Goal: Task Accomplishment & Management: Manage account settings

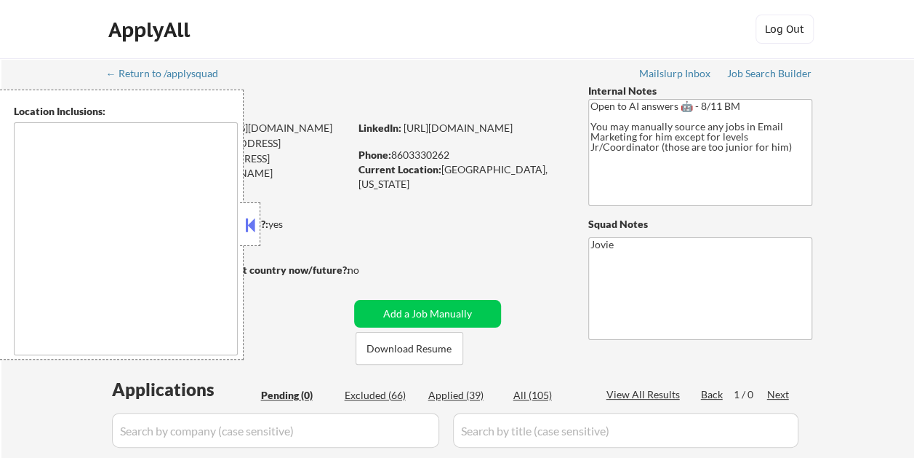
click at [155, 205] on textarea at bounding box center [126, 238] width 224 height 233
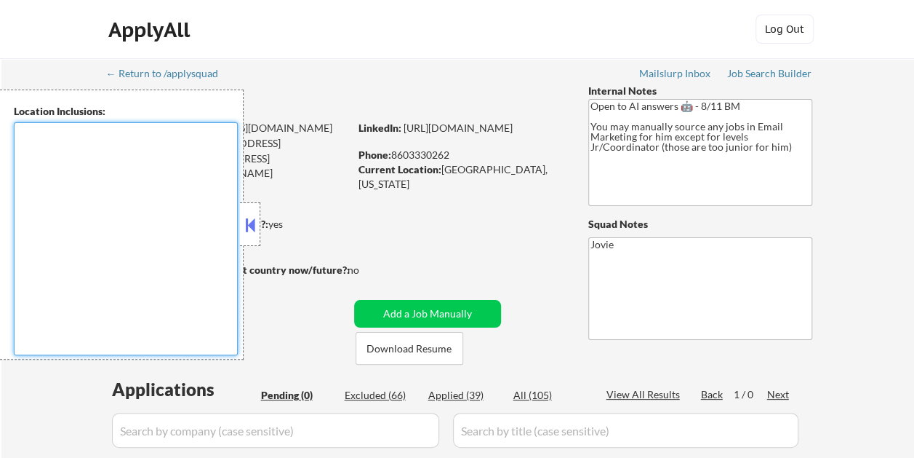
click at [41, 168] on textarea at bounding box center [126, 238] width 224 height 233
drag, startPoint x: 81, startPoint y: 134, endPoint x: 81, endPoint y: 143, distance: 8.7
click at [81, 134] on textarea at bounding box center [126, 238] width 224 height 233
click at [79, 175] on textarea at bounding box center [126, 238] width 224 height 233
click at [145, 191] on textarea at bounding box center [126, 238] width 224 height 233
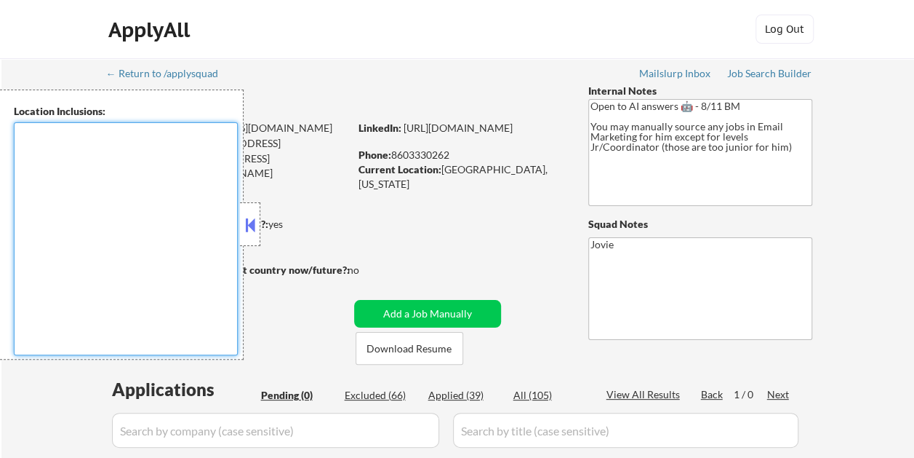
click at [252, 224] on button at bounding box center [250, 225] width 16 height 22
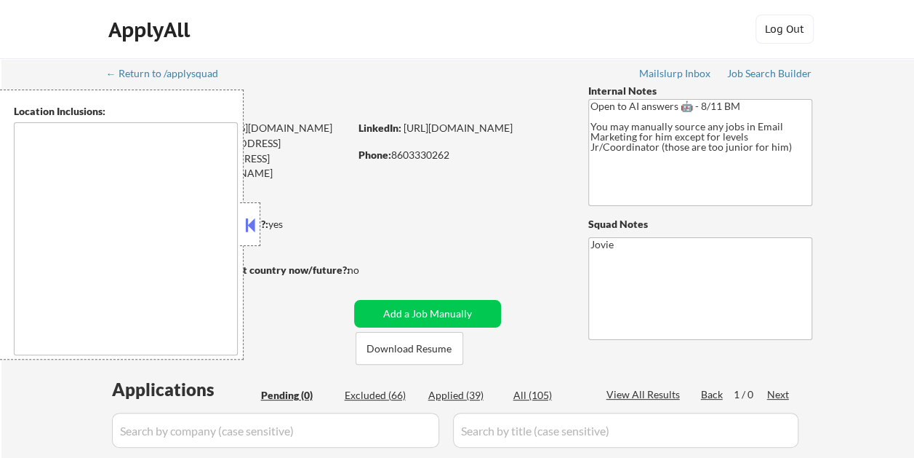
click at [250, 235] on button at bounding box center [250, 225] width 16 height 22
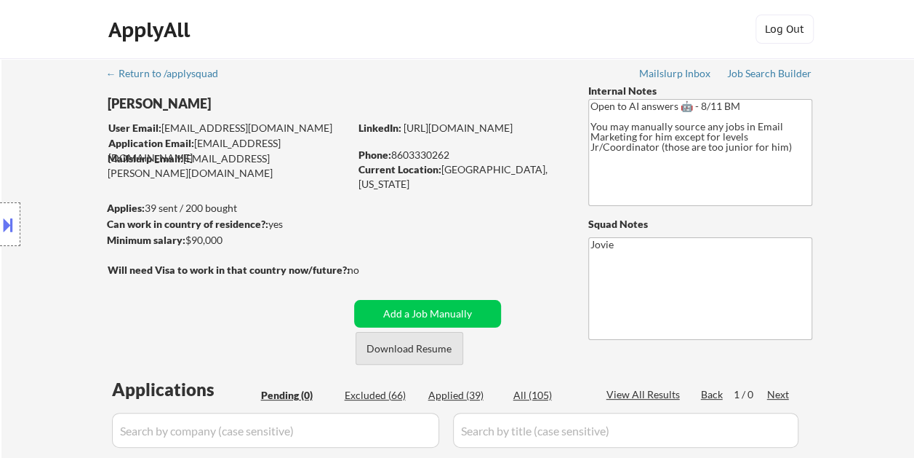
click at [412, 346] on button "Download Resume" at bounding box center [410, 348] width 108 height 33
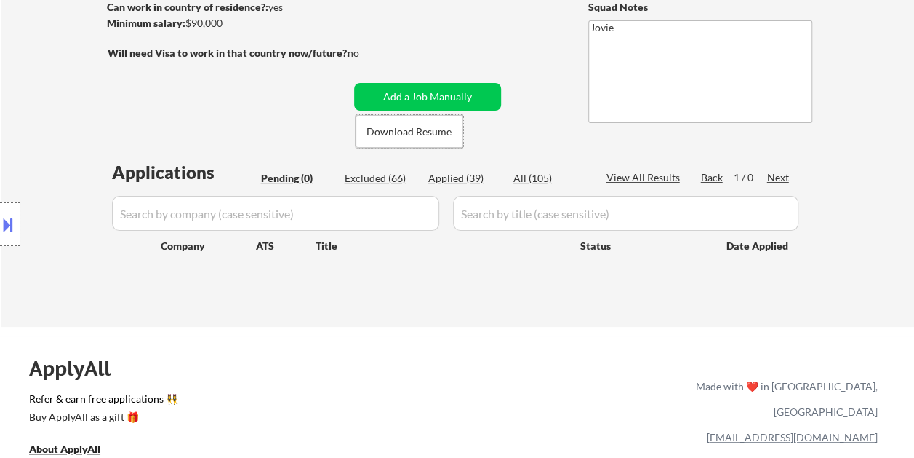
scroll to position [218, 0]
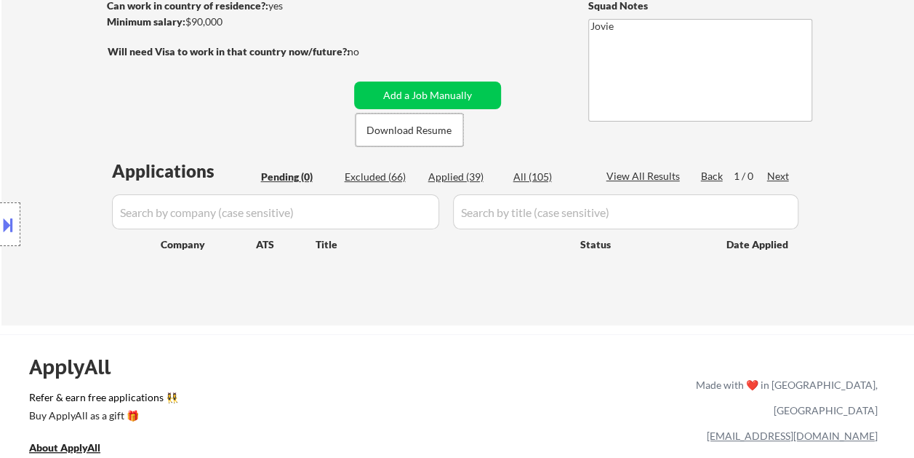
click at [388, 179] on div "Excluded (66)" at bounding box center [381, 176] width 73 height 15
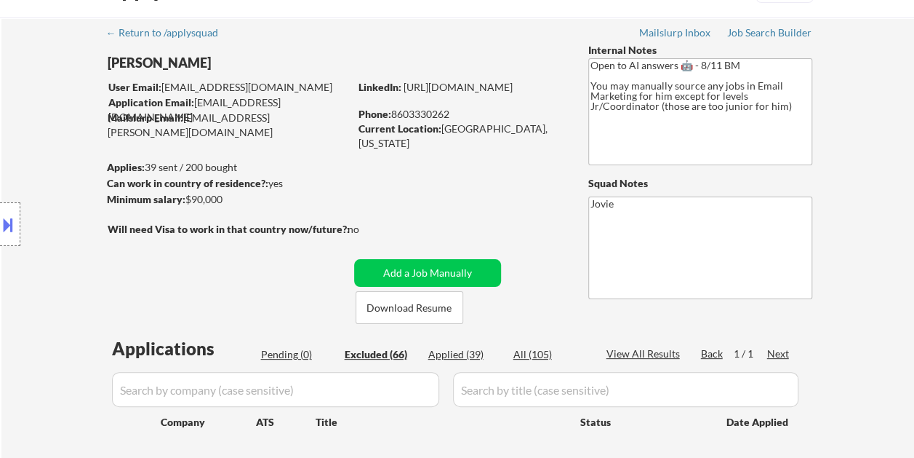
scroll to position [203, 0]
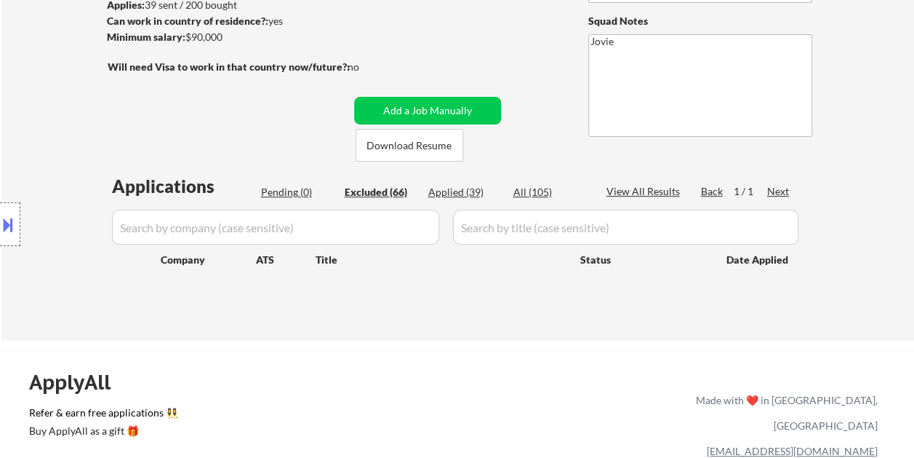
select select ""excluded__salary_""
select select ""excluded__bad_match_""
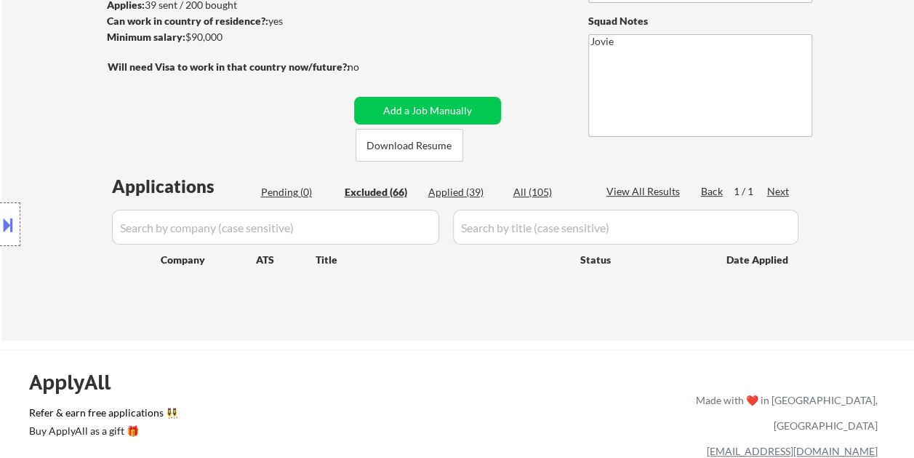
select select ""excluded__bad_match_""
select select ""excluded__expired_""
select select ""excluded__bad_match_""
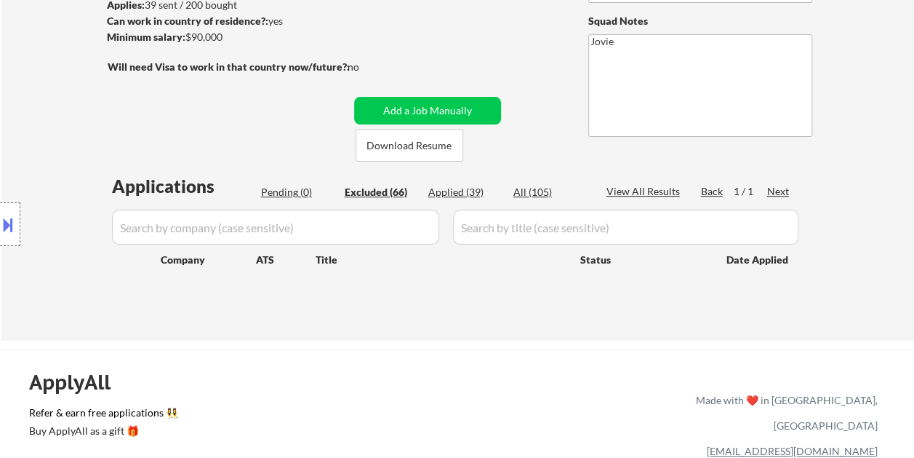
select select ""excluded__expired_""
select select ""excluded__bad_match_""
select select ""excluded__expired_""
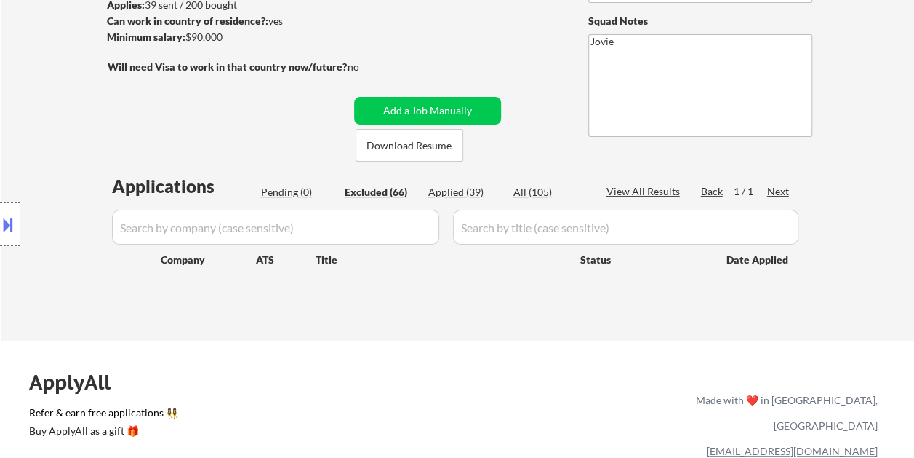
select select ""excluded__bad_match_""
select select ""excluded__expired_""
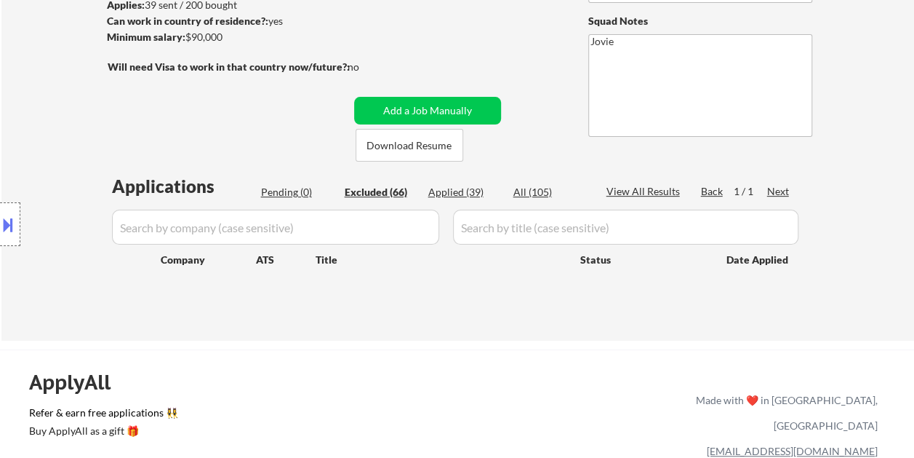
select select ""excluded__bad_match_""
select select ""excluded__expired_""
select select ""excluded__bad_match_""
select select ""excluded__location_""
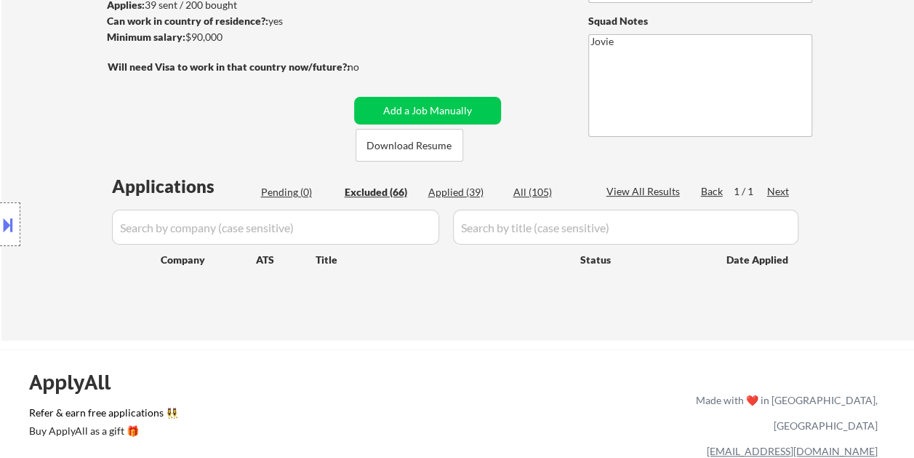
select select ""excluded__bad_match_""
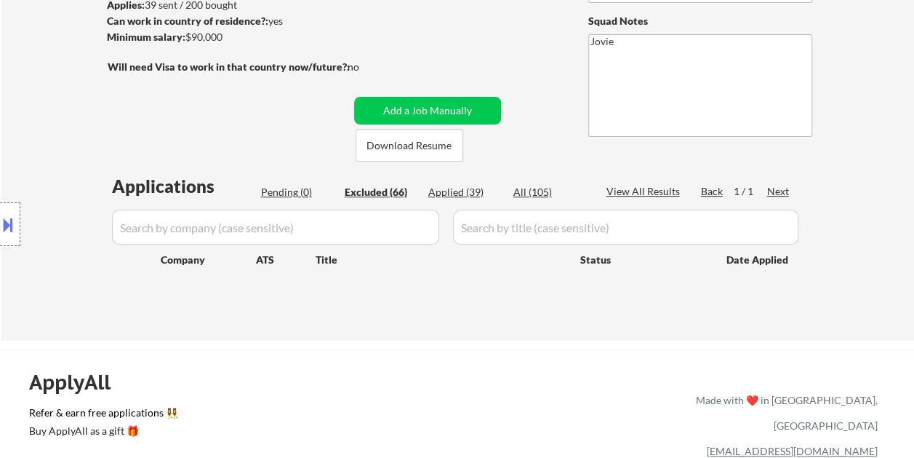
select select ""excluded__expired_""
select select ""excluded__bad_match_""
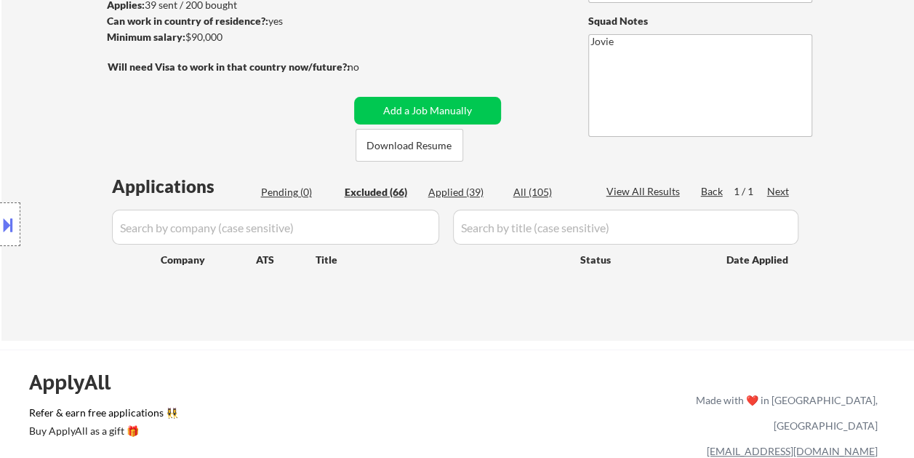
select select ""excluded__bad_match_""
select select ""excluded__salary_""
select select ""excluded__location_""
select select ""excluded__bad_match_""
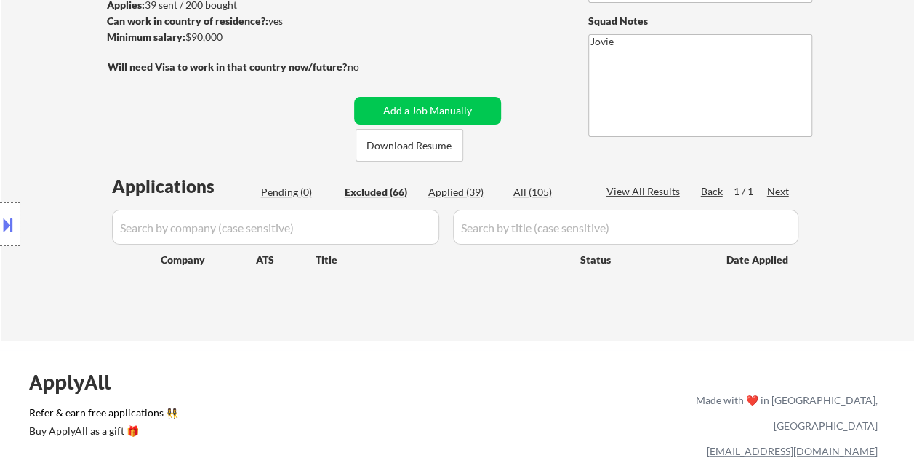
select select ""excluded__expired_""
select select ""excluded__salary_""
select select ""excluded__bad_match_""
select select ""excluded__expired_""
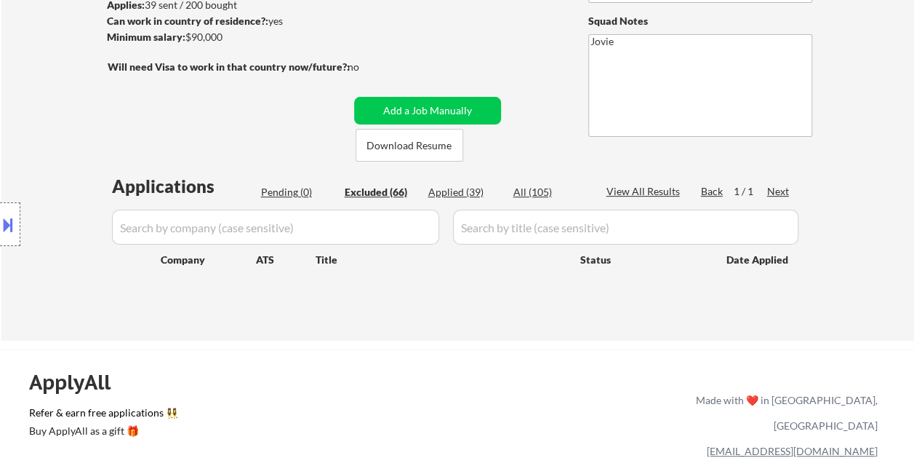
select select ""excluded__expired_""
select select ""excluded__location_""
select select ""excluded__expired_""
select select ""excluded__bad_match_""
select select ""excluded__salary_""
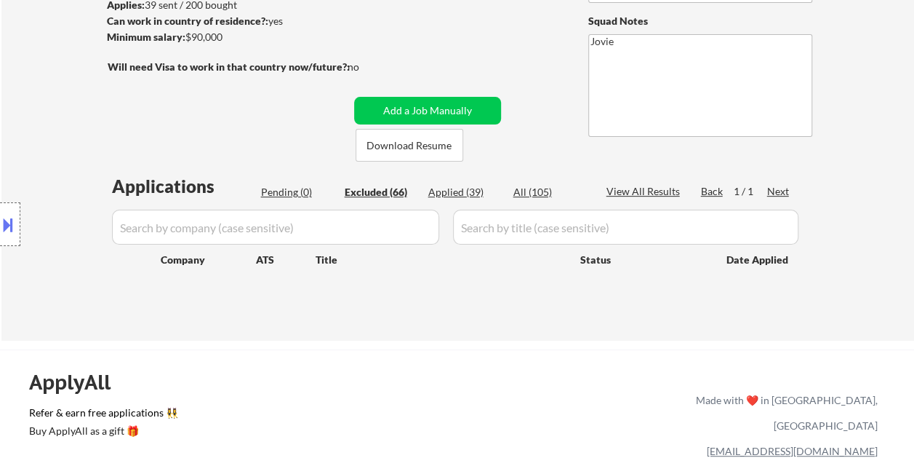
select select ""excluded__location_""
select select ""excluded__expired_""
select select ""excluded__bad_match_""
select select ""excluded""
select select ""excluded__bad_match_""
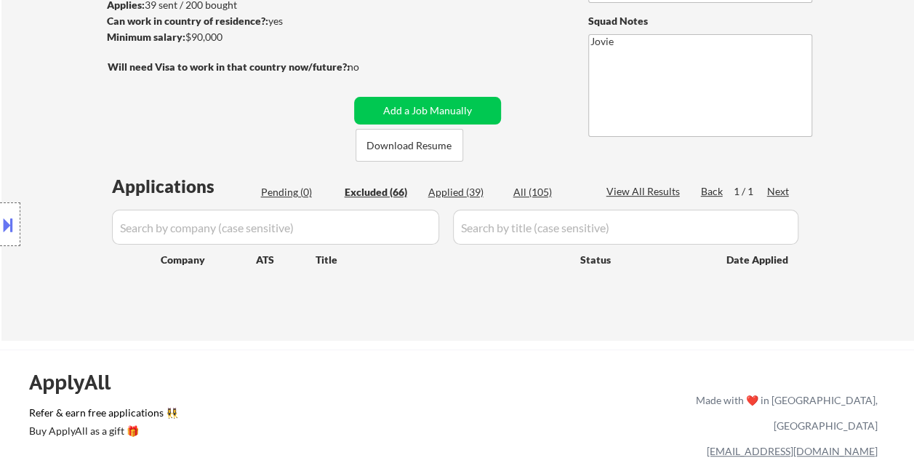
select select ""excluded__expired_""
select select ""excluded__bad_match_""
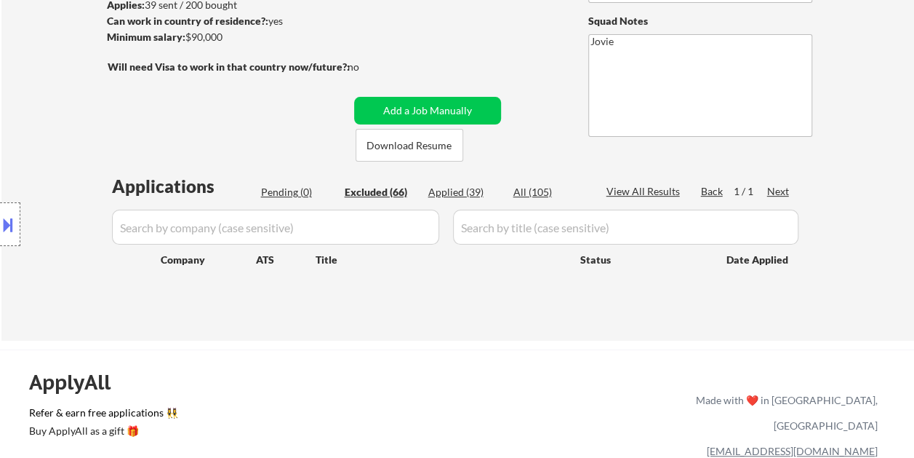
select select ""excluded__bad_match_""
select select ""excluded__expired_""
select select ""excluded__bad_match_""
select select ""excluded__expired_""
select select ""excluded__bad_match_""
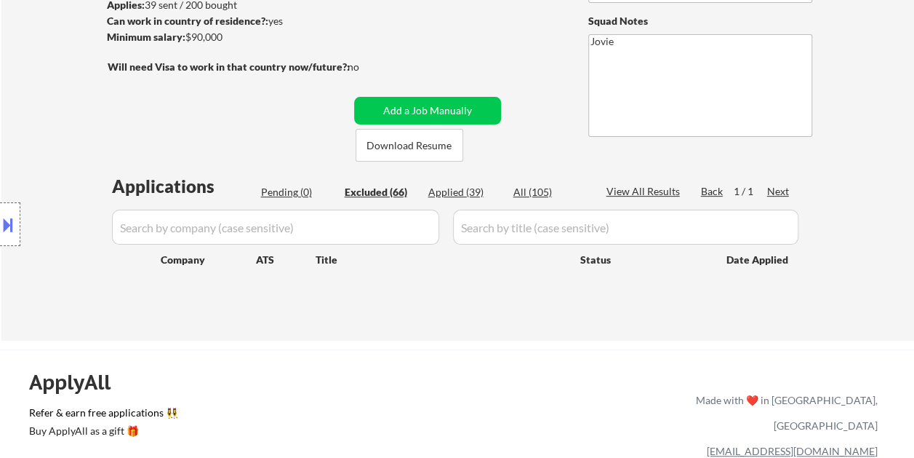
select select ""excluded__bad_match_""
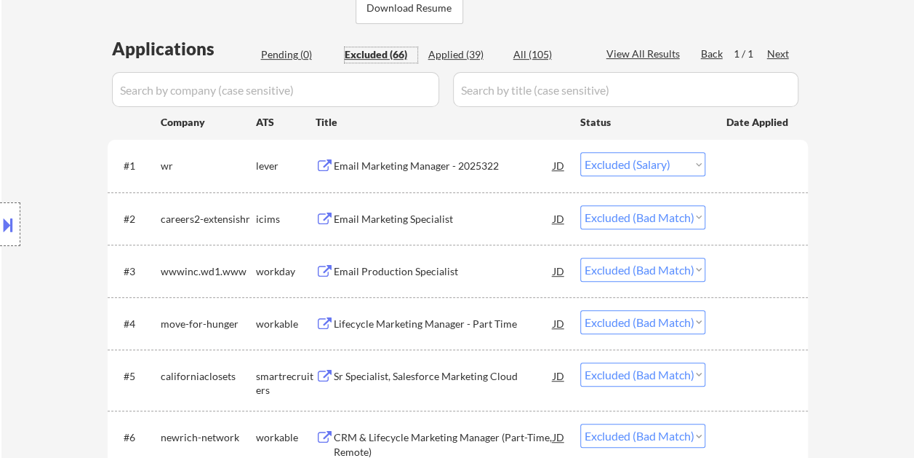
scroll to position [364, 0]
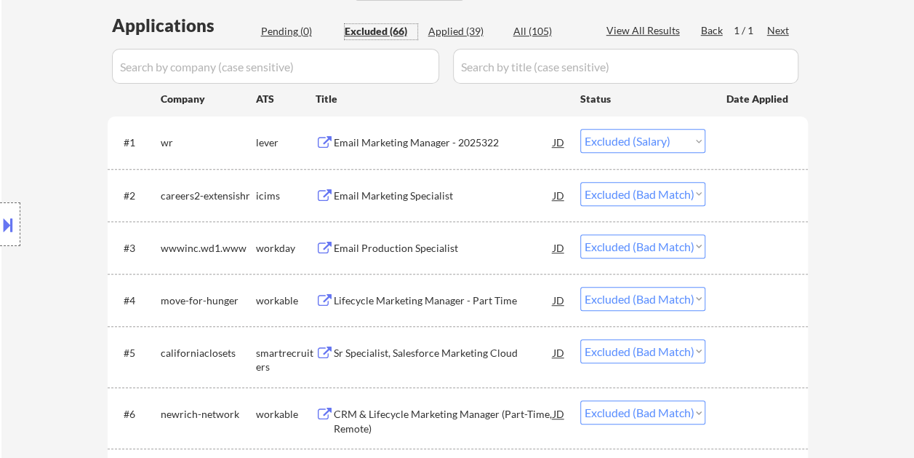
click at [730, 188] on div at bounding box center [759, 195] width 64 height 26
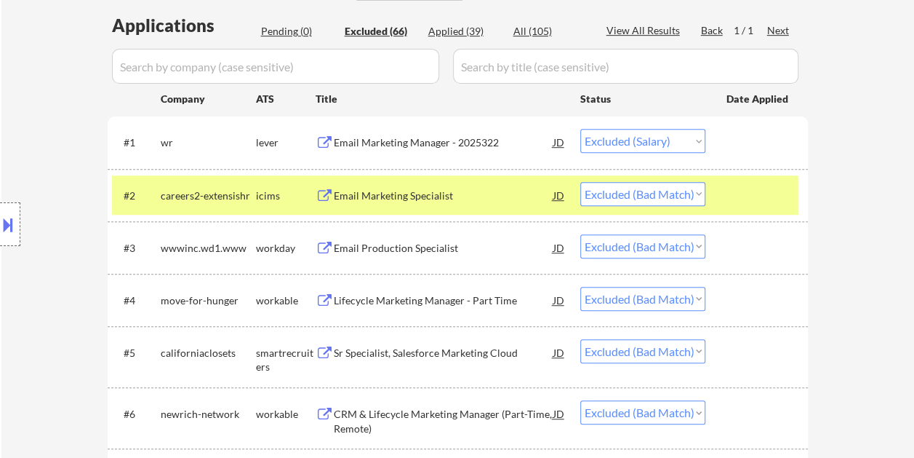
click at [397, 195] on div "Email Marketing Specialist" at bounding box center [444, 195] width 220 height 15
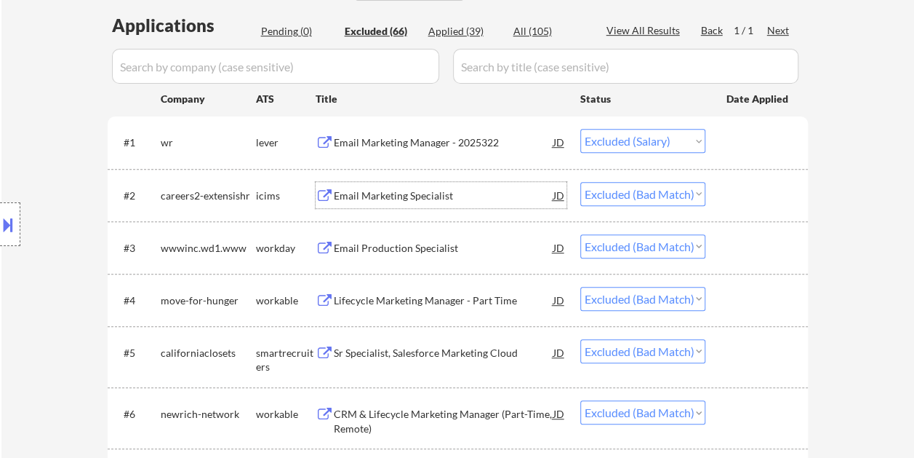
click at [729, 244] on div at bounding box center [759, 247] width 64 height 26
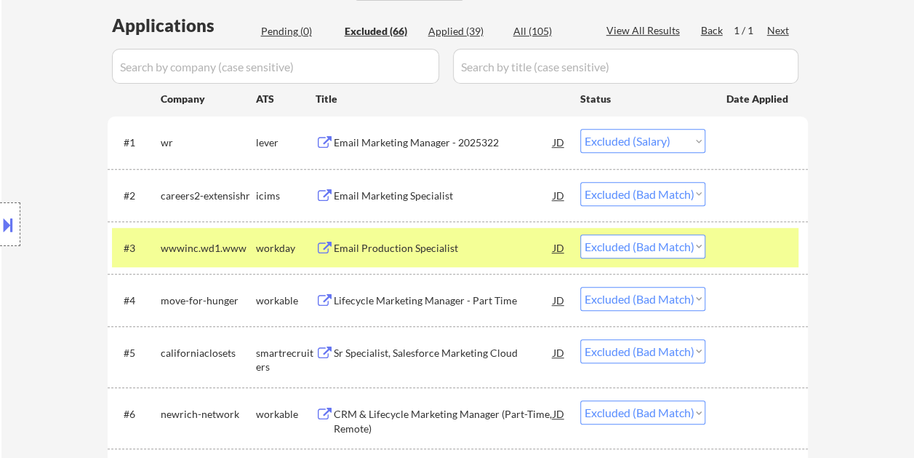
click at [729, 236] on div at bounding box center [759, 247] width 64 height 26
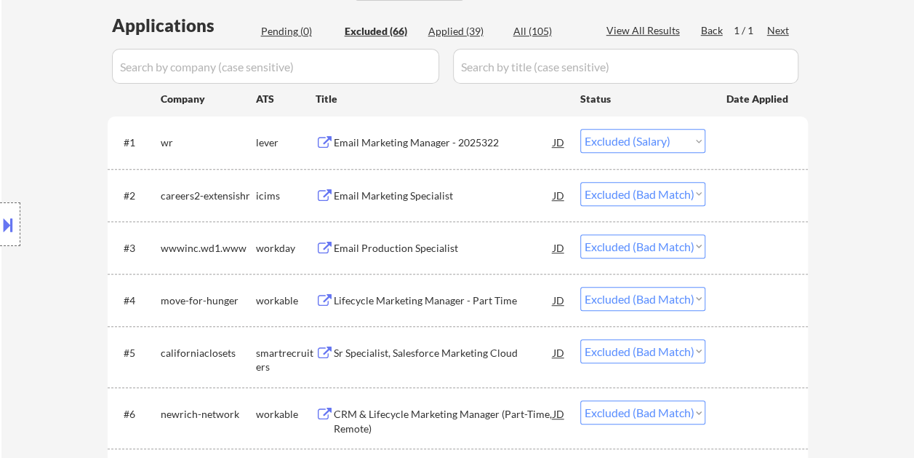
click at [732, 303] on div at bounding box center [759, 300] width 64 height 26
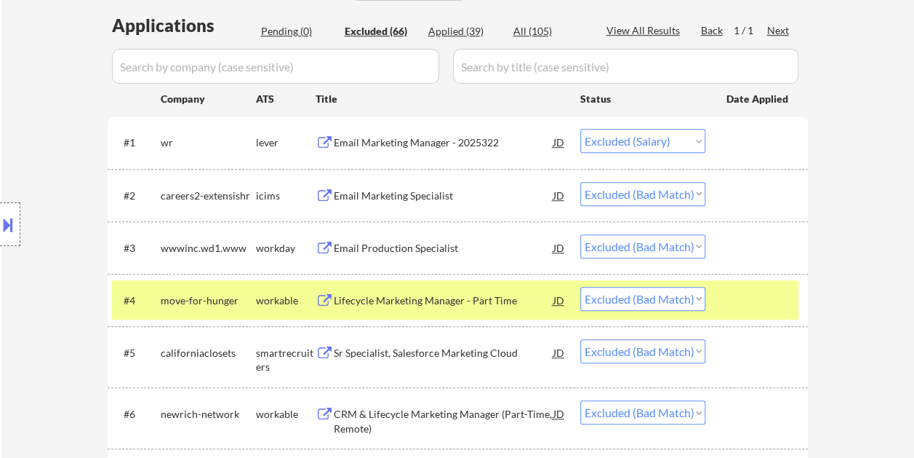
click at [514, 294] on div "Lifecycle Marketing Manager - Part Time" at bounding box center [444, 300] width 220 height 15
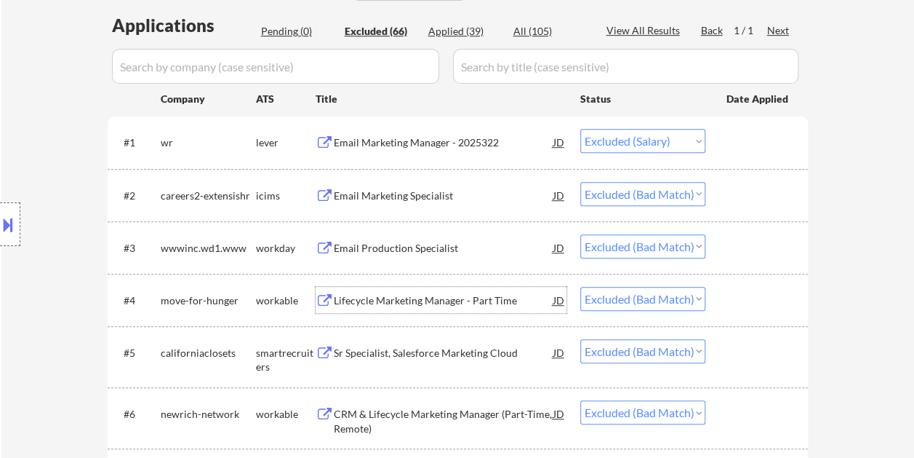
drag, startPoint x: 737, startPoint y: 303, endPoint x: 710, endPoint y: 300, distance: 27.0
click at [737, 302] on div at bounding box center [759, 300] width 64 height 26
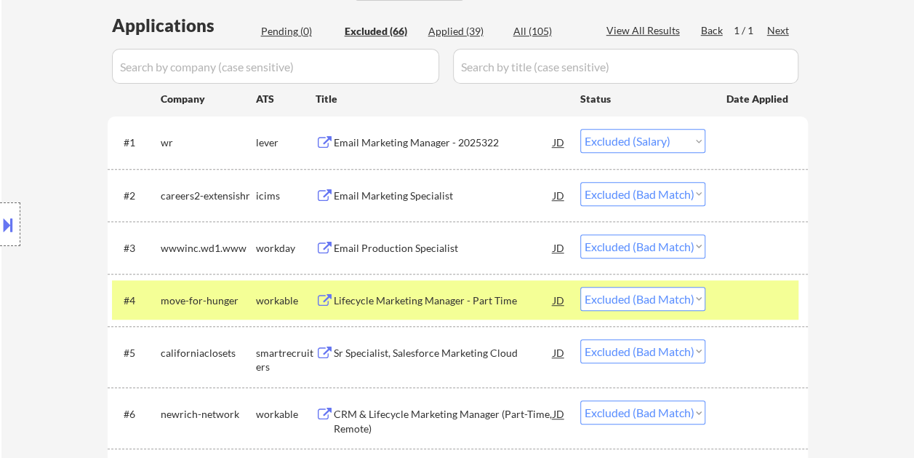
click at [679, 297] on select "Choose an option... Pending Applied Excluded (Questions) Excluded (Expired) Exc…" at bounding box center [642, 299] width 125 height 24
select select ""excluded__salary_""
click at [580, 287] on select "Choose an option... Pending Applied Excluded (Questions) Excluded (Expired) Exc…" at bounding box center [642, 299] width 125 height 24
click at [742, 298] on div at bounding box center [759, 300] width 64 height 26
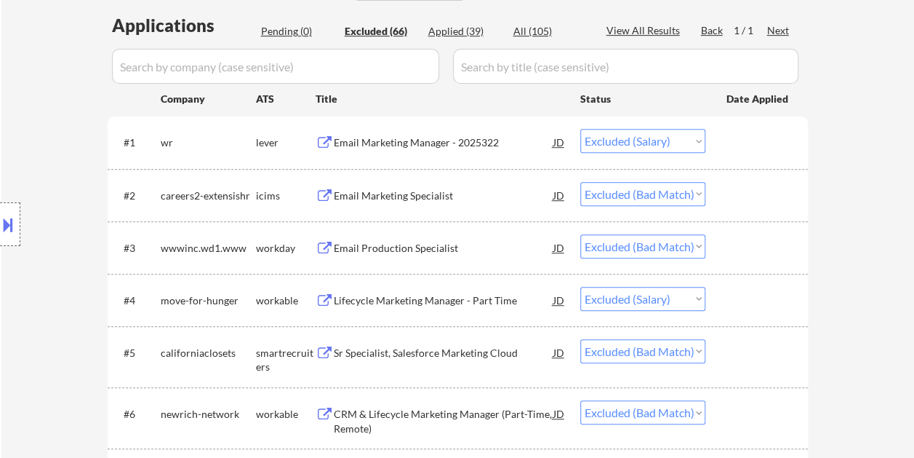
scroll to position [436, 0]
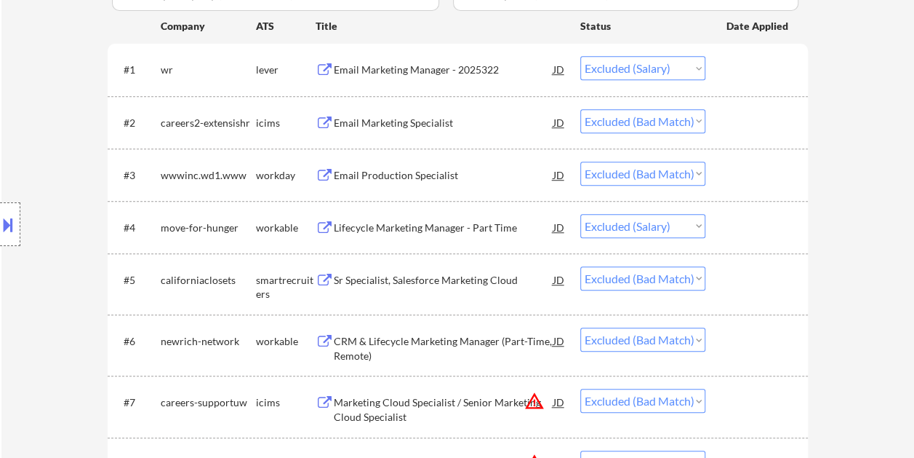
click at [746, 291] on div at bounding box center [759, 279] width 64 height 26
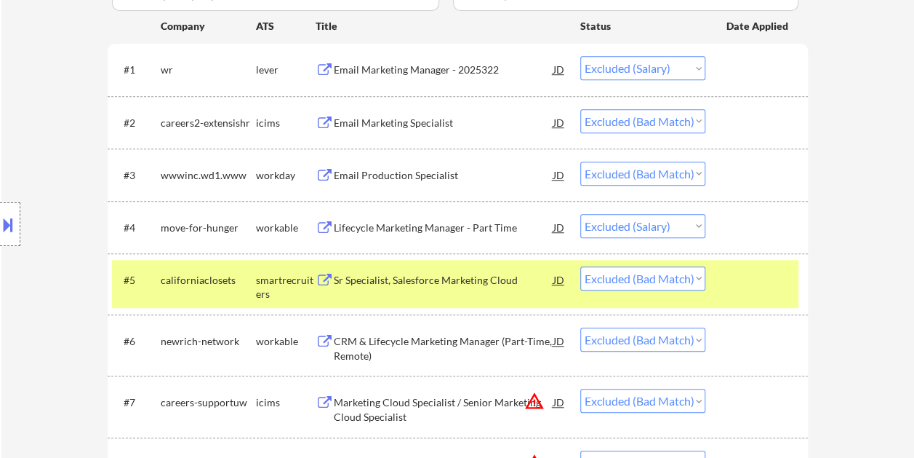
click at [516, 277] on div "Sr Specialist, Salesforce Marketing Cloud" at bounding box center [444, 280] width 220 height 15
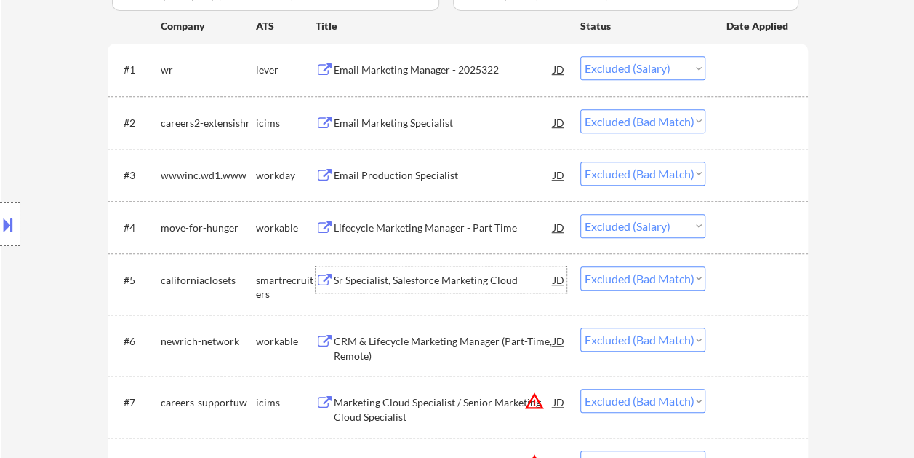
click at [753, 277] on div at bounding box center [759, 279] width 64 height 26
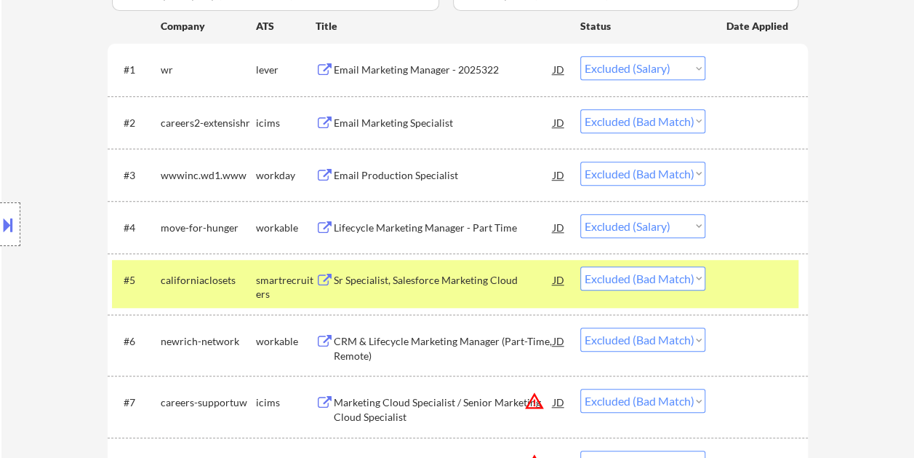
click at [698, 273] on select "Choose an option... Pending Applied Excluded (Questions) Excluded (Expired) Exc…" at bounding box center [642, 278] width 125 height 24
click at [580, 266] on select "Choose an option... Pending Applied Excluded (Questions) Excluded (Expired) Exc…" at bounding box center [642, 278] width 125 height 24
select select ""excluded__bad_match_""
select select ""excluded__expired_""
select select ""excluded__bad_match_""
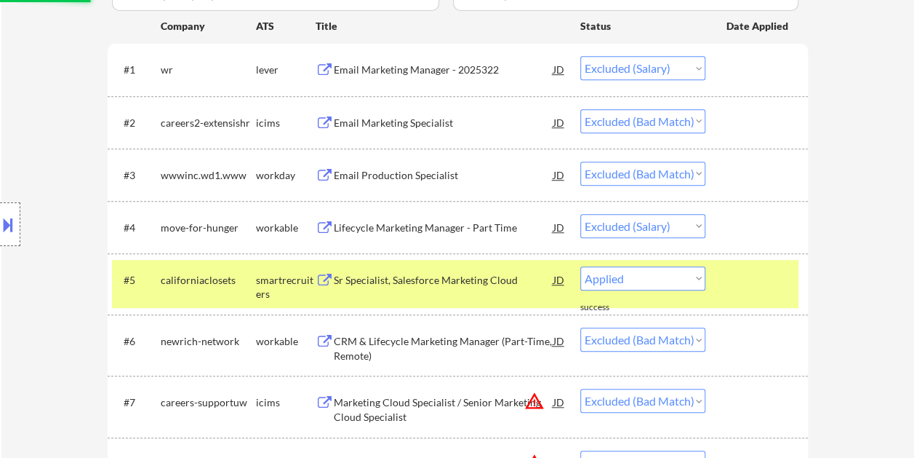
select select ""excluded__expired_""
select select ""excluded__bad_match_""
select select ""excluded__expired_""
select select ""excluded__bad_match_""
select select ""excluded__expired_""
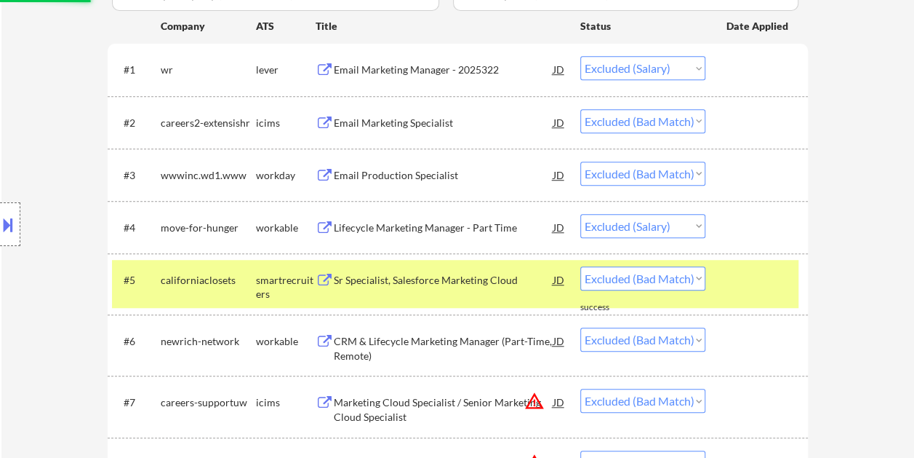
select select ""excluded__bad_match_""
select select ""excluded__expired_""
select select ""excluded__bad_match_""
select select ""excluded__location_""
select select ""excluded__bad_match_""
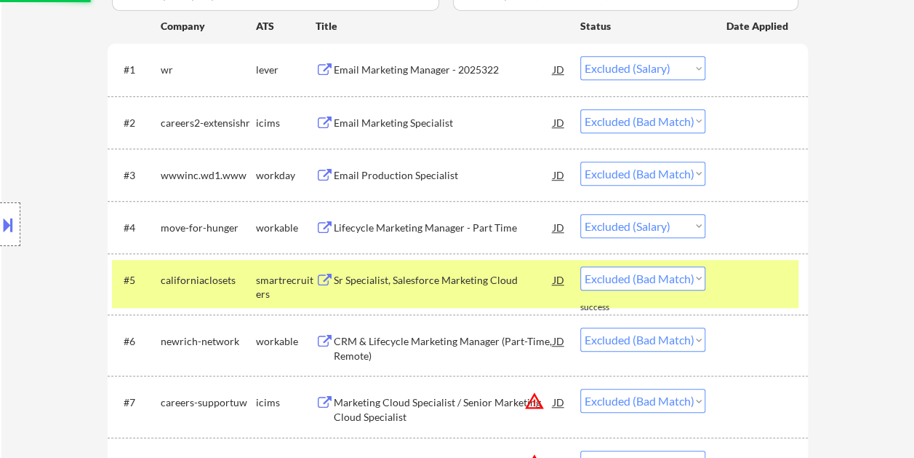
select select ""excluded__expired_""
select select ""excluded__bad_match_""
select select ""excluded__salary_""
select select ""excluded__location_""
select select ""excluded__bad_match_""
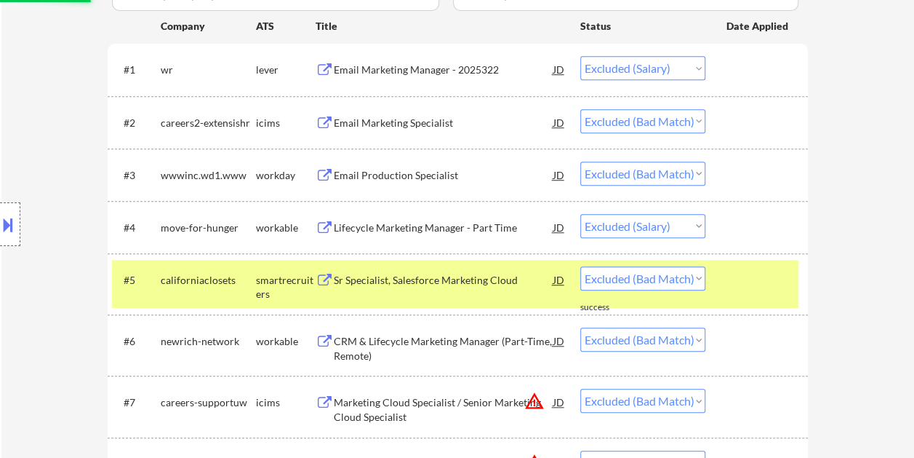
select select ""excluded__expired_""
select select ""excluded__salary_""
select select ""excluded__bad_match_""
select select ""excluded__expired_""
select select ""excluded__location_""
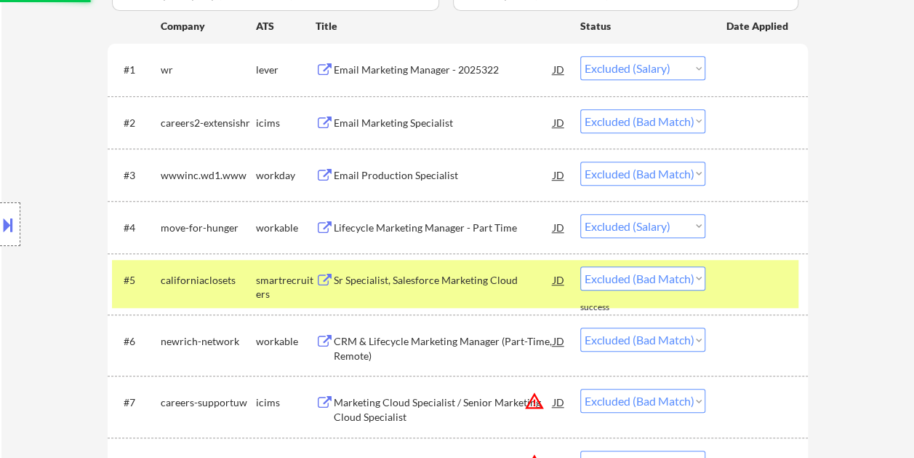
select select ""excluded__expired_""
select select ""excluded__bad_match_""
select select ""excluded__salary_""
select select ""excluded__location_""
select select ""excluded__expired_""
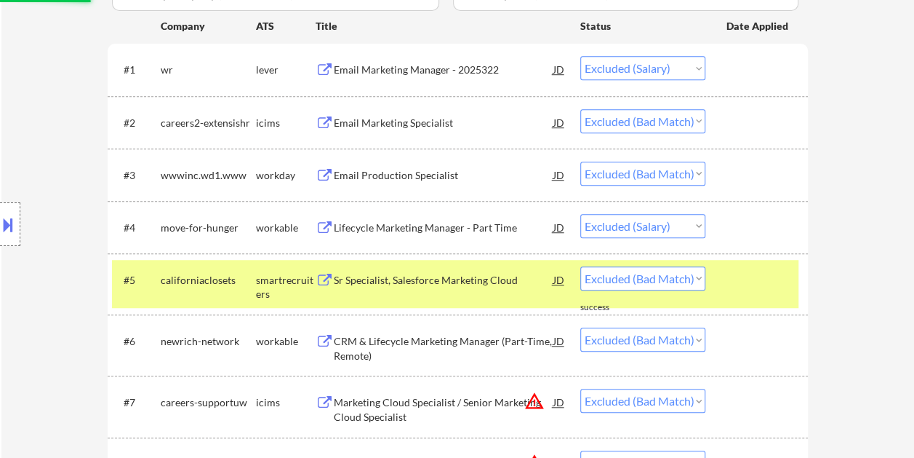
select select ""excluded__bad_match_""
select select ""excluded""
select select ""excluded__bad_match_""
select select ""excluded__expired_""
select select ""excluded__bad_match_""
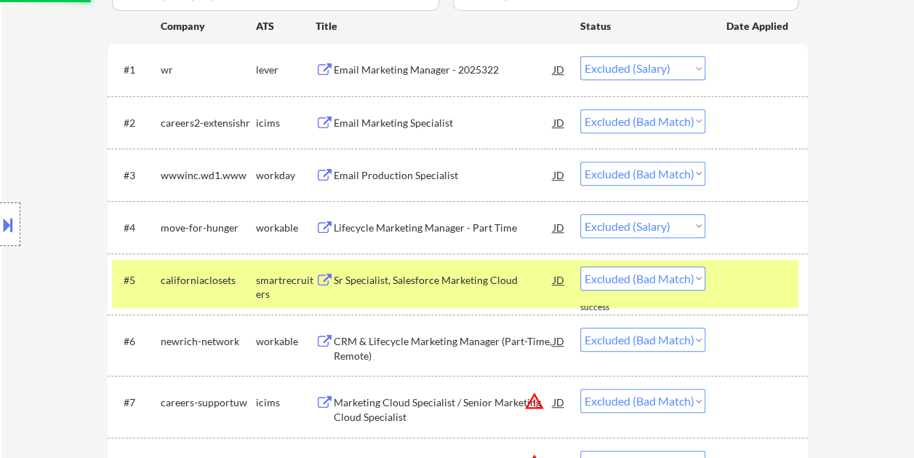
select select ""excluded__expired_""
select select ""excluded__bad_match_""
select select ""excluded__expired_""
select select ""excluded__bad_match_""
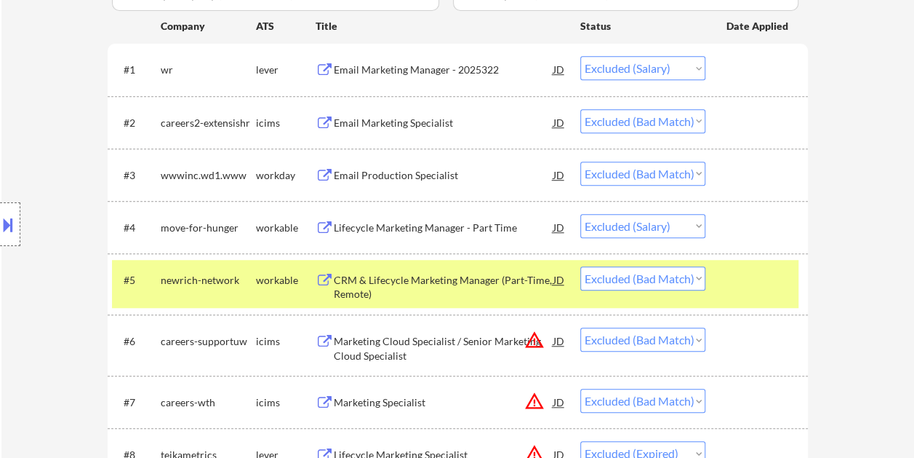
click at [731, 273] on div at bounding box center [759, 279] width 64 height 26
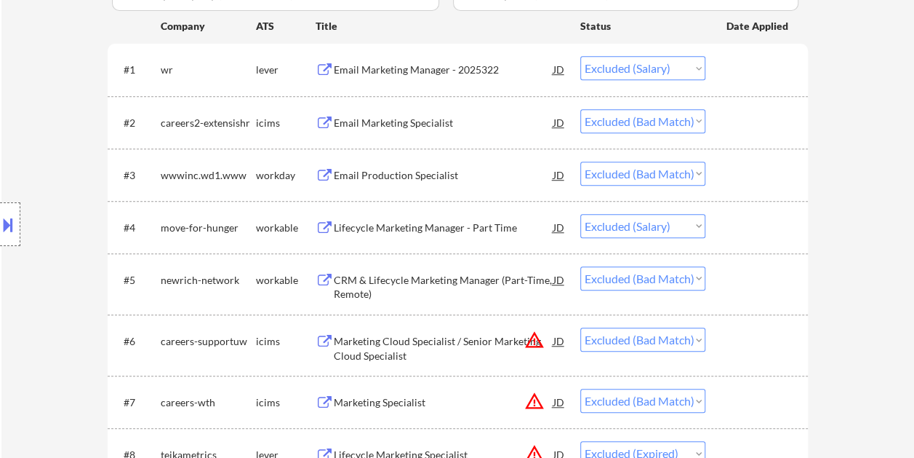
click at [746, 273] on div at bounding box center [759, 279] width 64 height 26
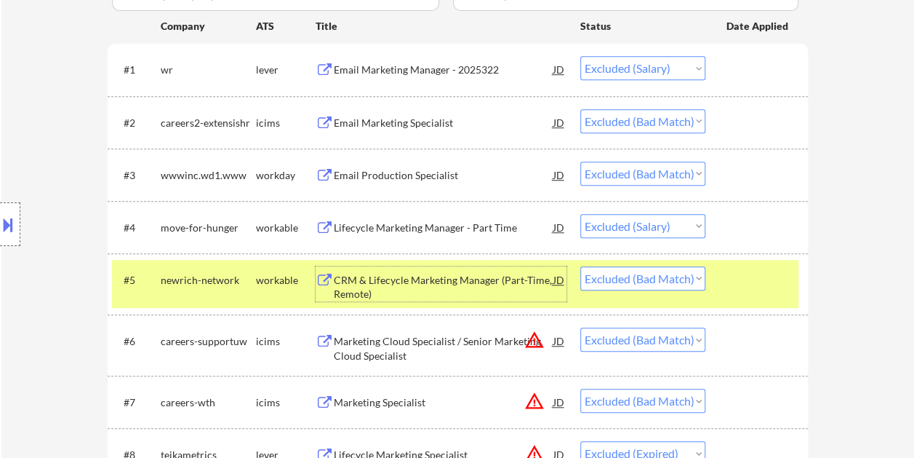
click at [425, 280] on div "CRM & Lifecycle Marketing Manager (Part-Time, Remote)" at bounding box center [444, 287] width 220 height 28
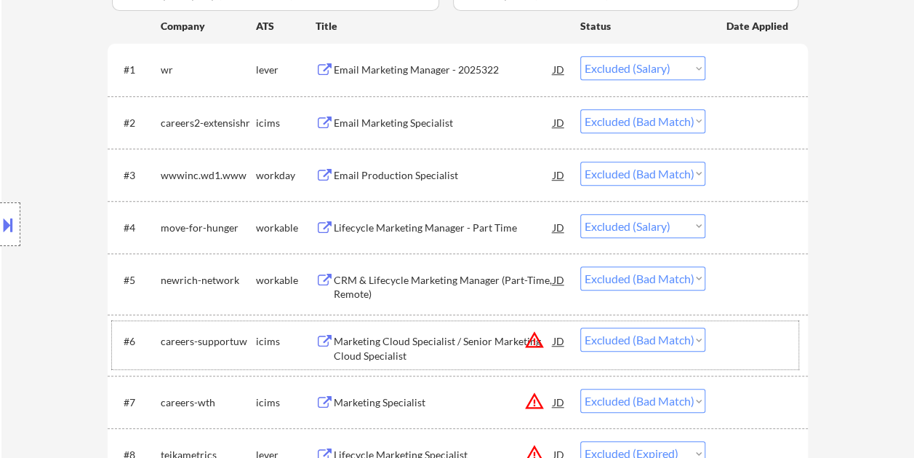
click at [753, 345] on div at bounding box center [759, 340] width 64 height 26
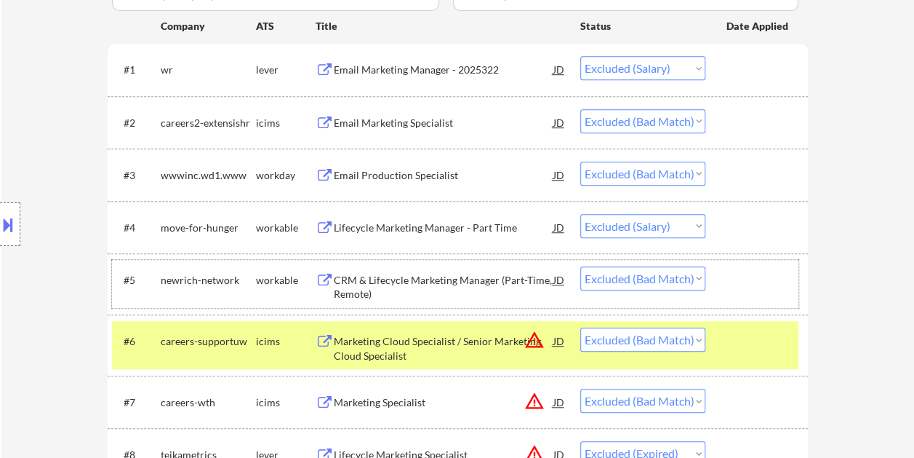
click at [745, 276] on div at bounding box center [759, 279] width 64 height 26
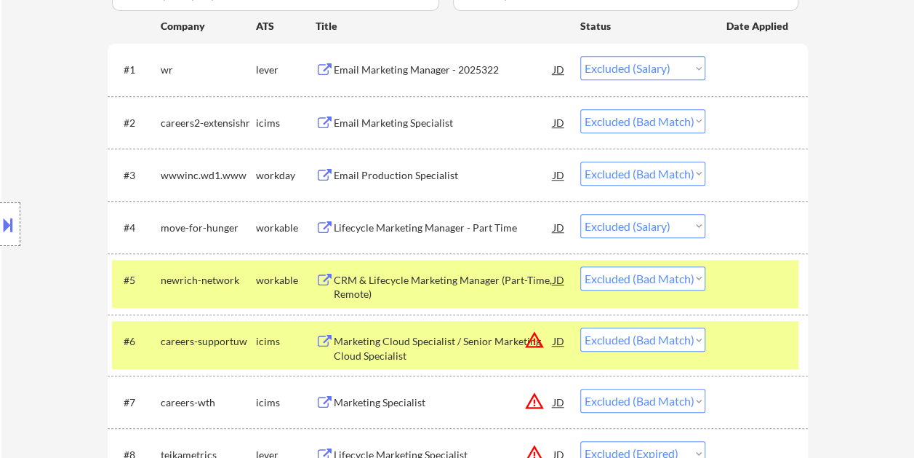
click at [743, 345] on div at bounding box center [759, 340] width 64 height 26
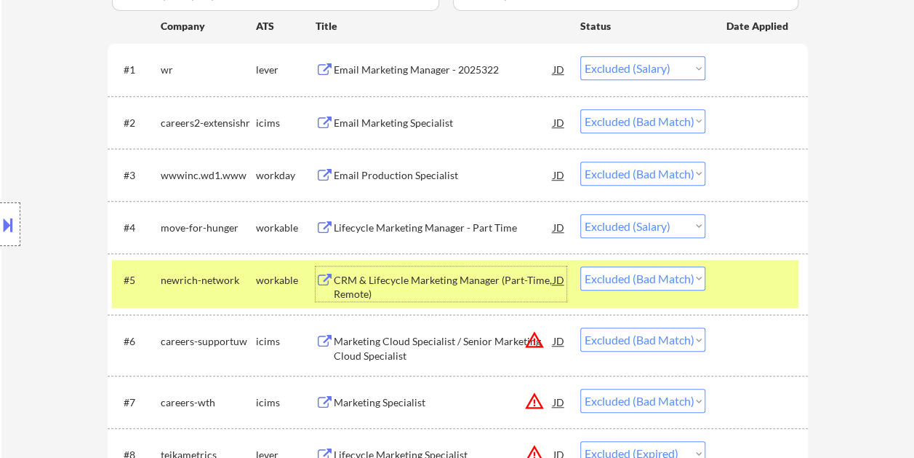
click at [450, 292] on div "CRM & Lifecycle Marketing Manager (Part-Time, Remote)" at bounding box center [444, 287] width 220 height 28
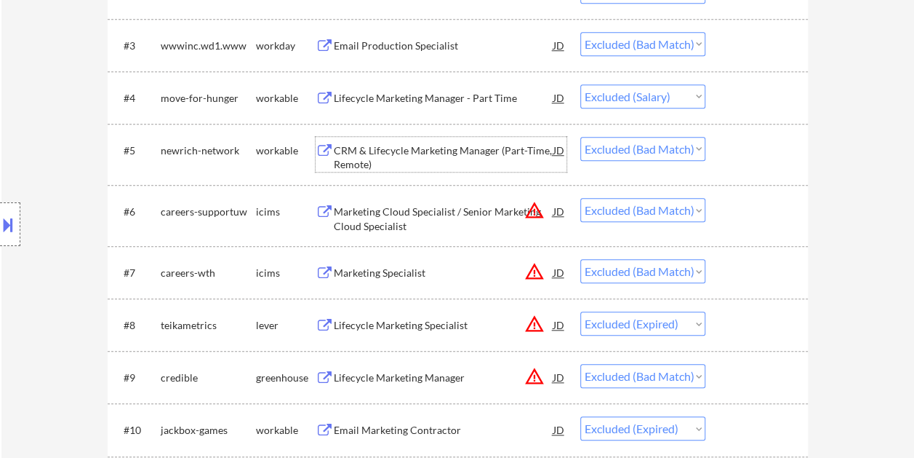
scroll to position [582, 0]
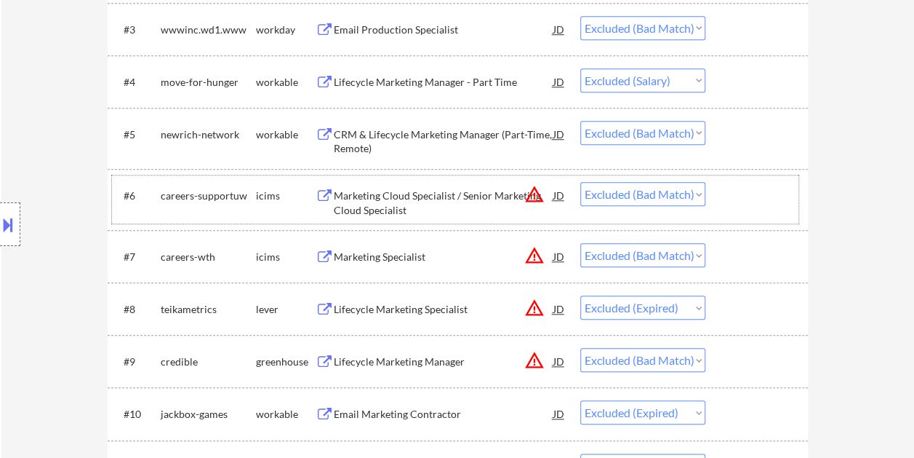
click at [735, 217] on div "#6 careers-supportuw icims Marketing Cloud Specialist / Senior Marketing Cloud …" at bounding box center [455, 199] width 687 height 48
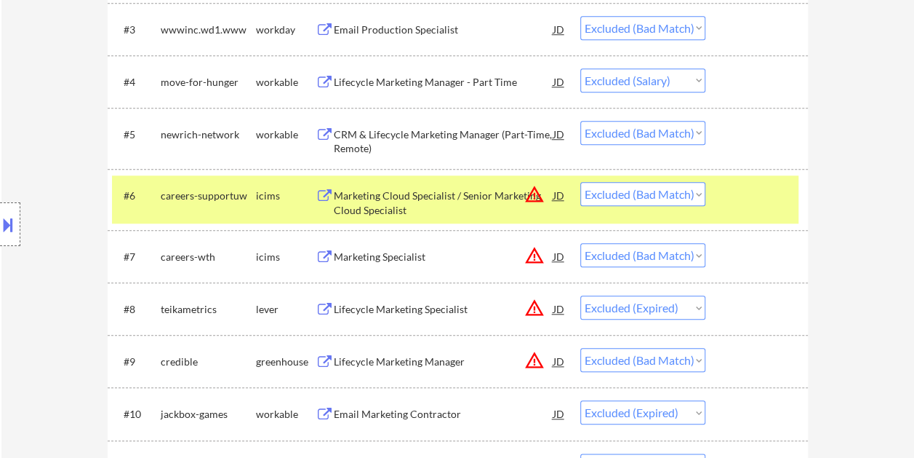
scroll to position [655, 0]
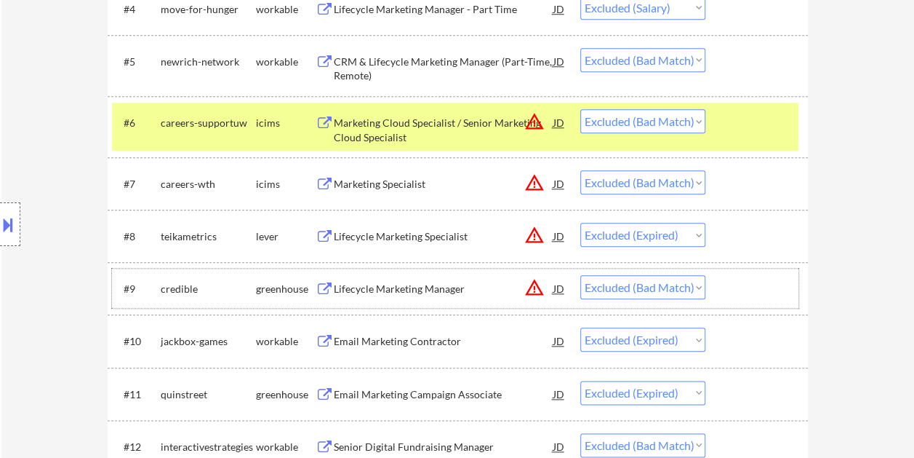
click at [751, 275] on div at bounding box center [759, 288] width 64 height 26
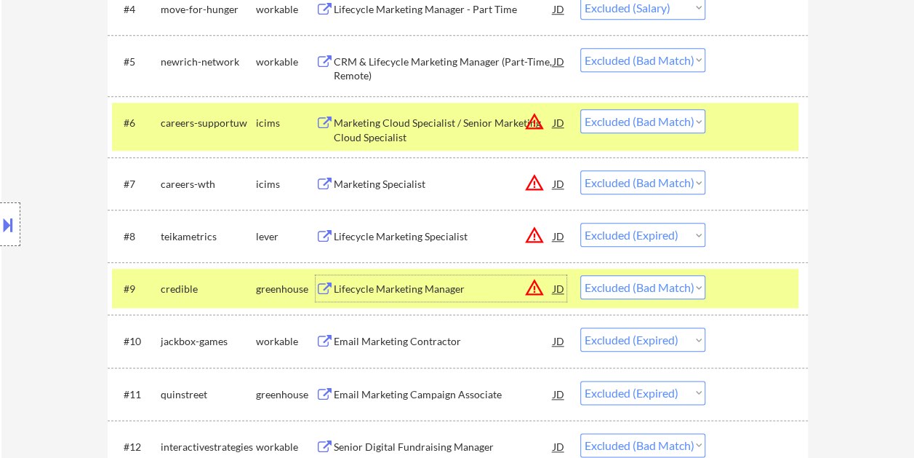
click at [400, 280] on div "Lifecycle Marketing Manager" at bounding box center [444, 288] width 220 height 26
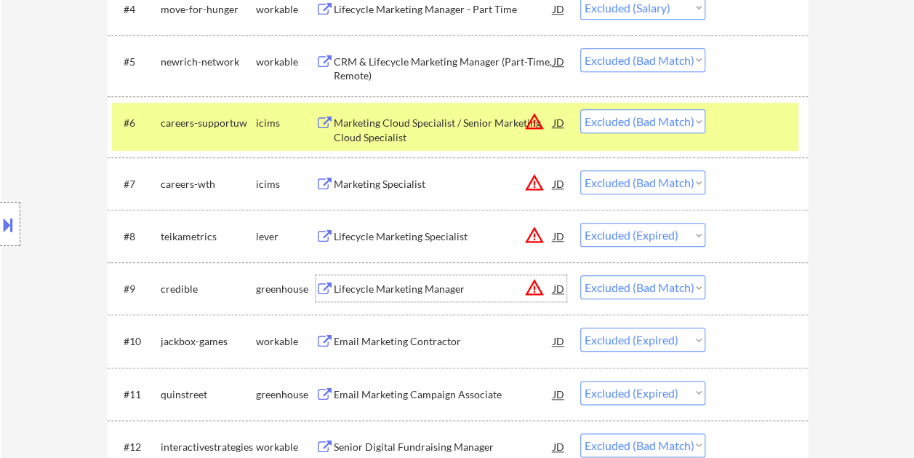
click at [563, 289] on div "JD" at bounding box center [559, 288] width 15 height 26
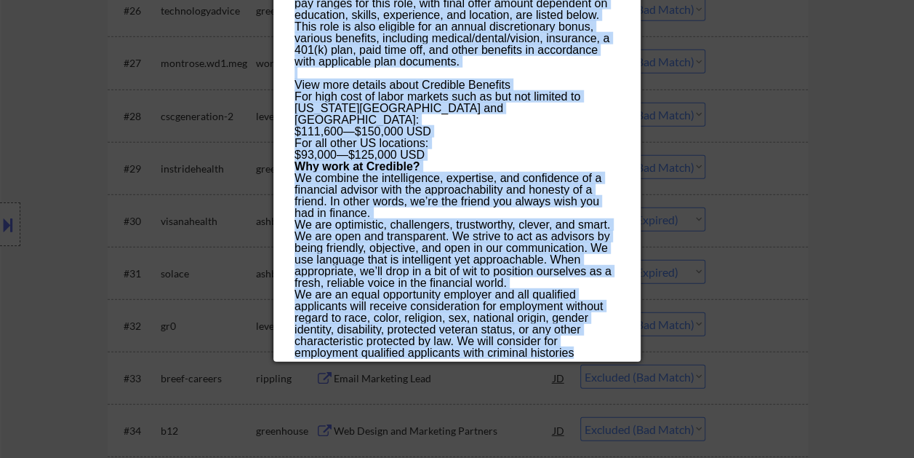
scroll to position [1964, 0]
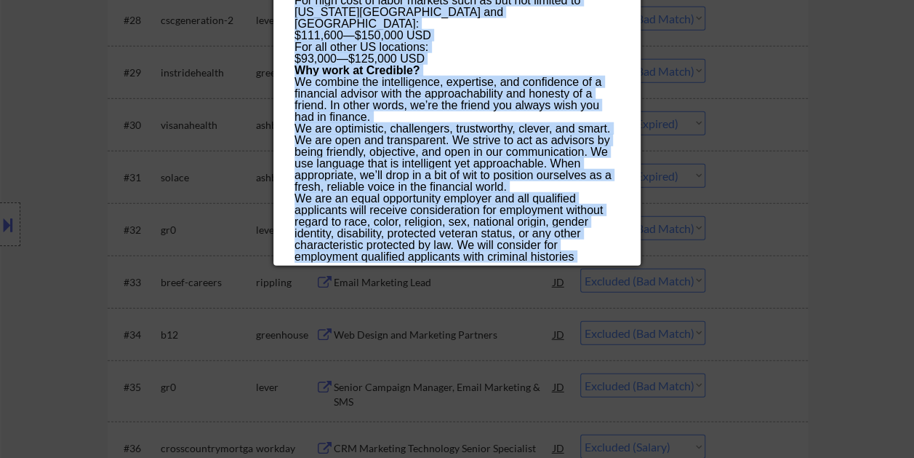
drag, startPoint x: 295, startPoint y: 60, endPoint x: 601, endPoint y: 255, distance: 362.4
copy div "Lifecycle Marketing Manager credible Remote, United States AI Location Check 🚫:…"
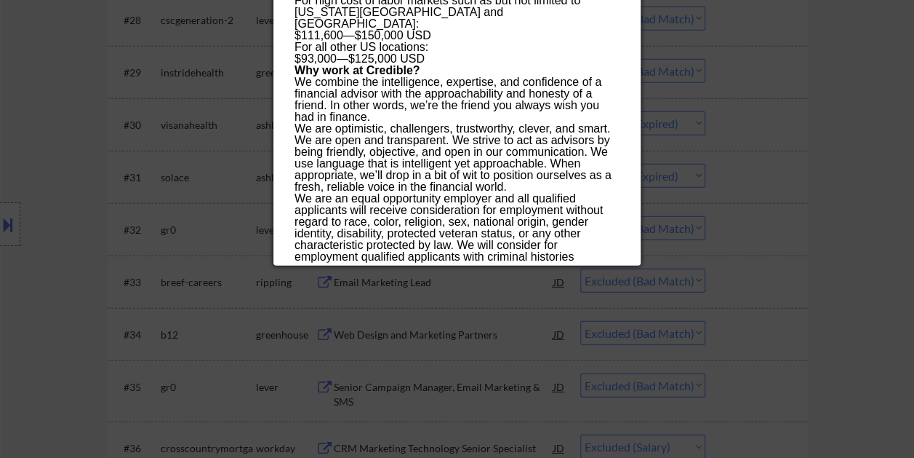
click at [895, 209] on div at bounding box center [457, 229] width 914 height 458
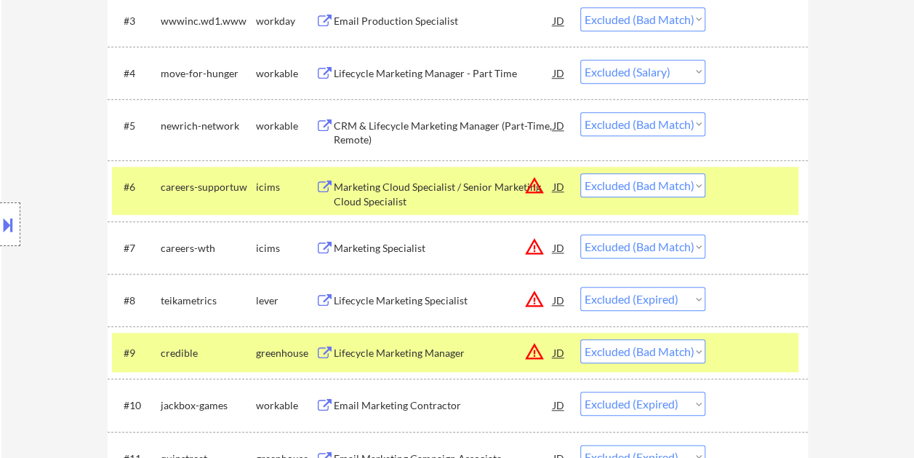
scroll to position [582, 0]
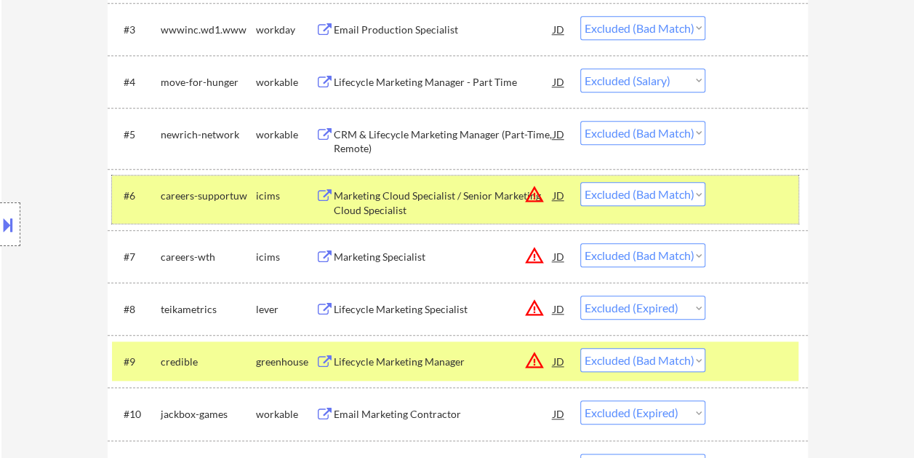
click at [767, 194] on div at bounding box center [759, 195] width 64 height 26
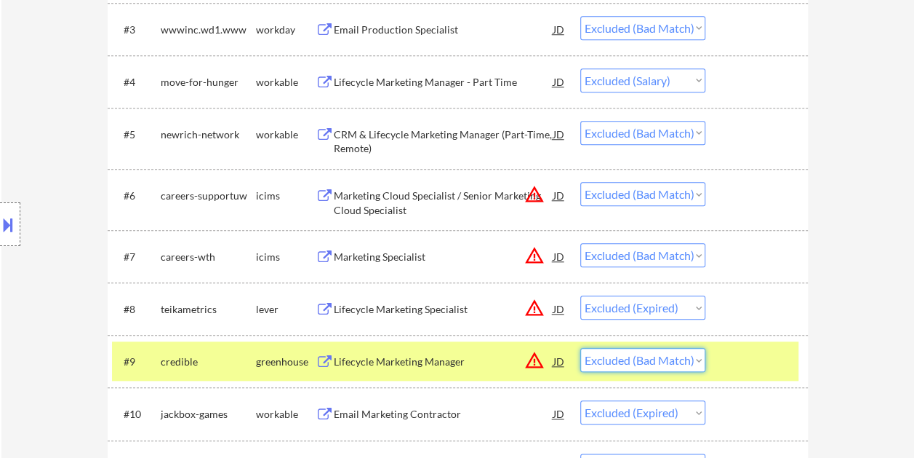
click at [690, 356] on select "Choose an option... Pending Applied Excluded (Questions) Excluded (Expired) Exc…" at bounding box center [642, 360] width 125 height 24
select select ""excluded__location_""
click at [580, 348] on select "Choose an option... Pending Applied Excluded (Questions) Excluded (Expired) Exc…" at bounding box center [642, 360] width 125 height 24
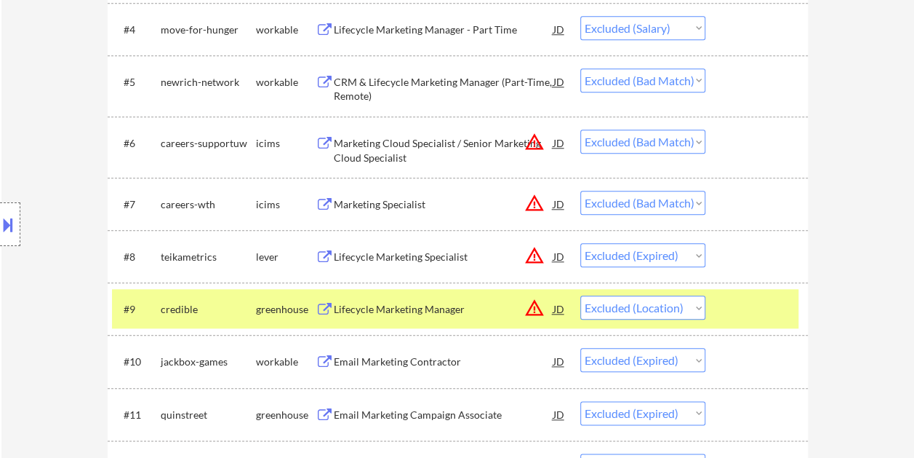
scroll to position [655, 0]
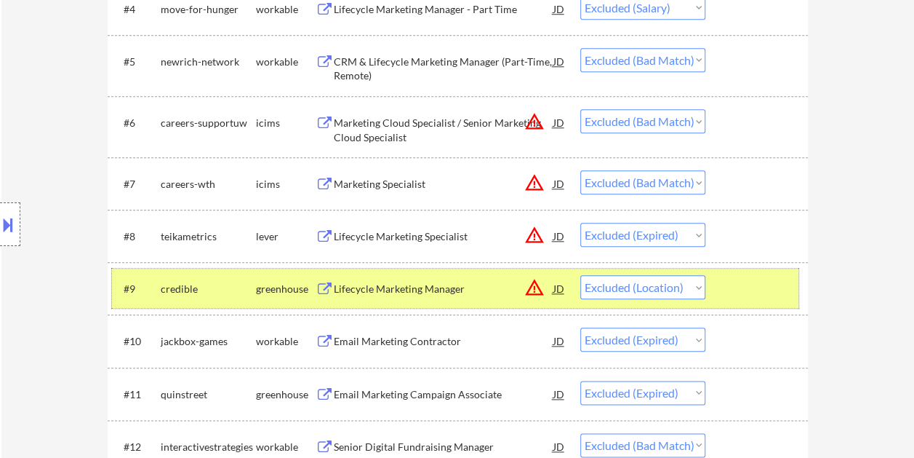
click at [740, 287] on div at bounding box center [759, 288] width 64 height 26
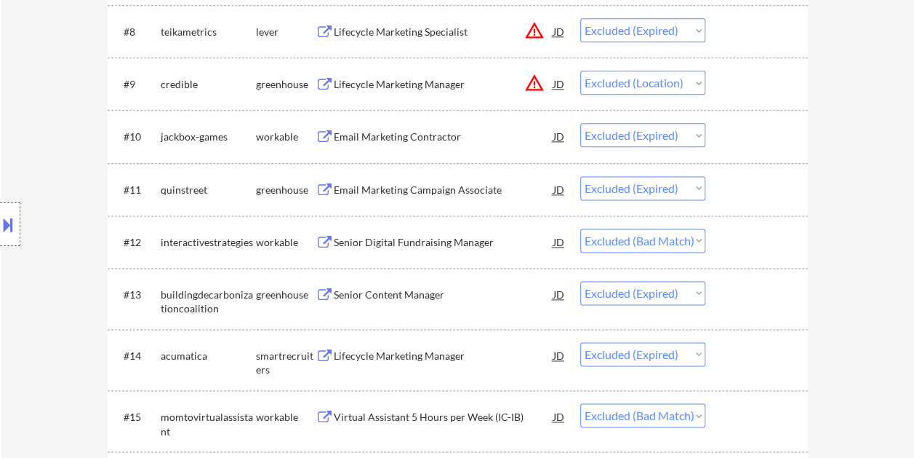
scroll to position [873, 0]
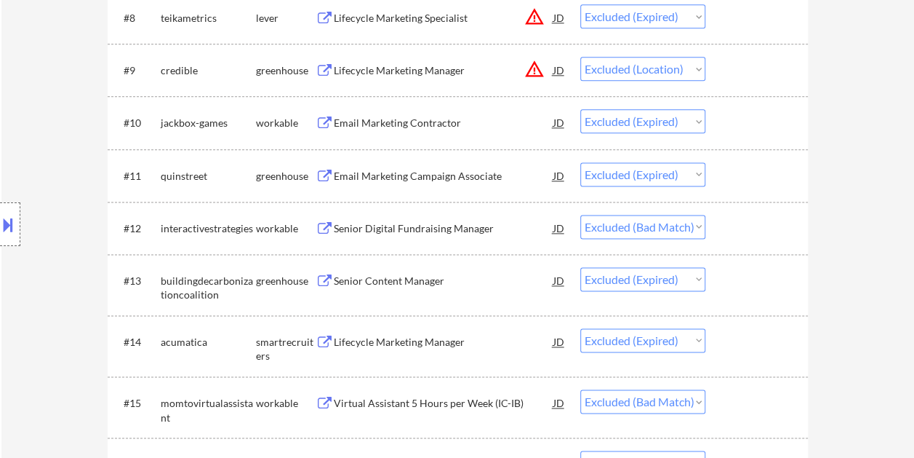
click at [727, 228] on div at bounding box center [759, 228] width 64 height 26
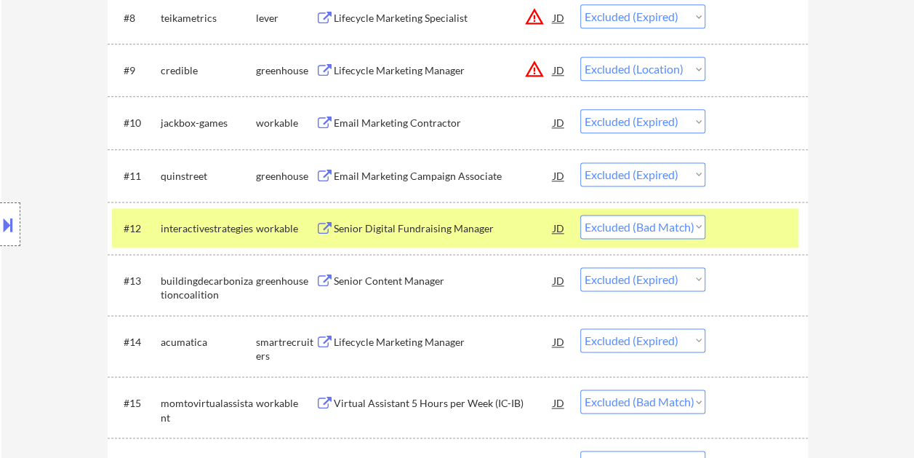
click at [403, 229] on div "Senior Digital Fundraising Manager" at bounding box center [444, 228] width 220 height 15
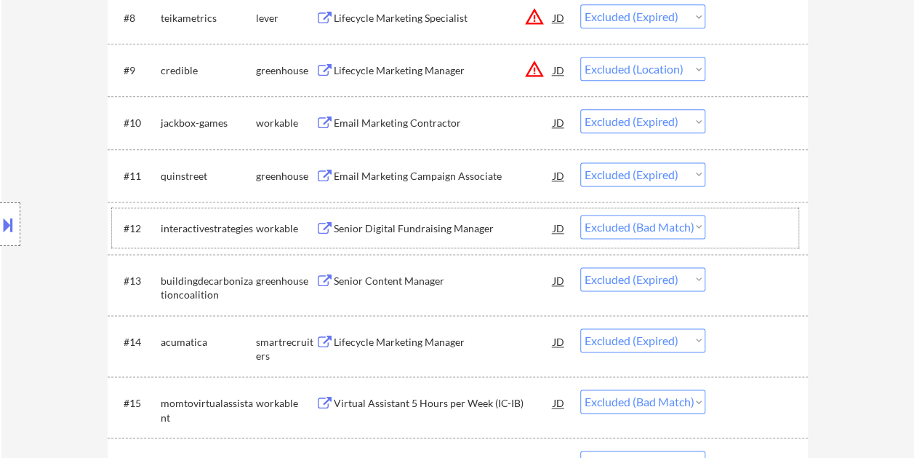
click at [738, 221] on div at bounding box center [759, 228] width 64 height 26
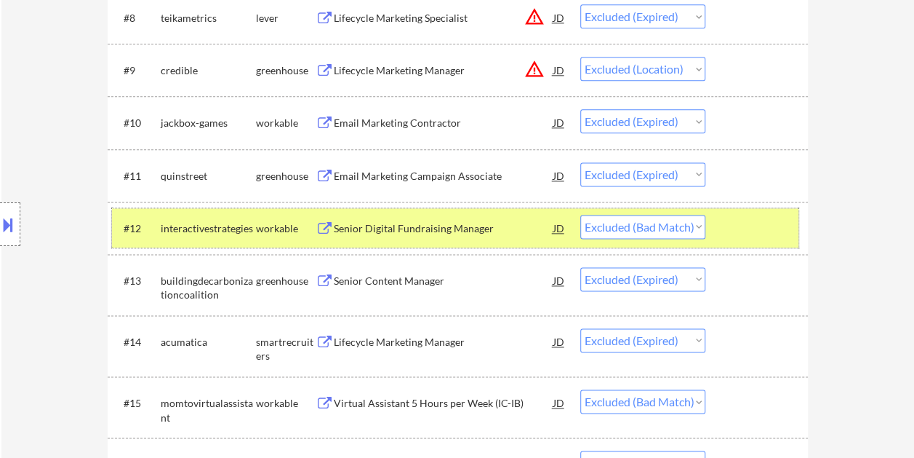
click at [698, 225] on select "Choose an option... Pending Applied Excluded (Questions) Excluded (Expired) Exc…" at bounding box center [642, 227] width 125 height 24
click at [580, 215] on select "Choose an option... Pending Applied Excluded (Questions) Excluded (Expired) Exc…" at bounding box center [642, 227] width 125 height 24
select select ""excluded__expired_""
select select ""excluded__bad_match_""
select select ""excluded__expired_""
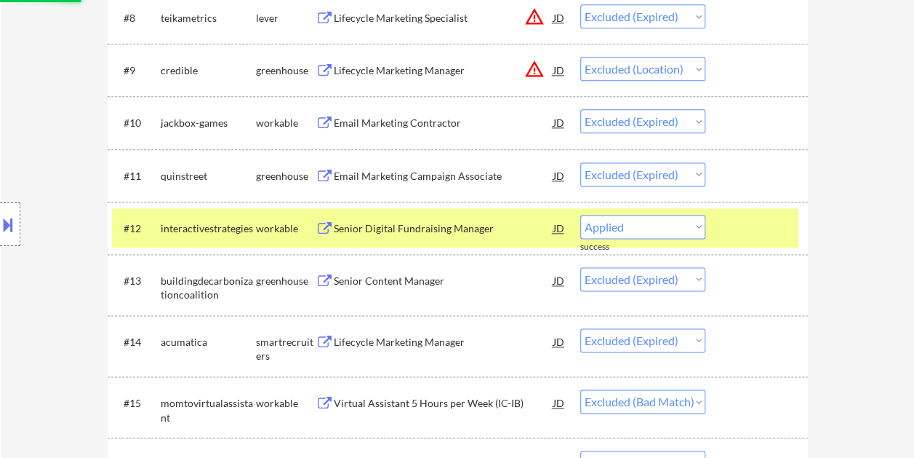
select select ""excluded__bad_match_""
select select ""excluded__expired_""
select select ""excluded__bad_match_""
select select ""excluded__location_""
select select ""excluded__bad_match_""
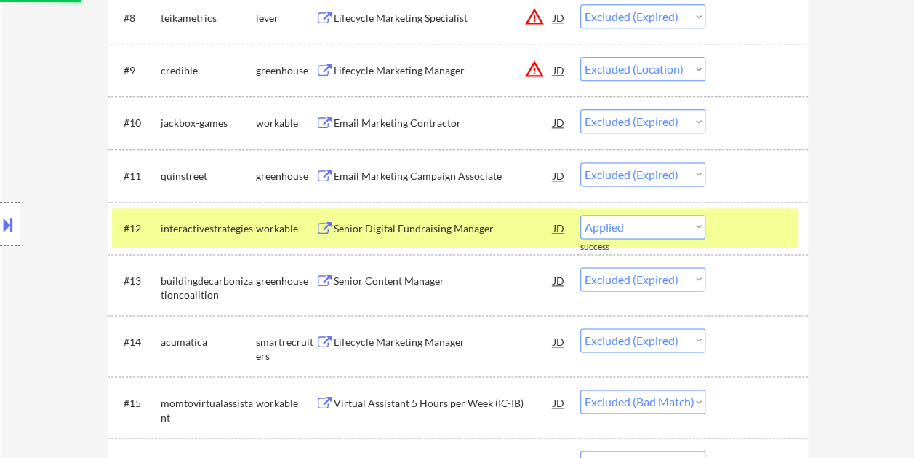
select select ""excluded__expired_""
select select ""excluded__bad_match_""
select select ""excluded__salary_""
select select ""excluded__location_""
select select ""excluded__bad_match_""
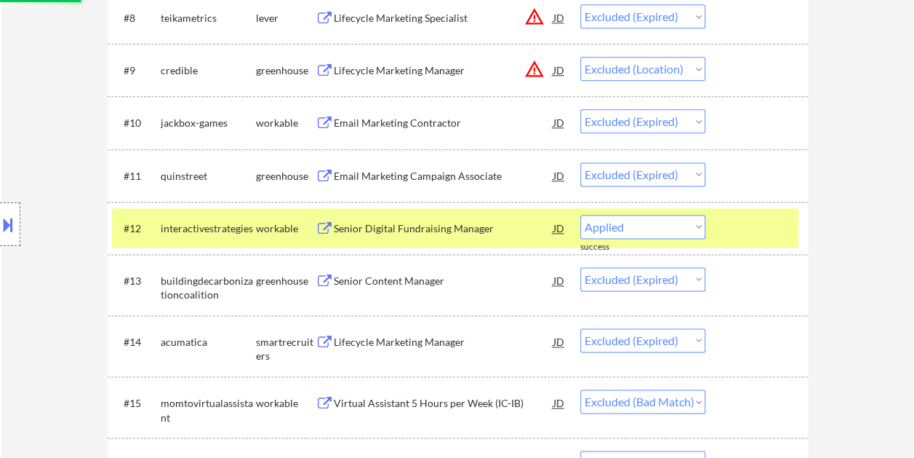
select select ""excluded__expired_""
select select ""excluded__salary_""
select select ""excluded__bad_match_""
select select ""excluded__expired_""
select select ""excluded__location_""
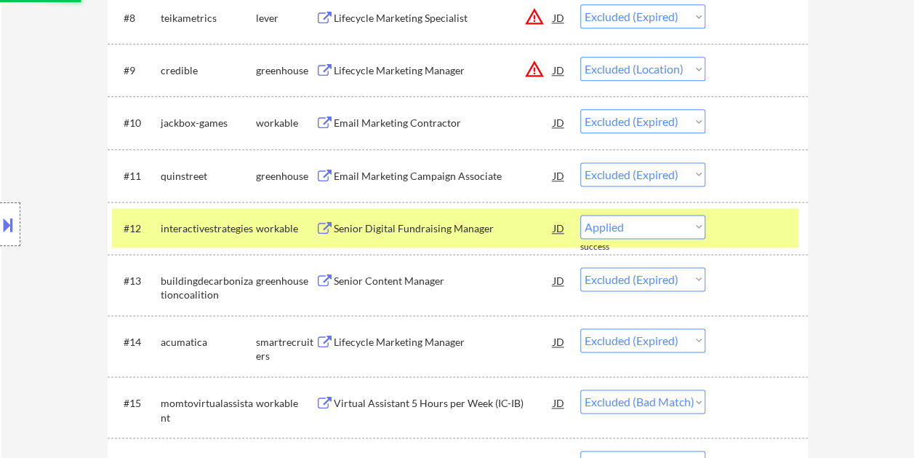
select select ""excluded__expired_""
select select ""excluded__bad_match_""
select select ""excluded__salary_""
select select ""excluded__location_""
select select ""excluded__expired_""
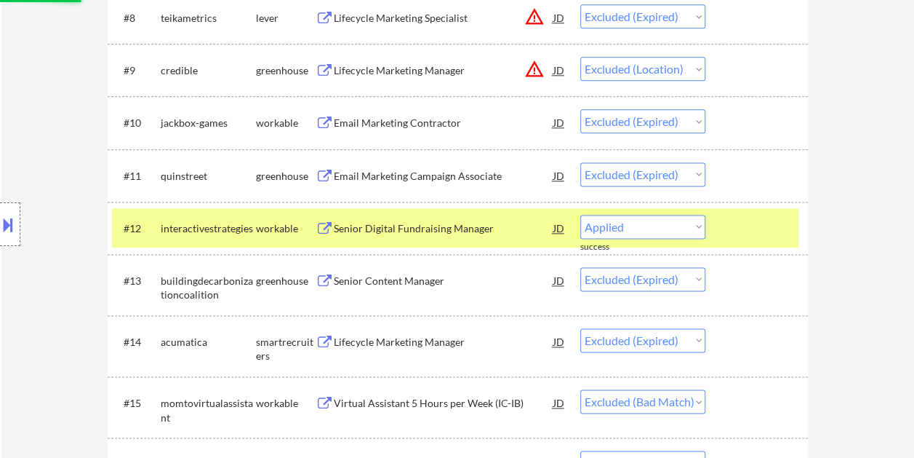
select select ""excluded__bad_match_""
select select ""excluded""
select select ""excluded__bad_match_""
select select ""excluded__expired_""
select select ""excluded__bad_match_""
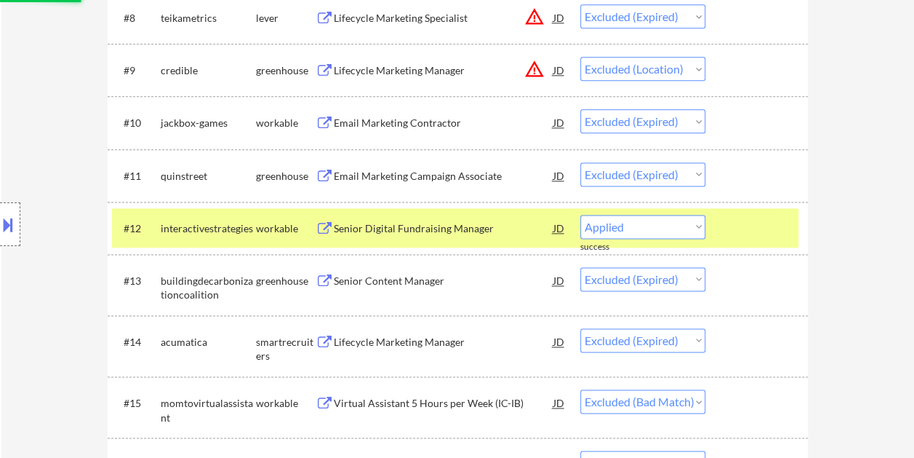
select select ""excluded__expired_""
select select ""excluded__bad_match_""
select select ""excluded__expired_""
select select ""excluded__bad_match_""
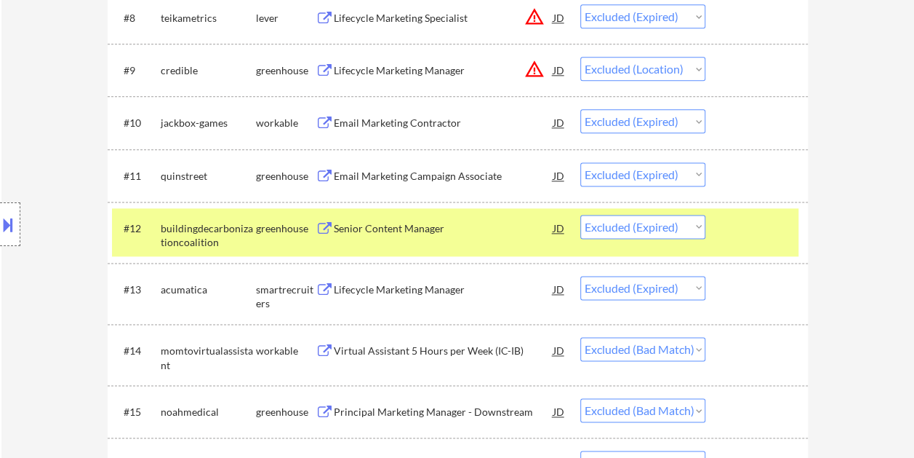
click at [740, 228] on div at bounding box center [759, 228] width 64 height 26
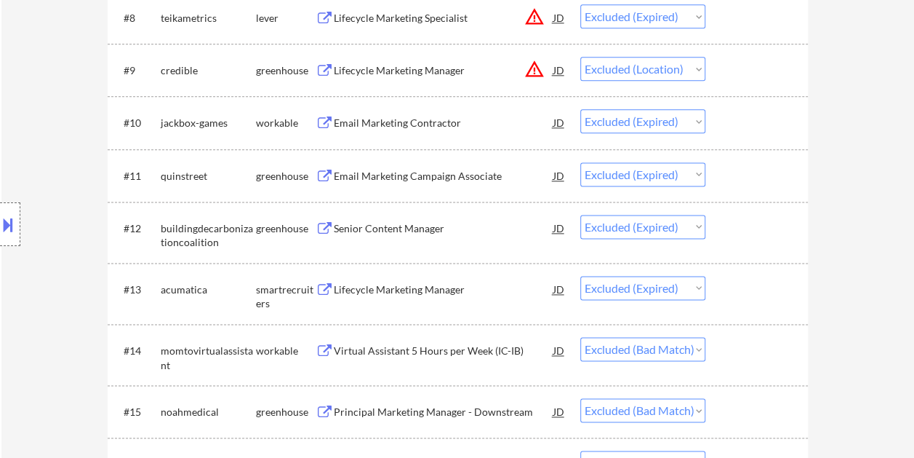
scroll to position [946, 0]
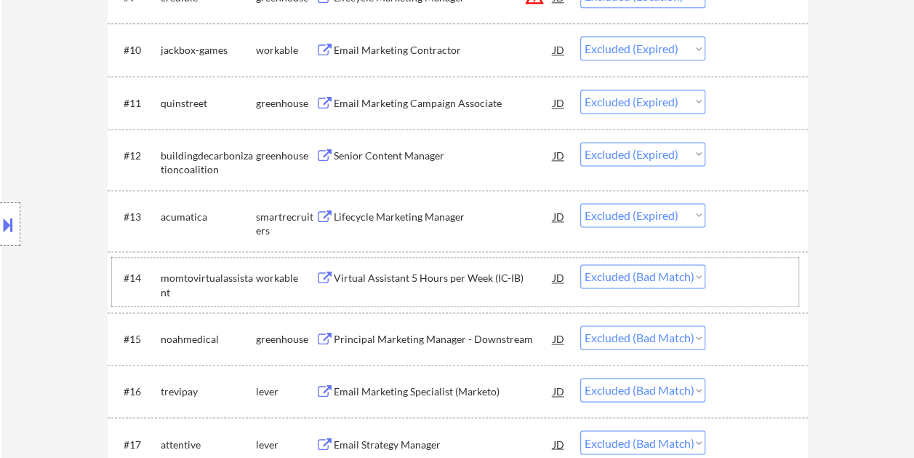
click at [761, 282] on div at bounding box center [759, 277] width 64 height 26
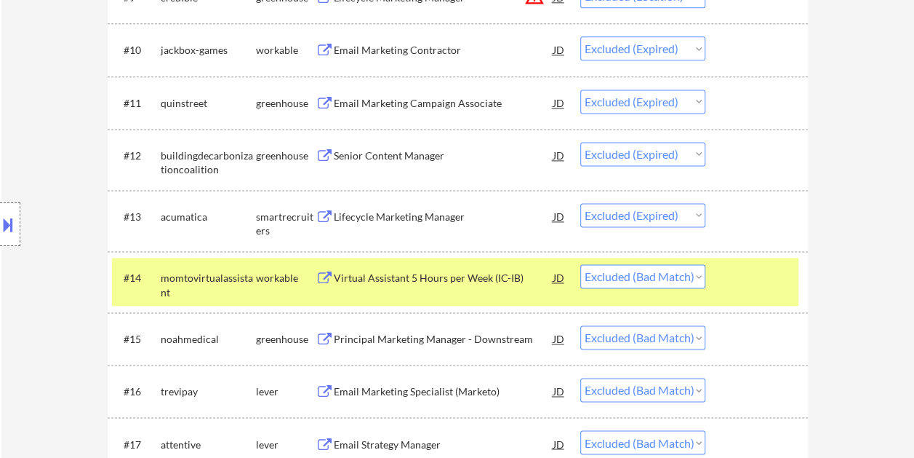
click at [455, 273] on div "Virtual Assistant 5 Hours per Week (IC-IB)" at bounding box center [444, 278] width 220 height 15
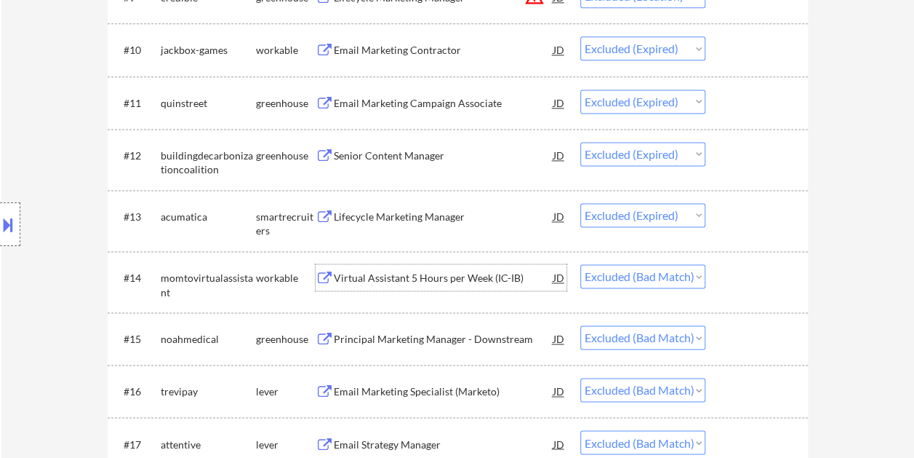
click at [735, 276] on div at bounding box center [759, 277] width 64 height 26
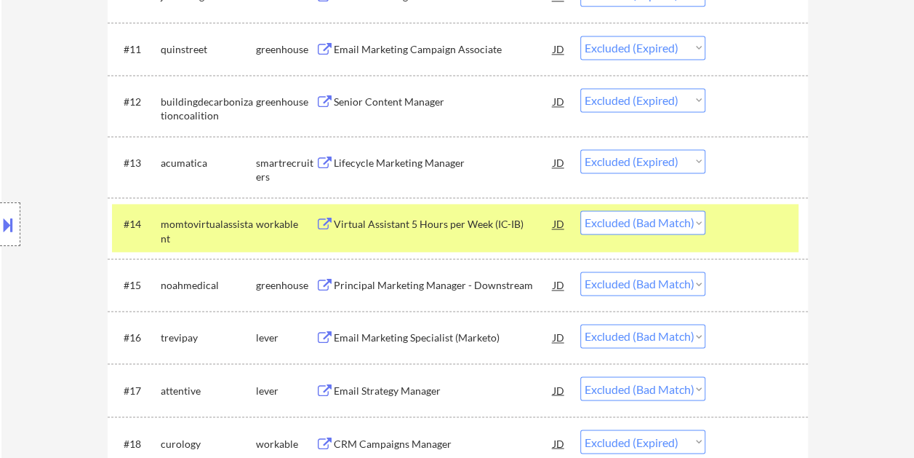
scroll to position [1018, 0]
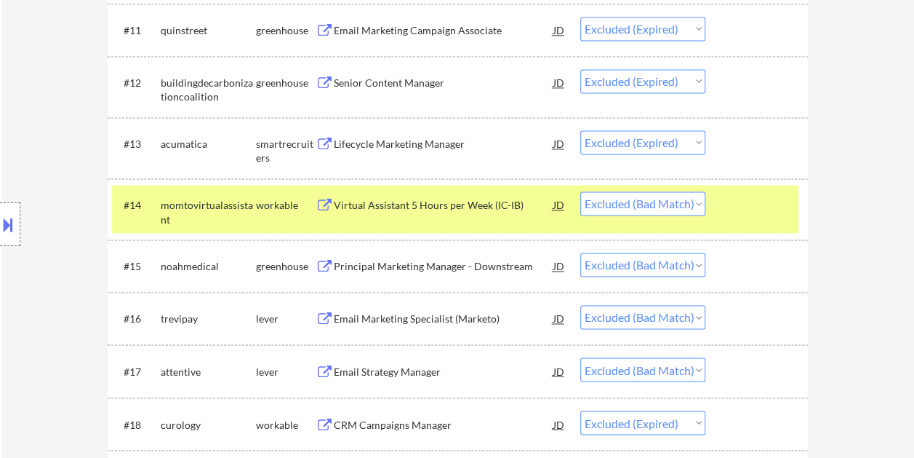
click at [728, 191] on div at bounding box center [759, 204] width 64 height 26
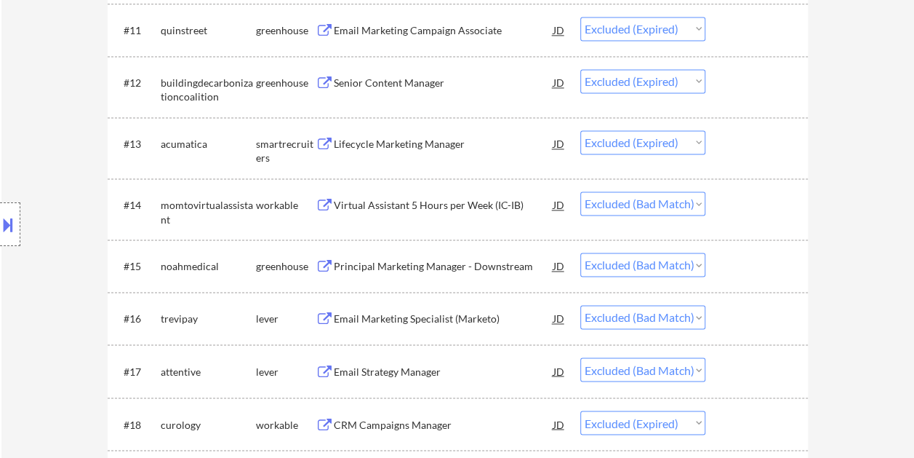
scroll to position [1091, 0]
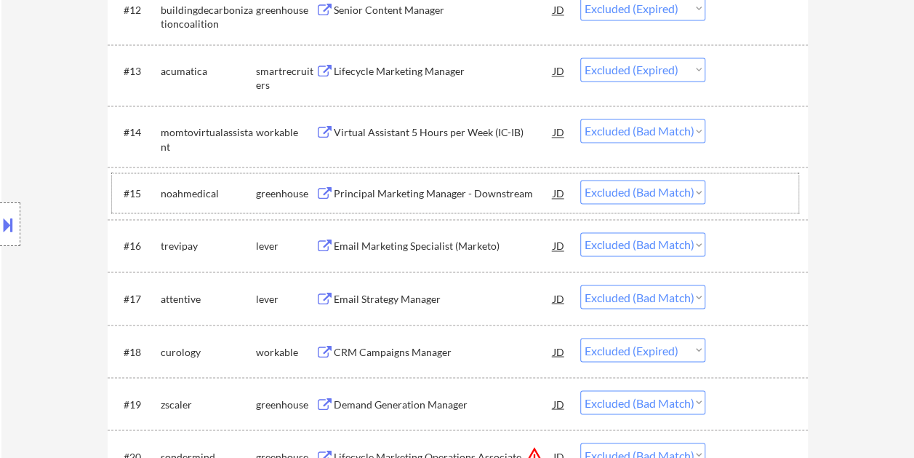
click at [728, 198] on div at bounding box center [759, 193] width 64 height 26
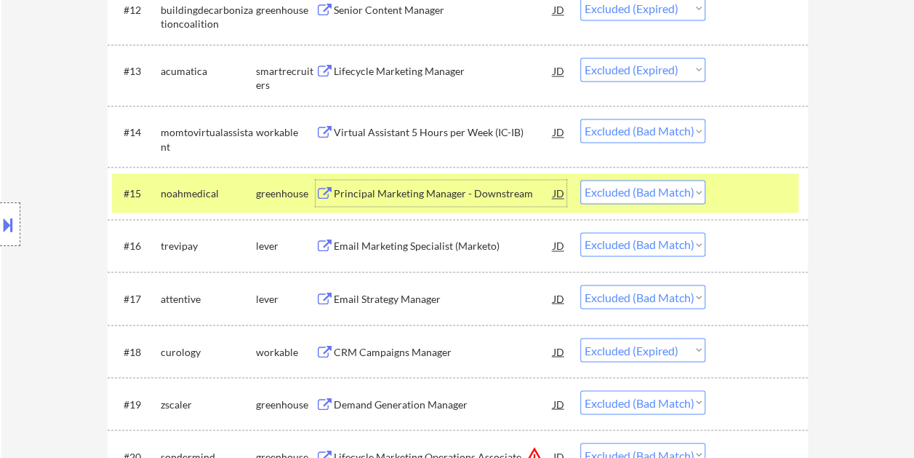
click at [408, 192] on div "Principal Marketing Manager - Downstream" at bounding box center [444, 193] width 220 height 15
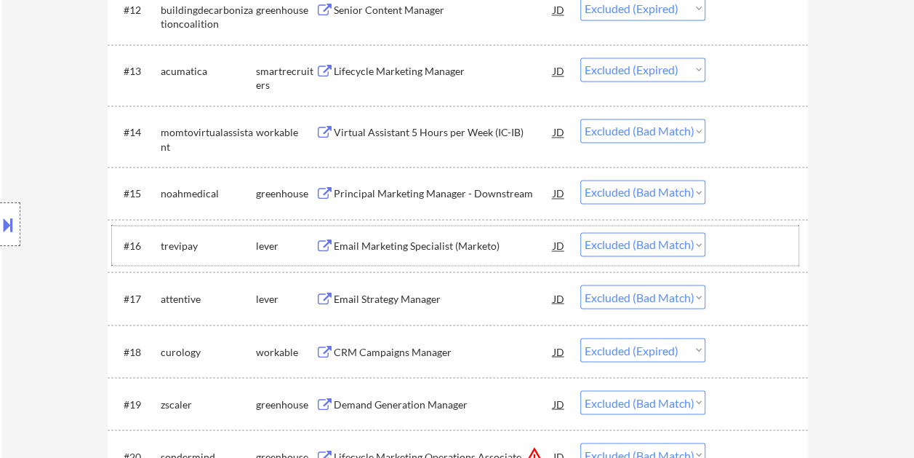
click at [740, 239] on div at bounding box center [759, 245] width 64 height 26
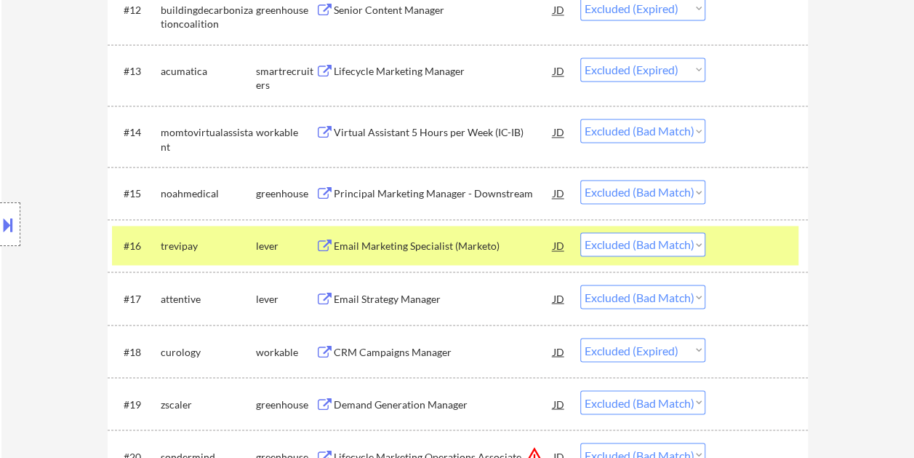
click at [452, 250] on div "Email Marketing Specialist (Marketo)" at bounding box center [444, 246] width 220 height 15
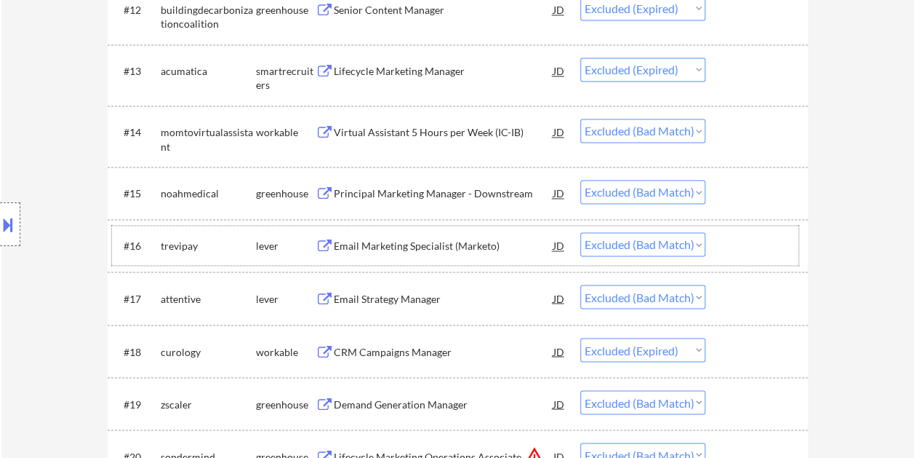
drag, startPoint x: 726, startPoint y: 243, endPoint x: 708, endPoint y: 250, distance: 18.9
click at [724, 246] on div "#16 trevipay lever Email Marketing Specialist (Marketo) JD Choose an option... …" at bounding box center [455, 244] width 687 height 39
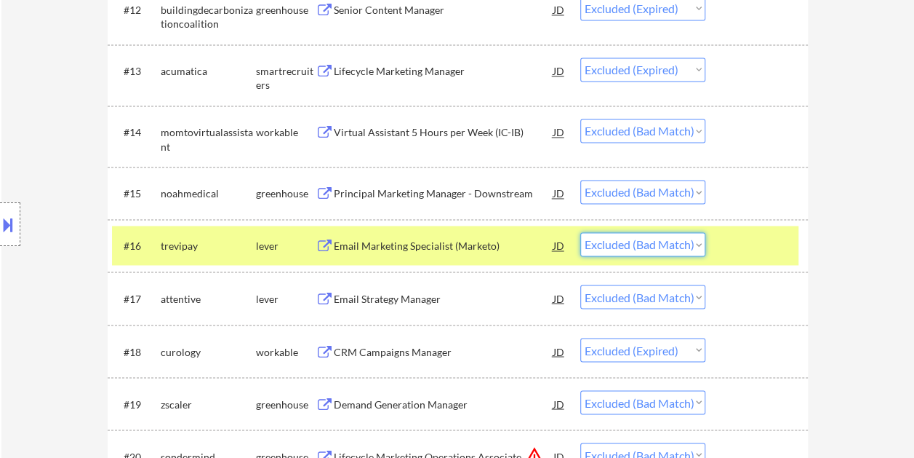
click at [696, 247] on select "Choose an option... Pending Applied Excluded (Questions) Excluded (Expired) Exc…" at bounding box center [642, 244] width 125 height 24
select select ""excluded__expired_""
click at [580, 232] on select "Choose an option... Pending Applied Excluded (Questions) Excluded (Expired) Exc…" at bounding box center [642, 244] width 125 height 24
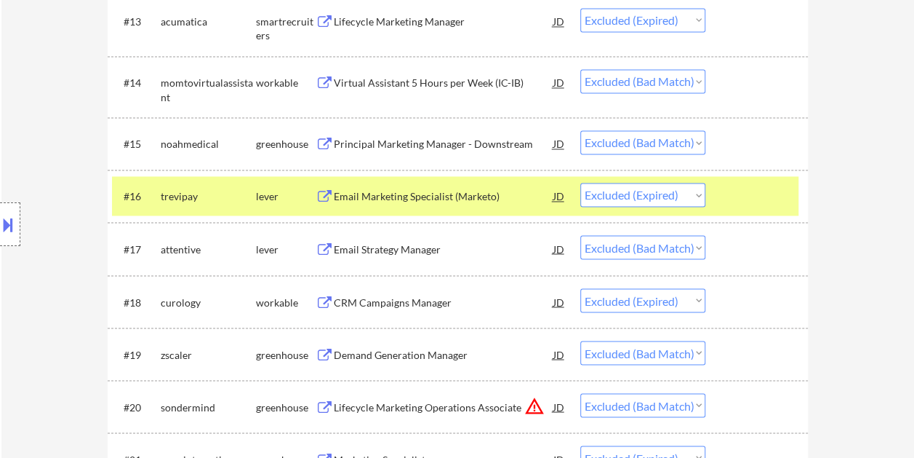
scroll to position [1164, 0]
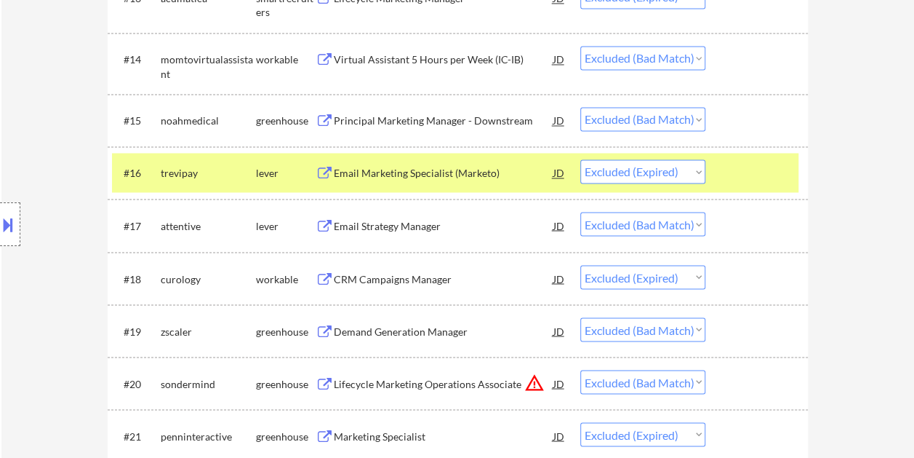
click at [751, 236] on div at bounding box center [759, 225] width 64 height 26
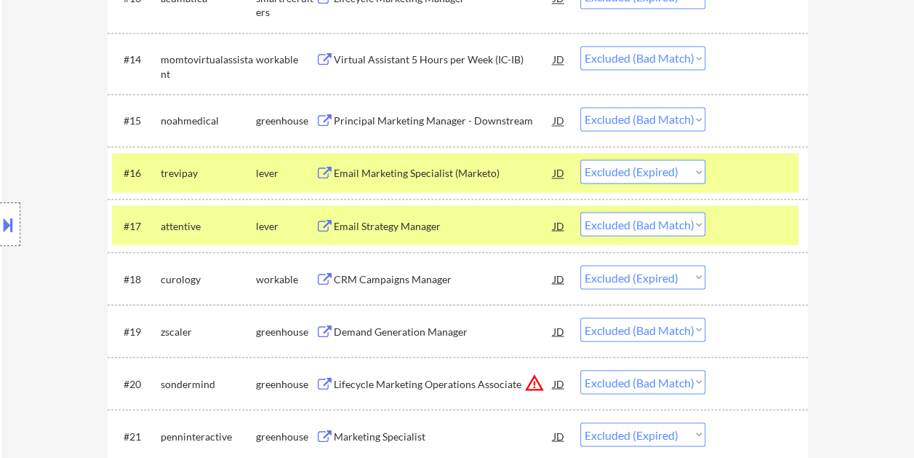
click at [743, 192] on div "#16 trevipay lever Email Marketing Specialist (Marketo) JD Choose an option... …" at bounding box center [458, 172] width 700 height 52
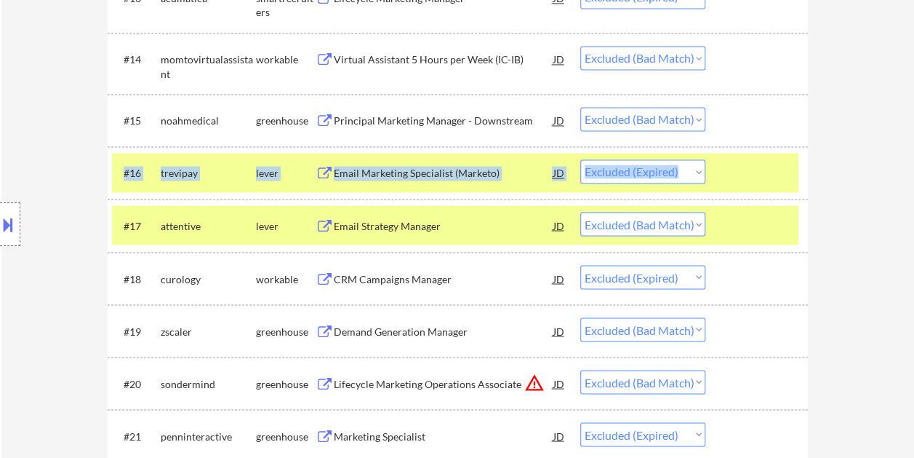
click at [744, 220] on div at bounding box center [759, 225] width 64 height 26
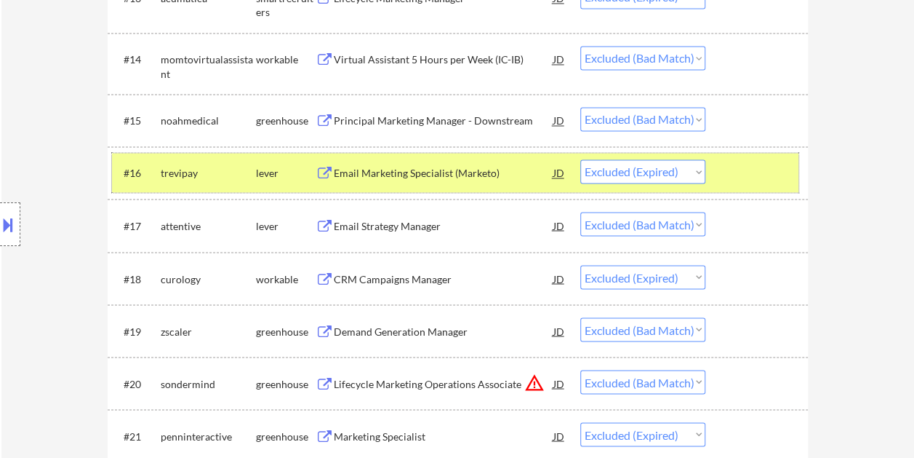
click at [734, 168] on div at bounding box center [759, 172] width 64 height 26
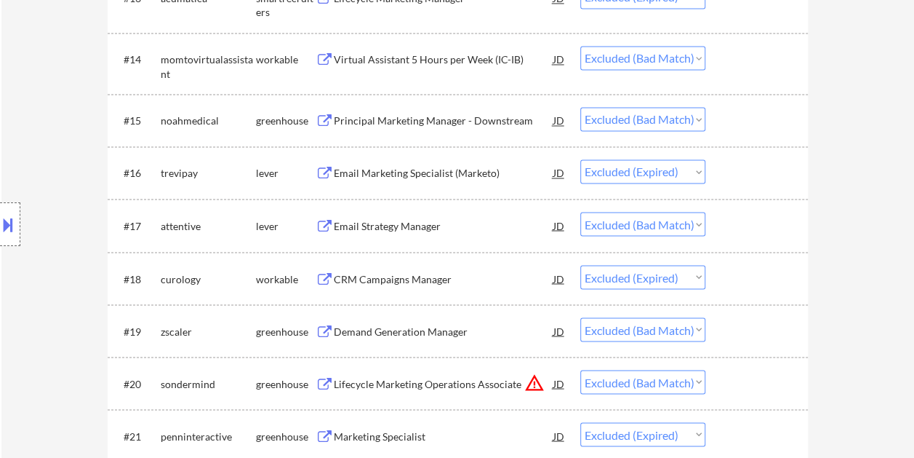
click at [739, 227] on div at bounding box center [759, 225] width 64 height 26
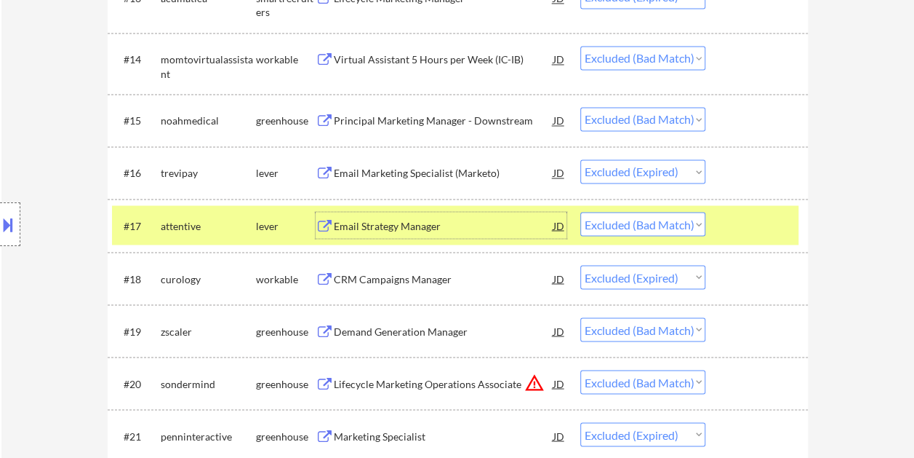
click at [448, 219] on div "Email Strategy Manager" at bounding box center [444, 225] width 220 height 15
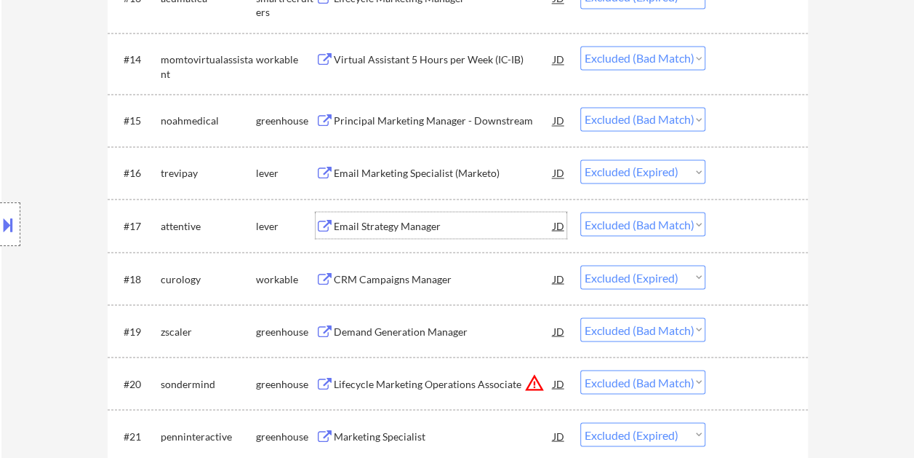
click at [748, 226] on div at bounding box center [759, 225] width 64 height 26
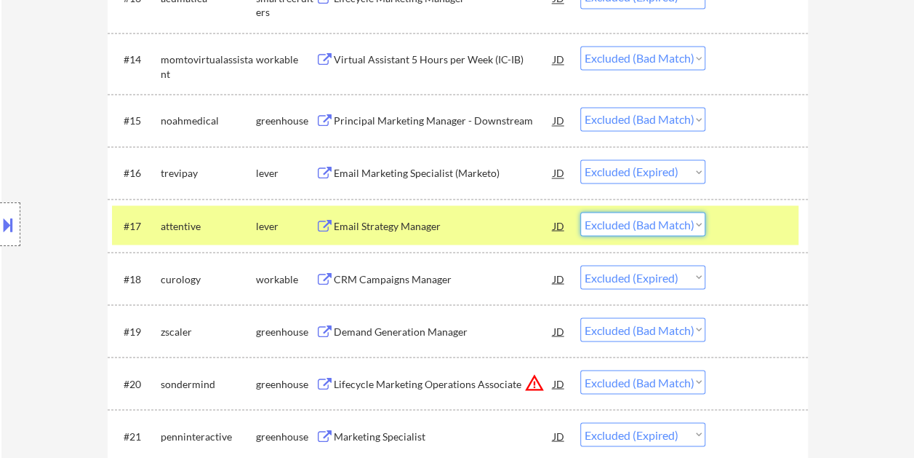
click at [702, 225] on select "Choose an option... Pending Applied Excluded (Questions) Excluded (Expired) Exc…" at bounding box center [642, 224] width 125 height 24
select select ""excluded__expired_""
click at [580, 212] on select "Choose an option... Pending Applied Excluded (Questions) Excluded (Expired) Exc…" at bounding box center [642, 224] width 125 height 24
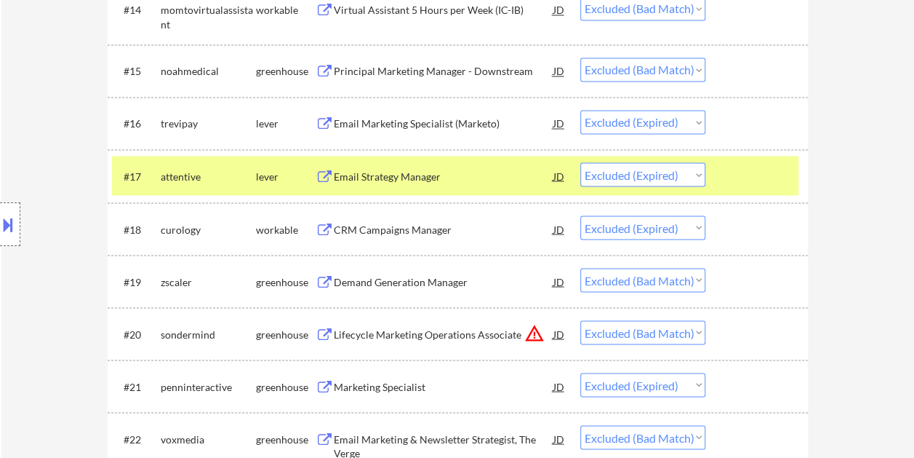
scroll to position [1237, 0]
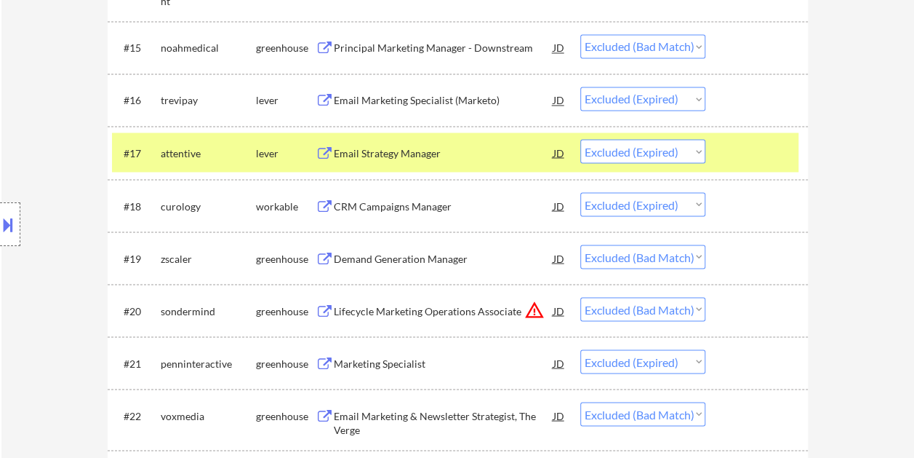
click at [781, 263] on div at bounding box center [759, 257] width 64 height 26
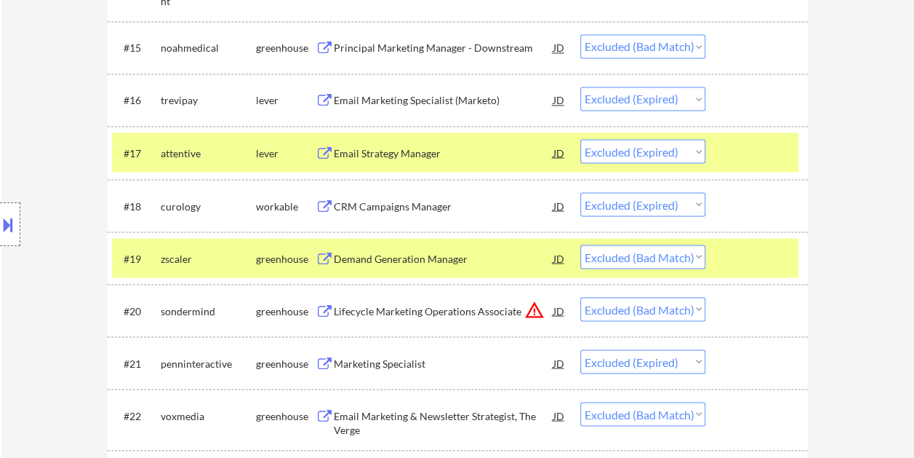
drag, startPoint x: 768, startPoint y: 148, endPoint x: 761, endPoint y: 160, distance: 14.3
click at [767, 148] on div at bounding box center [759, 152] width 64 height 26
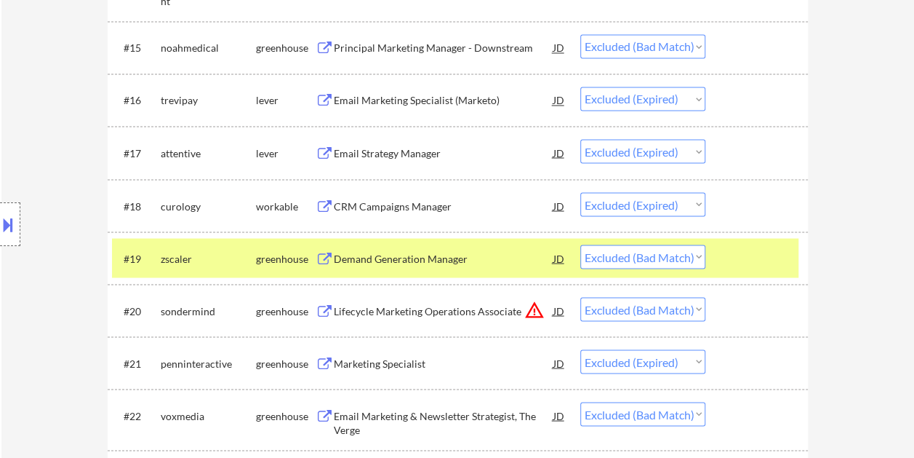
click at [487, 257] on div "Demand Generation Manager" at bounding box center [444, 258] width 220 height 15
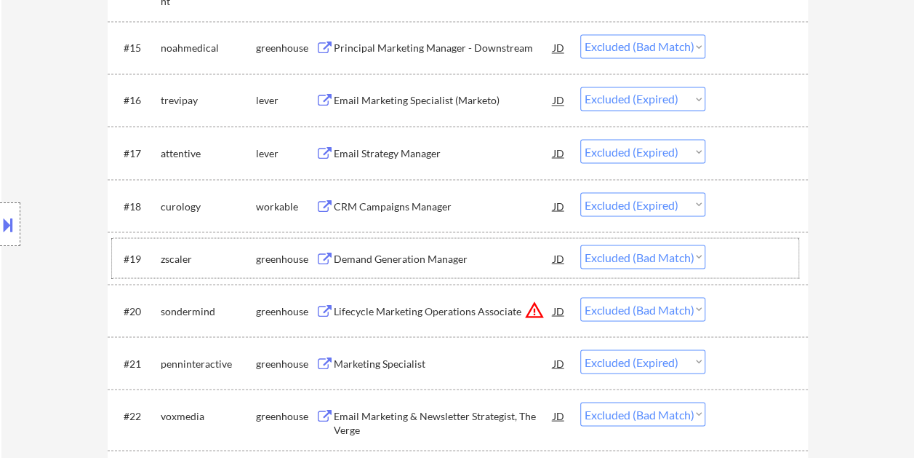
click at [721, 260] on div "#19 zscaler greenhouse Demand Generation Manager JD Choose an option... Pending…" at bounding box center [455, 257] width 687 height 39
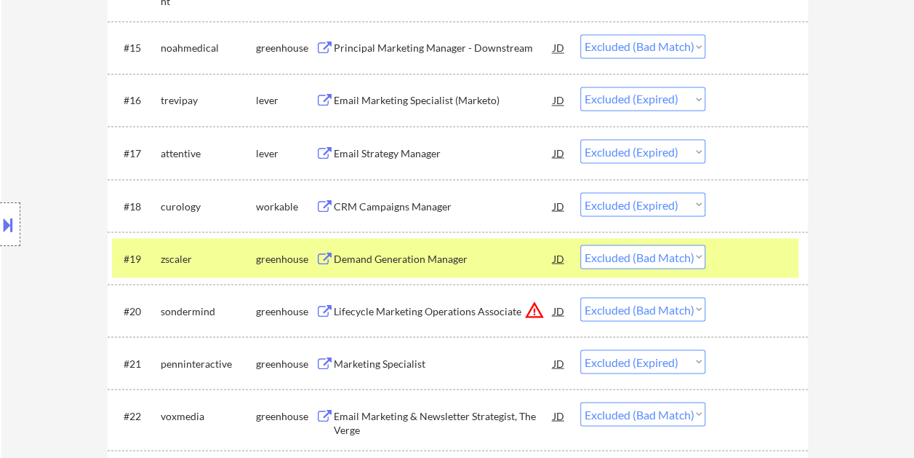
click at [692, 255] on select "Choose an option... Pending Applied Excluded (Questions) Excluded (Expired) Exc…" at bounding box center [642, 256] width 125 height 24
select select ""excluded__expired_""
click at [580, 244] on select "Choose an option... Pending Applied Excluded (Questions) Excluded (Expired) Exc…" at bounding box center [642, 256] width 125 height 24
drag, startPoint x: 756, startPoint y: 308, endPoint x: 750, endPoint y: 315, distance: 8.8
click at [755, 310] on div at bounding box center [759, 310] width 64 height 26
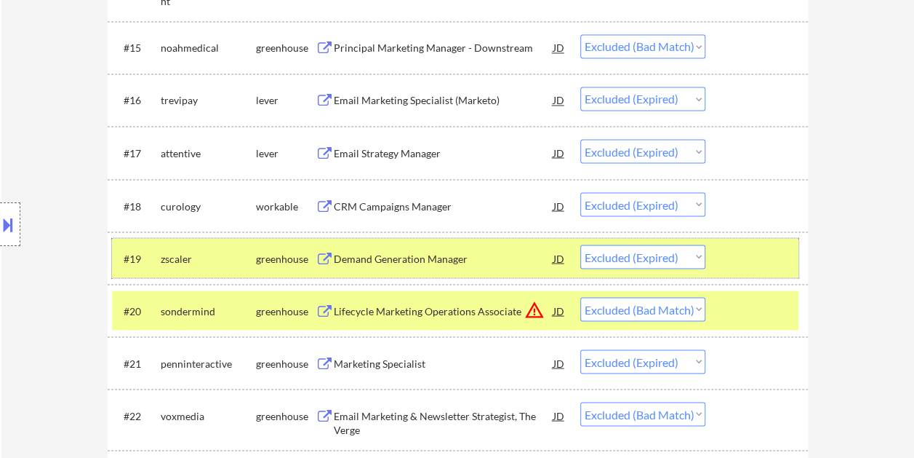
click at [762, 241] on div "#19 zscaler greenhouse Demand Generation Manager JD Choose an option... Pending…" at bounding box center [455, 257] width 687 height 39
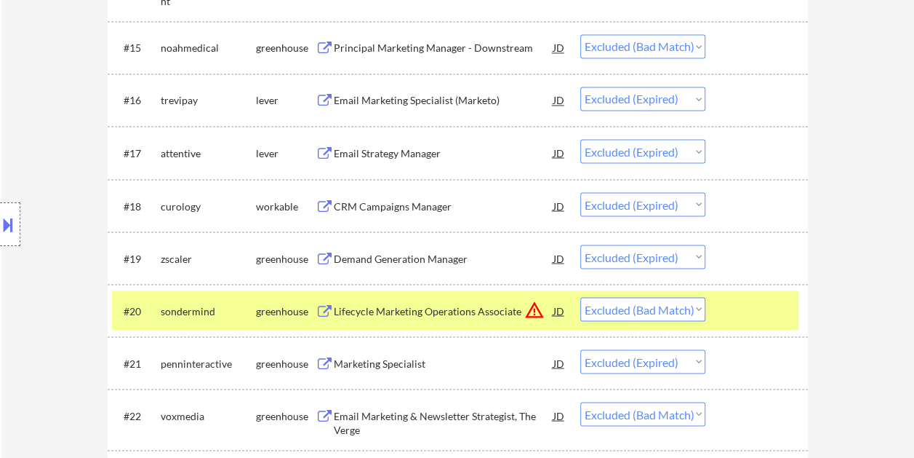
click at [448, 306] on div "Lifecycle Marketing Operations Associate" at bounding box center [444, 310] width 220 height 15
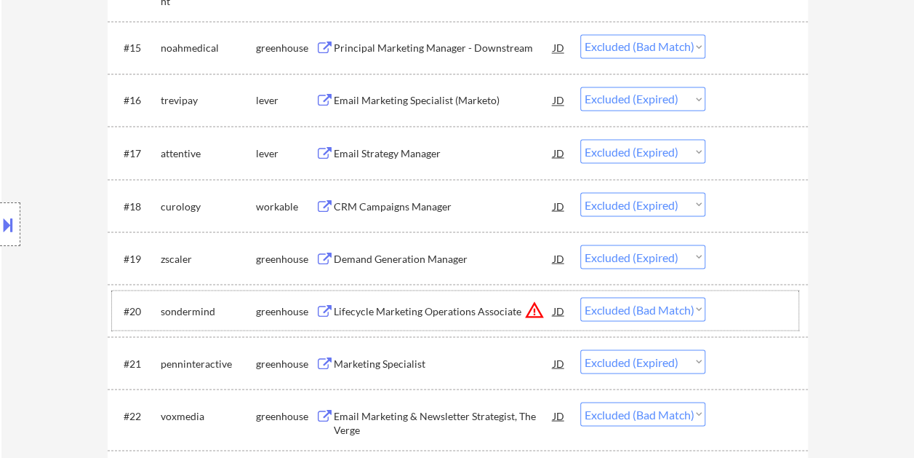
click at [747, 316] on div at bounding box center [759, 310] width 64 height 26
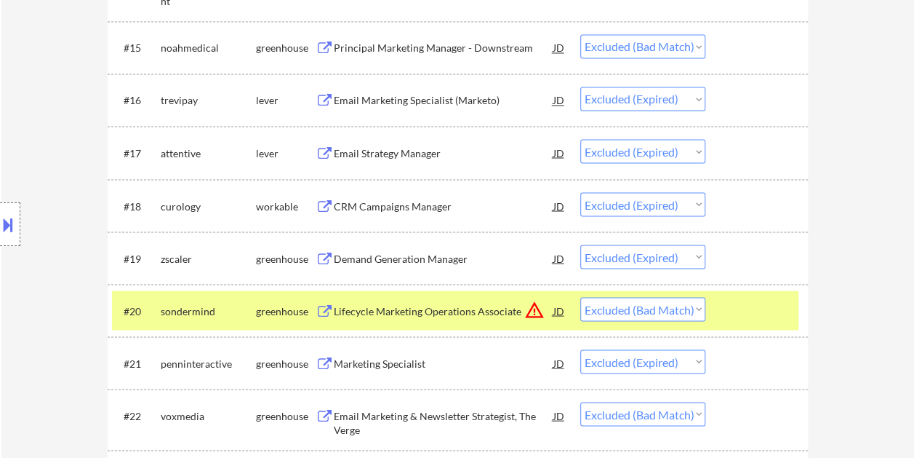
click at [704, 312] on select "Choose an option... Pending Applied Excluded (Questions) Excluded (Expired) Exc…" at bounding box center [642, 309] width 125 height 24
select select ""excluded__expired_""
click at [580, 297] on select "Choose an option... Pending Applied Excluded (Questions) Excluded (Expired) Exc…" at bounding box center [642, 309] width 125 height 24
click at [748, 308] on div at bounding box center [759, 310] width 64 height 26
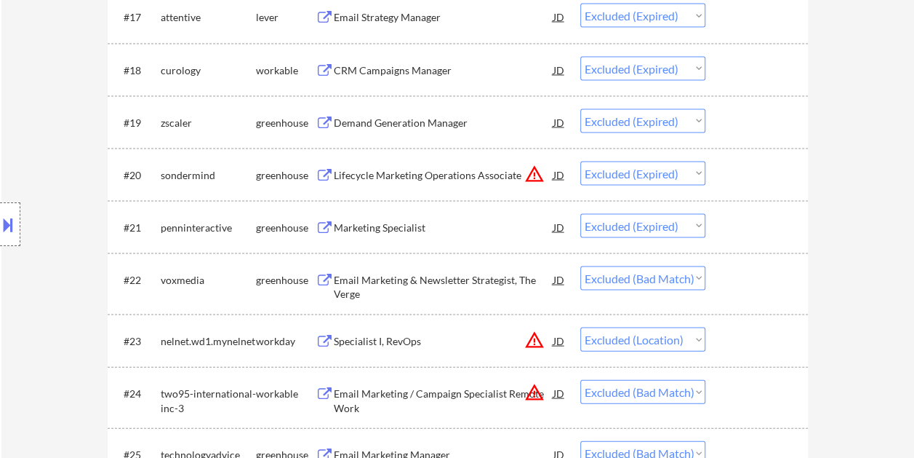
scroll to position [1382, 0]
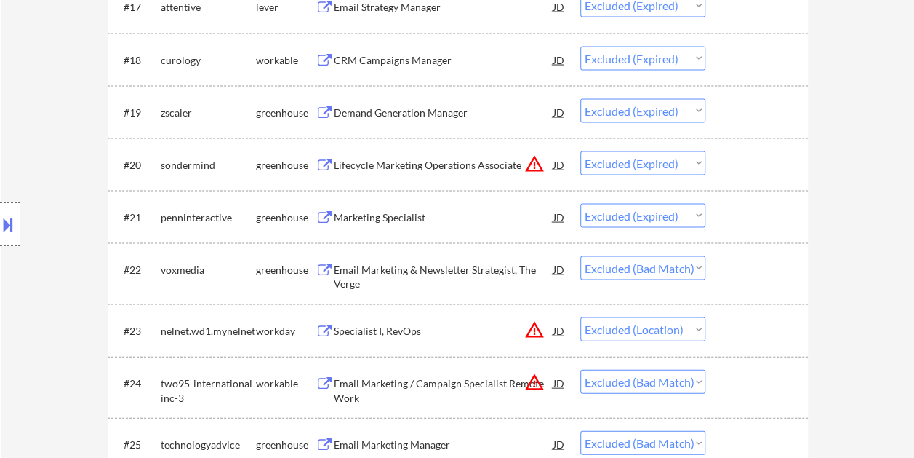
click at [756, 279] on div at bounding box center [759, 269] width 64 height 26
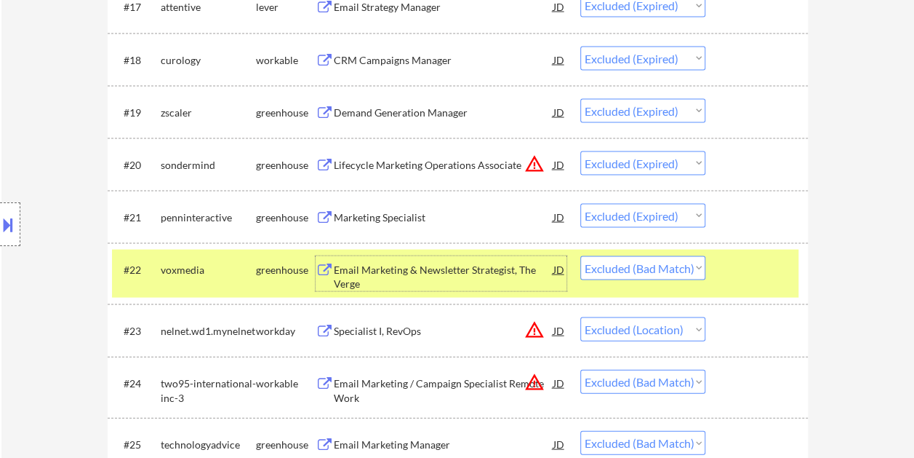
click at [380, 273] on div "Email Marketing & Newsletter Strategist, The Verge" at bounding box center [444, 277] width 220 height 28
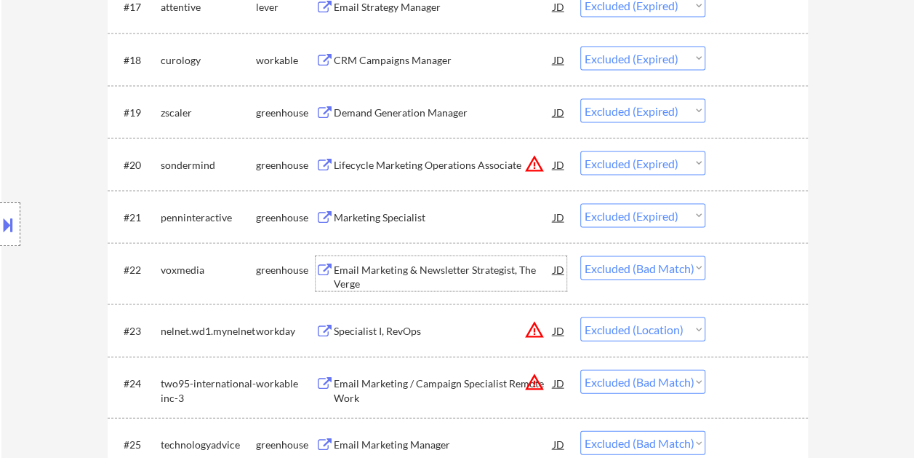
scroll to position [1455, 0]
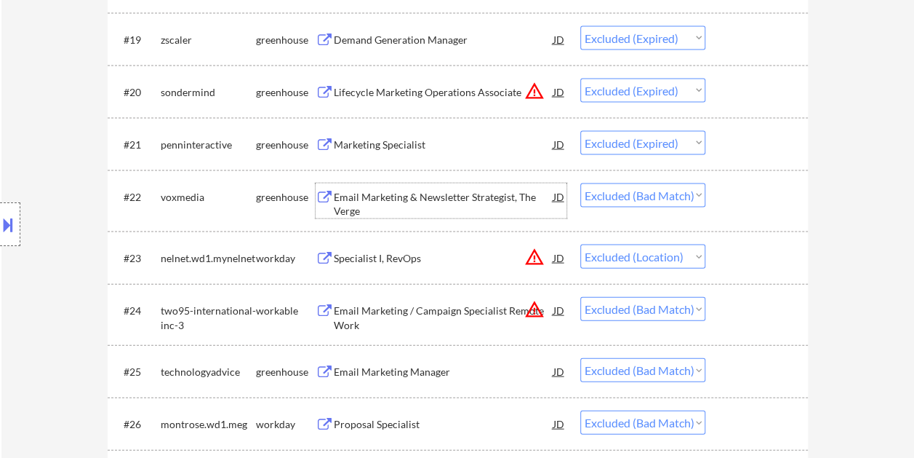
click at [753, 304] on div at bounding box center [759, 310] width 64 height 26
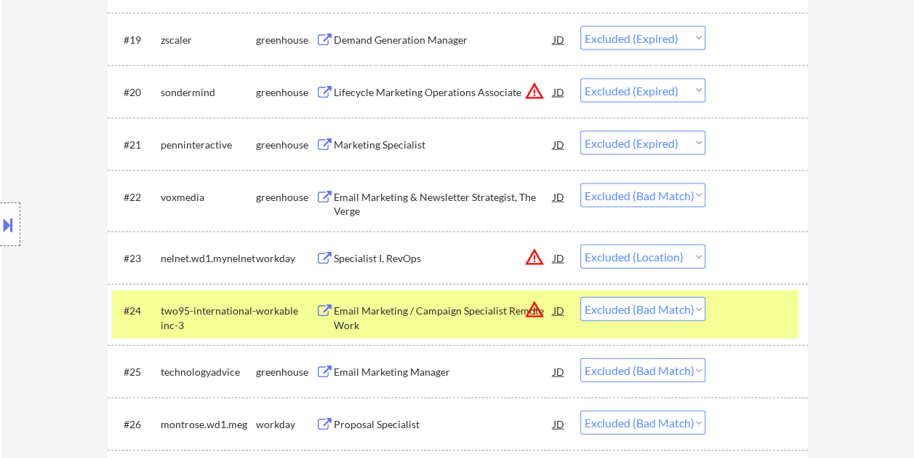
click at [428, 315] on div "Email Marketing / Campaign Specialist Remote Work" at bounding box center [444, 317] width 220 height 28
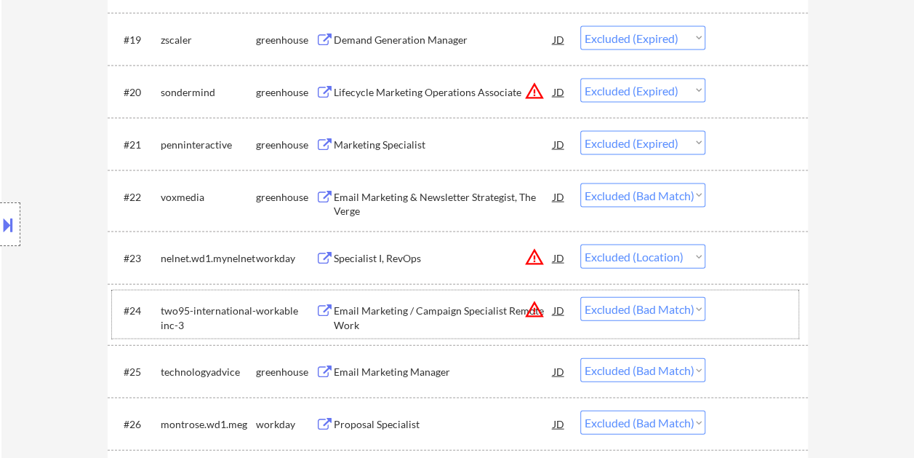
click at [729, 313] on div at bounding box center [759, 310] width 64 height 26
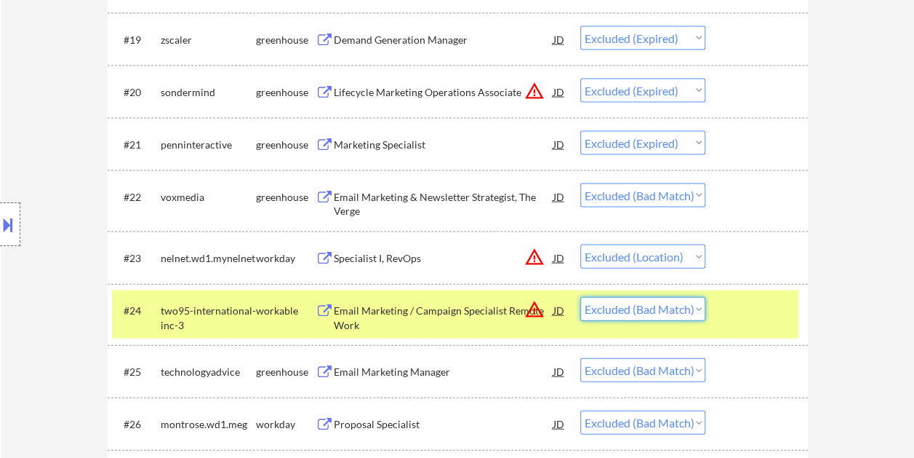
click at [695, 314] on select "Choose an option... Pending Applied Excluded (Questions) Excluded (Expired) Exc…" at bounding box center [642, 309] width 125 height 24
click at [580, 297] on select "Choose an option... Pending Applied Excluded (Questions) Excluded (Expired) Exc…" at bounding box center [642, 309] width 125 height 24
select select ""excluded__bad_match_""
select select ""excluded__expired_""
select select ""excluded__bad_match_""
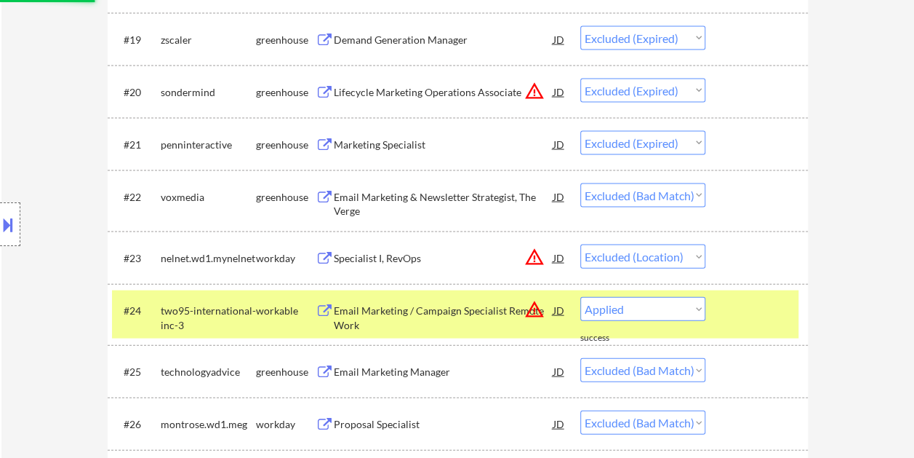
select select ""excluded__salary_""
select select ""excluded__location_""
select select ""excluded__bad_match_""
select select ""excluded__expired_""
select select ""excluded__salary_""
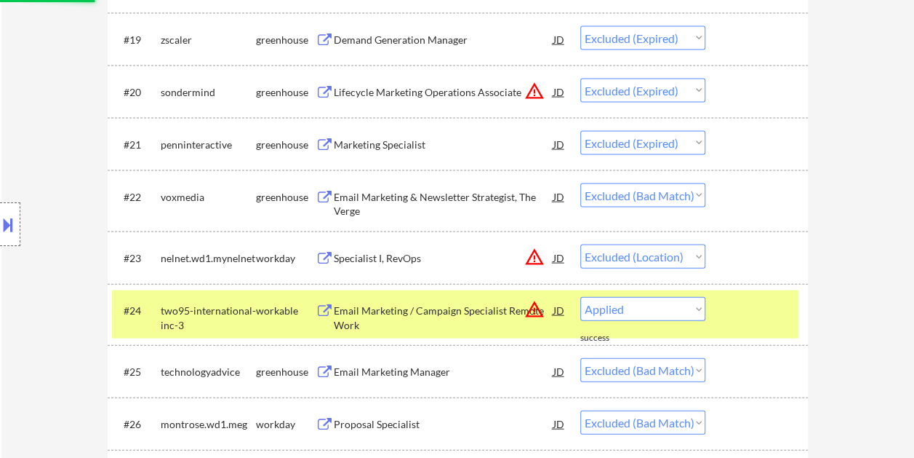
select select ""excluded__bad_match_""
select select ""excluded__expired_""
select select ""excluded__location_""
select select ""excluded__expired_""
select select ""excluded__bad_match_""
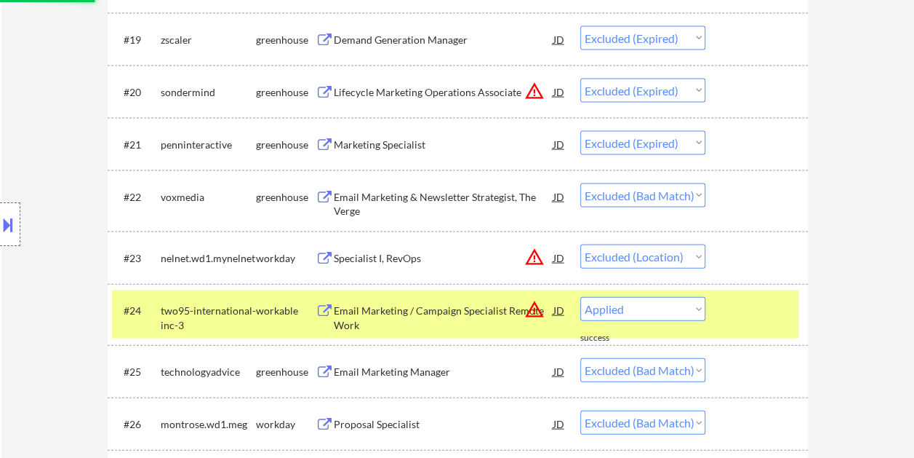
select select ""excluded__salary_""
select select ""excluded__location_""
select select ""excluded__expired_""
select select ""excluded__bad_match_""
select select ""excluded""
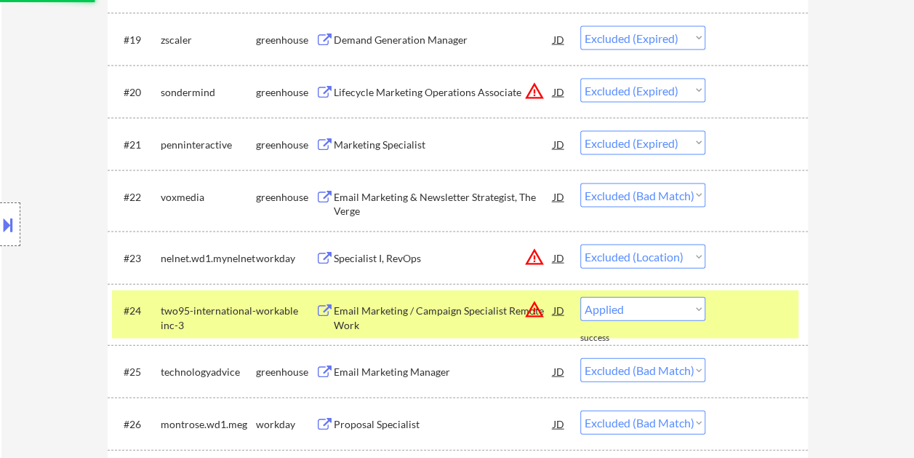
select select ""excluded__bad_match_""
select select ""excluded__expired_""
select select ""excluded__bad_match_""
select select ""excluded__expired_""
select select ""excluded__bad_match_""
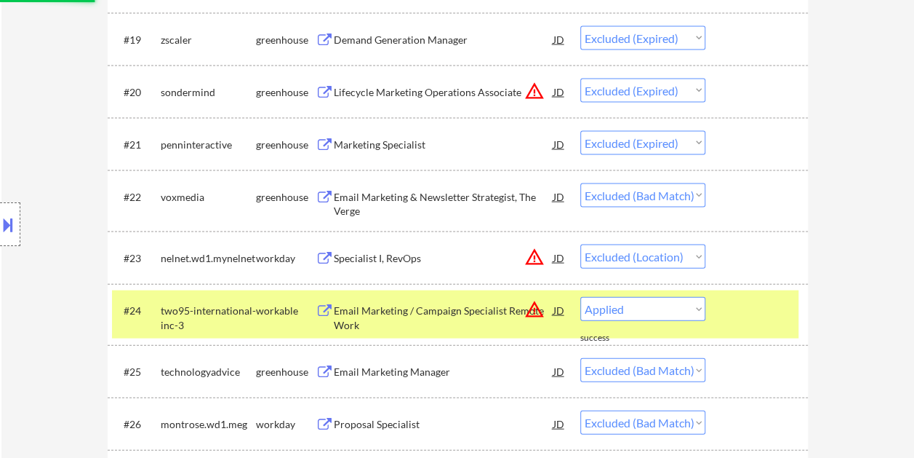
select select ""excluded__expired_""
select select ""excluded__bad_match_""
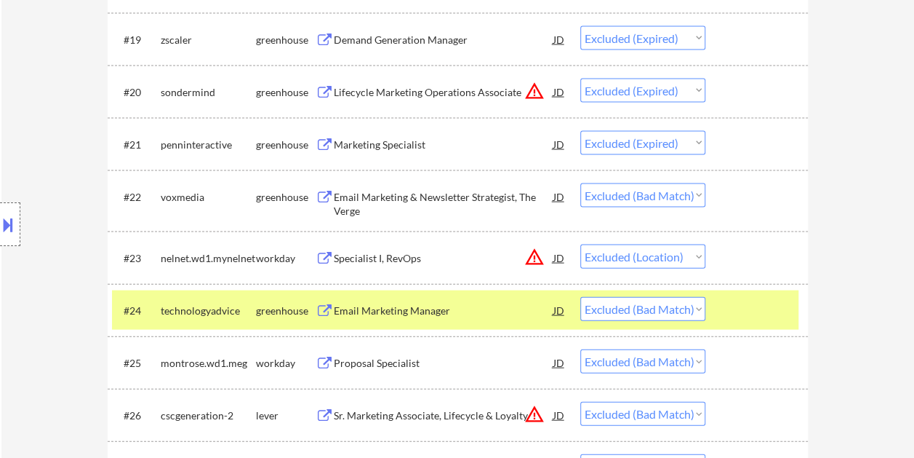
click at [744, 316] on div at bounding box center [759, 310] width 64 height 26
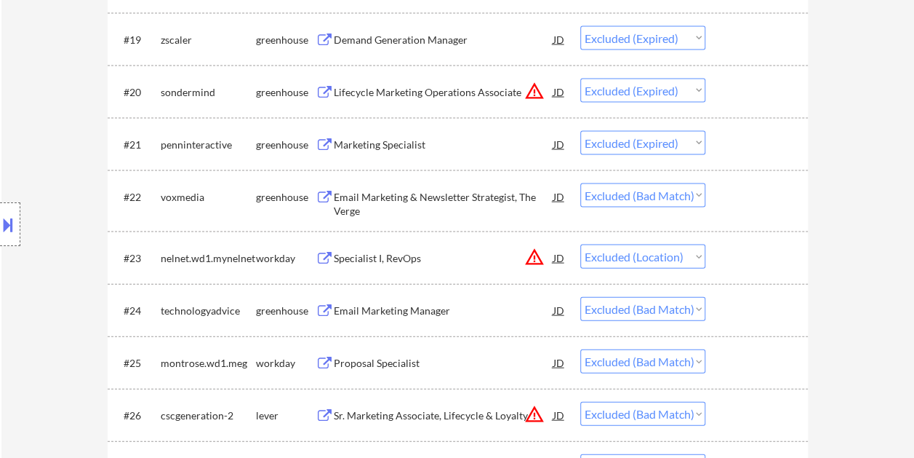
click at [743, 313] on div at bounding box center [759, 310] width 64 height 26
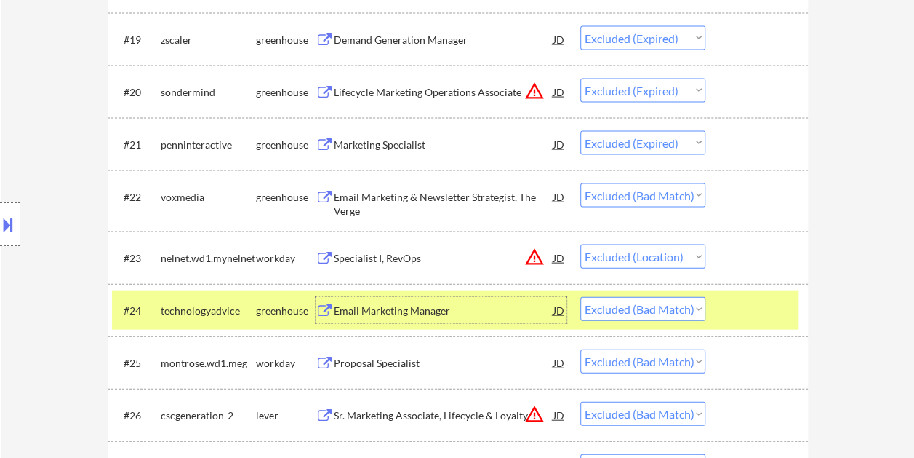
click at [482, 308] on div "Email Marketing Manager" at bounding box center [444, 310] width 220 height 15
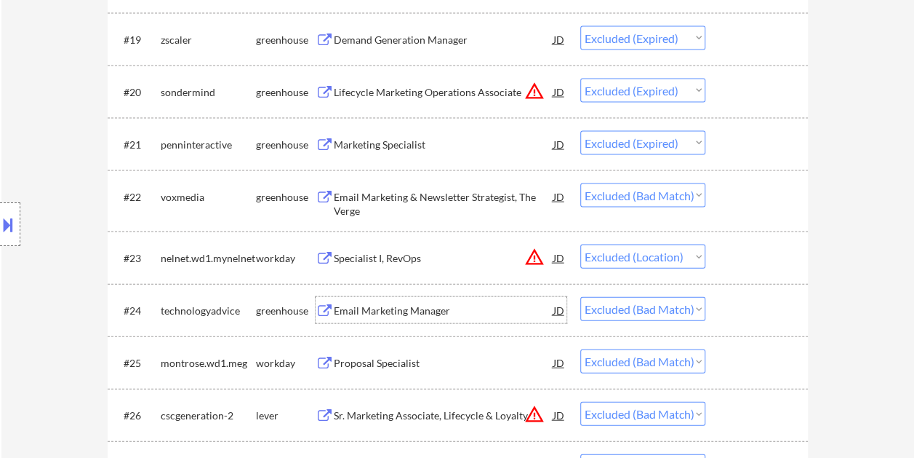
click at [556, 309] on div "JD" at bounding box center [559, 310] width 15 height 26
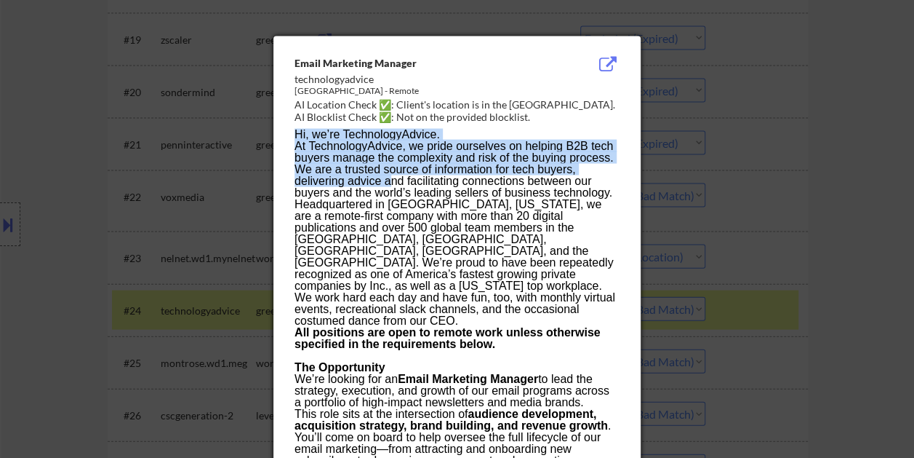
drag, startPoint x: 292, startPoint y: 56, endPoint x: 387, endPoint y: 179, distance: 155.1
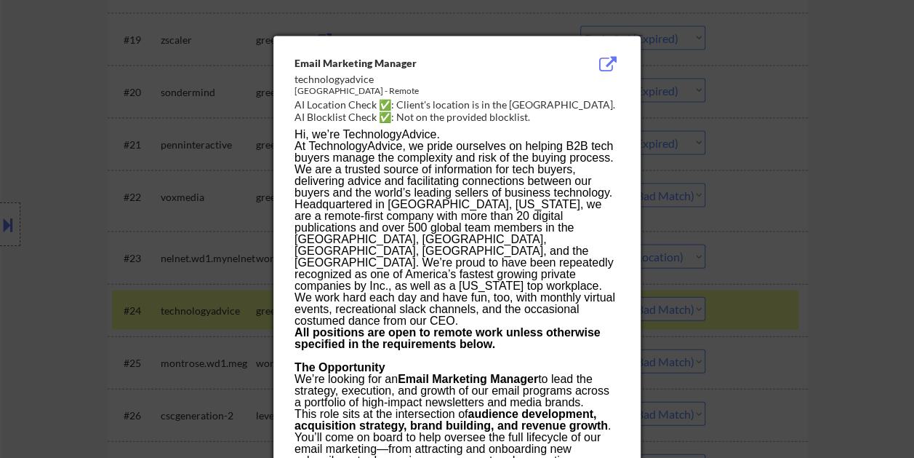
drag, startPoint x: 387, startPoint y: 179, endPoint x: 332, endPoint y: 103, distance: 93.7
click at [332, 103] on div "AI Location Check ✅: Client's location is in the United States." at bounding box center [460, 104] width 331 height 15
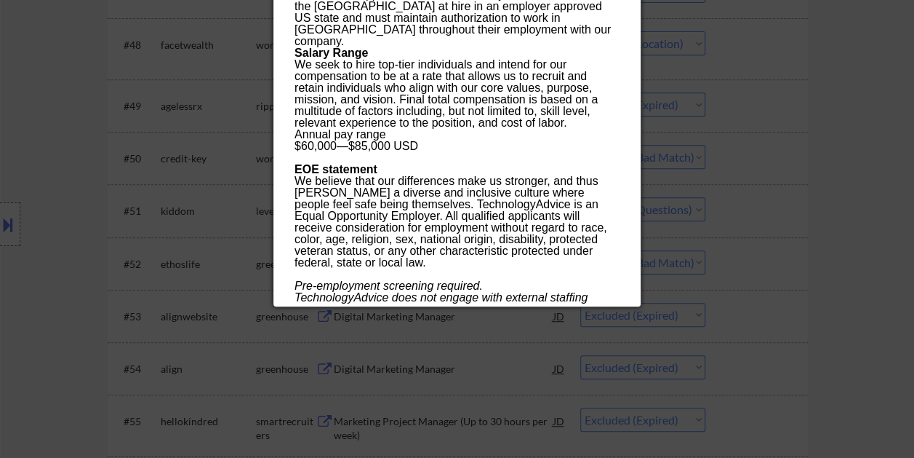
scroll to position [3055, 0]
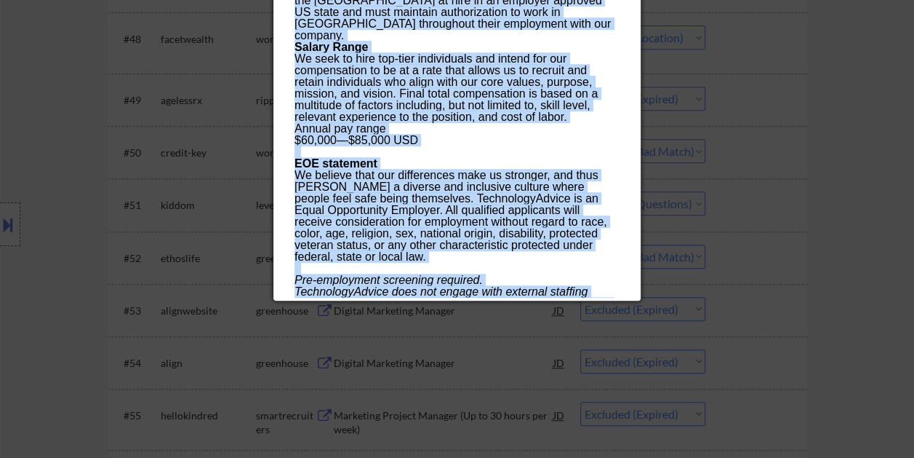
drag, startPoint x: 295, startPoint y: 63, endPoint x: 535, endPoint y: 292, distance: 331.8
copy div "Email Marketing Manager technologyadvice United States - Remote AI Location Che…"
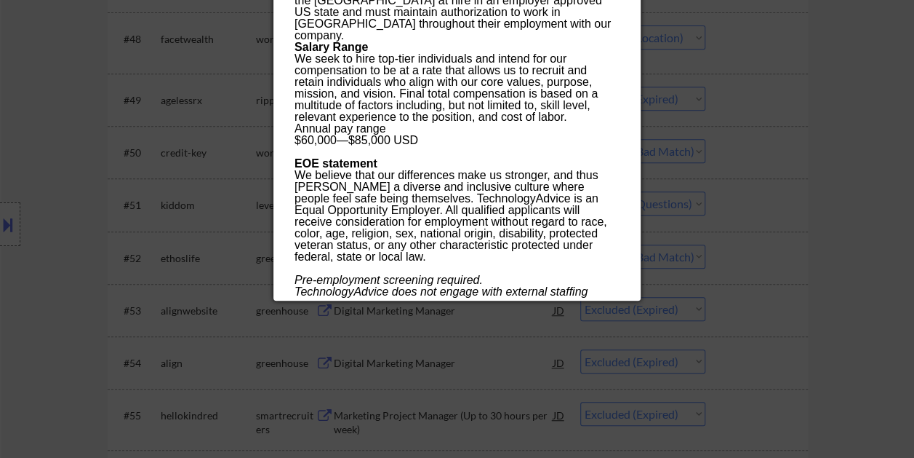
click at [871, 168] on div at bounding box center [457, 229] width 914 height 458
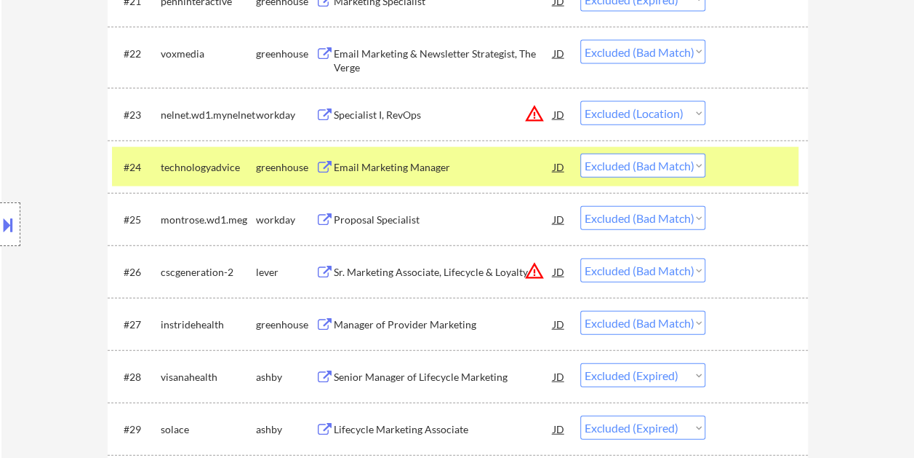
scroll to position [1528, 0]
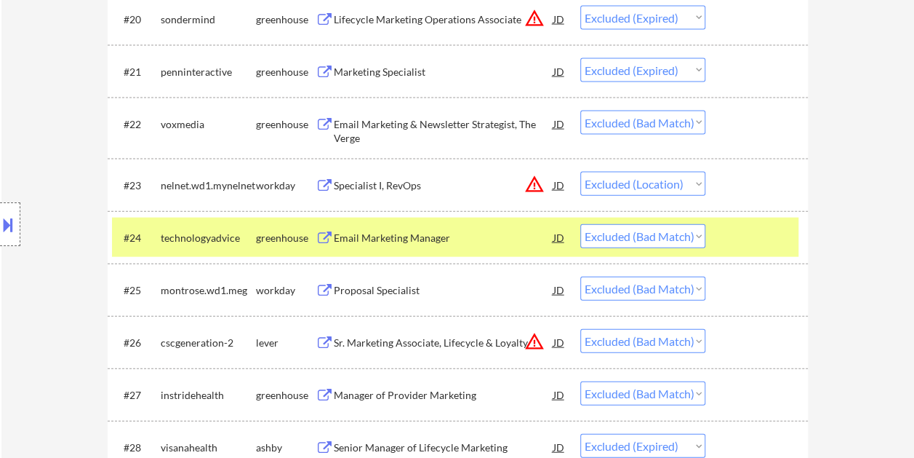
click at [746, 234] on div at bounding box center [759, 237] width 64 height 26
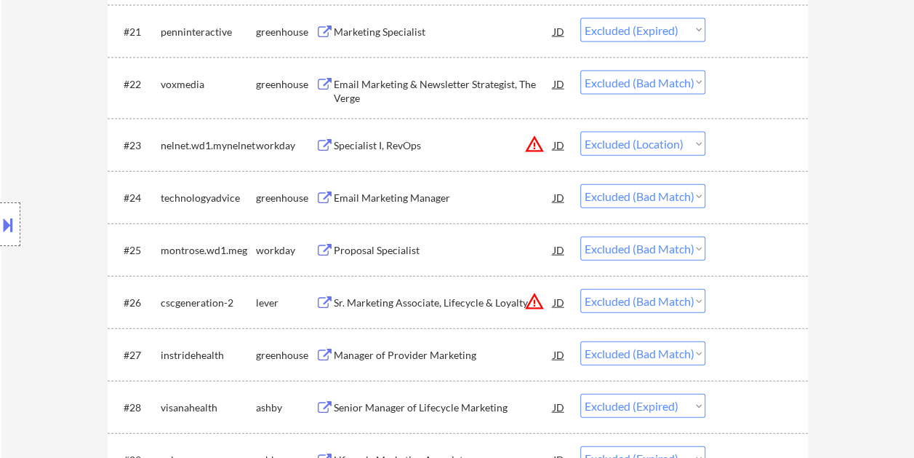
scroll to position [1600, 0]
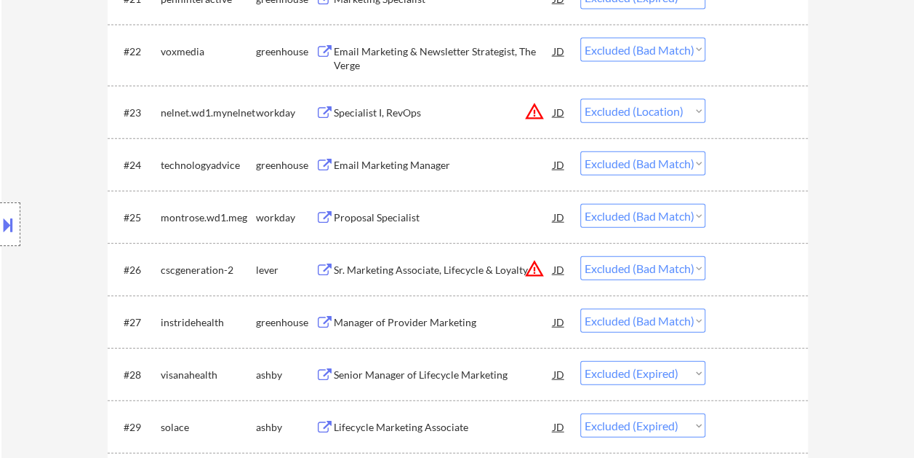
click at [749, 221] on div at bounding box center [759, 217] width 64 height 26
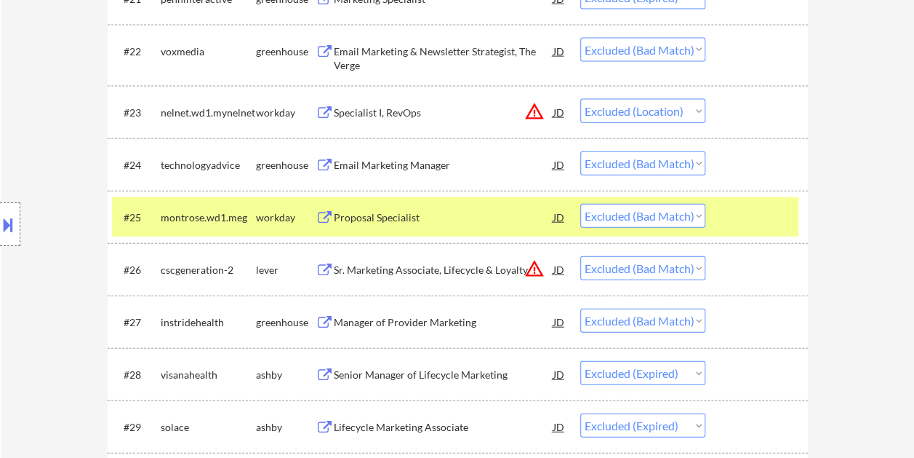
click at [711, 218] on div "#25 montrose.wd1.meg workday Proposal Specialist JD warning_amber Choose an opt…" at bounding box center [455, 216] width 687 height 39
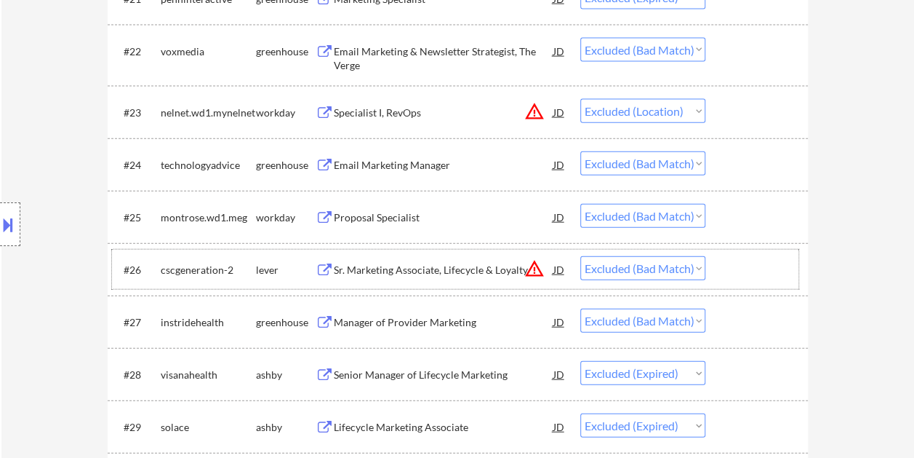
click at [734, 260] on div at bounding box center [759, 269] width 64 height 26
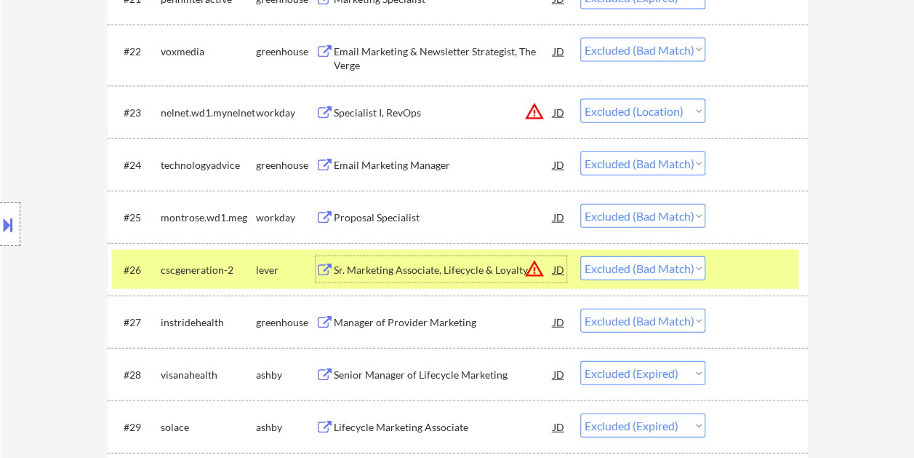
click at [464, 273] on div "Sr. Marketing Associate, Lifecycle & Loyalty" at bounding box center [444, 270] width 220 height 15
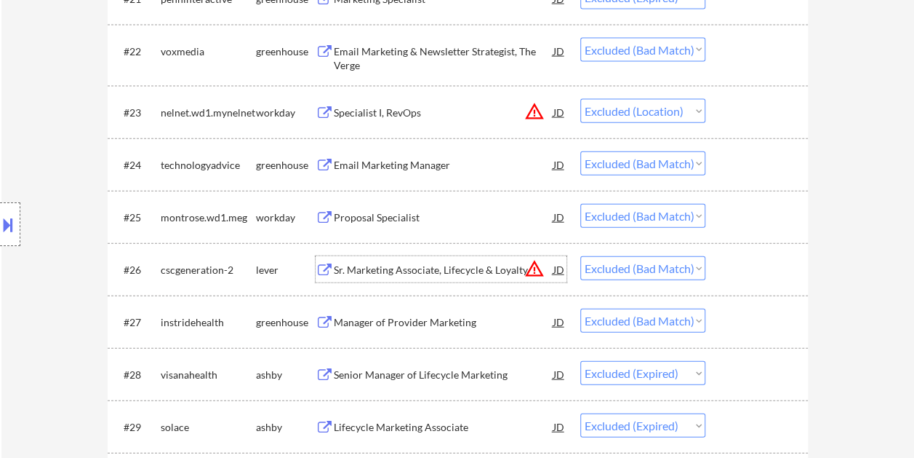
drag, startPoint x: 746, startPoint y: 269, endPoint x: 735, endPoint y: 271, distance: 11.7
click at [740, 269] on div at bounding box center [759, 269] width 64 height 26
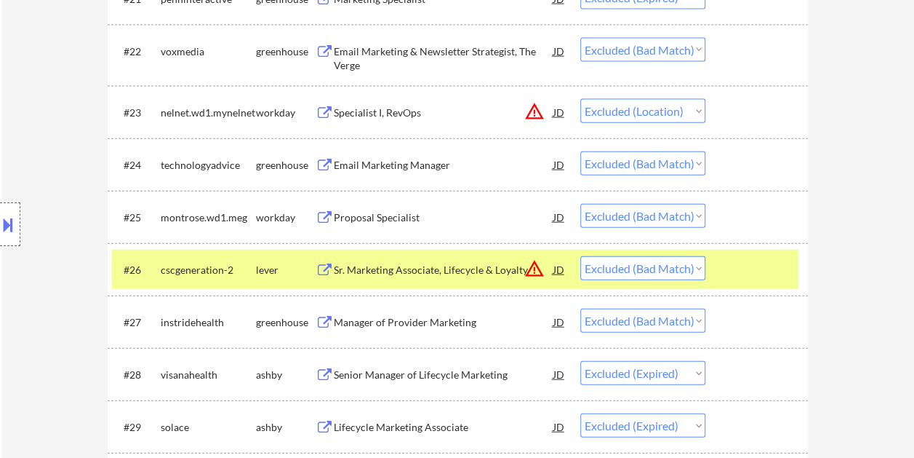
click at [463, 260] on div "Sr. Marketing Associate, Lifecycle & Loyalty" at bounding box center [444, 269] width 220 height 26
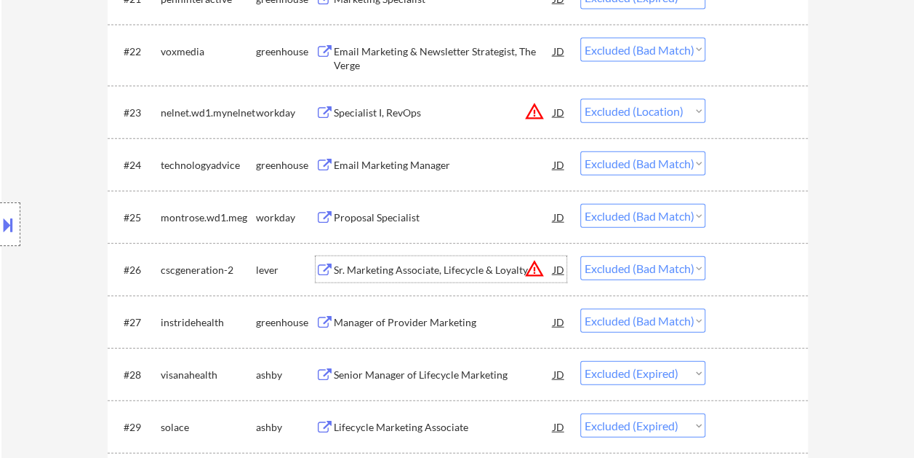
click at [748, 270] on div at bounding box center [759, 269] width 64 height 26
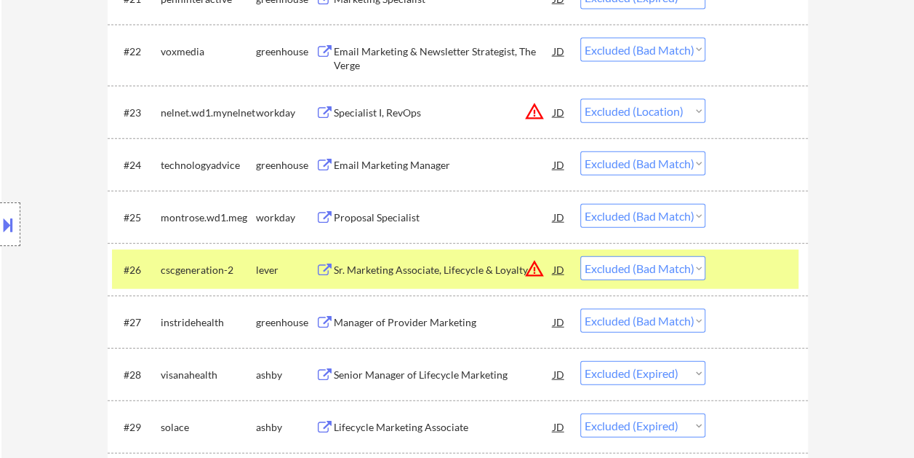
click at [748, 268] on div at bounding box center [759, 269] width 64 height 26
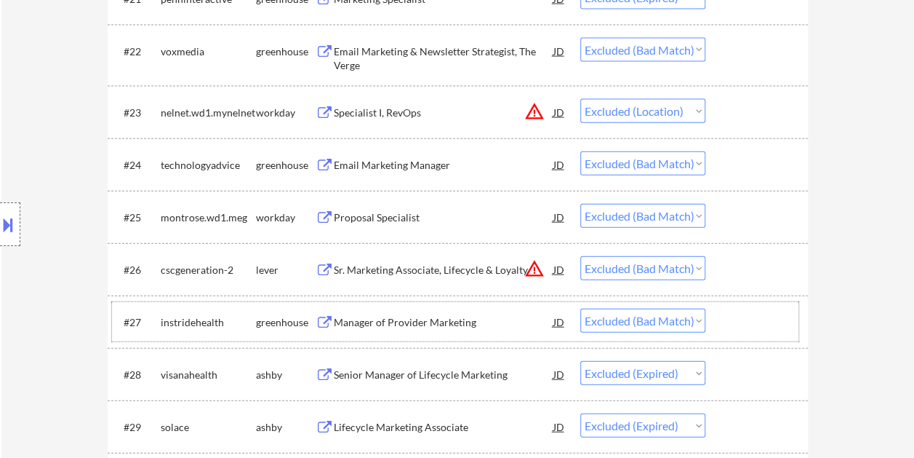
click at [740, 319] on div at bounding box center [759, 321] width 64 height 26
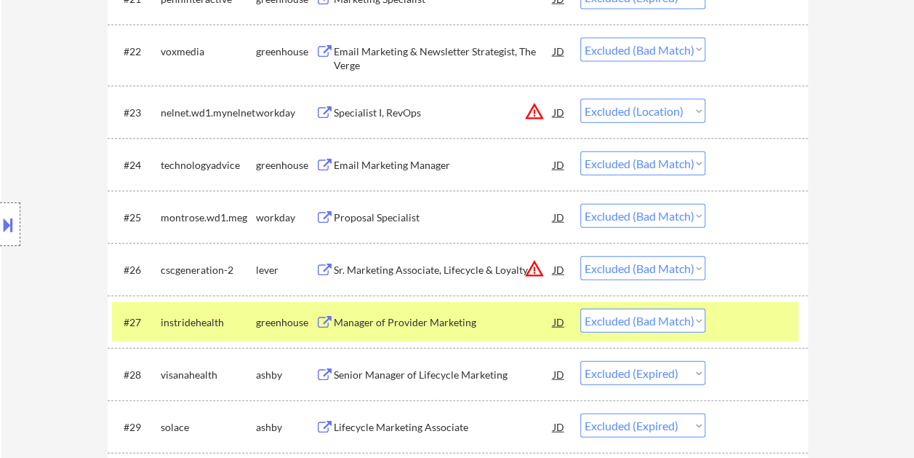
click at [474, 323] on div "Manager of Provider Marketing" at bounding box center [444, 322] width 220 height 15
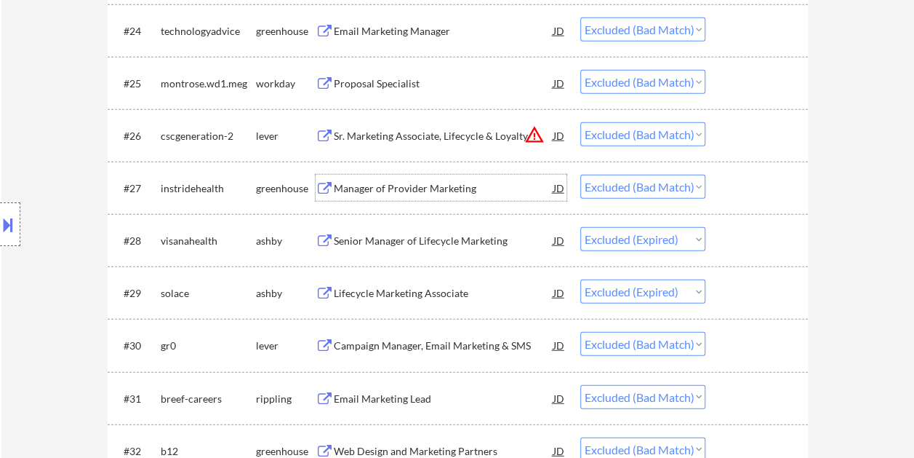
scroll to position [1818, 0]
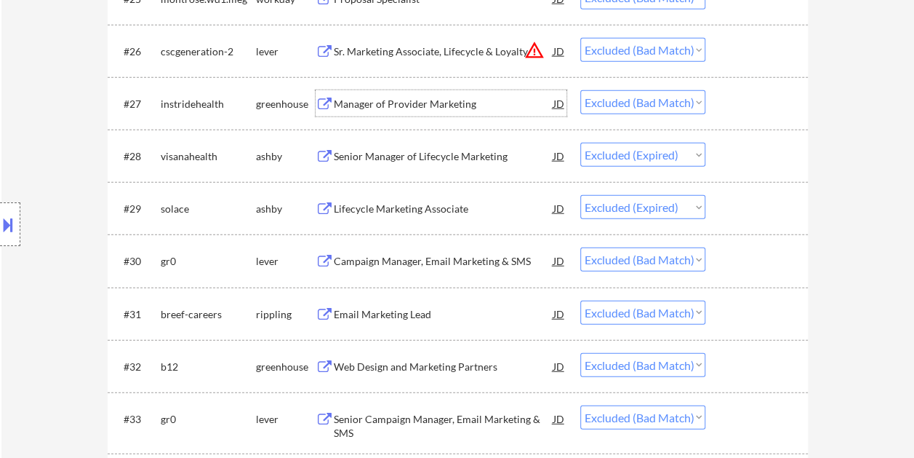
click at [743, 308] on div at bounding box center [759, 313] width 64 height 26
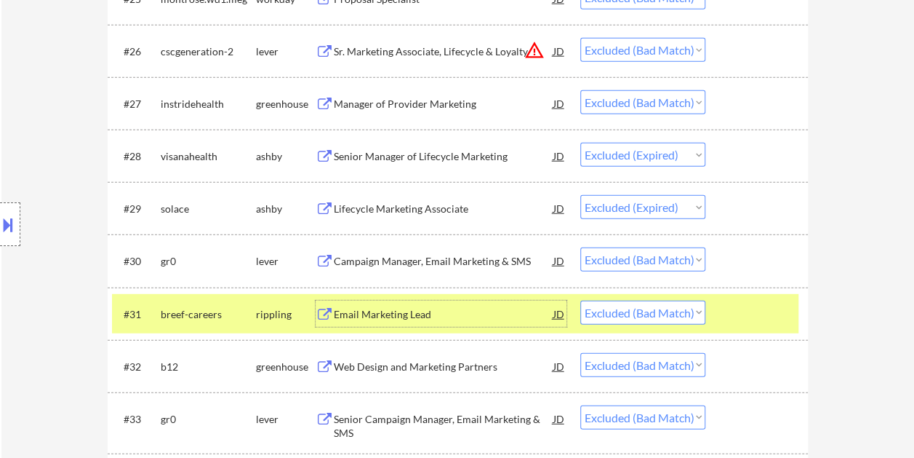
click at [396, 313] on div "Email Marketing Lead" at bounding box center [444, 314] width 220 height 15
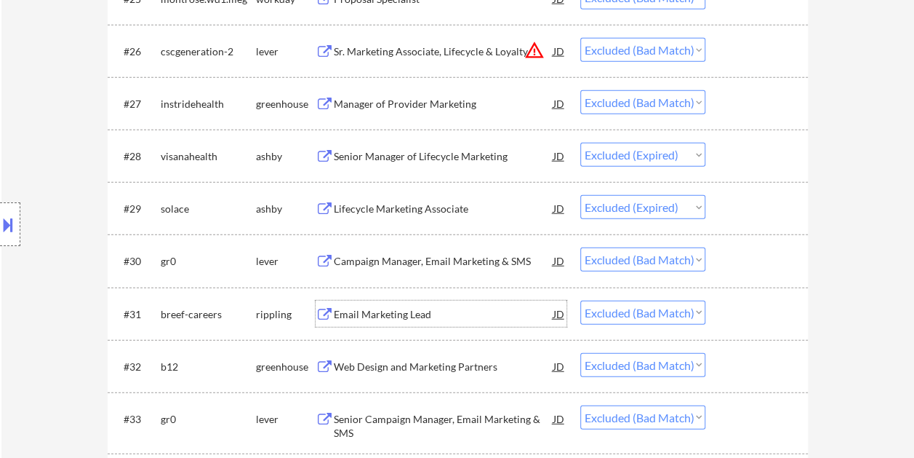
scroll to position [1891, 0]
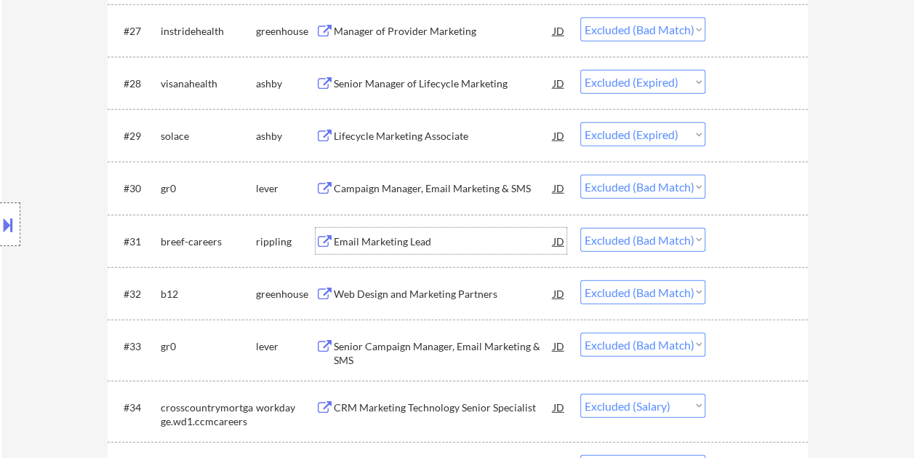
click at [733, 287] on div at bounding box center [759, 293] width 64 height 26
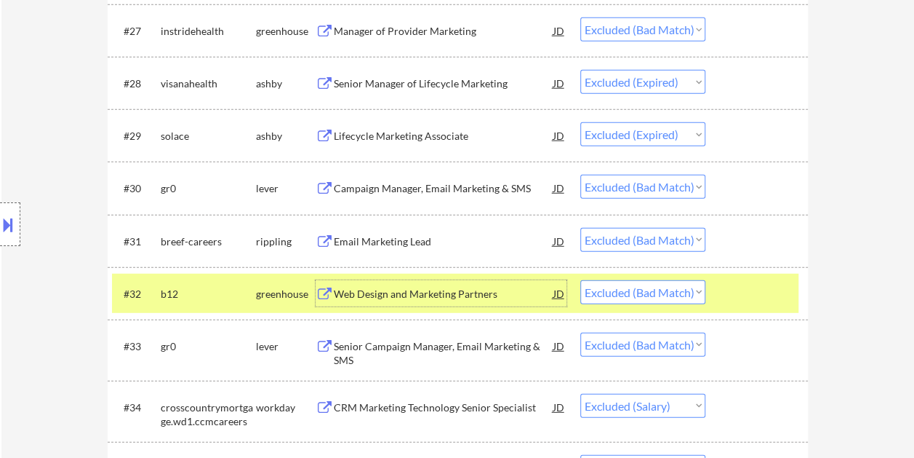
click at [403, 292] on div "Web Design and Marketing Partners" at bounding box center [444, 294] width 220 height 15
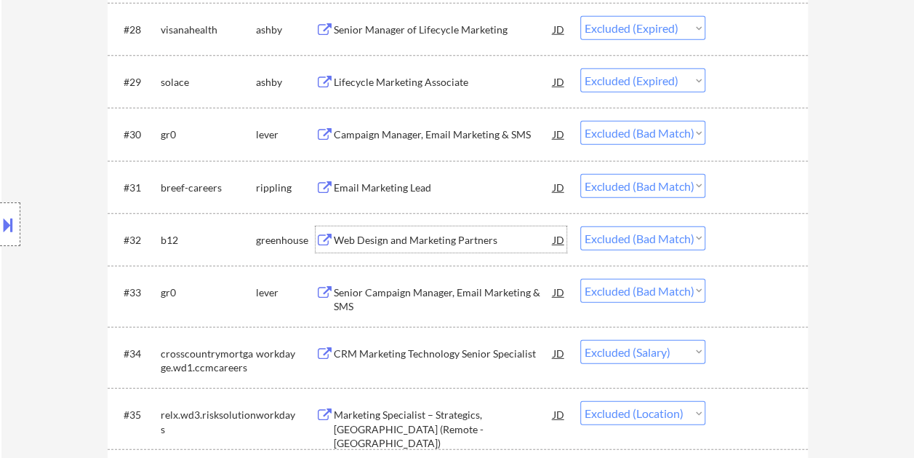
scroll to position [1964, 0]
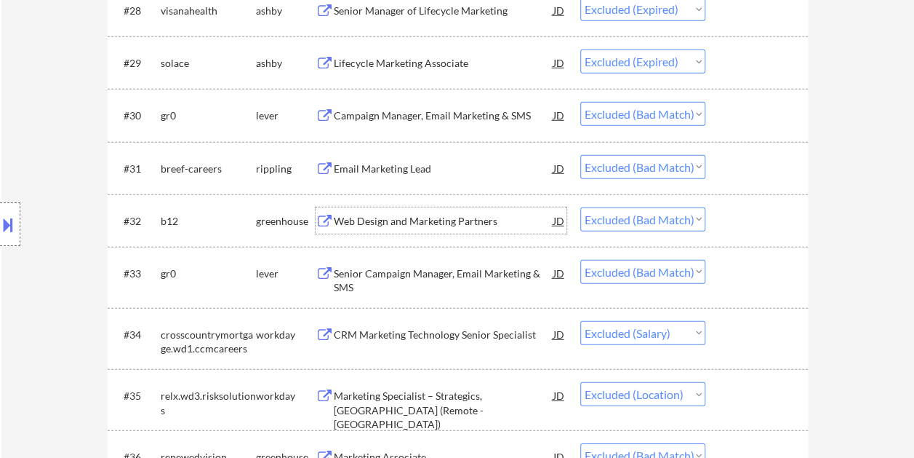
click at [727, 271] on div at bounding box center [759, 273] width 64 height 26
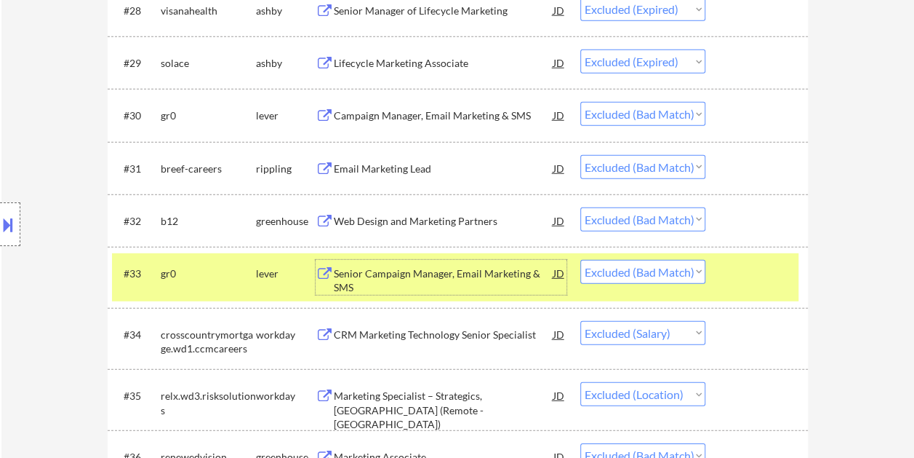
click at [381, 268] on div "Senior Campaign Manager, Email Marketing & SMS" at bounding box center [444, 280] width 220 height 28
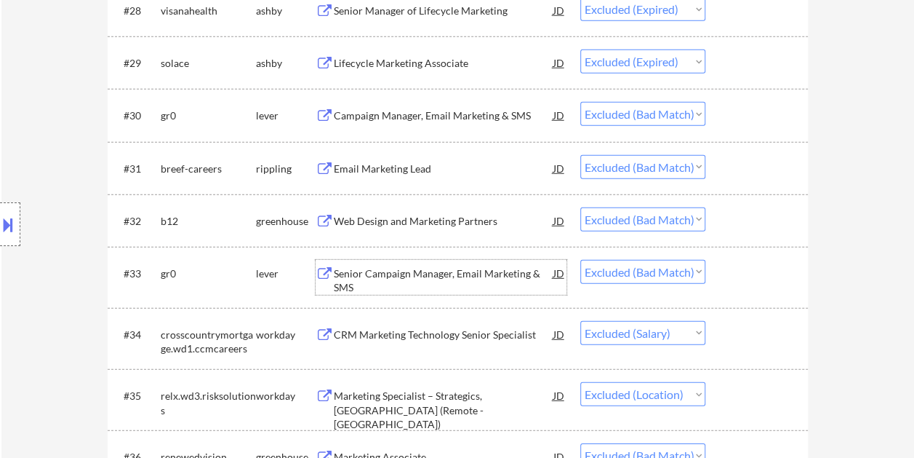
click at [754, 266] on div at bounding box center [759, 273] width 64 height 26
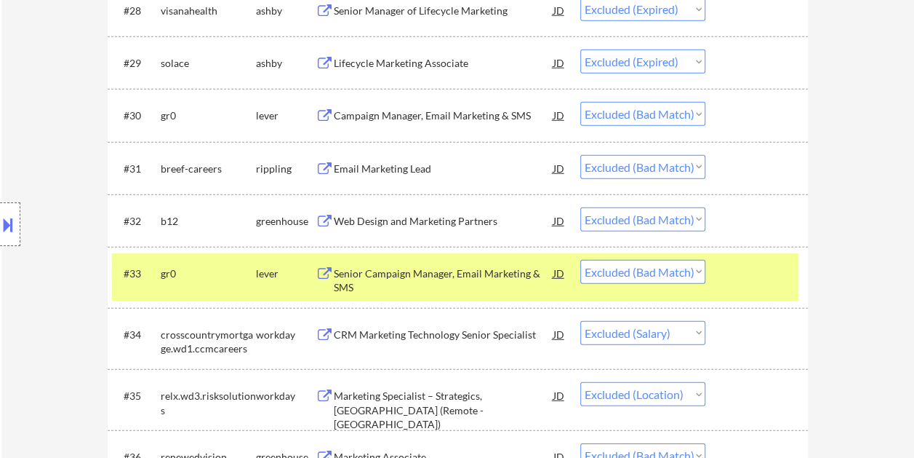
click at [691, 265] on select "Choose an option... Pending Applied Excluded (Questions) Excluded (Expired) Exc…" at bounding box center [642, 272] width 125 height 24
select select ""excluded__expired_""
click at [580, 260] on select "Choose an option... Pending Applied Excluded (Questions) Excluded (Expired) Exc…" at bounding box center [642, 272] width 125 height 24
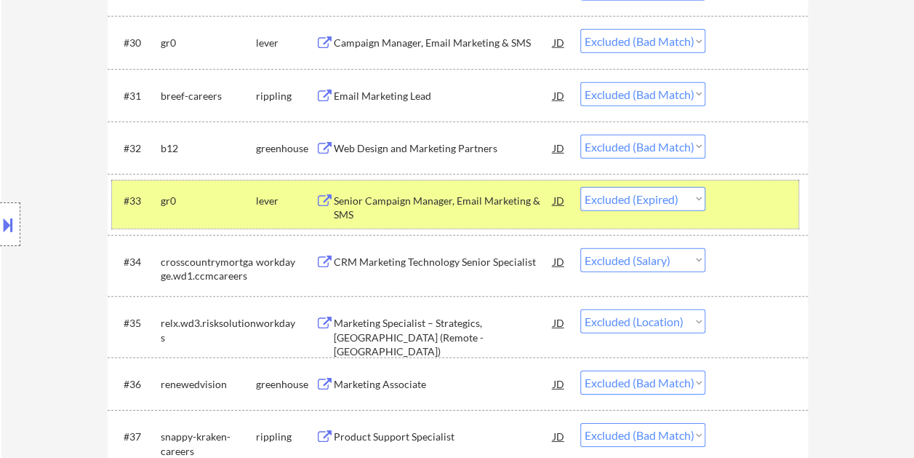
click at [752, 196] on div at bounding box center [759, 200] width 64 height 26
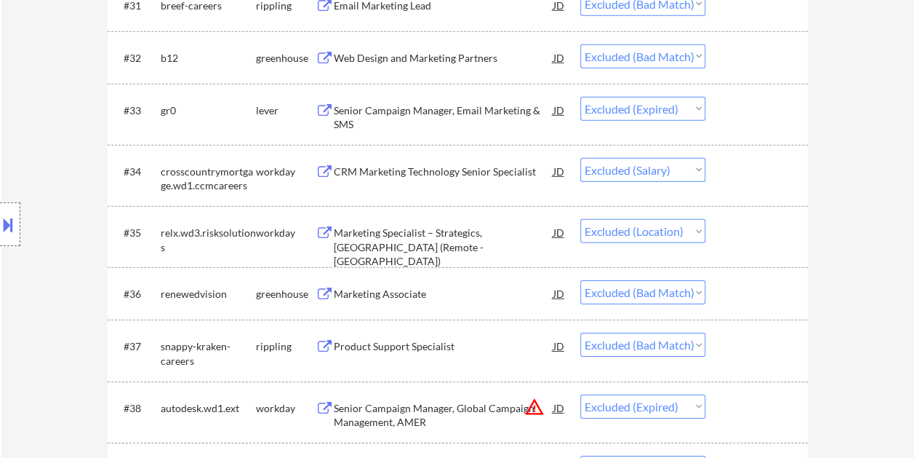
scroll to position [2182, 0]
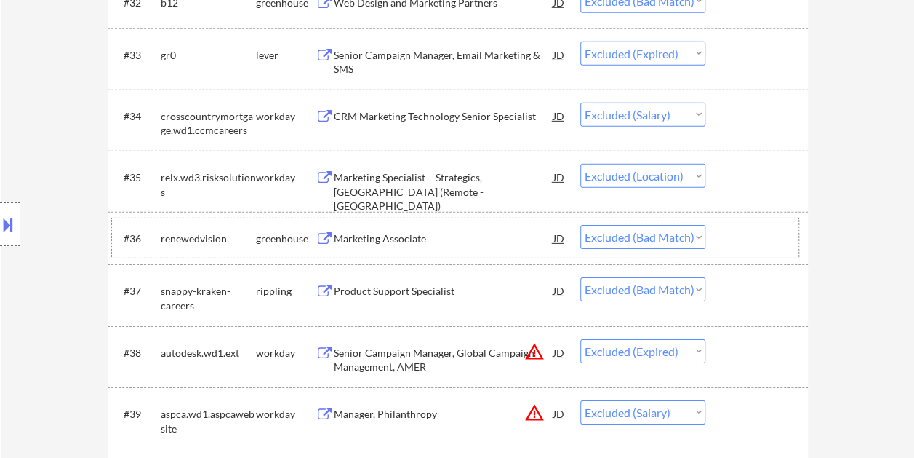
click at [744, 255] on div "#36 renewedvision greenhouse Marketing Associate JD Choose an option... Pending…" at bounding box center [455, 237] width 687 height 39
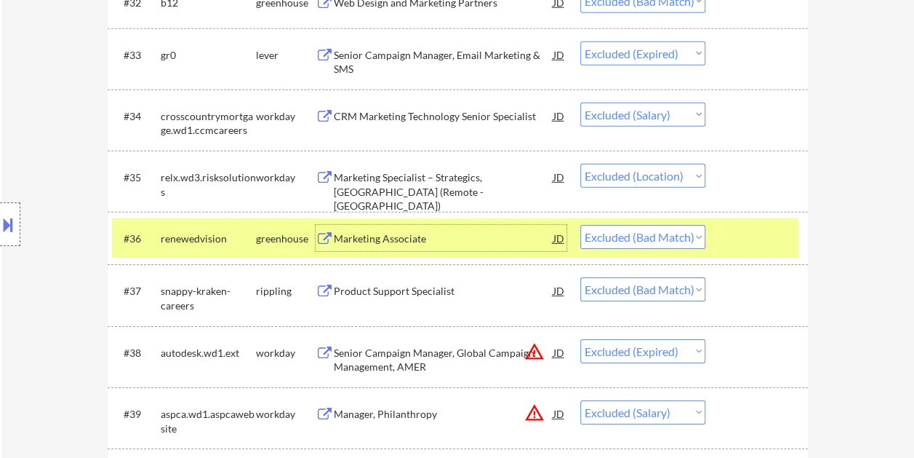
click at [426, 233] on div "Marketing Associate" at bounding box center [444, 238] width 220 height 15
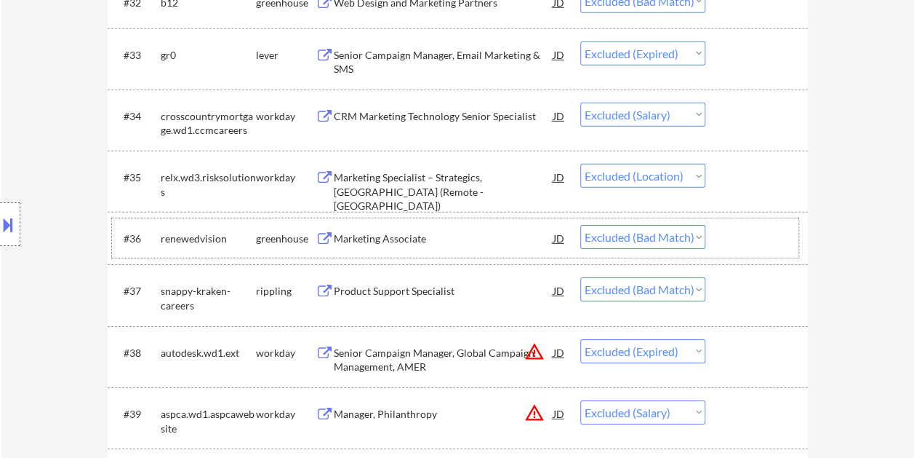
click at [739, 231] on div at bounding box center [759, 238] width 64 height 26
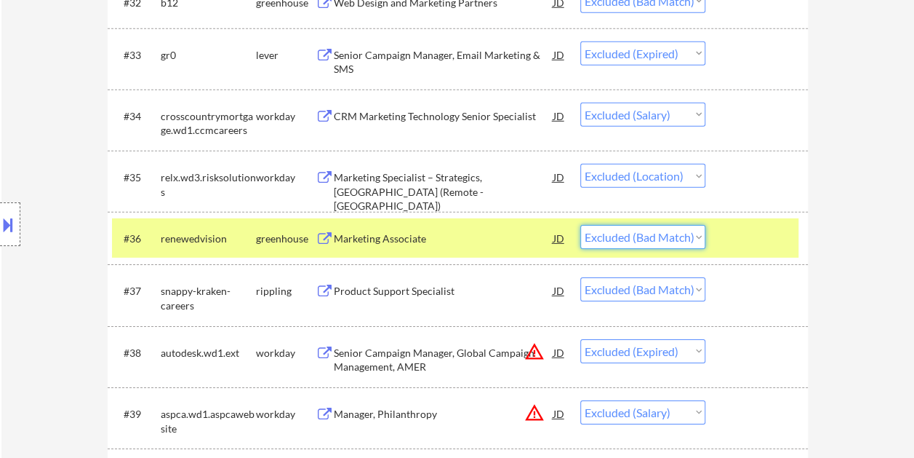
click at [696, 236] on select "Choose an option... Pending Applied Excluded (Questions) Excluded (Expired) Exc…" at bounding box center [642, 237] width 125 height 24
select select ""excluded__expired_""
click at [580, 225] on select "Choose an option... Pending Applied Excluded (Questions) Excluded (Expired) Exc…" at bounding box center [642, 237] width 125 height 24
click at [705, 239] on select "Choose an option... Pending Applied Excluded (Questions) Excluded (Expired) Exc…" at bounding box center [642, 237] width 125 height 24
click at [714, 241] on div "#36 renewedvision greenhouse Marketing Associate JD Choose an option... Pending…" at bounding box center [455, 237] width 687 height 39
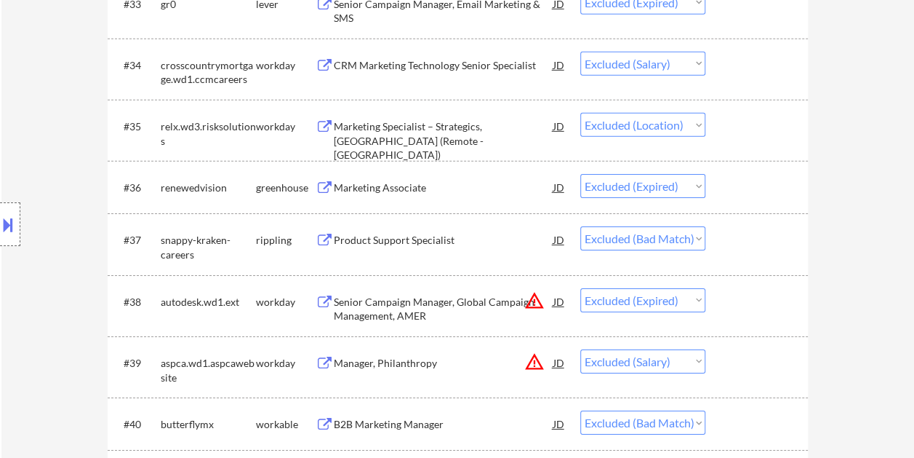
scroll to position [2255, 0]
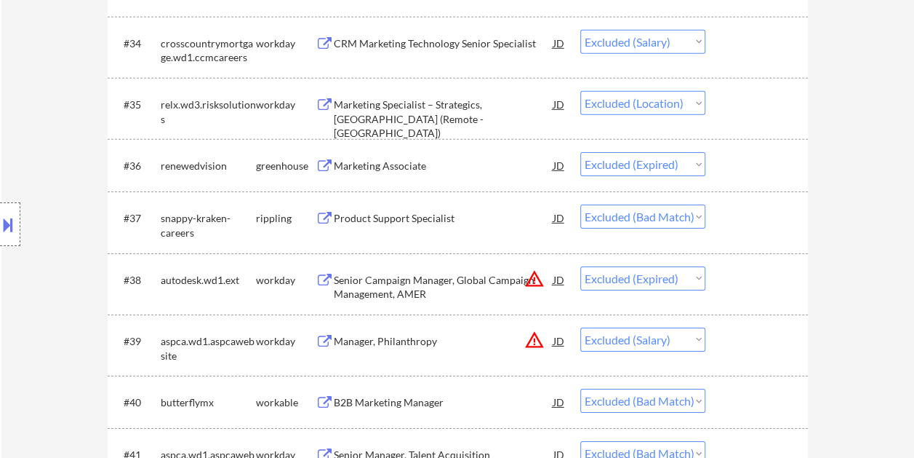
click at [714, 255] on div "#38 autodesk.wd1.ext workday Senior Campaign Manager, Global Campaign Managemen…" at bounding box center [458, 283] width 700 height 61
click at [747, 410] on div at bounding box center [759, 401] width 64 height 26
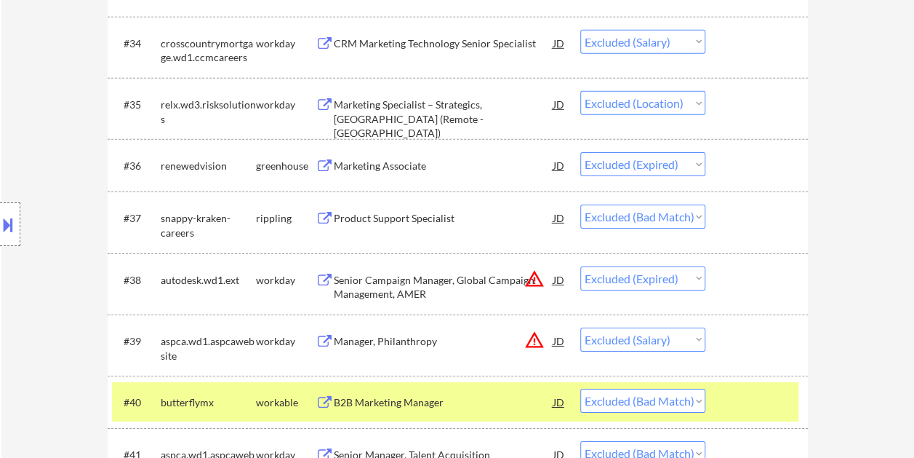
click at [478, 409] on div "B2B Marketing Manager" at bounding box center [444, 401] width 220 height 26
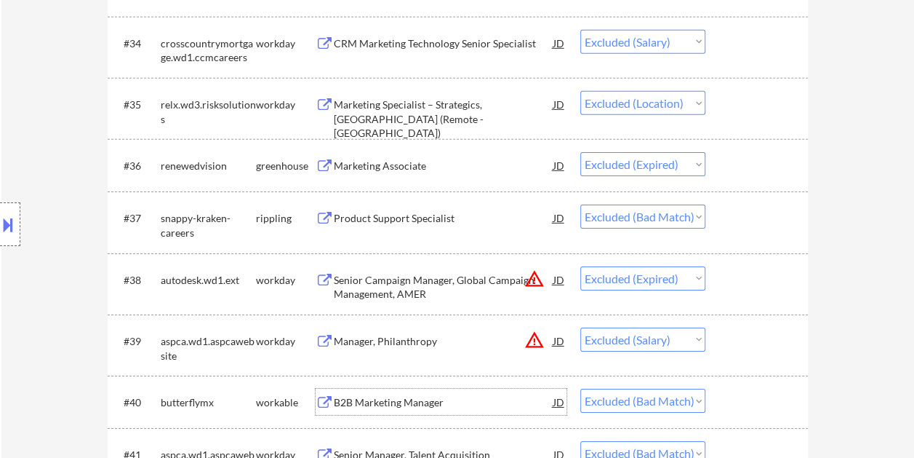
drag, startPoint x: 753, startPoint y: 401, endPoint x: 727, endPoint y: 405, distance: 25.8
click at [753, 402] on div at bounding box center [759, 401] width 64 height 26
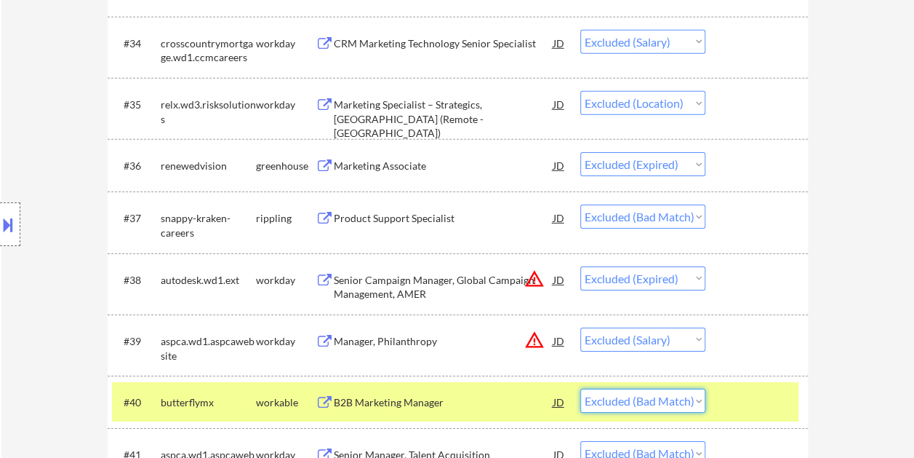
click at [692, 404] on select "Choose an option... Pending Applied Excluded (Questions) Excluded (Expired) Exc…" at bounding box center [642, 400] width 125 height 24
select select ""excluded__expired_""
click at [580, 388] on select "Choose an option... Pending Applied Excluded (Questions) Excluded (Expired) Exc…" at bounding box center [642, 400] width 125 height 24
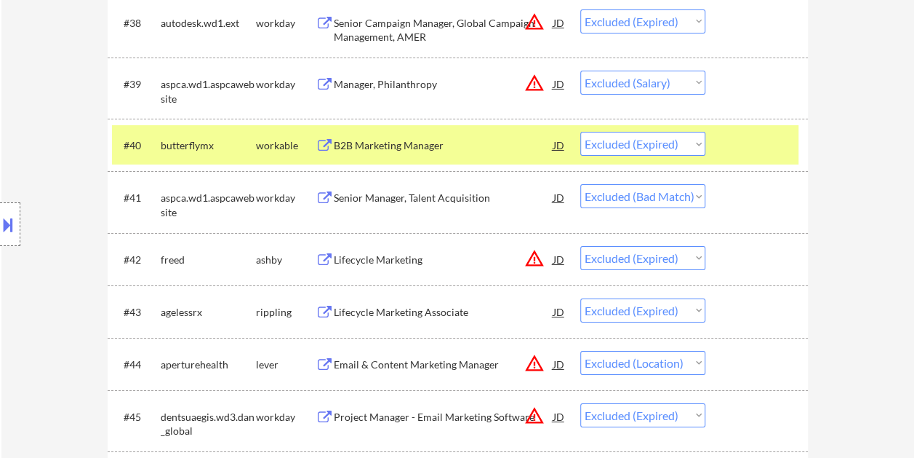
scroll to position [2491, 0]
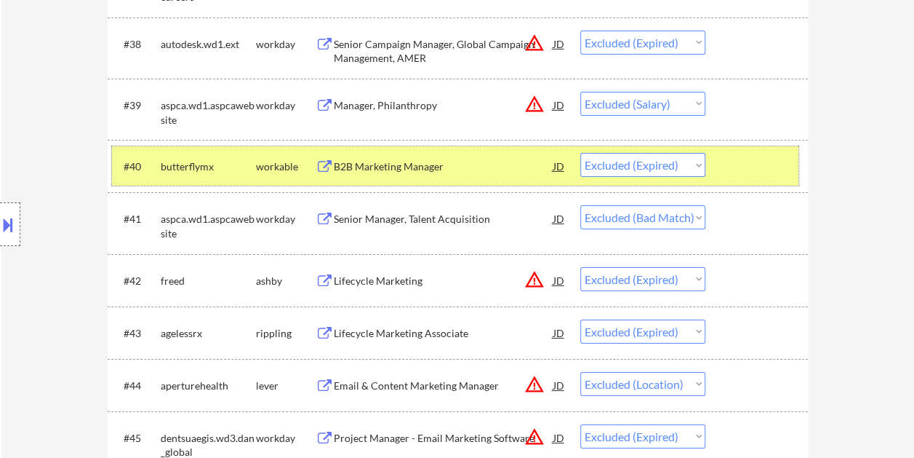
click at [762, 175] on div at bounding box center [759, 166] width 64 height 26
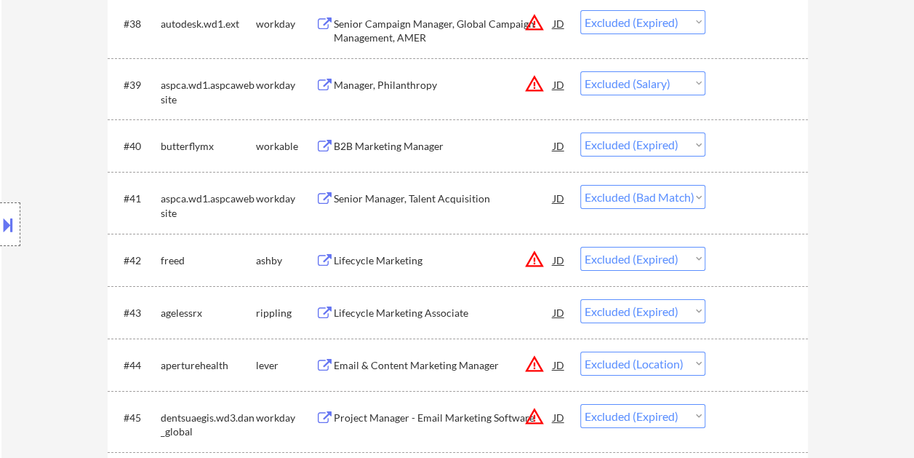
scroll to position [2563, 0]
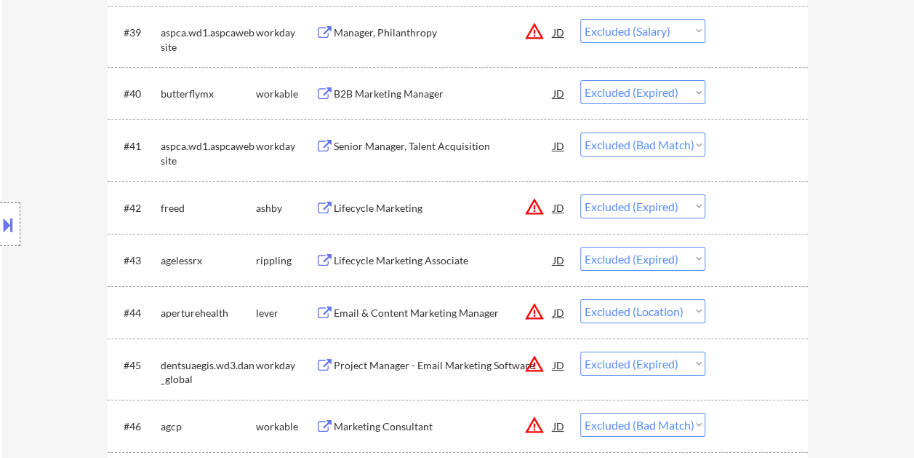
click at [748, 156] on div at bounding box center [759, 145] width 64 height 26
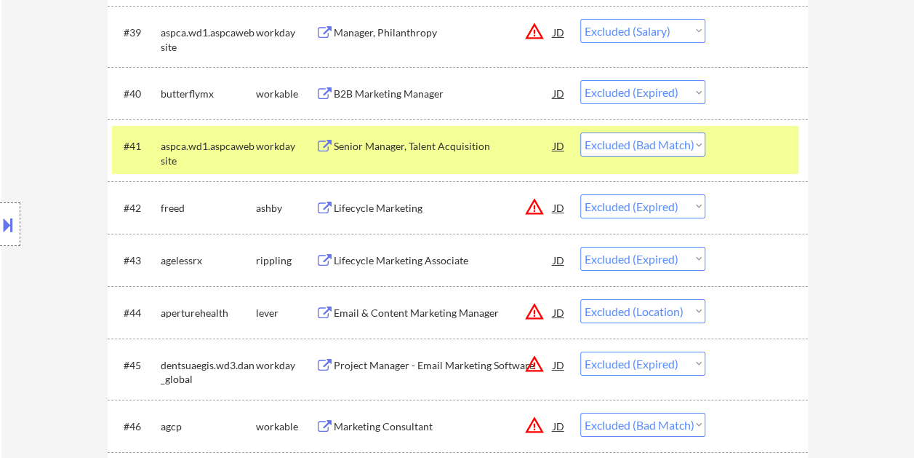
click at [762, 161] on div "#41 aspca.wd1.aspcawebsite workday Senior Manager, Talent Acquisition JD warnin…" at bounding box center [455, 150] width 687 height 48
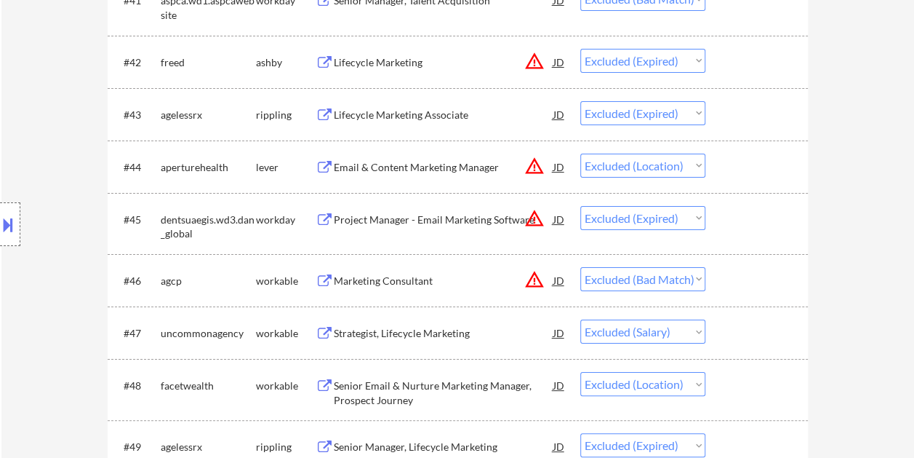
scroll to position [2782, 0]
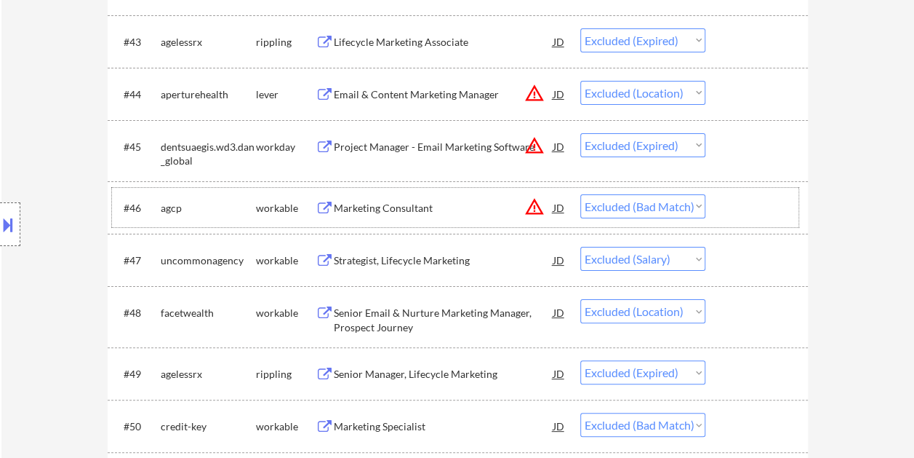
click at [759, 211] on div at bounding box center [759, 207] width 64 height 26
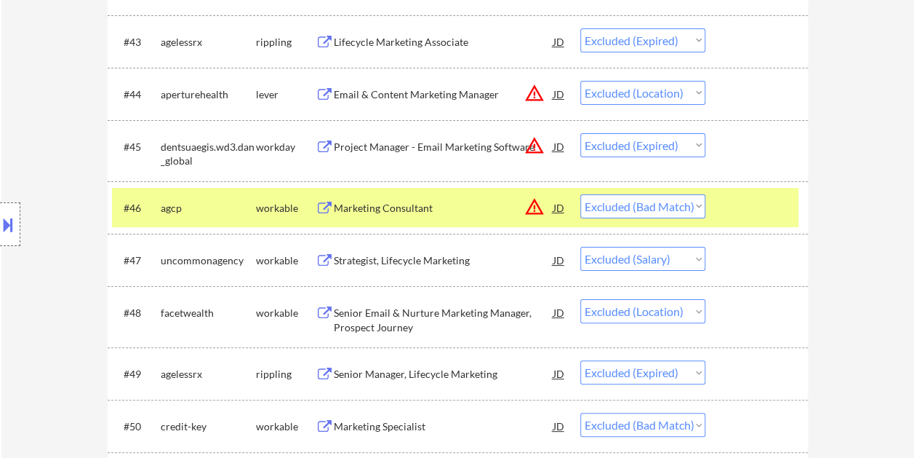
click at [455, 214] on div "Marketing Consultant" at bounding box center [444, 208] width 220 height 15
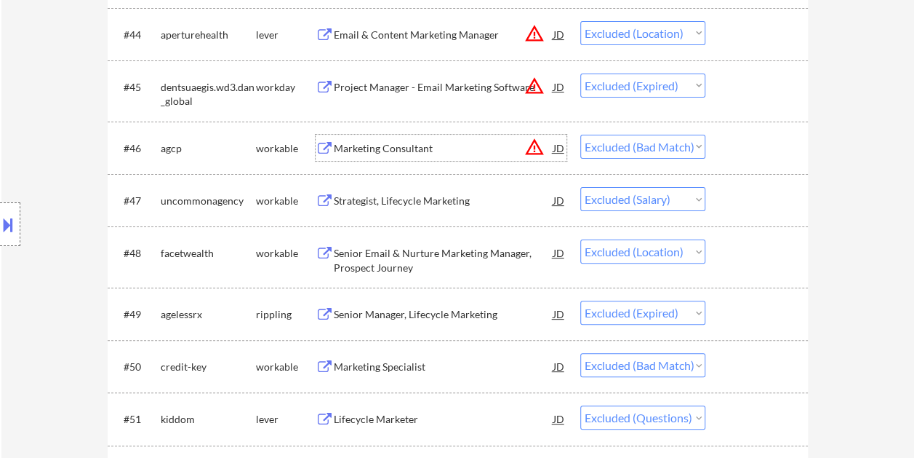
scroll to position [2927, 0]
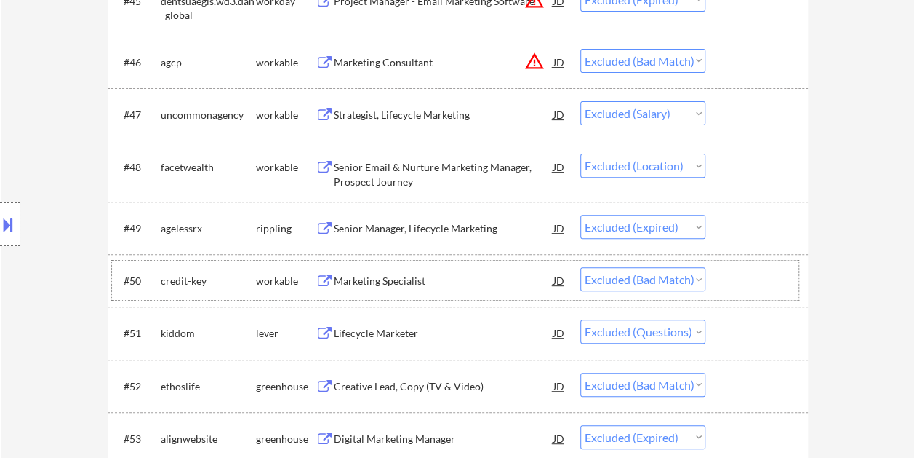
click at [735, 298] on div "#50 credit-key workable Marketing Specialist JD Choose an option... Pending App…" at bounding box center [455, 279] width 687 height 39
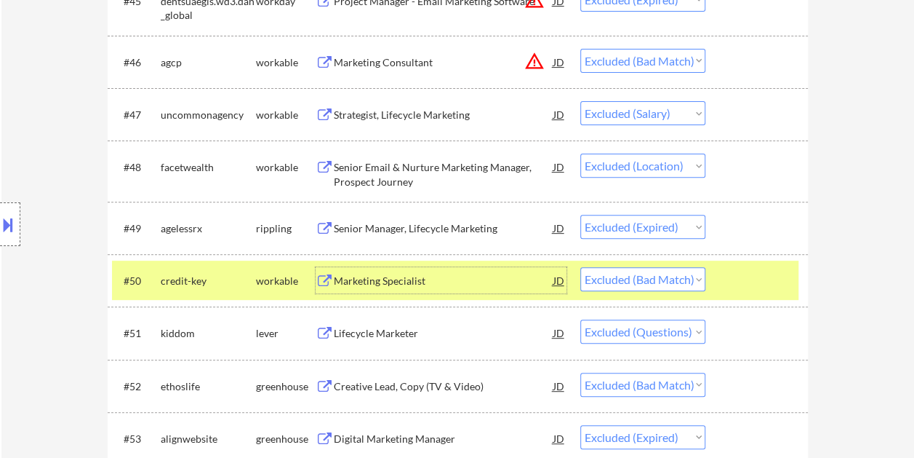
click at [403, 291] on div "Marketing Specialist" at bounding box center [444, 280] width 220 height 26
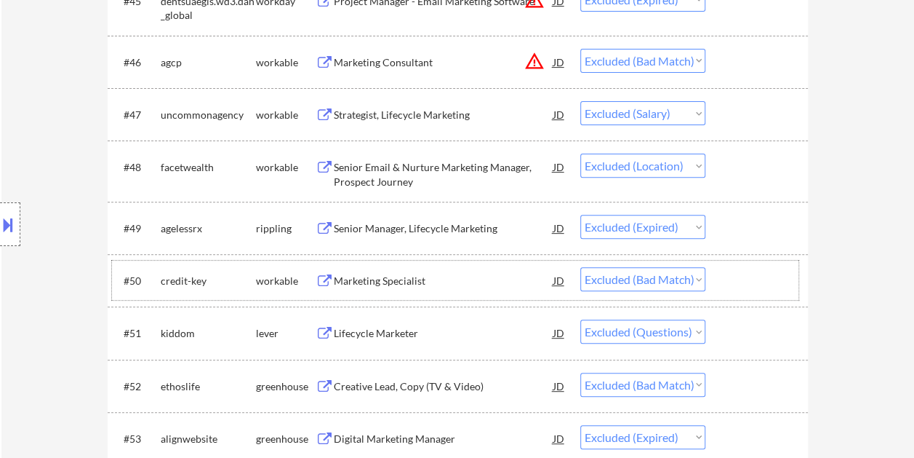
drag, startPoint x: 743, startPoint y: 282, endPoint x: 709, endPoint y: 285, distance: 34.3
click at [743, 283] on div at bounding box center [759, 280] width 64 height 26
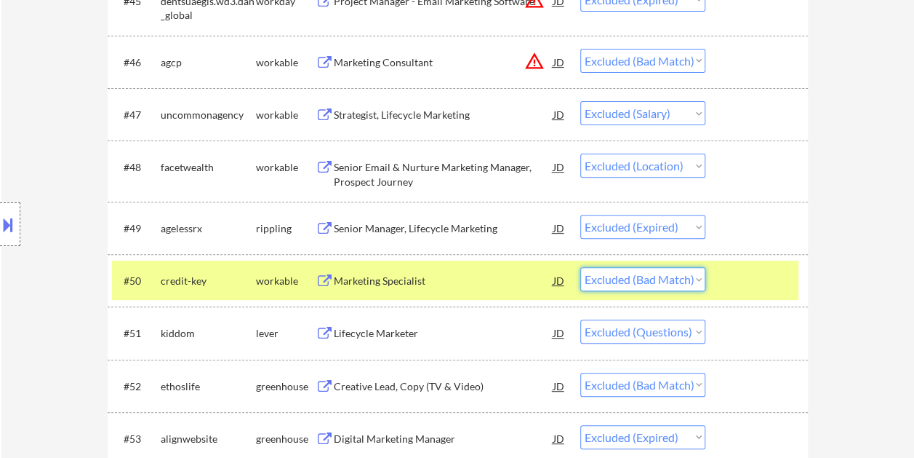
click at [701, 283] on select "Choose an option... Pending Applied Excluded (Questions) Excluded (Expired) Exc…" at bounding box center [642, 279] width 125 height 24
select select ""excluded__expired_""
click at [580, 267] on select "Choose an option... Pending Applied Excluded (Questions) Excluded (Expired) Exc…" at bounding box center [642, 279] width 125 height 24
click at [711, 275] on div "#50 credit-key workable Marketing Specialist JD Choose an option... Pending App…" at bounding box center [455, 279] width 687 height 39
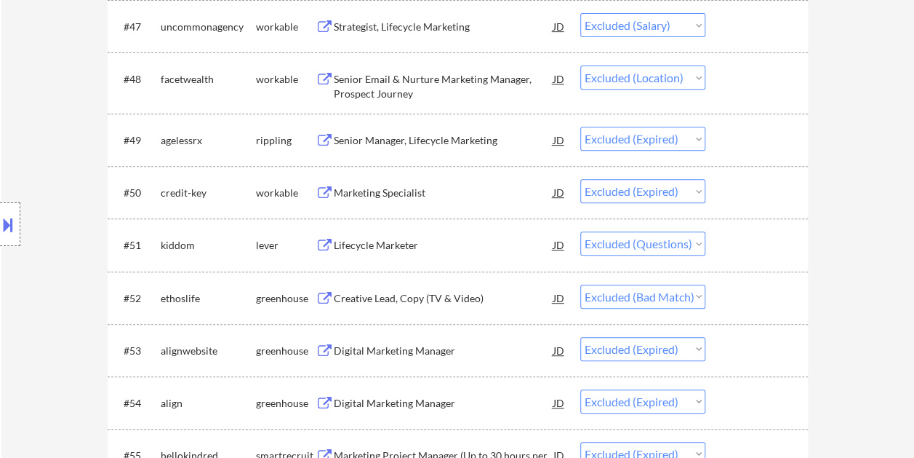
scroll to position [3072, 0]
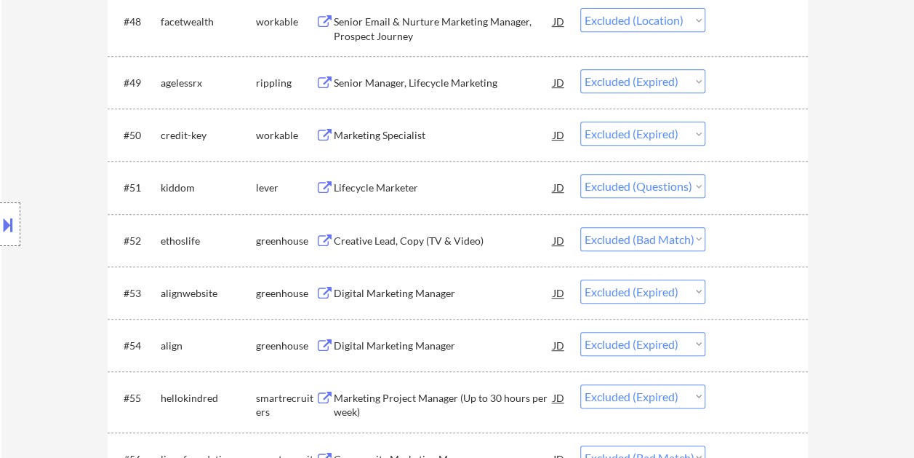
click at [704, 230] on select "Choose an option... Pending Applied Excluded (Questions) Excluded (Expired) Exc…" at bounding box center [642, 239] width 125 height 24
click at [724, 239] on div "#52 ethoslife greenhouse Creative Lead, Copy (TV & Video) JD Choose an option..…" at bounding box center [455, 239] width 687 height 39
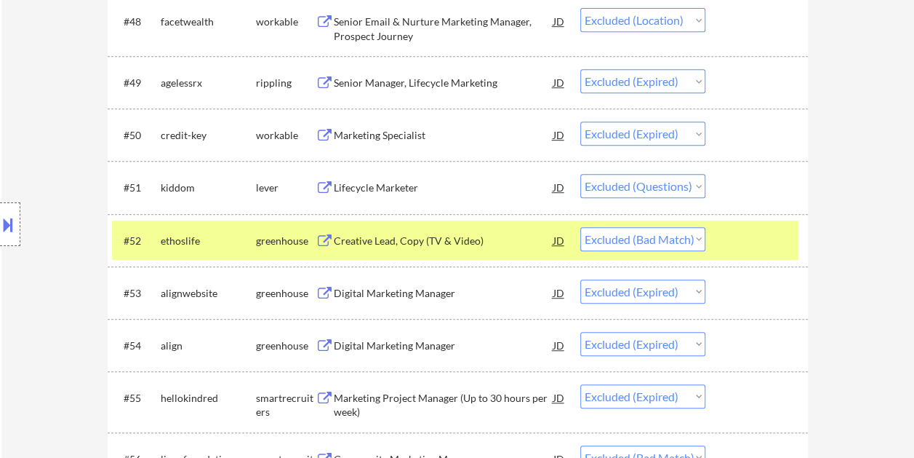
click at [498, 241] on div "Creative Lead, Copy (TV & Video)" at bounding box center [444, 240] width 220 height 15
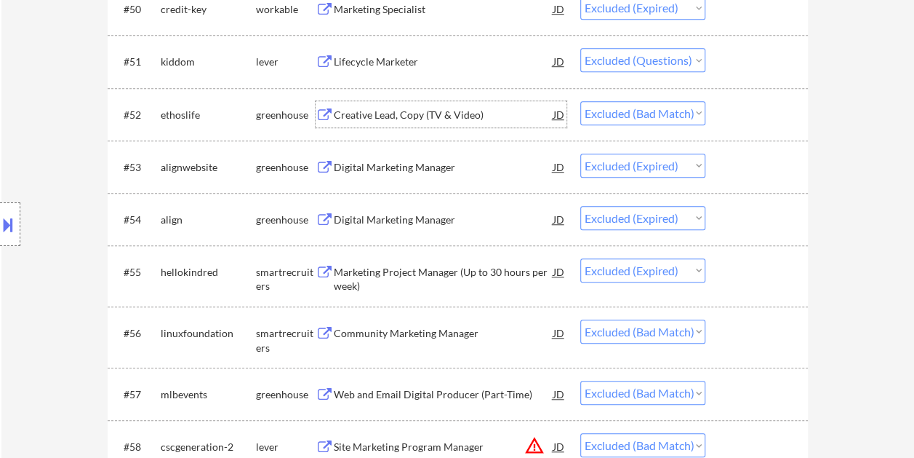
scroll to position [3291, 0]
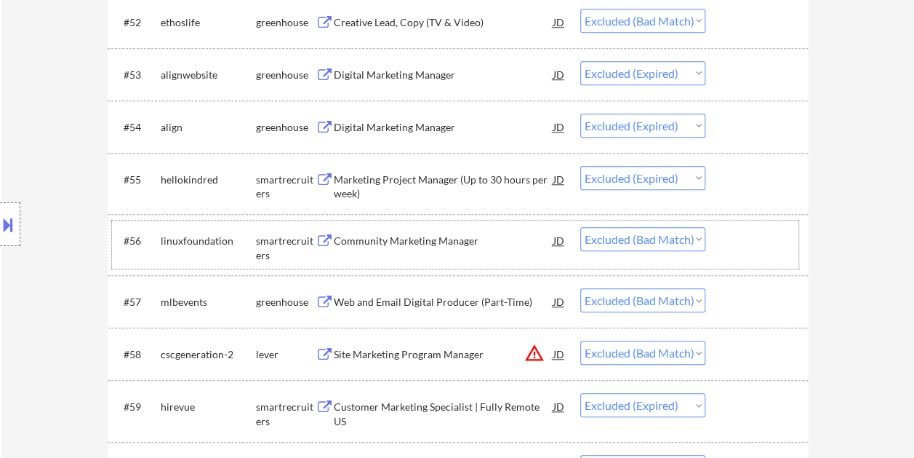
click at [749, 244] on div at bounding box center [759, 240] width 64 height 26
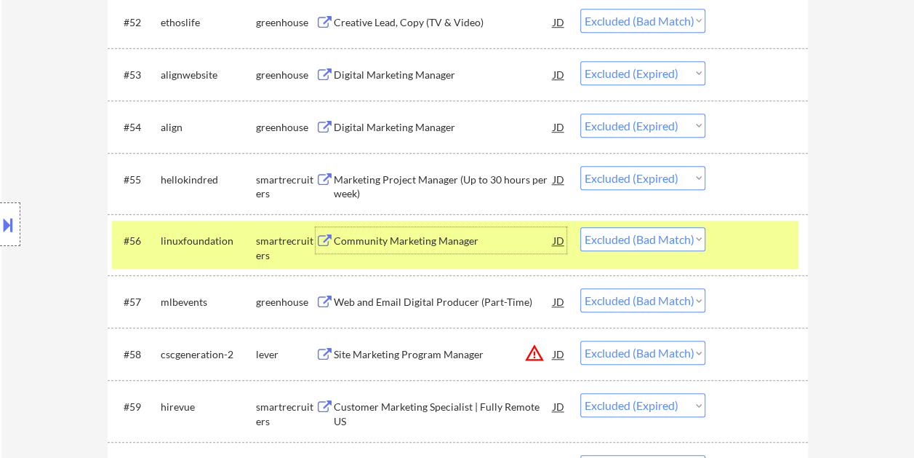
click at [403, 243] on div "Community Marketing Manager" at bounding box center [444, 240] width 220 height 15
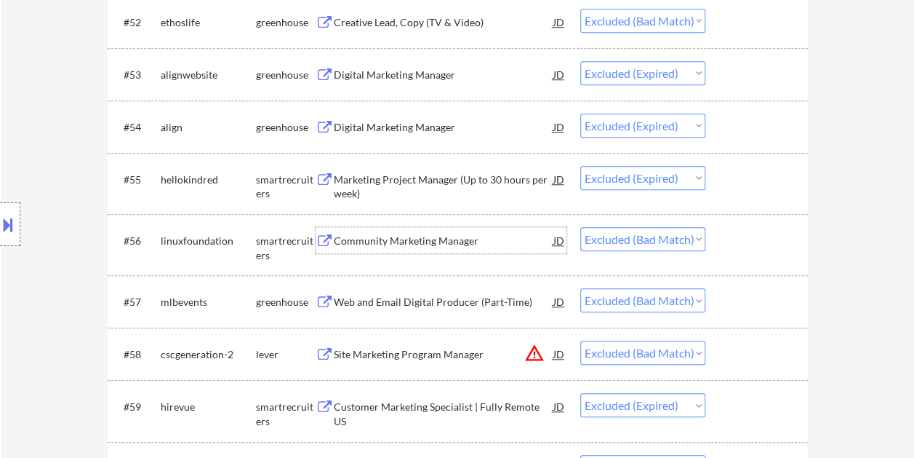
click at [729, 269] on div "#56 linuxfoundation smartrecruiters Community Marketing Manager JD Choose an op…" at bounding box center [458, 244] width 700 height 61
click at [730, 240] on div at bounding box center [759, 240] width 64 height 26
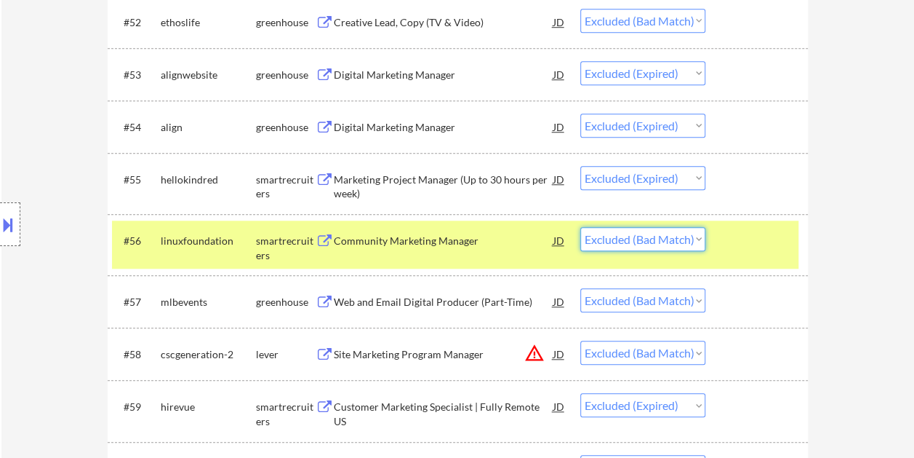
click at [700, 239] on select "Choose an option... Pending Applied Excluded (Questions) Excluded (Expired) Exc…" at bounding box center [642, 239] width 125 height 24
select select ""excluded__expired_""
click at [580, 227] on select "Choose an option... Pending Applied Excluded (Questions) Excluded (Expired) Exc…" at bounding box center [642, 239] width 125 height 24
click at [767, 314] on div at bounding box center [759, 301] width 64 height 26
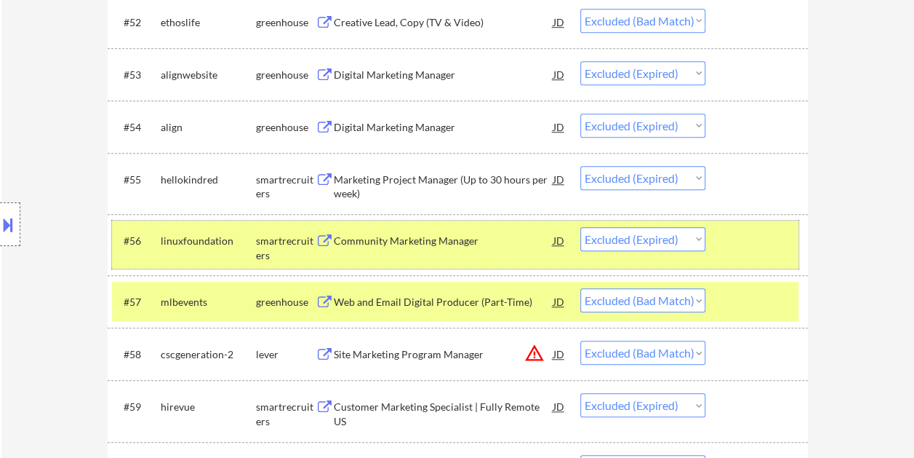
click at [746, 255] on div "#56 linuxfoundation smartrecruiters Community Marketing Manager JD Choose an op…" at bounding box center [455, 244] width 687 height 48
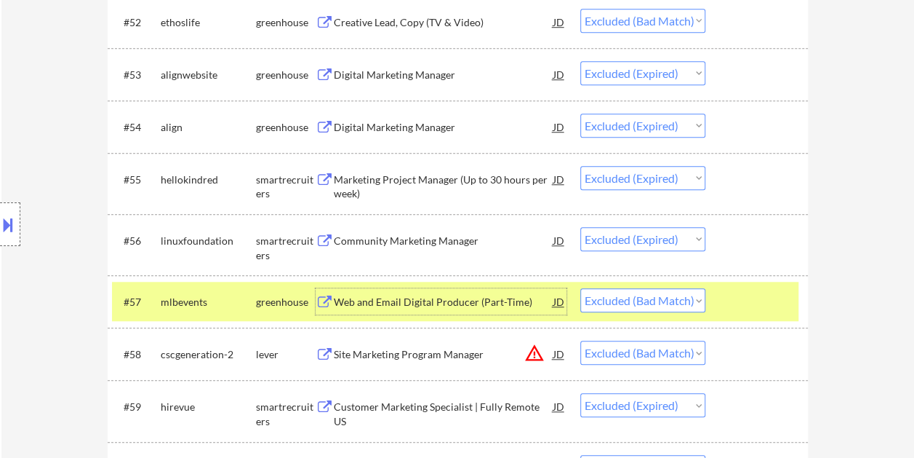
click at [490, 296] on div "Web and Email Digital Producer (Part-Time)" at bounding box center [444, 302] width 220 height 15
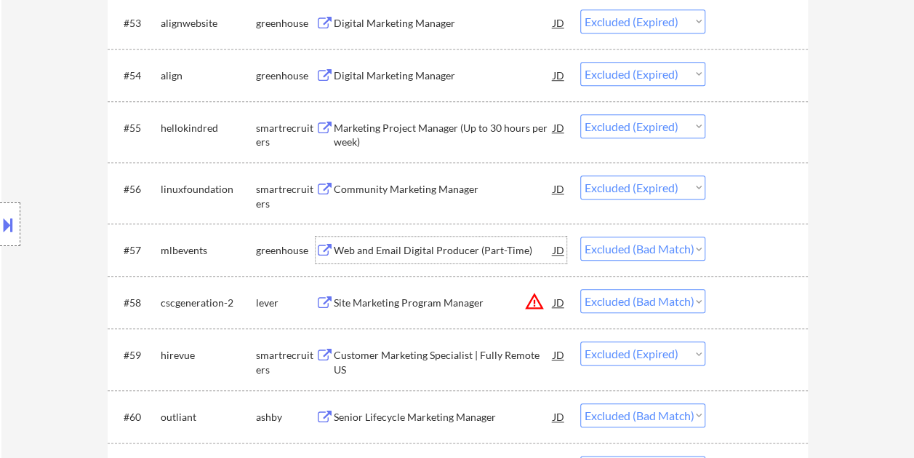
scroll to position [3363, 0]
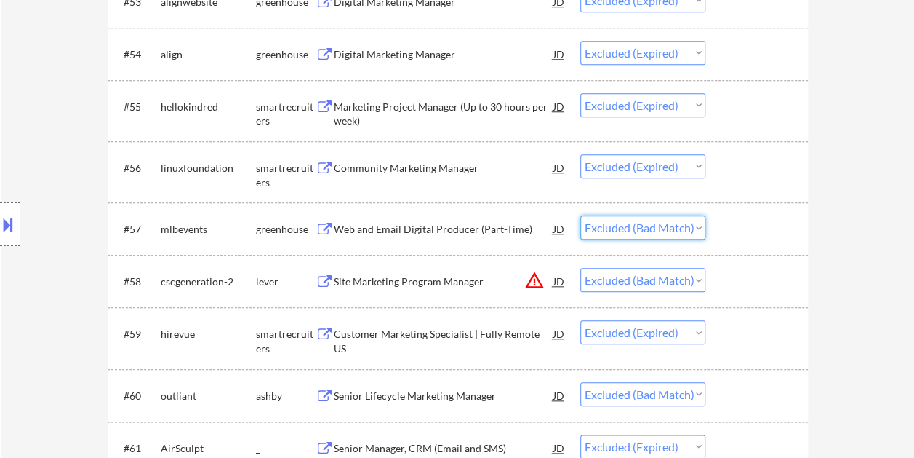
click at [692, 236] on select "Choose an option... Pending Applied Excluded (Questions) Excluded (Expired) Exc…" at bounding box center [642, 227] width 125 height 24
select select ""excluded__expired_""
click at [580, 215] on select "Choose an option... Pending Applied Excluded (Questions) Excluded (Expired) Exc…" at bounding box center [642, 227] width 125 height 24
click at [756, 284] on div at bounding box center [759, 281] width 64 height 26
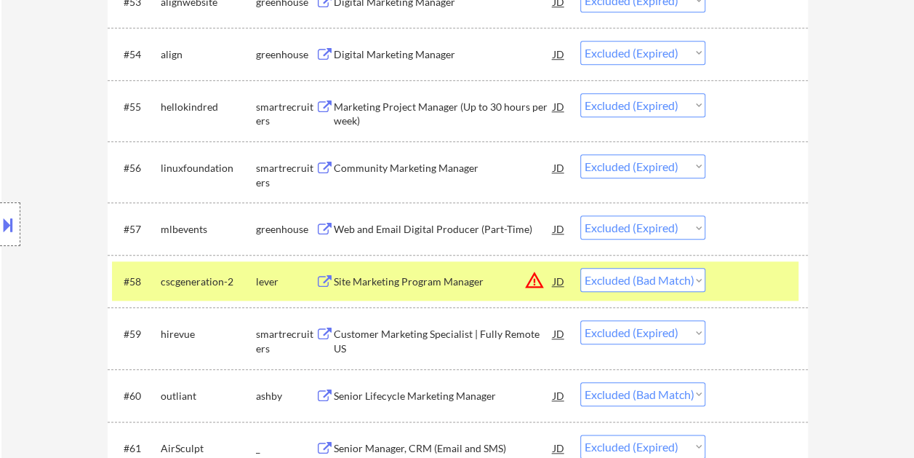
click at [455, 287] on div "Site Marketing Program Manager" at bounding box center [444, 281] width 220 height 15
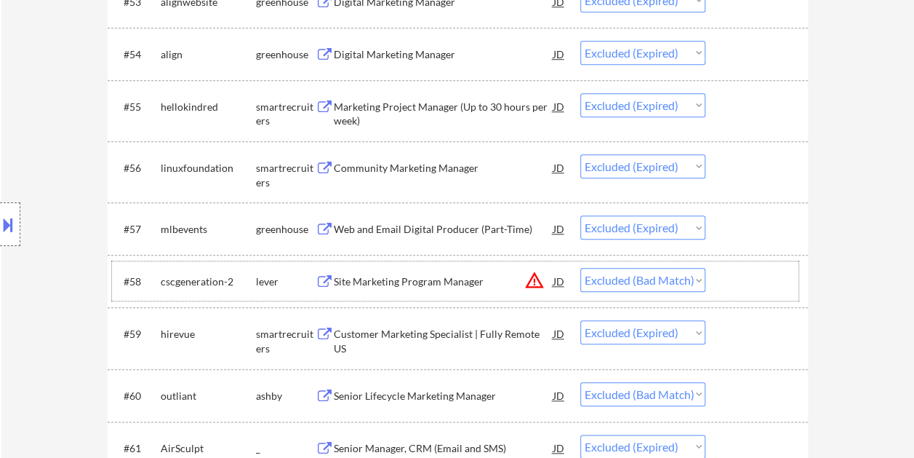
click at [730, 279] on div at bounding box center [759, 281] width 64 height 26
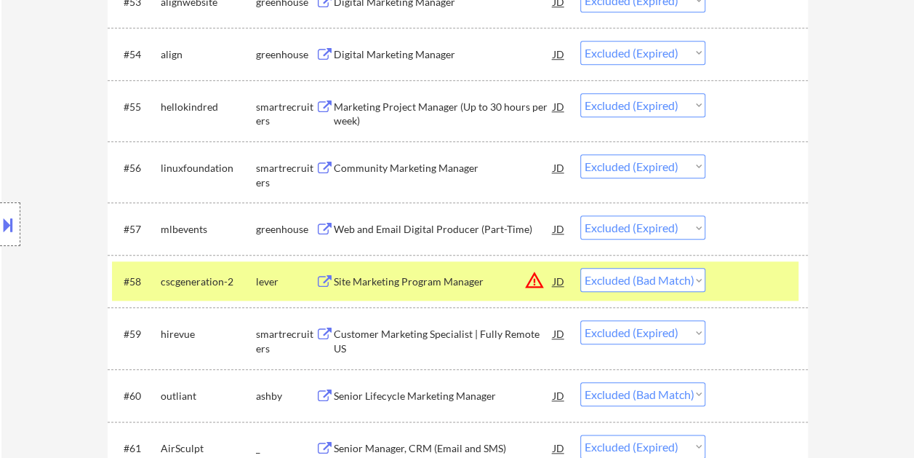
click at [695, 281] on select "Choose an option... Pending Applied Excluded (Questions) Excluded (Expired) Exc…" at bounding box center [642, 280] width 125 height 24
select select ""excluded__expired_""
click at [580, 268] on select "Choose an option... Pending Applied Excluded (Questions) Excluded (Expired) Exc…" at bounding box center [642, 280] width 125 height 24
click at [735, 282] on div at bounding box center [759, 281] width 64 height 26
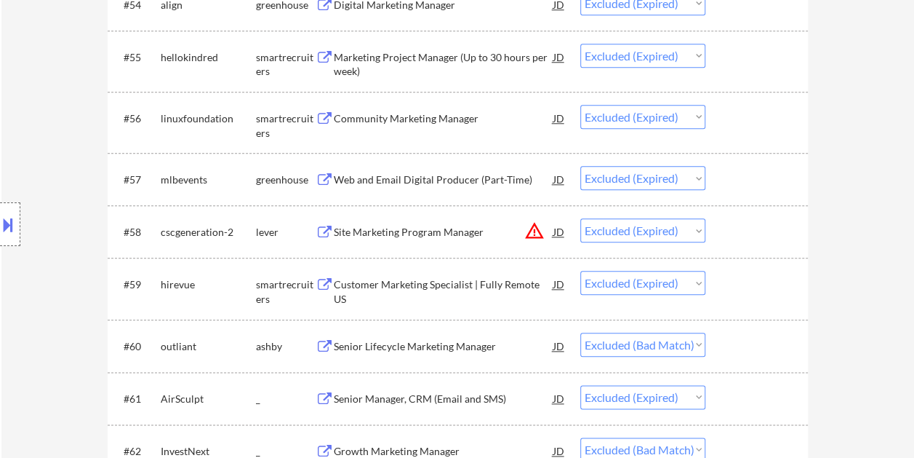
scroll to position [3436, 0]
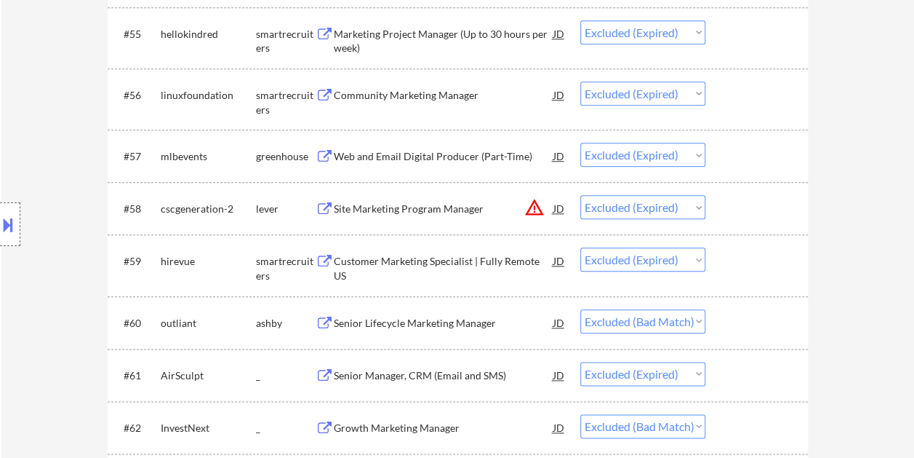
click at [738, 317] on div at bounding box center [759, 322] width 64 height 26
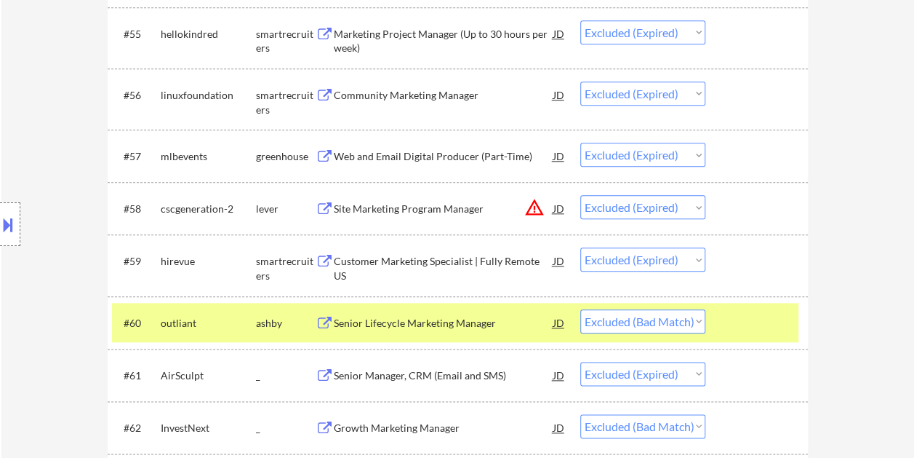
click at [428, 318] on div "Senior Lifecycle Marketing Manager" at bounding box center [444, 323] width 220 height 15
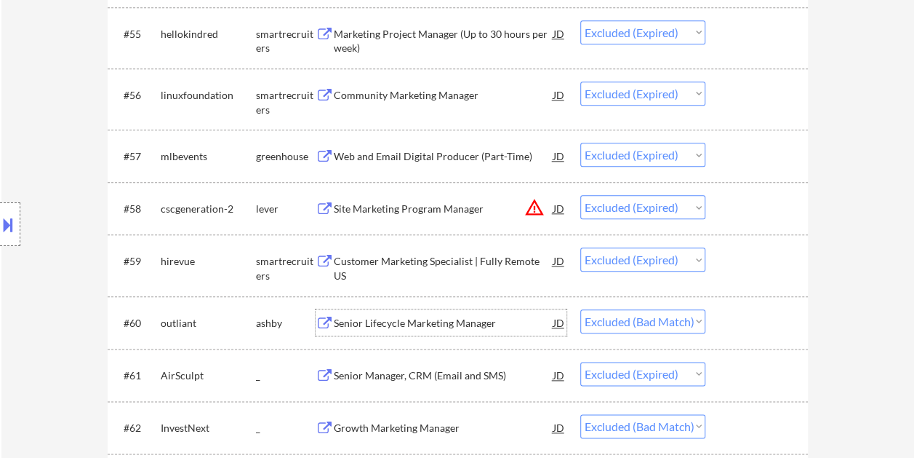
click at [776, 329] on div at bounding box center [759, 322] width 64 height 26
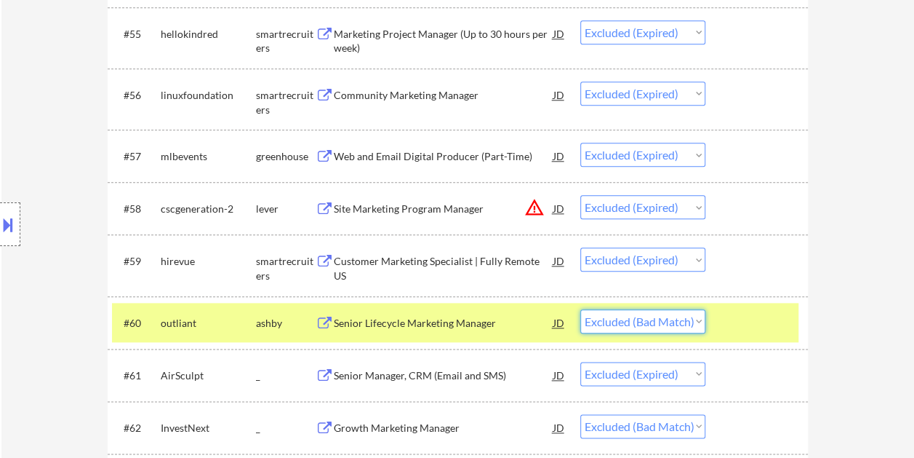
click at [682, 324] on select "Choose an option... Pending Applied Excluded (Questions) Excluded (Expired) Exc…" at bounding box center [642, 321] width 125 height 24
click at [580, 309] on select "Choose an option... Pending Applied Excluded (Questions) Excluded (Expired) Exc…" at bounding box center [642, 321] width 125 height 24
select select ""excluded__expired_""
select select ""excluded__bad_match_""
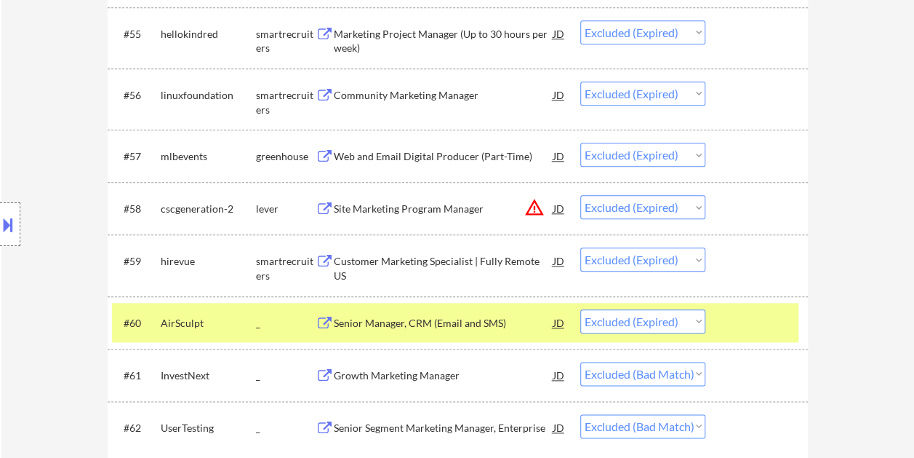
click at [762, 319] on div at bounding box center [759, 322] width 64 height 26
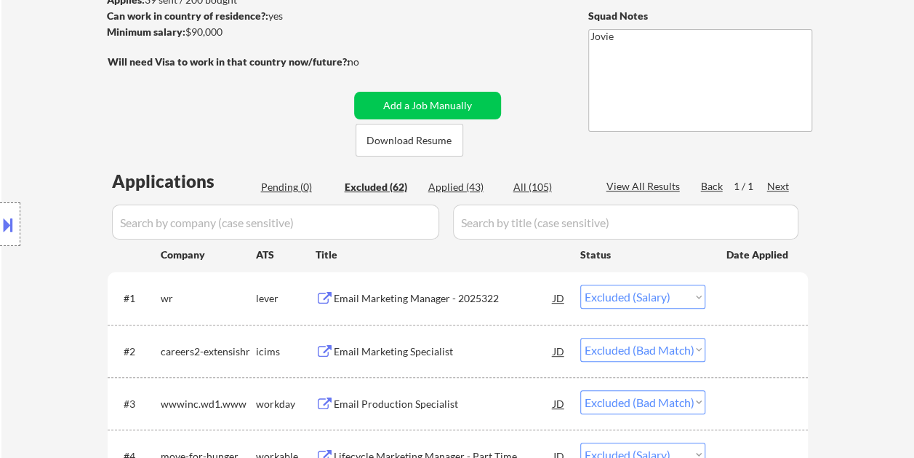
scroll to position [236, 0]
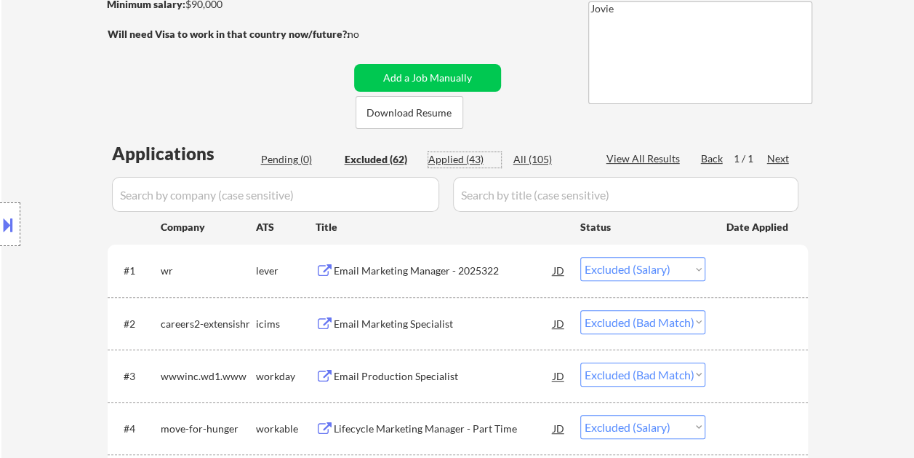
click at [444, 156] on div "Applied (43)" at bounding box center [464, 159] width 73 height 15
select select ""applied""
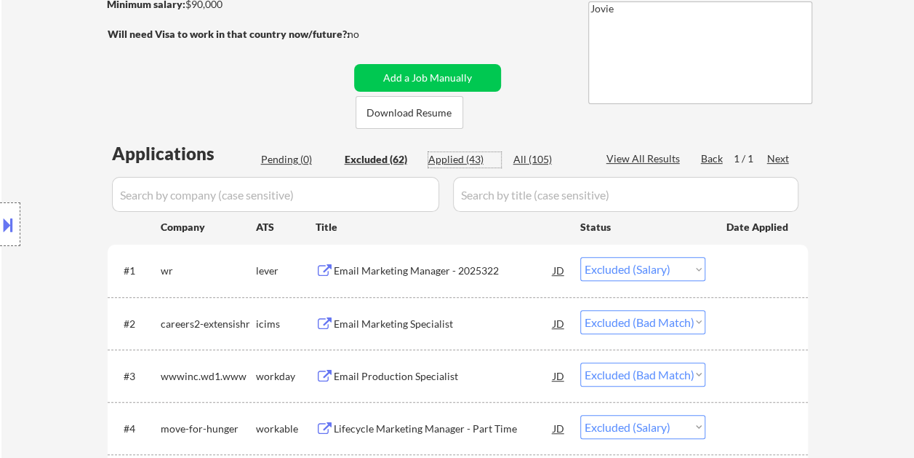
select select ""applied""
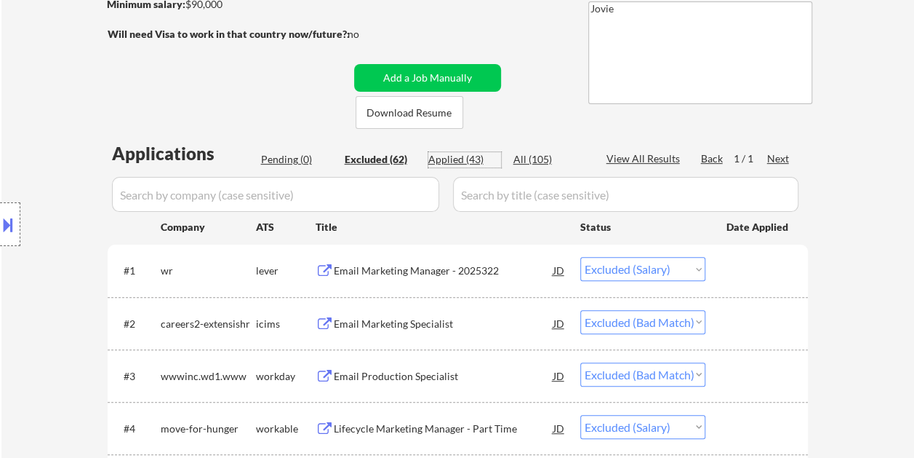
select select ""applied""
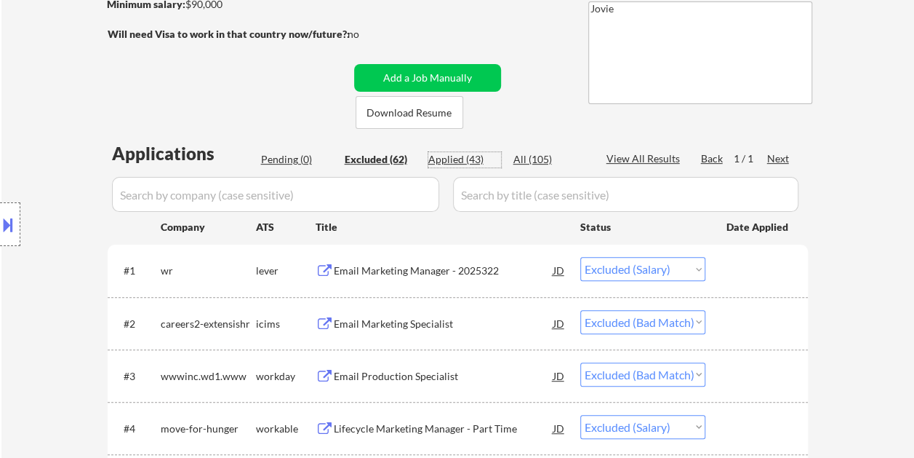
select select ""applied""
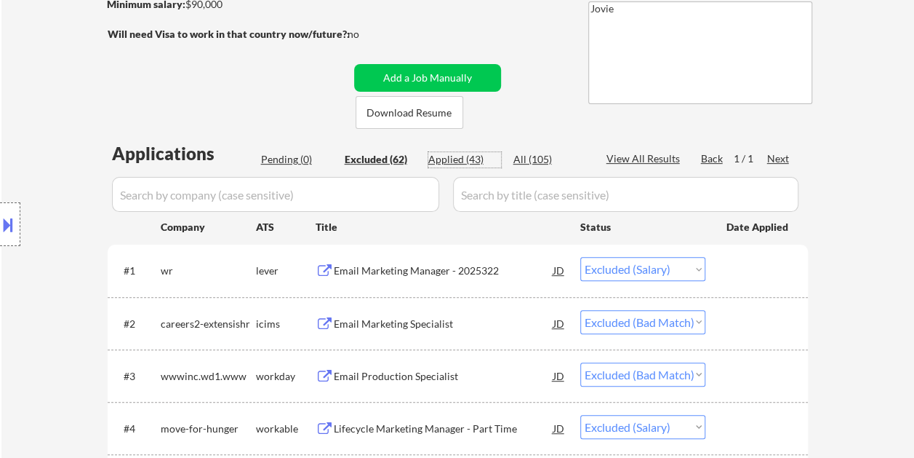
select select ""applied""
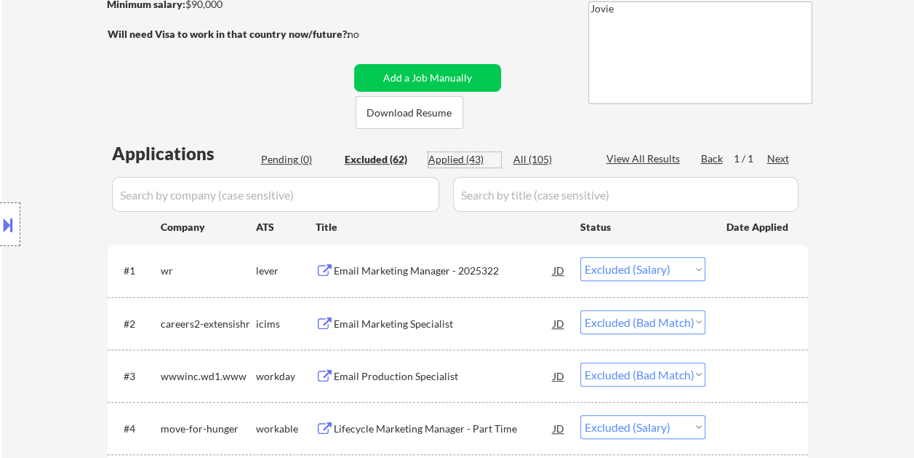
select select ""applied""
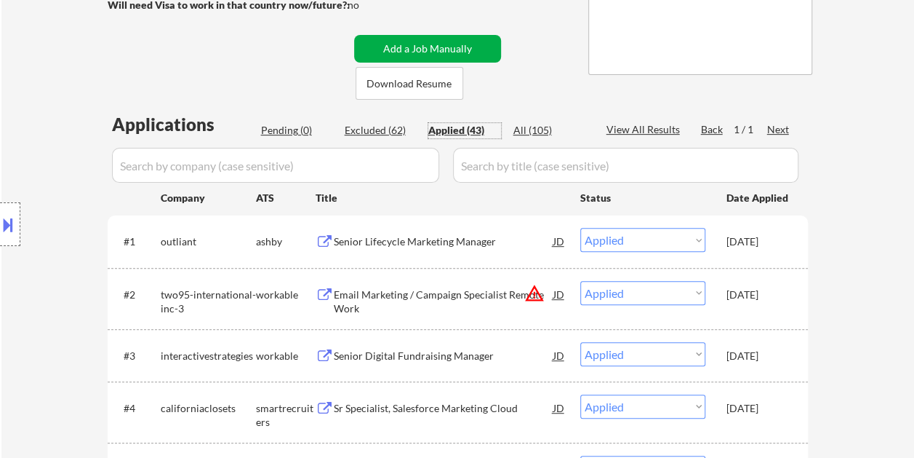
scroll to position [145, 0]
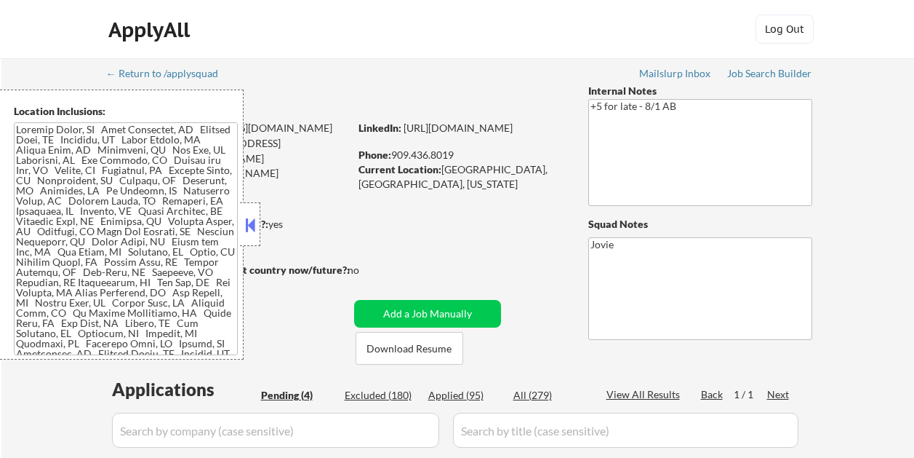
select select ""pending""
click at [249, 224] on button at bounding box center [250, 225] width 16 height 22
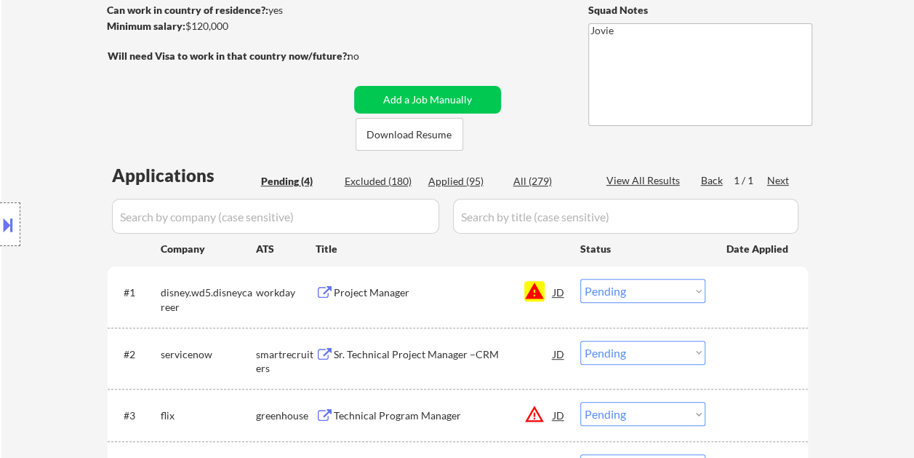
scroll to position [73, 0]
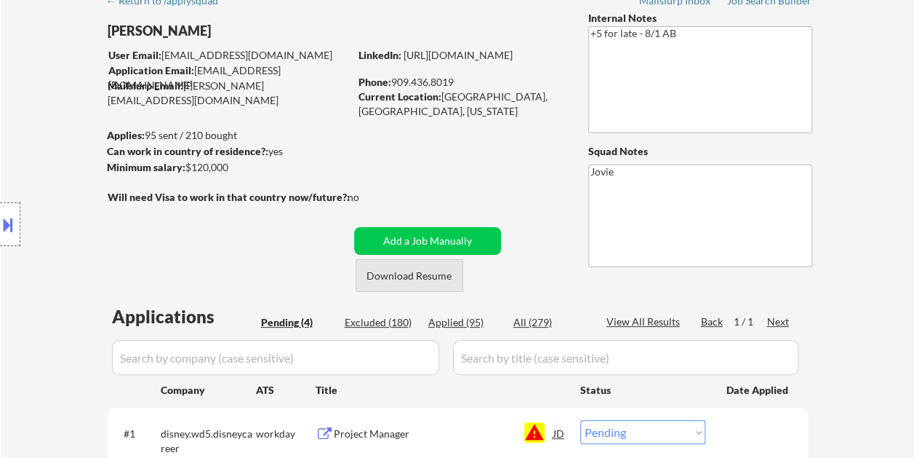
click at [418, 281] on button "Download Resume" at bounding box center [410, 275] width 108 height 33
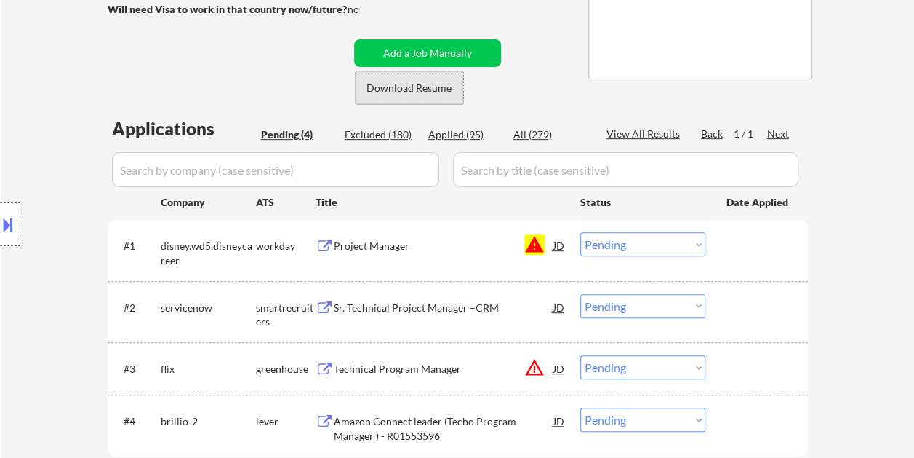
scroll to position [291, 0]
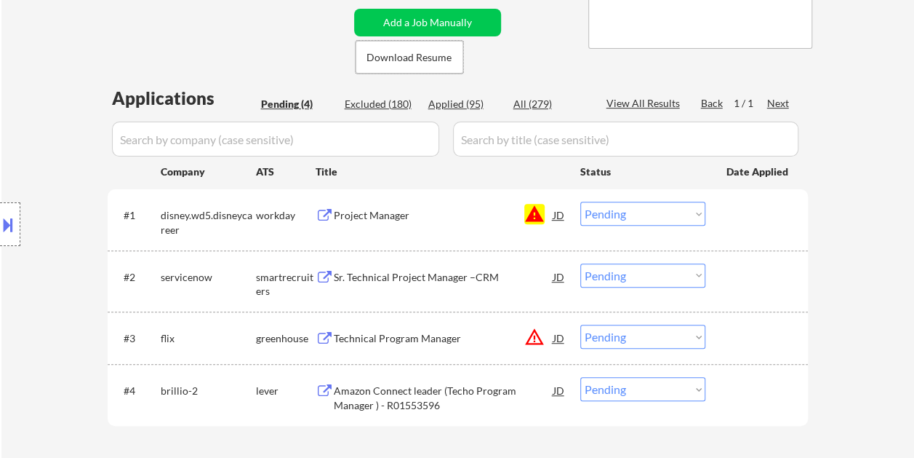
click at [736, 396] on div at bounding box center [759, 390] width 64 height 26
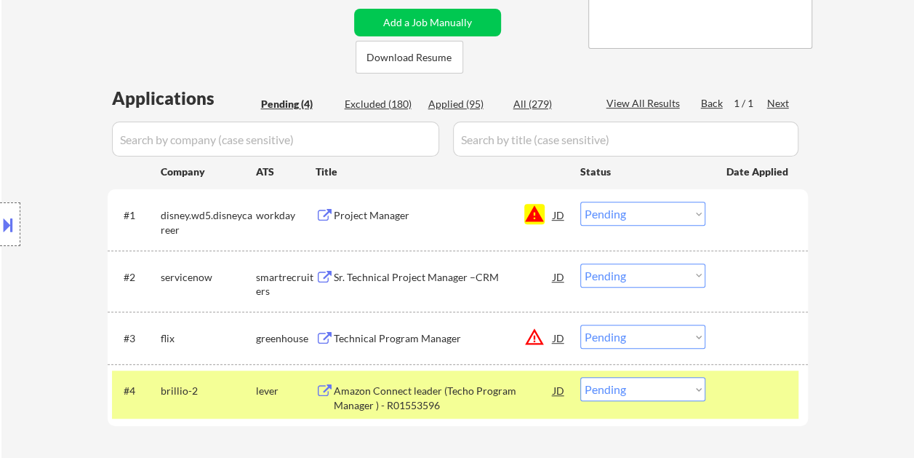
click at [447, 397] on div "Amazon Connect leader (Techo Program Manager ) - R01553596" at bounding box center [444, 397] width 220 height 28
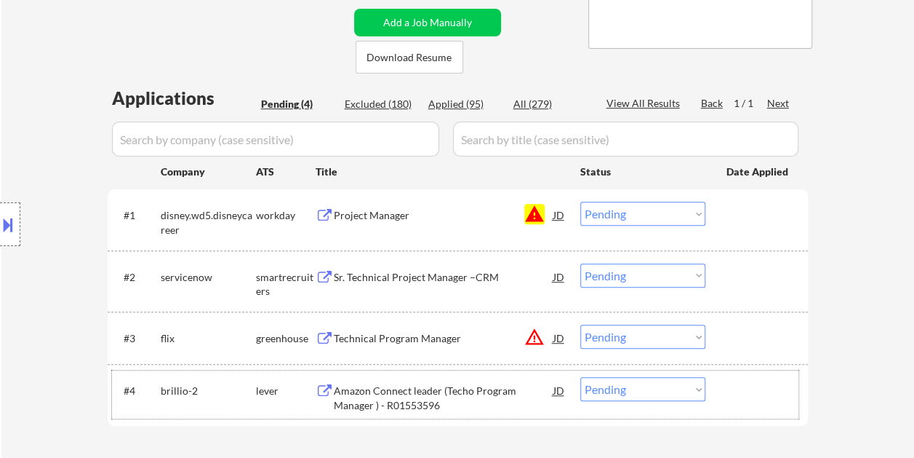
click at [722, 384] on div "#4 brillio-2 lever Amazon Connect leader (Techo Program Manager ) - R01553596 J…" at bounding box center [455, 394] width 687 height 48
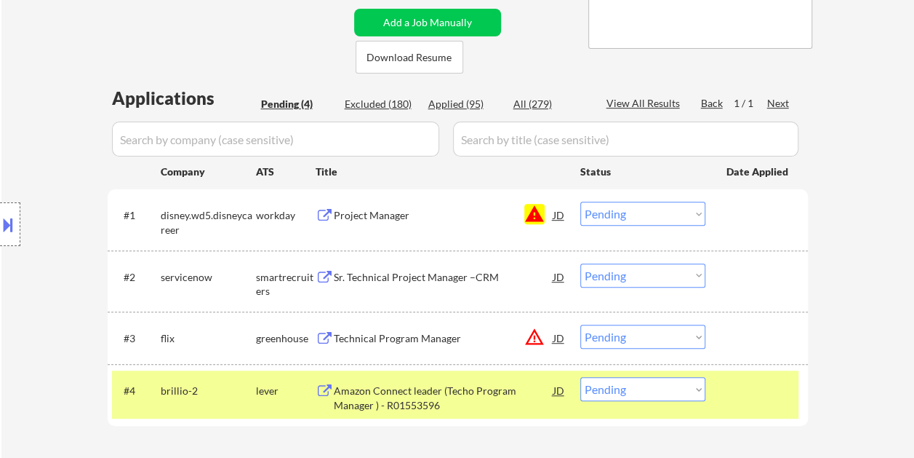
click at [700, 391] on select "Choose an option... Pending Applied Excluded (Questions) Excluded (Expired) Exc…" at bounding box center [642, 389] width 125 height 24
click at [748, 409] on div "#4 brillio-2 lever Amazon Connect leader (Techo Program Manager ) - R01553596 J…" at bounding box center [455, 394] width 687 height 48
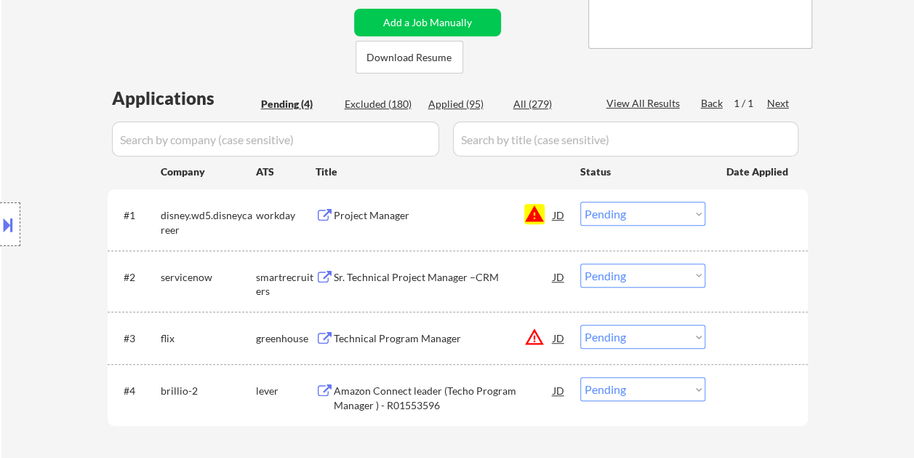
click at [503, 400] on div "Amazon Connect leader (Techo Program Manager ) - R01553596" at bounding box center [444, 397] width 220 height 28
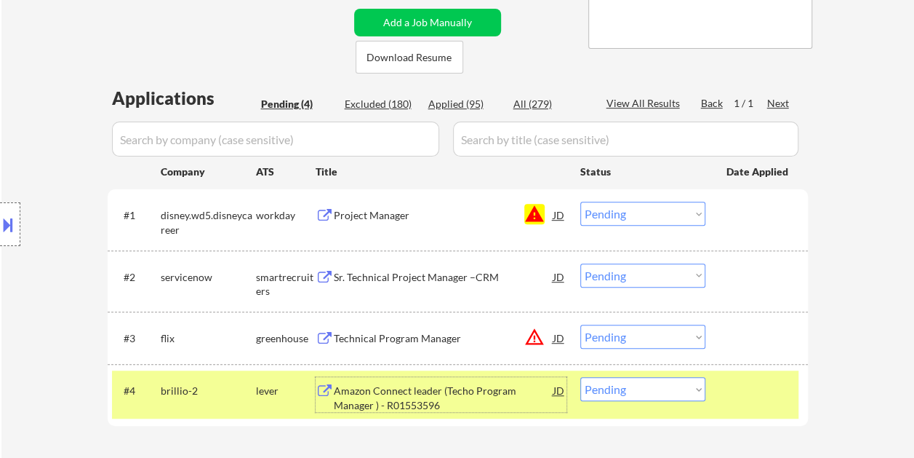
click at [687, 384] on select "Choose an option... Pending Applied Excluded (Questions) Excluded (Expired) Exc…" at bounding box center [642, 389] width 125 height 24
select select ""excluded__bad_match_""
click at [580, 377] on select "Choose an option... Pending Applied Excluded (Questions) Excluded (Expired) Exc…" at bounding box center [642, 389] width 125 height 24
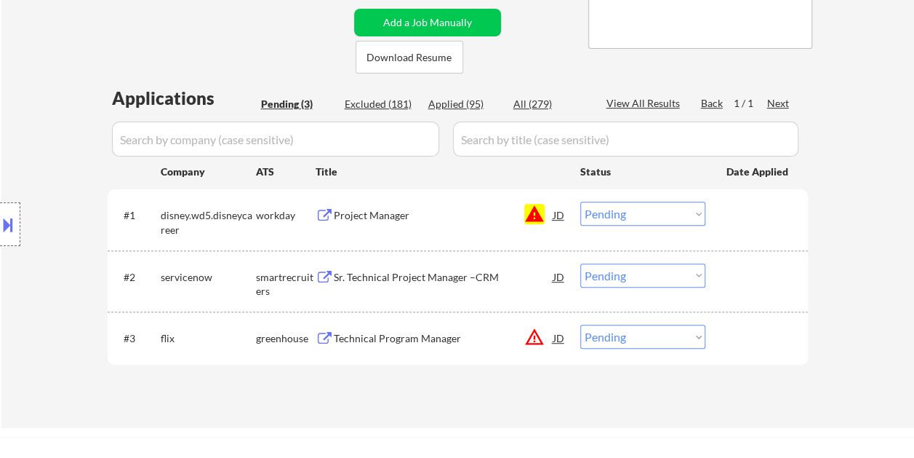
click at [733, 269] on div at bounding box center [759, 276] width 64 height 26
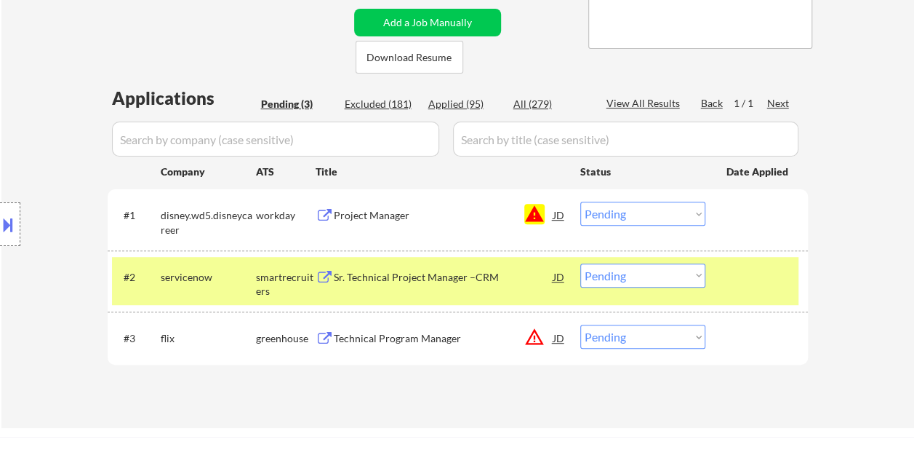
click at [489, 271] on div "Sr. Technical Project Manager –CRM" at bounding box center [444, 277] width 220 height 15
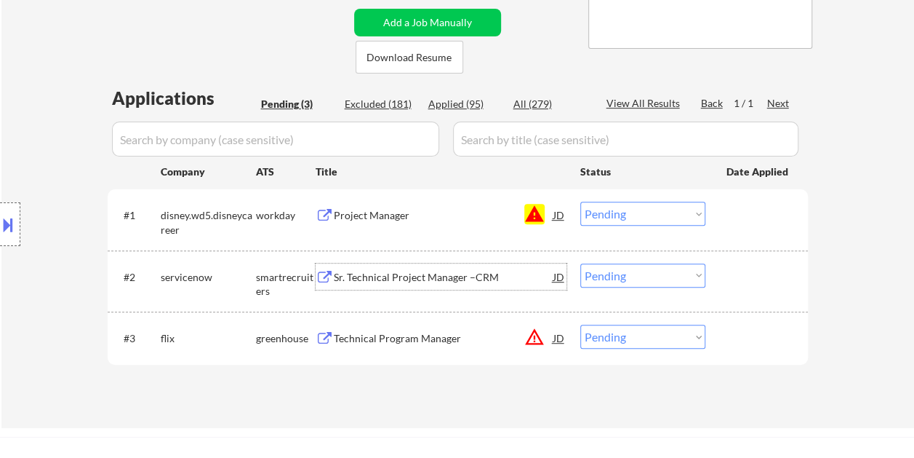
click at [738, 283] on div at bounding box center [759, 276] width 64 height 26
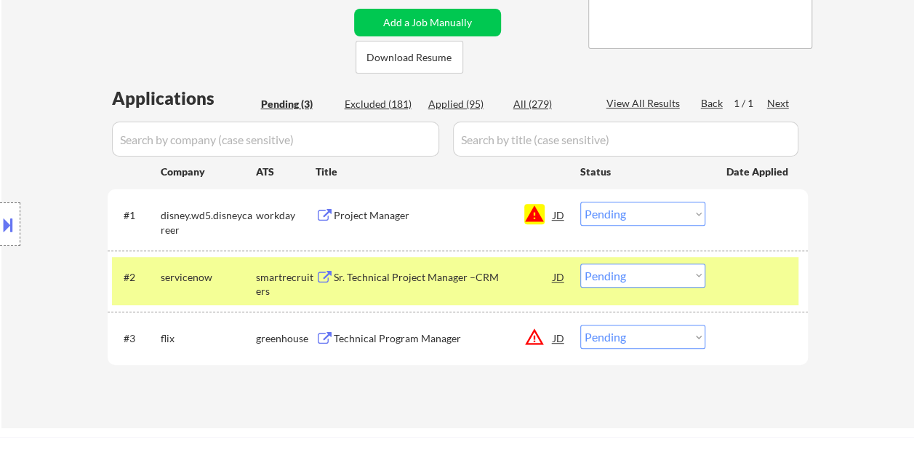
click at [463, 283] on div "Sr. Technical Project Manager –CRM" at bounding box center [444, 276] width 220 height 26
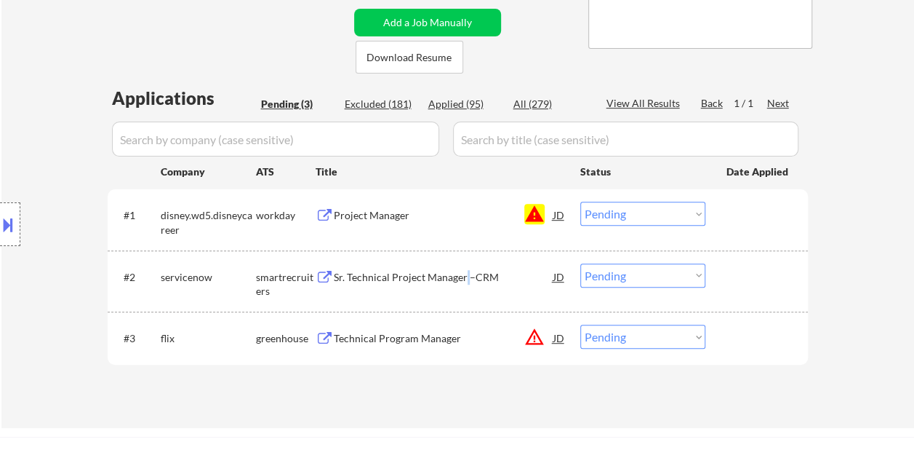
click at [15, 232] on button at bounding box center [8, 224] width 16 height 24
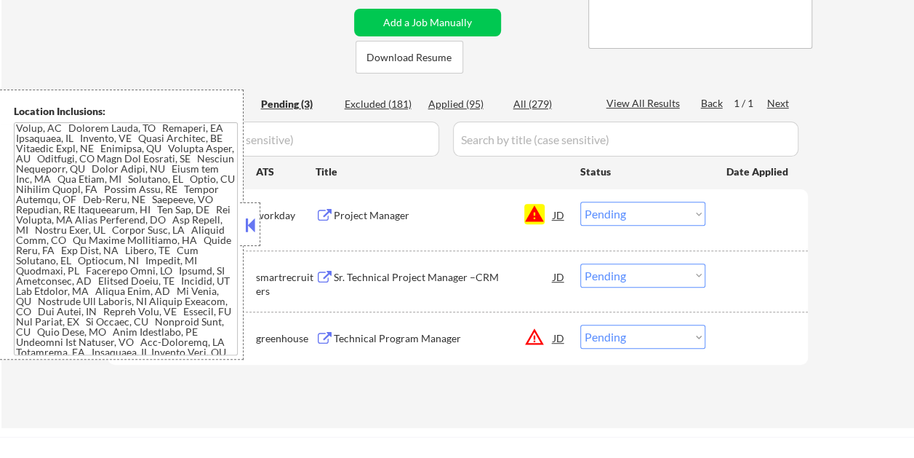
scroll to position [127, 0]
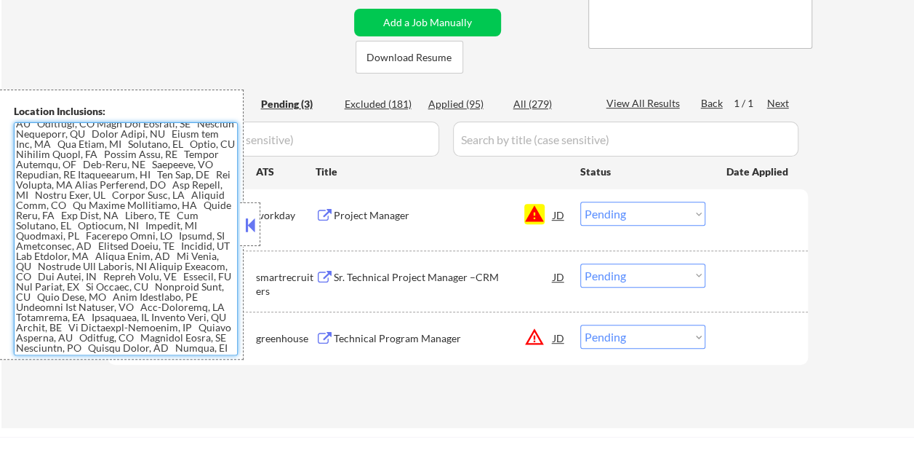
click at [245, 221] on button at bounding box center [250, 225] width 16 height 22
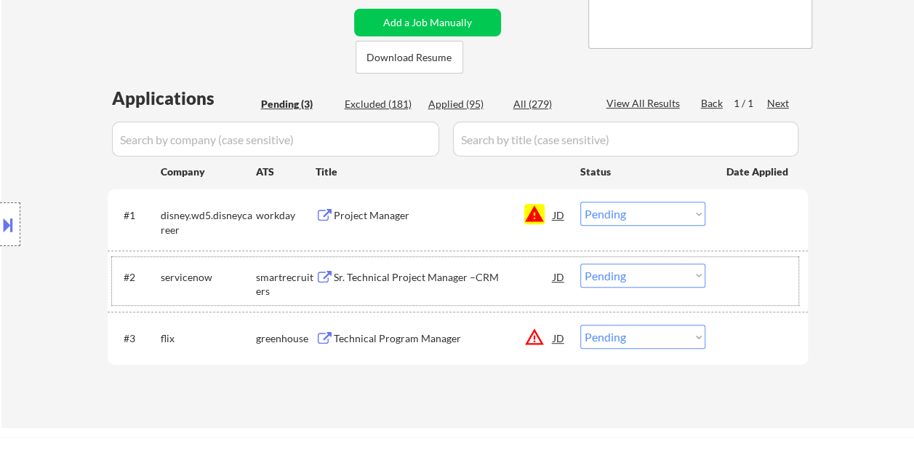
click at [726, 288] on div "#2 servicenow smartrecruiters Sr. Technical Project Manager –CRM JD Choose an o…" at bounding box center [455, 281] width 687 height 48
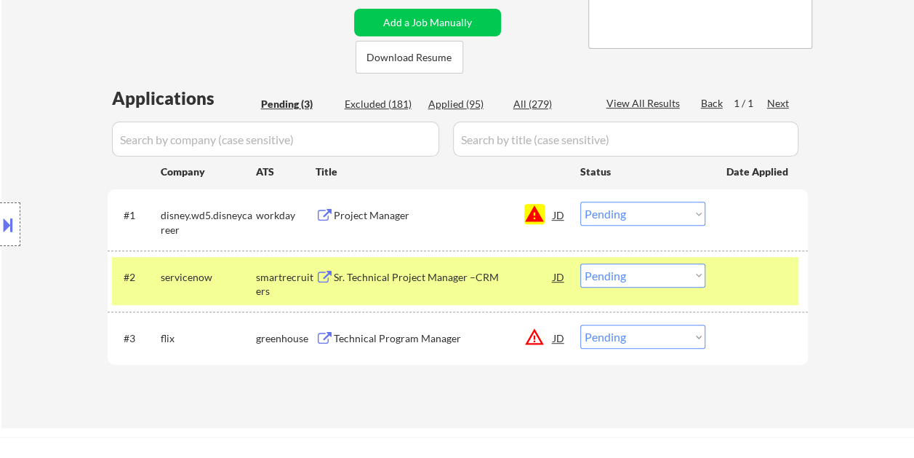
click at [704, 276] on select "Choose an option... Pending Applied Excluded (Questions) Excluded (Expired) Exc…" at bounding box center [642, 275] width 125 height 24
click at [580, 263] on select "Choose an option... Pending Applied Excluded (Questions) Excluded (Expired) Exc…" at bounding box center [642, 275] width 125 height 24
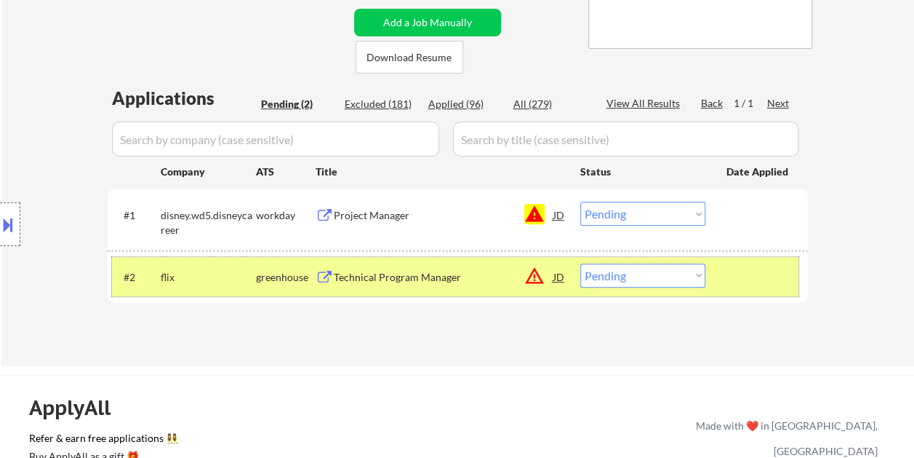
click at [732, 276] on div at bounding box center [759, 276] width 64 height 26
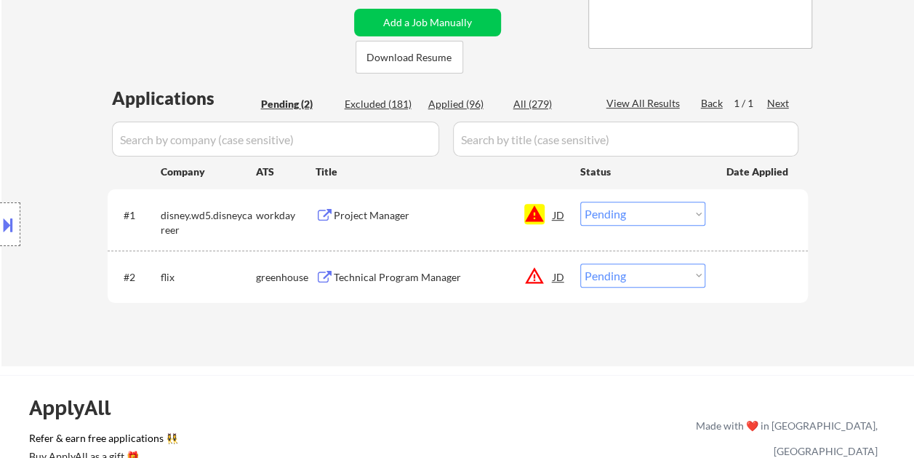
drag, startPoint x: 782, startPoint y: 276, endPoint x: 745, endPoint y: 279, distance: 37.2
click at [775, 279] on div at bounding box center [759, 276] width 64 height 26
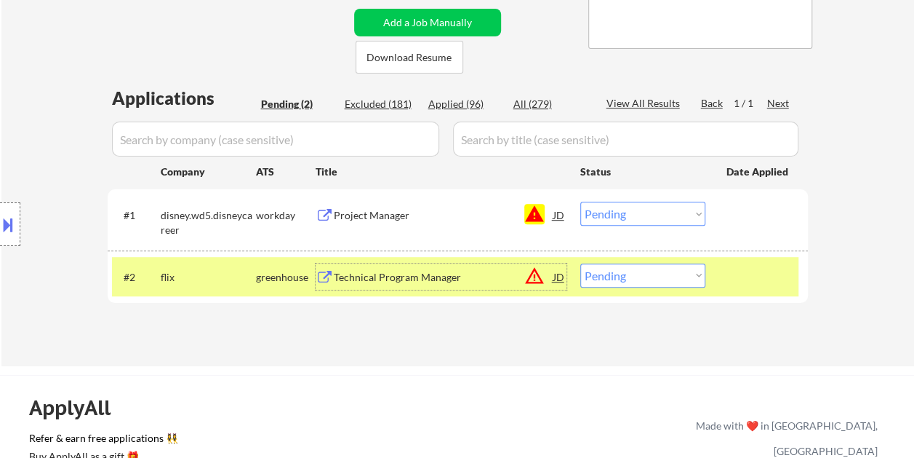
click at [483, 280] on div "Technical Program Manager" at bounding box center [444, 277] width 220 height 15
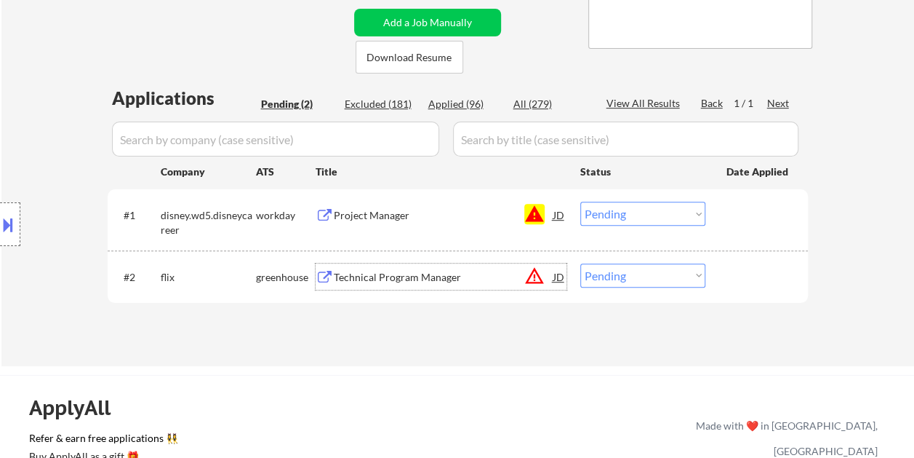
click at [559, 282] on div "JD" at bounding box center [559, 276] width 15 height 26
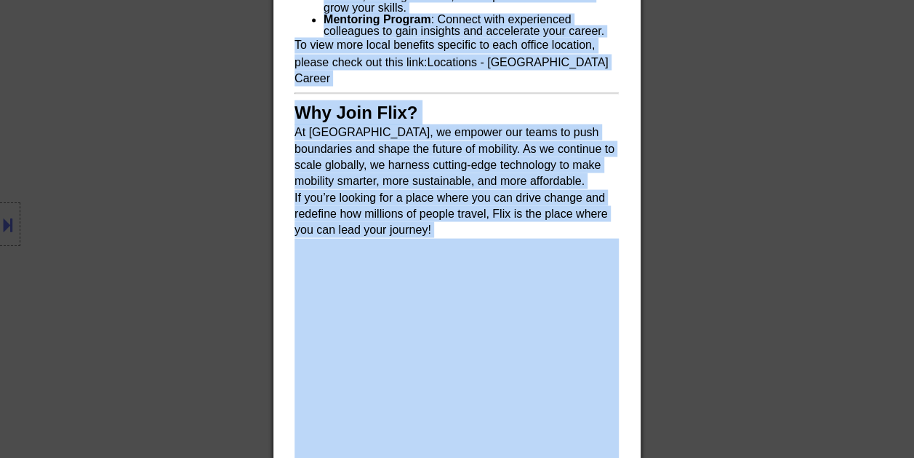
scroll to position [1309, 0]
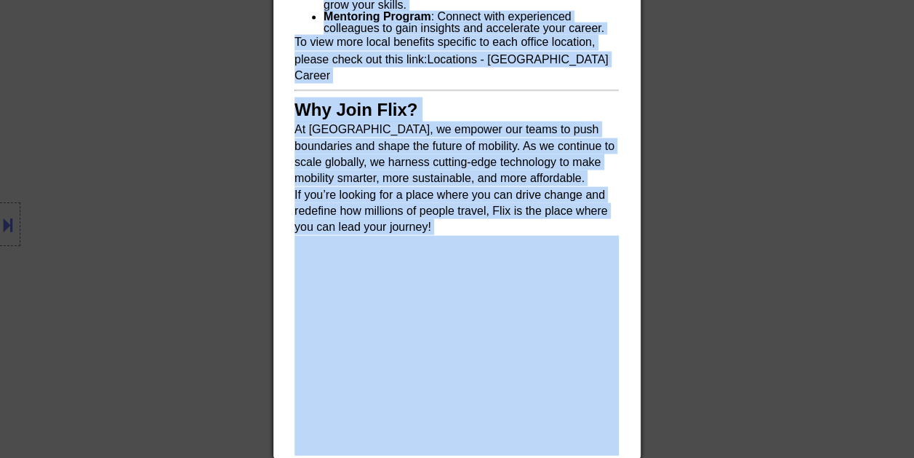
drag, startPoint x: 297, startPoint y: 60, endPoint x: 534, endPoint y: 274, distance: 319.3
copy div "Loremipsu Dolorsi Ametcon adip Elitse DO Eiusmodt Incid 🚫: Utlabo'e doloremag a…"
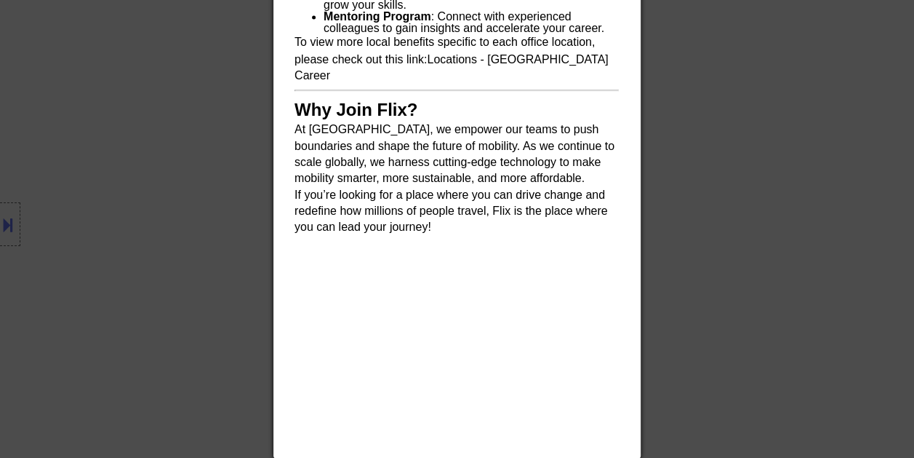
click at [765, 247] on div at bounding box center [457, 229] width 914 height 458
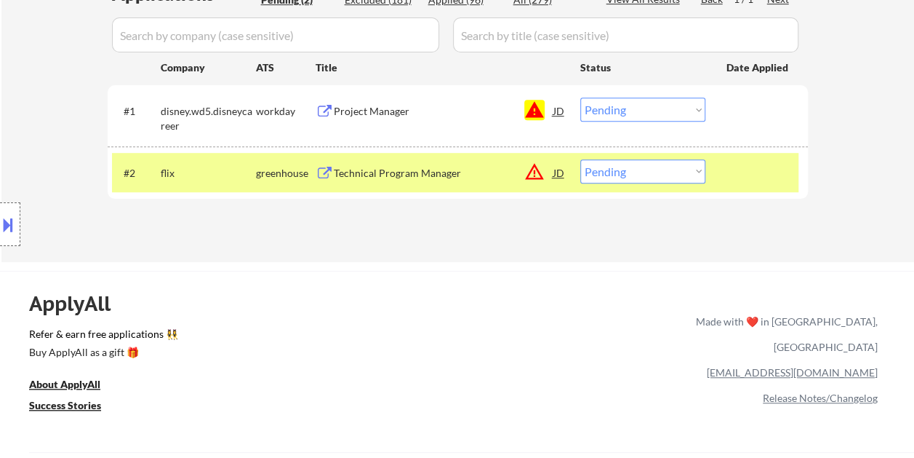
scroll to position [363, 0]
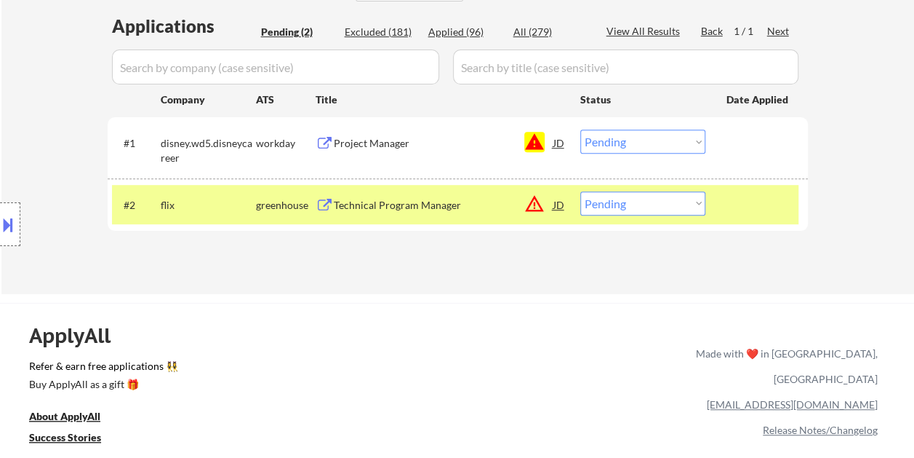
click at [698, 199] on select "Choose an option... Pending Applied Excluded (Questions) Excluded (Expired) Exc…" at bounding box center [642, 203] width 125 height 24
select select ""excluded__bad_match_""
click at [580, 191] on select "Choose an option... Pending Applied Excluded (Questions) Excluded (Expired) Exc…" at bounding box center [642, 203] width 125 height 24
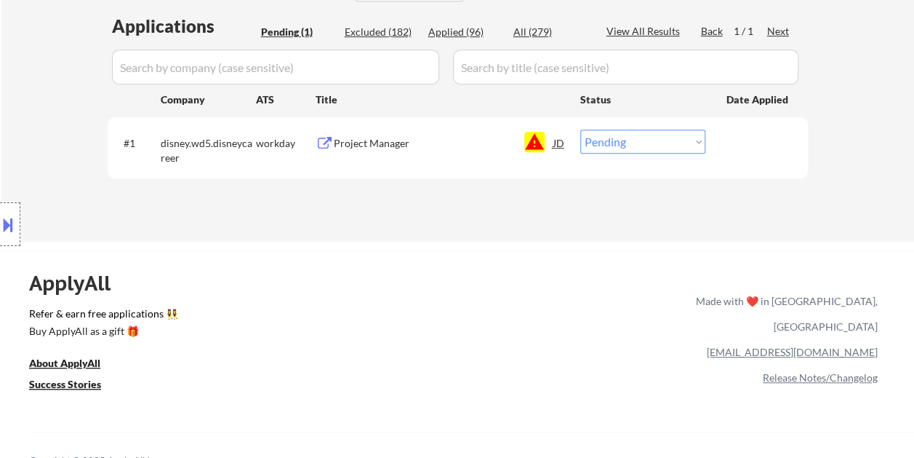
click at [751, 145] on div at bounding box center [759, 142] width 64 height 26
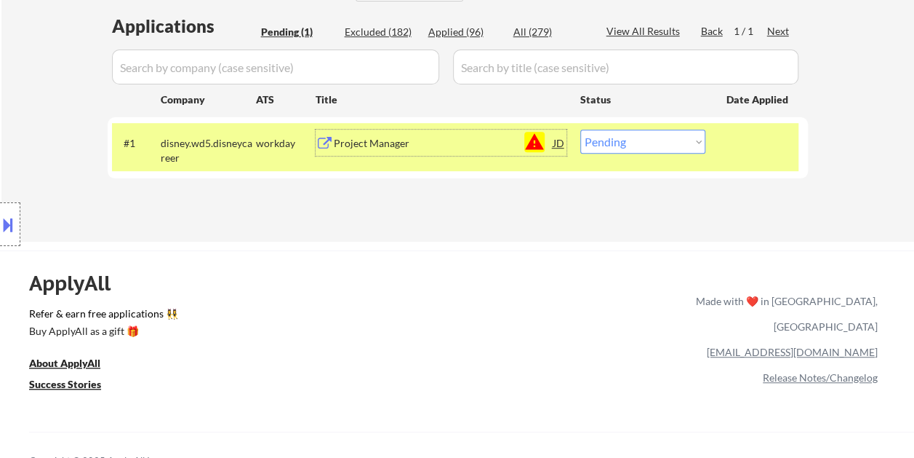
click at [413, 150] on div "Project Manager" at bounding box center [444, 142] width 220 height 26
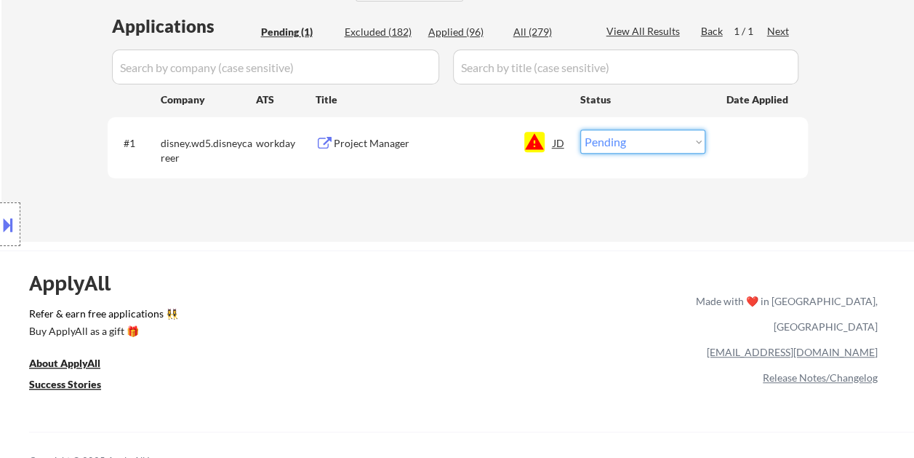
click at [666, 146] on select "Choose an option... Pending Applied Excluded (Questions) Excluded (Expired) Exc…" at bounding box center [642, 141] width 125 height 24
click at [580, 129] on select "Choose an option... Pending Applied Excluded (Questions) Excluded (Expired) Exc…" at bounding box center [642, 141] width 125 height 24
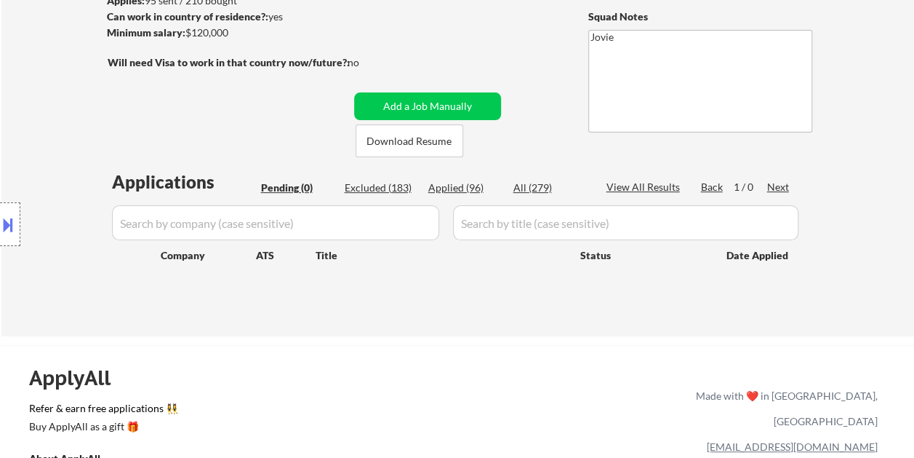
scroll to position [218, 0]
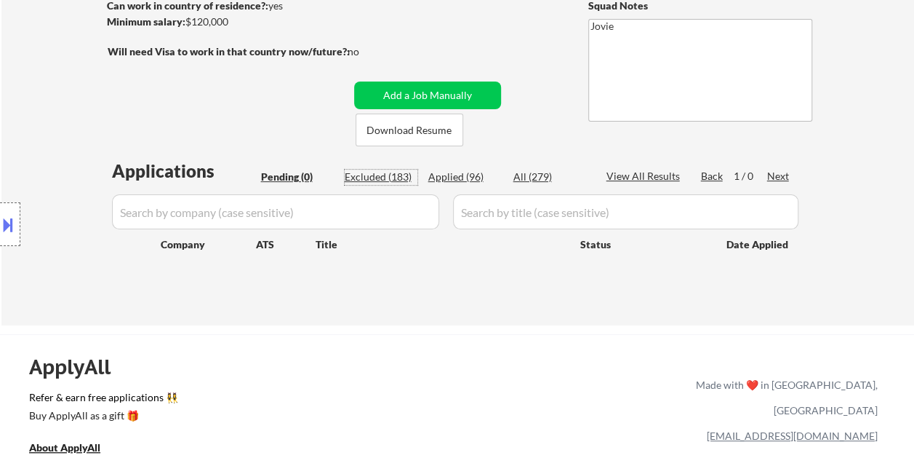
click at [394, 175] on div "Excluded (183)" at bounding box center [381, 176] width 73 height 15
select select ""excluded__expired_""
select select ""excluded__other_""
select select ""excluded__expired_""
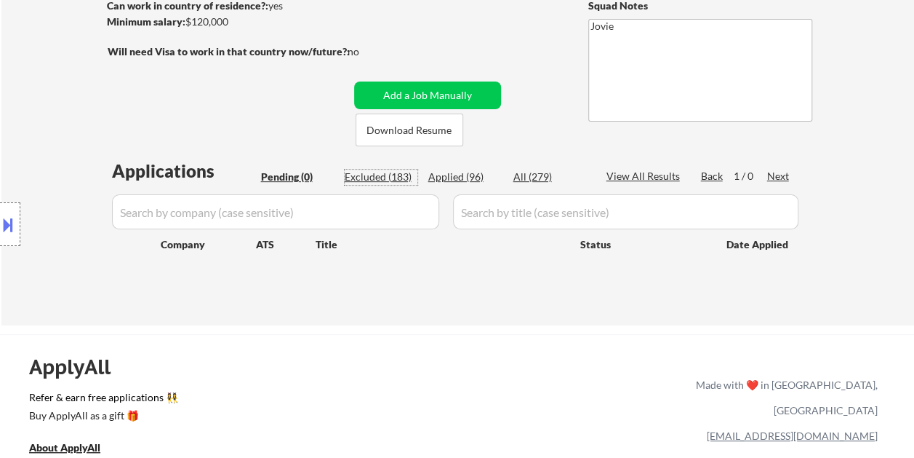
select select ""excluded__expired_""
select select ""excluded__bad_match_""
select select ""excluded__expired_""
select select ""excluded__bad_match_""
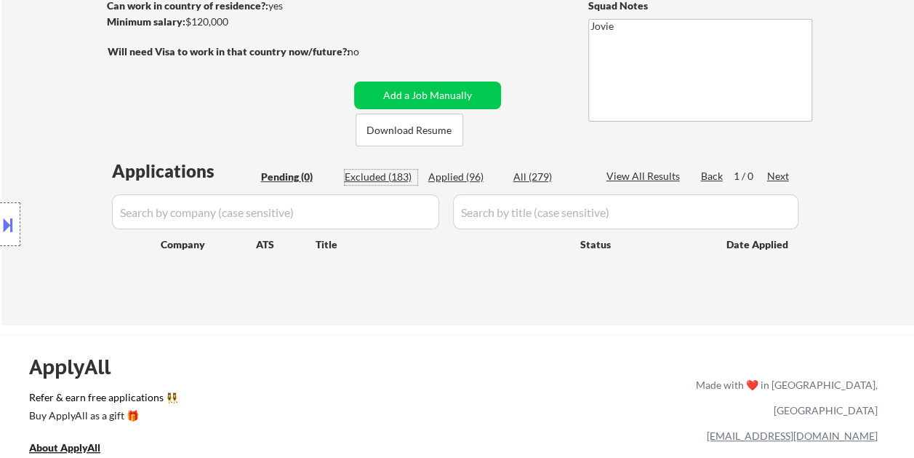
select select ""excluded__bad_match_""
select select ""excluded__expired_""
select select ""excluded__bad_match_""
select select ""excluded__expired_""
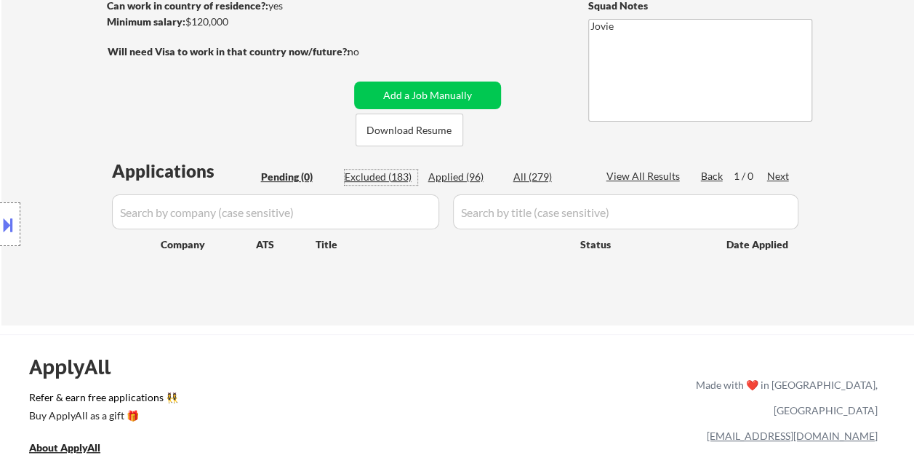
select select ""excluded__bad_match_""
select select ""excluded__expired_""
select select ""excluded__bad_match_""
select select ""excluded__expired_""
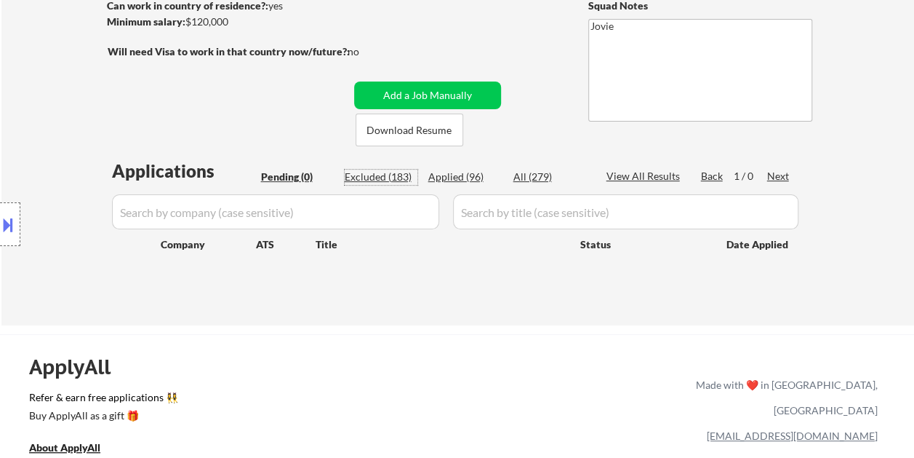
select select ""excluded__expired_""
select select ""excluded__bad_match_""
select select ""excluded__expired_""
select select ""excluded__bad_match_""
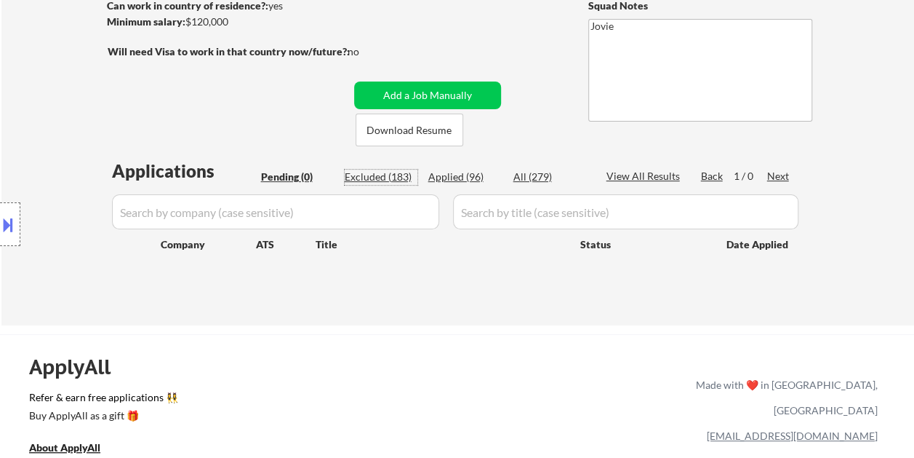
select select ""excluded__expired_""
select select ""excluded__bad_match_""
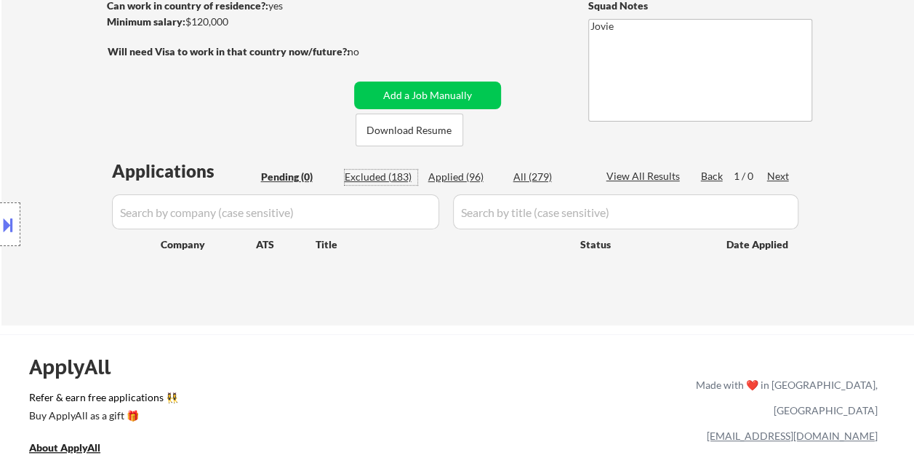
select select ""excluded__expired_""
select select ""excluded__bad_match_""
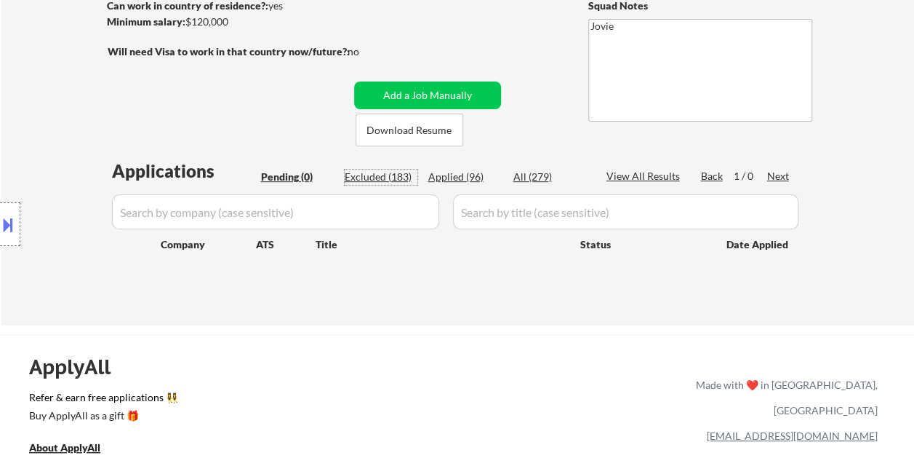
select select ""excluded__bad_match_""
select select ""excluded__expired_""
select select ""excluded__bad_match_""
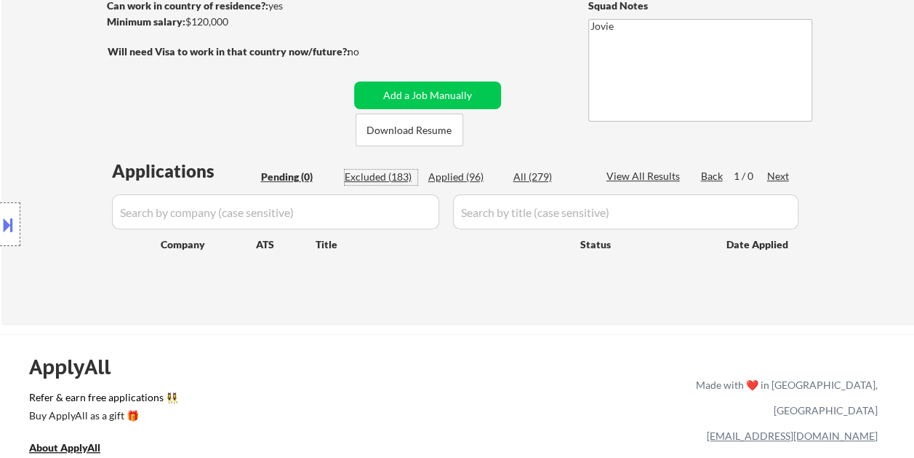
select select ""excluded__expired_""
select select ""excluded__bad_match_""
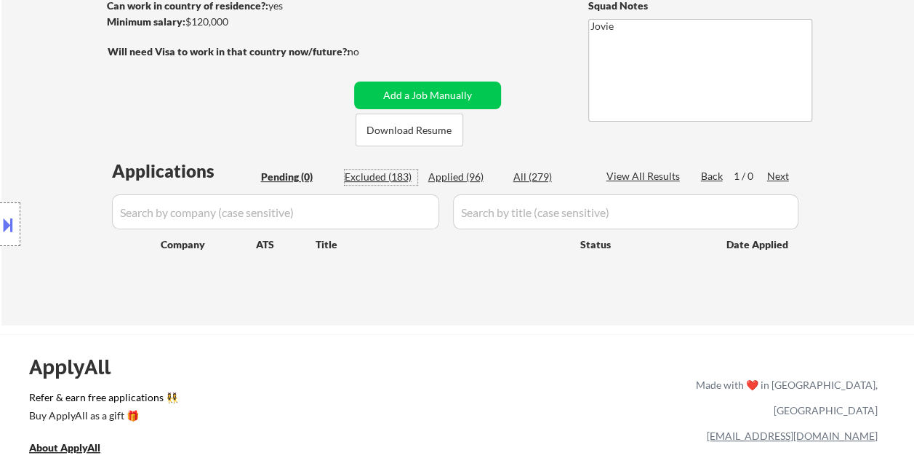
select select ""excluded__bad_match_""
select select ""excluded__expired_""
select select ""excluded__bad_match_""
select select ""excluded__expired_""
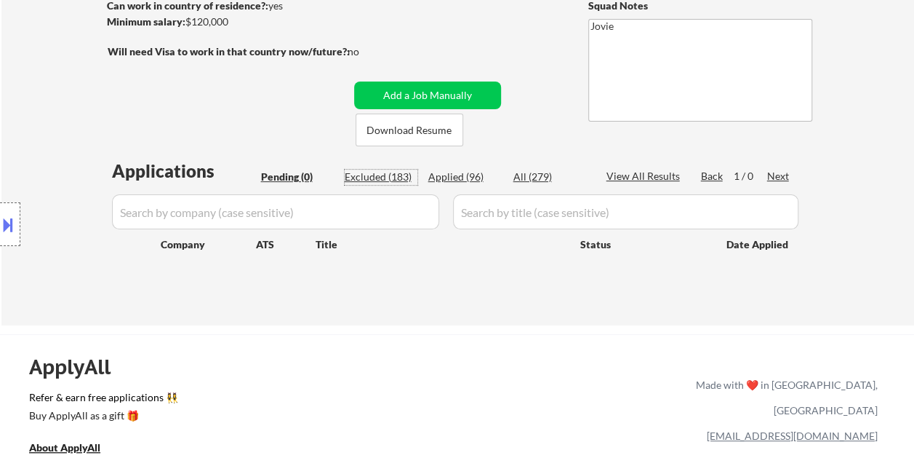
select select ""excluded__bad_match_""
select select ""excluded__expired_""
select select ""excluded__bad_match_""
select select ""excluded__expired_""
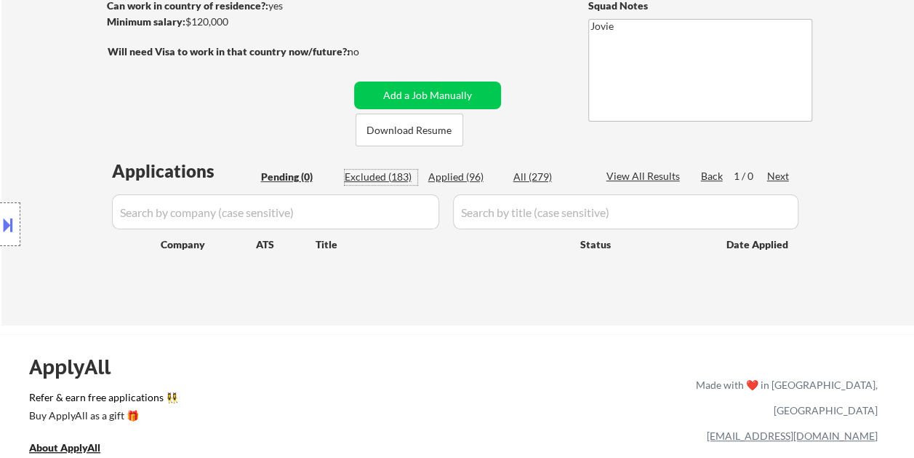
select select ""excluded__bad_match_""
select select ""excluded__expired_""
select select ""excluded__bad_match_""
select select ""excluded""
select select ""excluded__bad_match_""
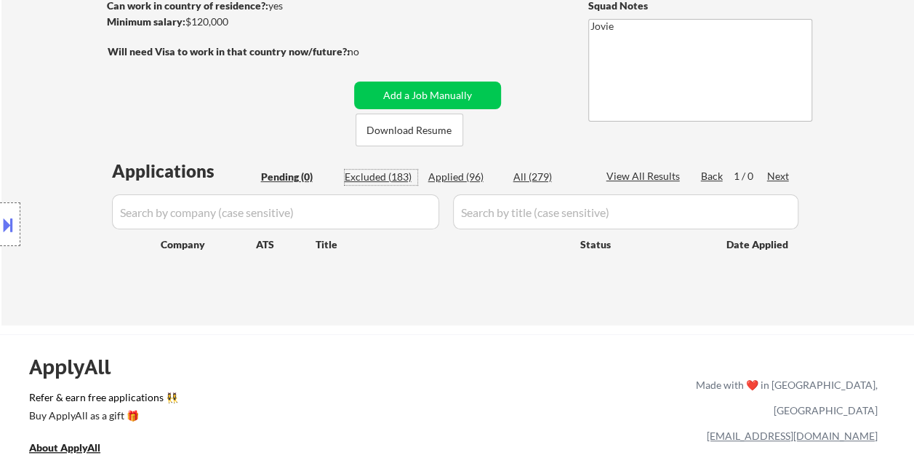
select select ""excluded""
select select ""excluded__expired_""
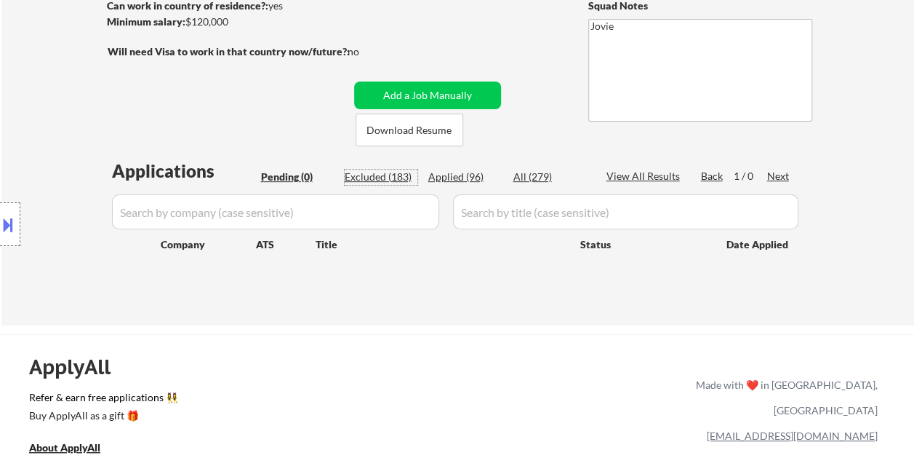
select select ""excluded__bad_match_""
select select ""excluded__expired_""
select select ""excluded__bad_match_""
select select ""excluded__expired_""
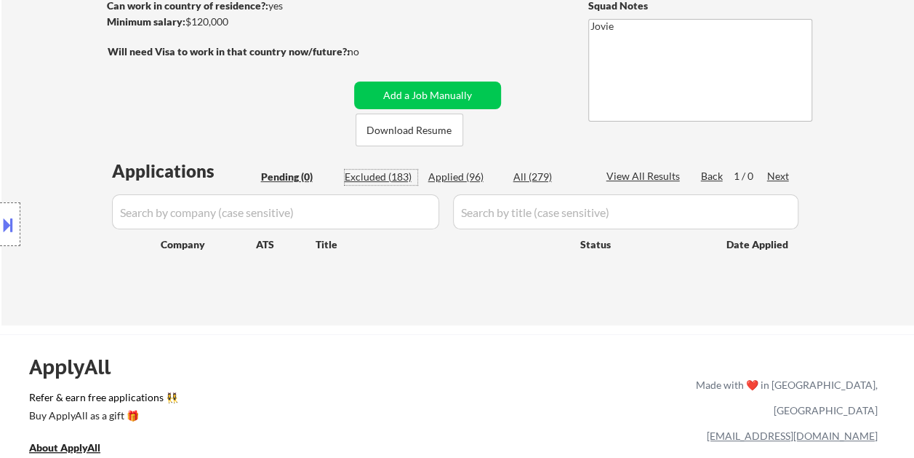
select select ""excluded__expired_""
select select ""excluded__bad_match_""
select select ""excluded__expired_""
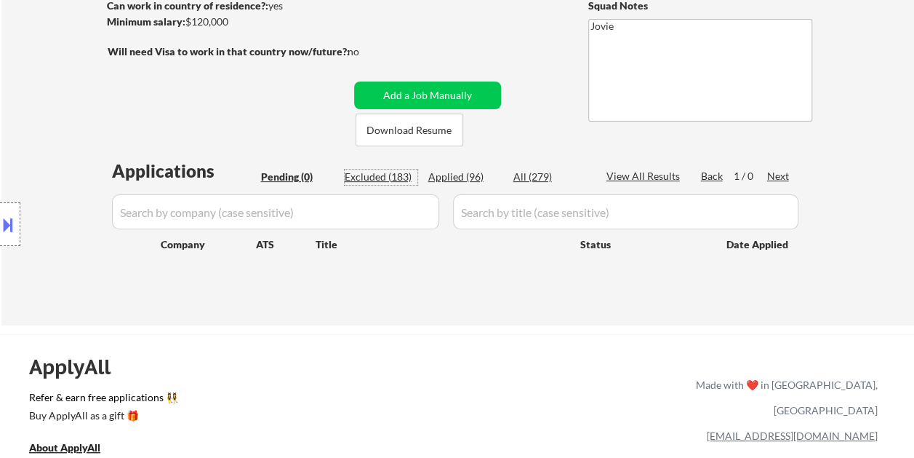
select select ""excluded__expired_""
select select ""excluded__bad_match_""
select select ""excluded__expired_""
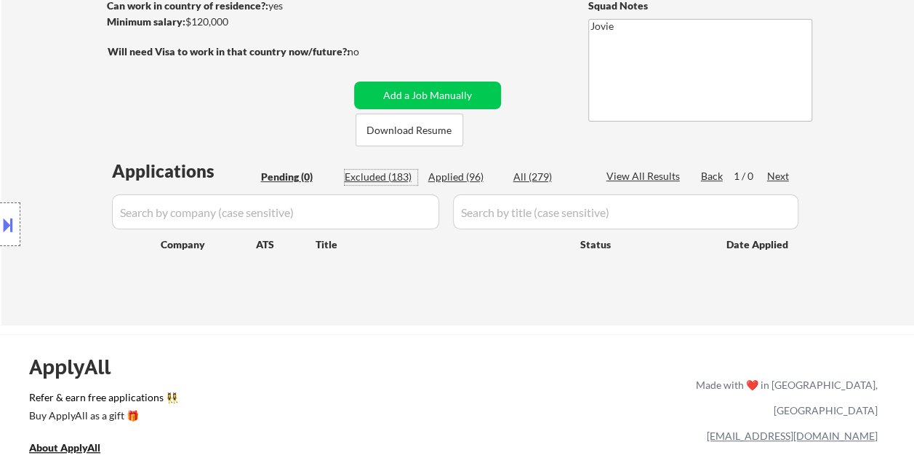
select select ""excluded__bad_match_""
select select ""excluded__expired_""
select select ""excluded__bad_match_""
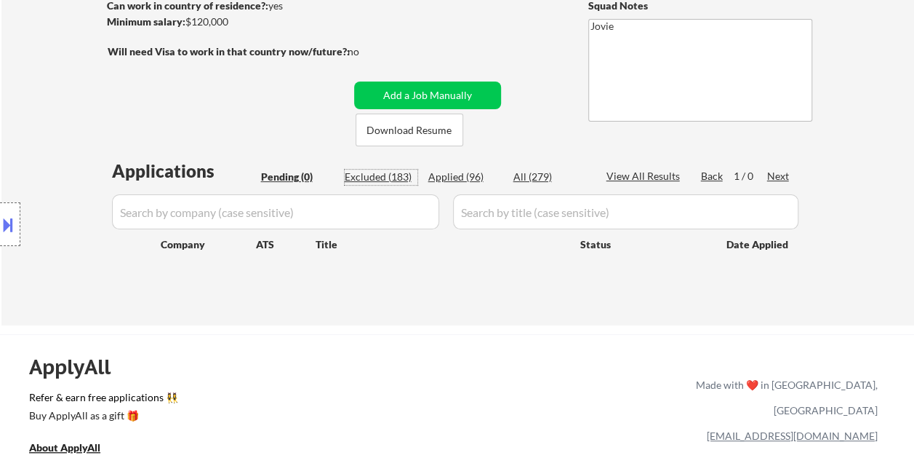
select select ""excluded__bad_match_""
select select ""excluded__expired_""
select select ""excluded__bad_match_""
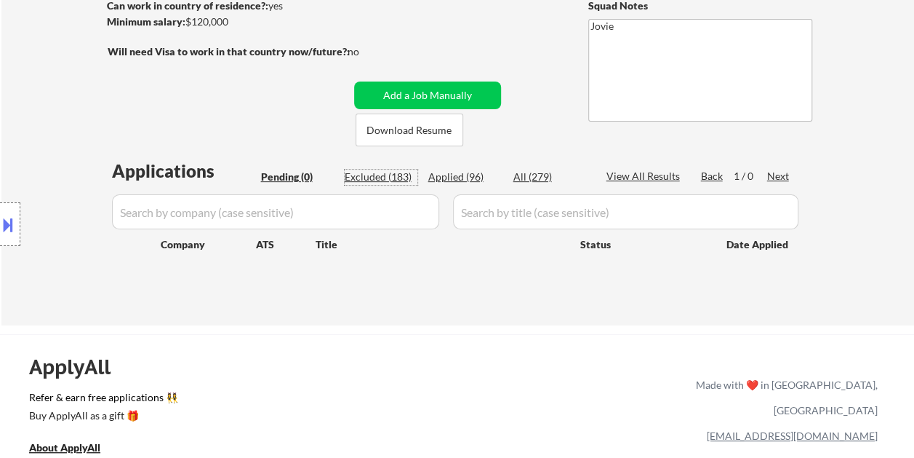
select select ""excluded__expired_""
select select ""excluded__bad_match_""
select select ""excluded__expired_""
select select ""excluded__bad_match_""
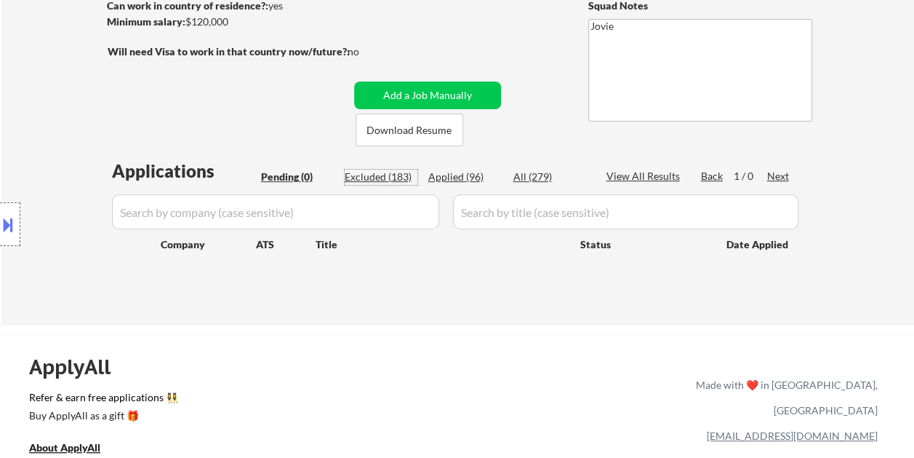
select select ""excluded__location_""
select select ""excluded""
select select ""excluded__bad_match_""
select select ""excluded__expired_""
select select ""excluded__bad_match_""
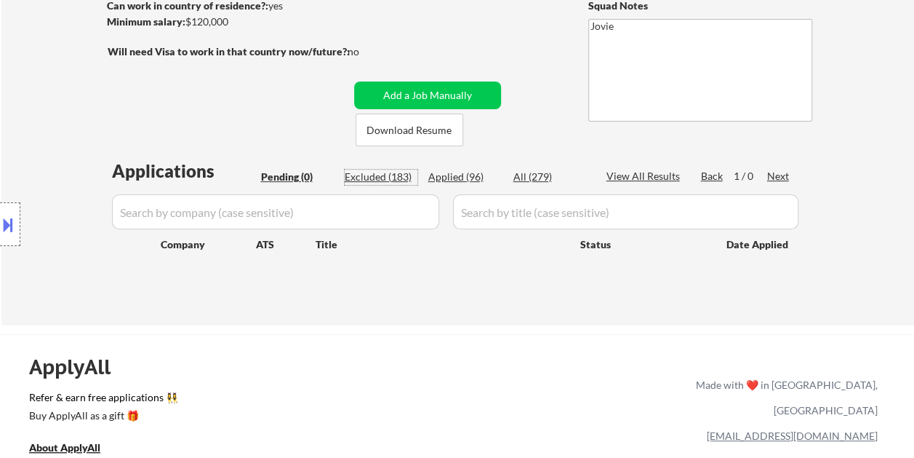
select select ""excluded__bad_match_""
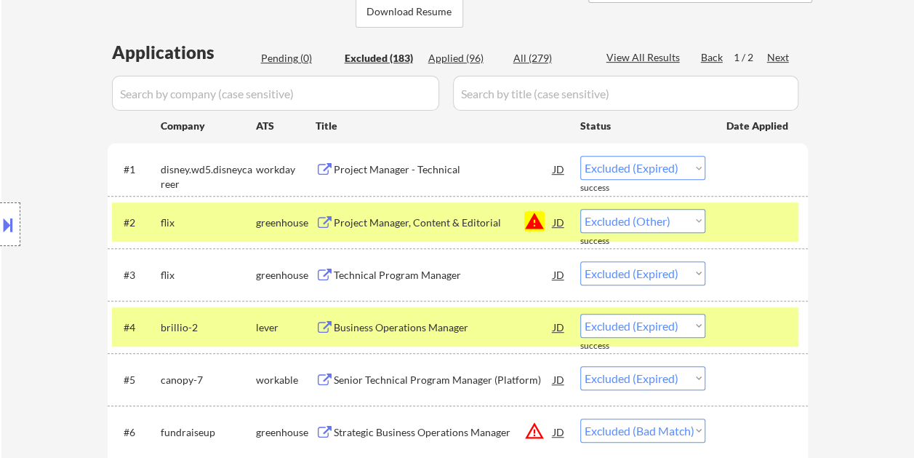
scroll to position [364, 0]
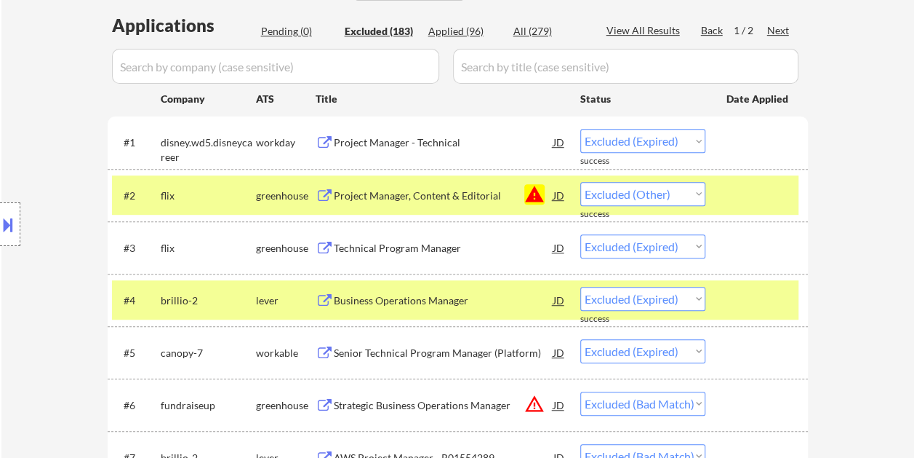
click at [744, 197] on div at bounding box center [759, 195] width 64 height 26
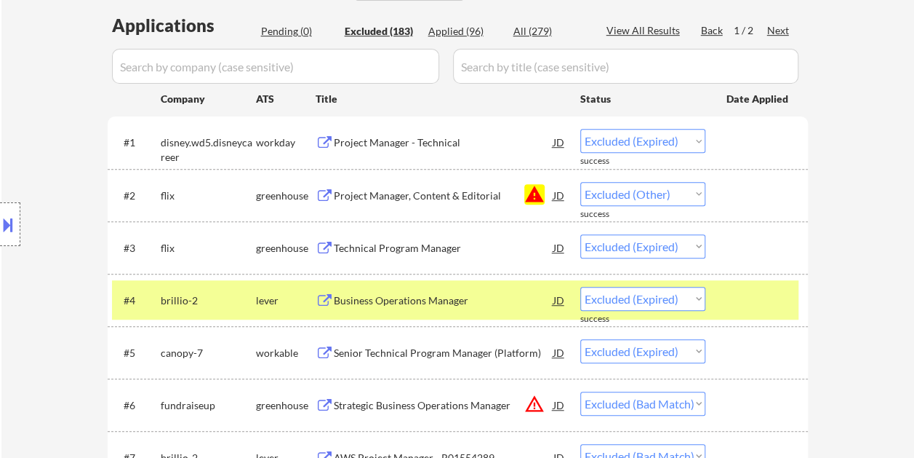
click at [763, 294] on div "#4 brillio-2 lever Business Operations Manager JD Choose an option... Pending A…" at bounding box center [455, 299] width 687 height 39
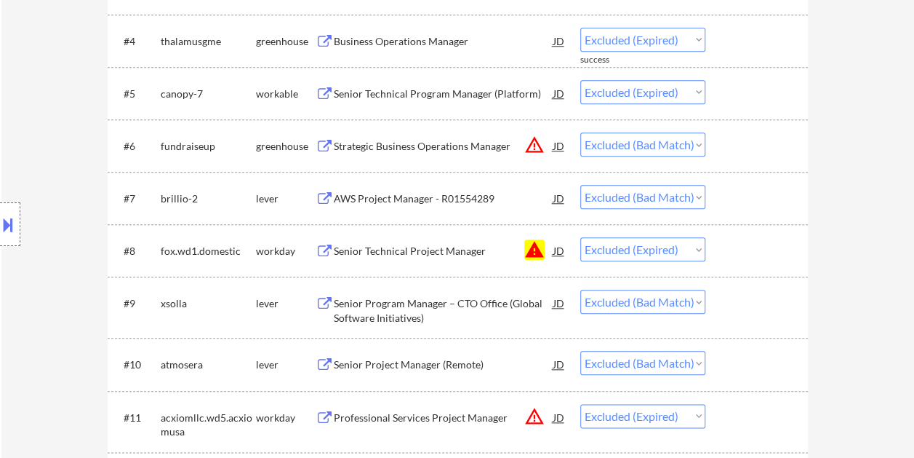
scroll to position [655, 0]
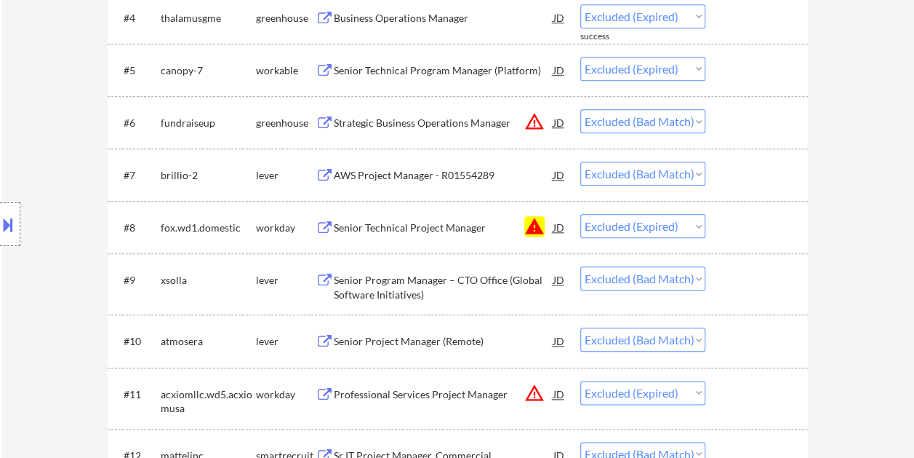
click at [743, 113] on div at bounding box center [759, 122] width 64 height 26
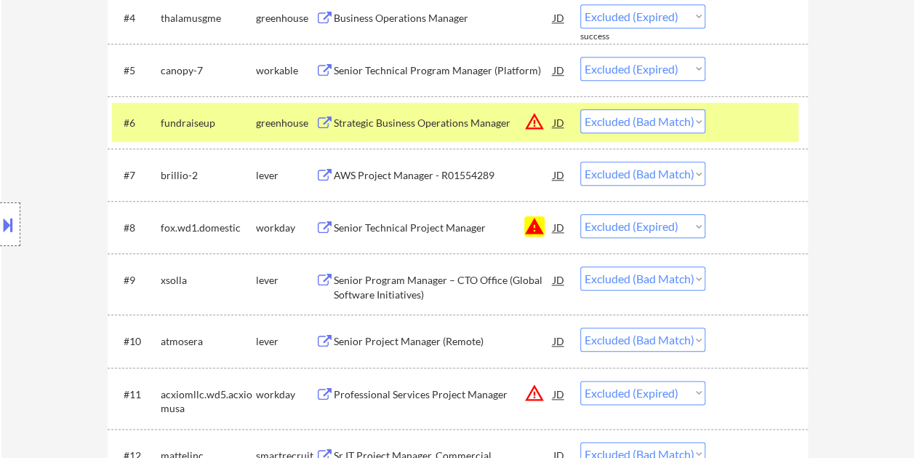
click at [397, 119] on div "Strategic Business Operations Manager" at bounding box center [444, 123] width 220 height 15
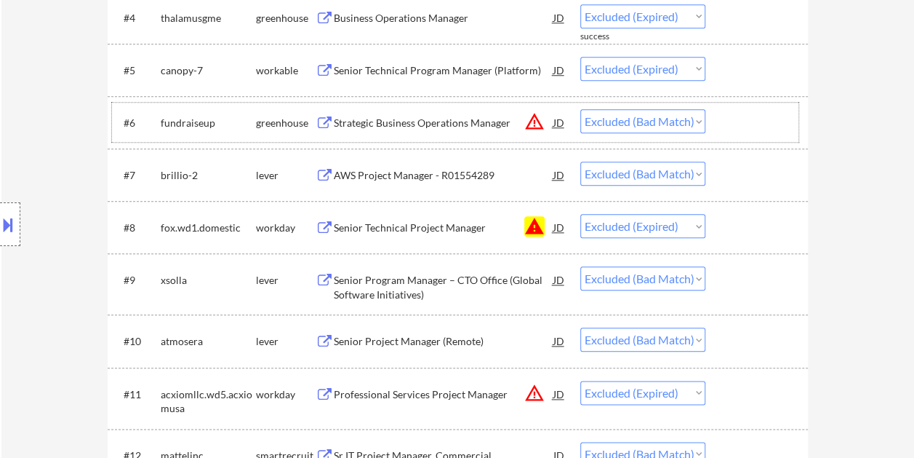
click at [727, 131] on div at bounding box center [759, 122] width 64 height 26
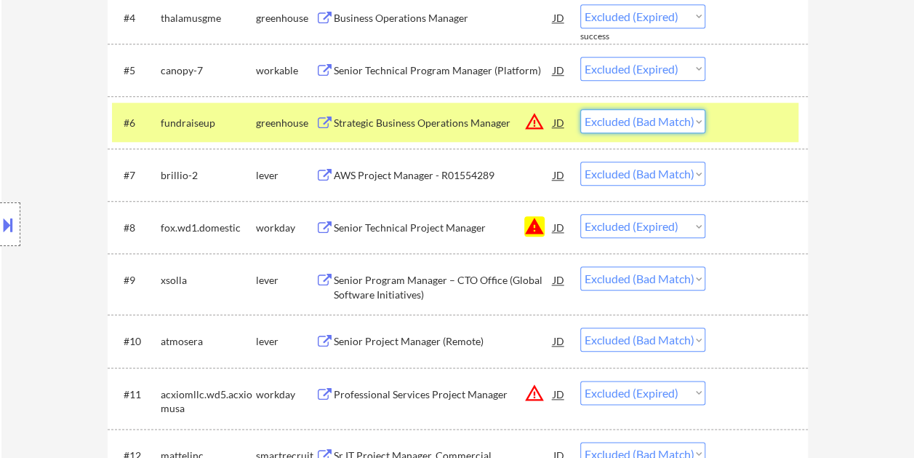
click at [695, 123] on select "Choose an option... Pending Applied Excluded (Questions) Excluded (Expired) Exc…" at bounding box center [642, 121] width 125 height 24
select select ""excluded__expired_""
click at [580, 109] on select "Choose an option... Pending Applied Excluded (Questions) Excluded (Expired) Exc…" at bounding box center [642, 121] width 125 height 24
click at [731, 121] on div at bounding box center [759, 122] width 64 height 26
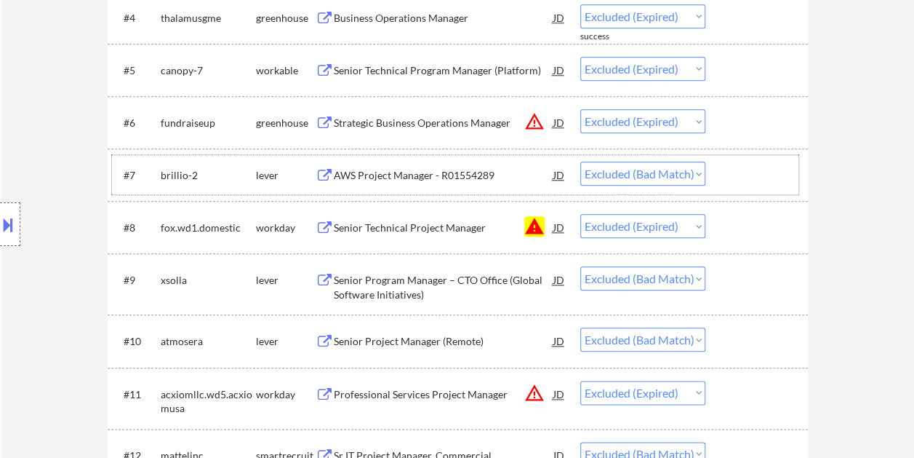
click at [757, 181] on div at bounding box center [759, 174] width 64 height 26
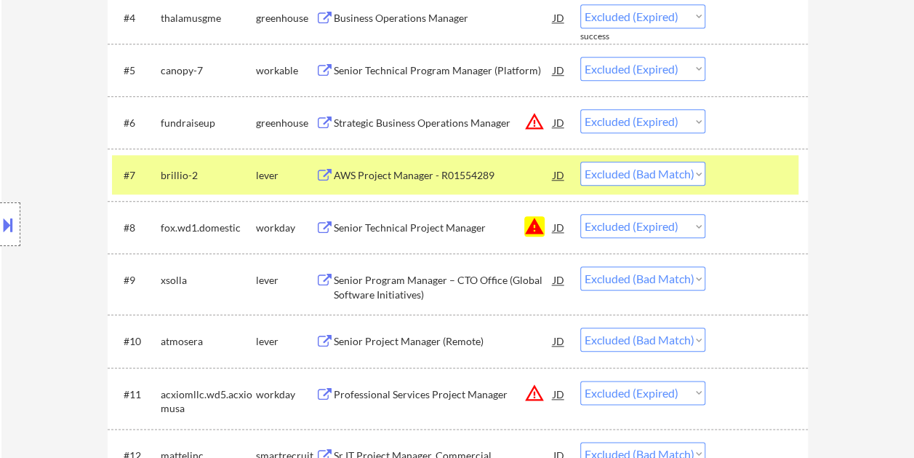
click at [456, 172] on div "AWS Project Manager - R01554289" at bounding box center [444, 175] width 220 height 15
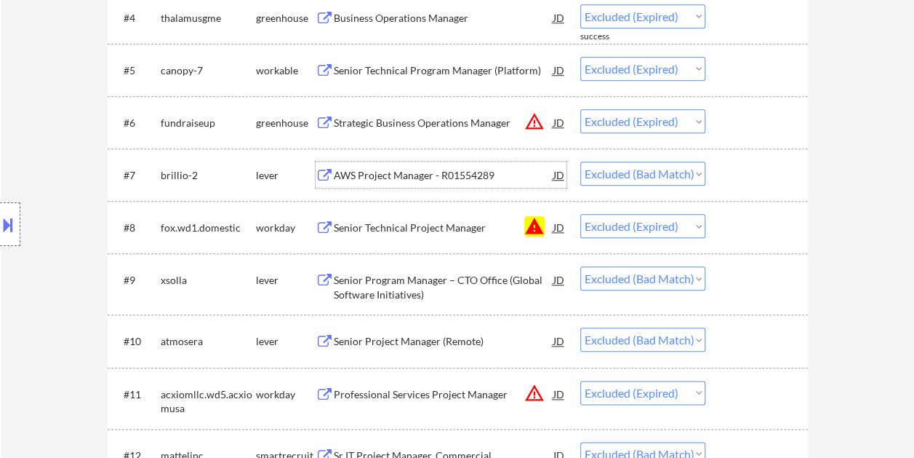
click at [752, 265] on div "#9 xsolla lever Senior Program Manager – CTO Office (Global Software Initiative…" at bounding box center [455, 284] width 687 height 48
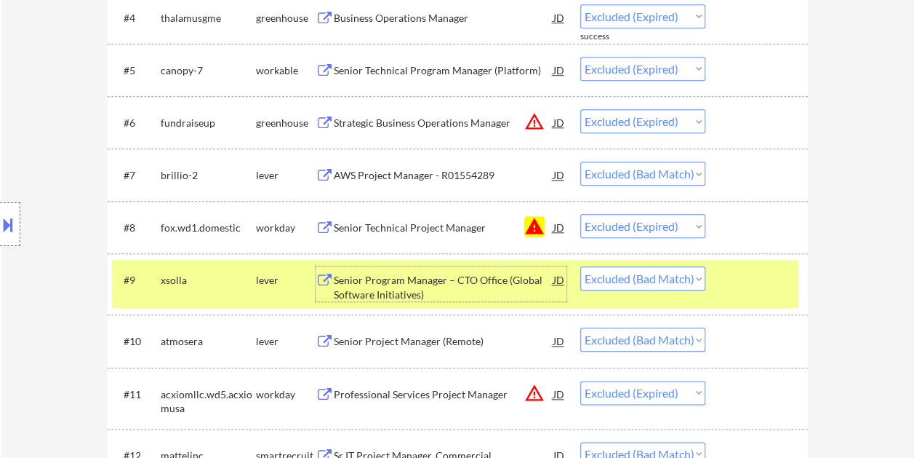
click at [462, 288] on div "Senior Program Manager – CTO Office (Global Software Initiatives)" at bounding box center [444, 287] width 220 height 28
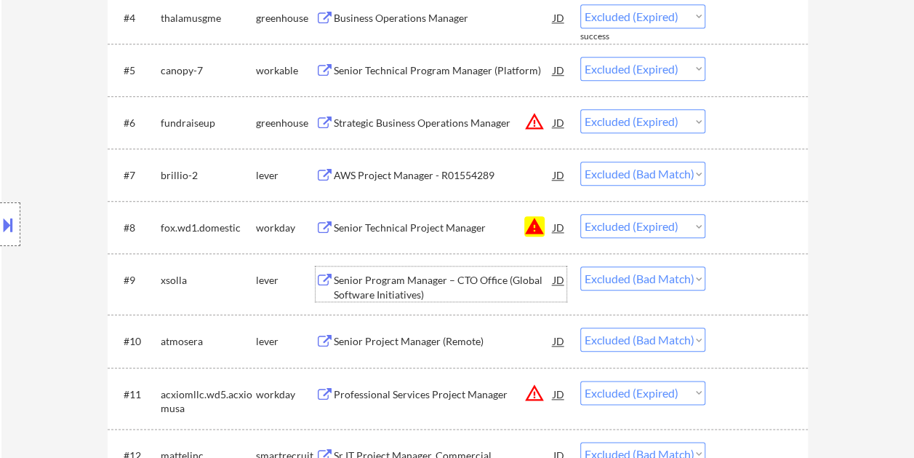
click at [710, 272] on div "#9 xsolla lever Senior Program Manager – CTO Office (Global Software Initiative…" at bounding box center [455, 284] width 687 height 48
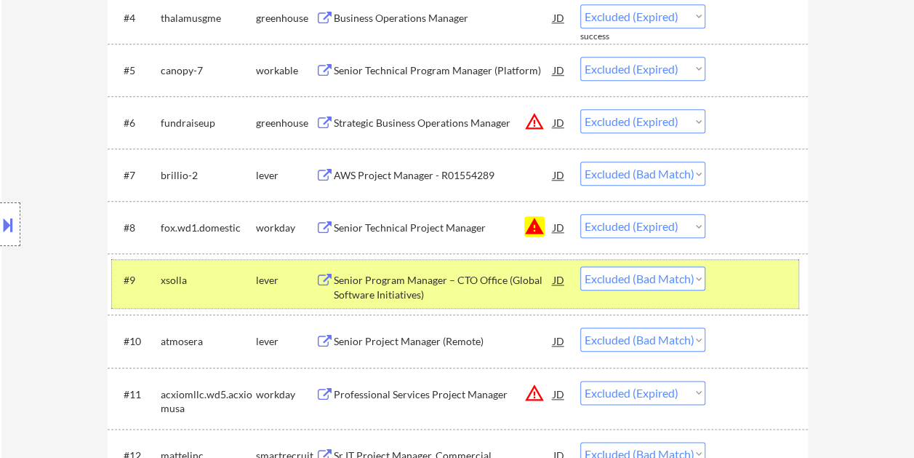
click at [627, 281] on select "Choose an option... Pending Applied Excluded (Questions) Excluded (Expired) Exc…" at bounding box center [642, 278] width 125 height 24
select select ""excluded""
click at [580, 266] on select "Choose an option... Pending Applied Excluded (Questions) Excluded (Expired) Exc…" at bounding box center [642, 278] width 125 height 24
click at [766, 285] on div at bounding box center [759, 279] width 64 height 26
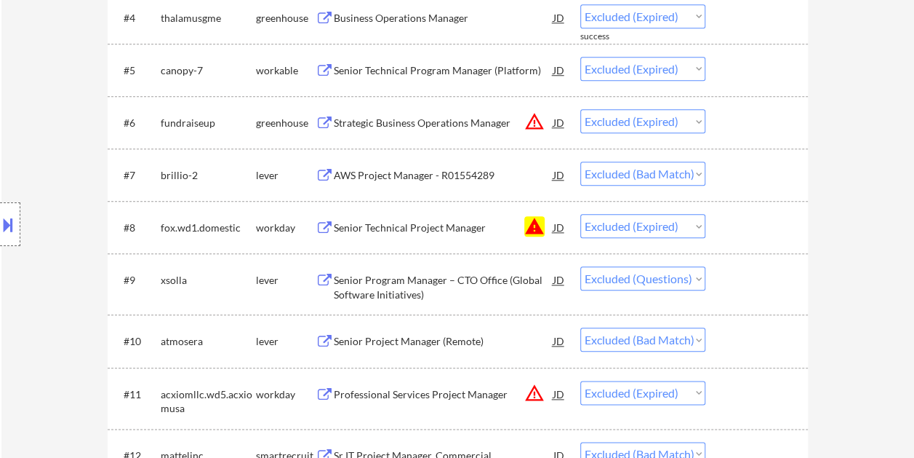
click at [756, 335] on div at bounding box center [759, 340] width 64 height 26
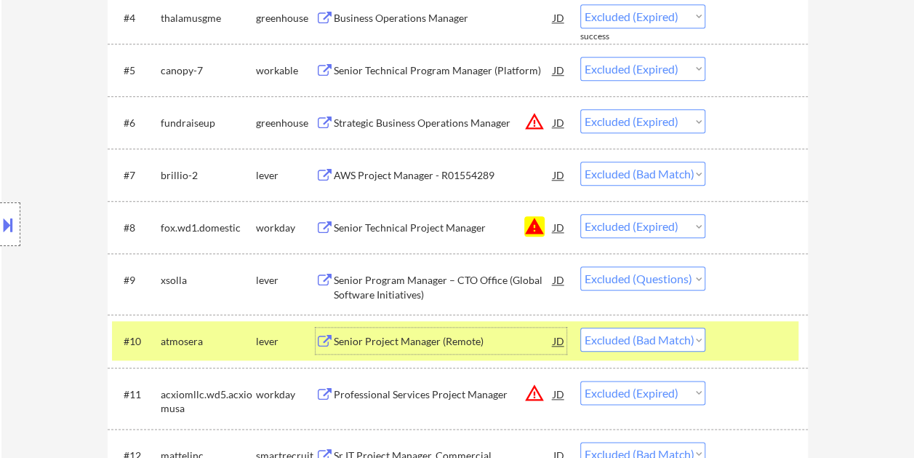
click at [466, 335] on div "Senior Project Manager (Remote)" at bounding box center [444, 341] width 220 height 15
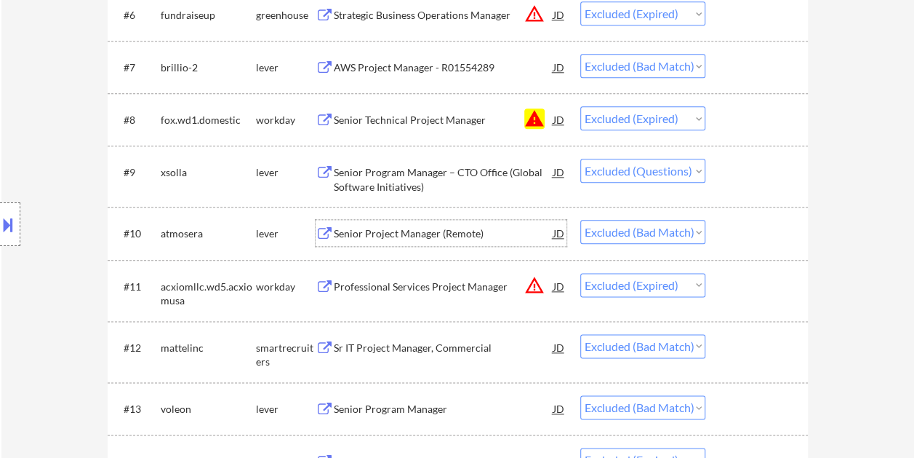
scroll to position [800, 0]
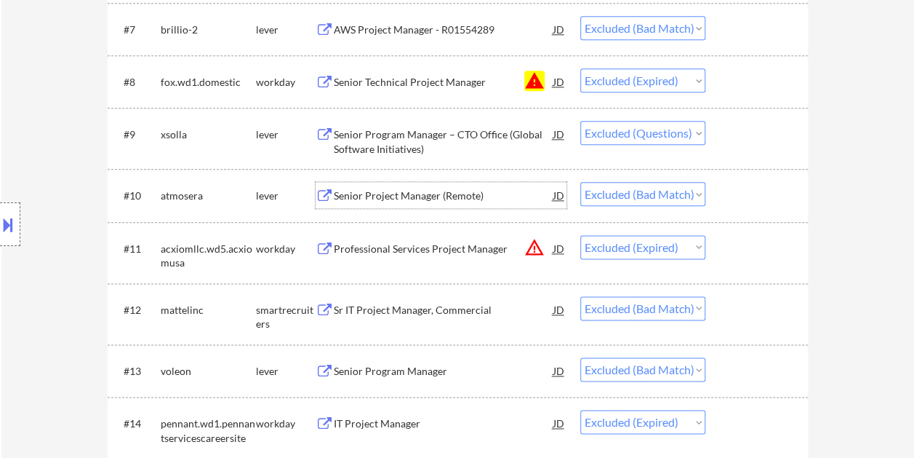
click at [751, 317] on div at bounding box center [759, 309] width 64 height 26
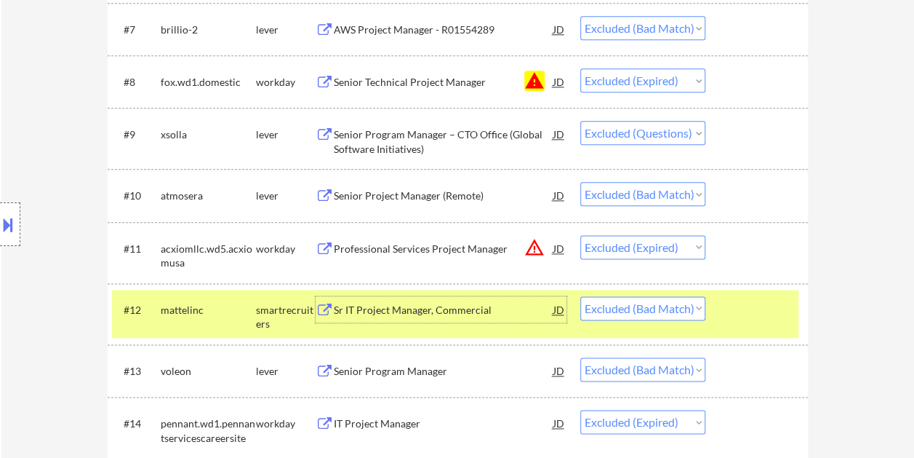
click at [362, 316] on div "Sr IT Project Manager, Commercial" at bounding box center [444, 310] width 220 height 15
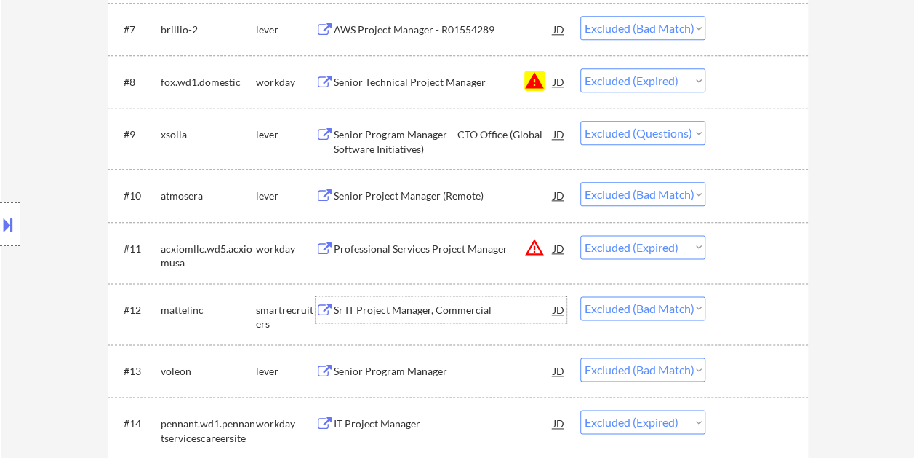
click at [743, 303] on div at bounding box center [759, 309] width 64 height 26
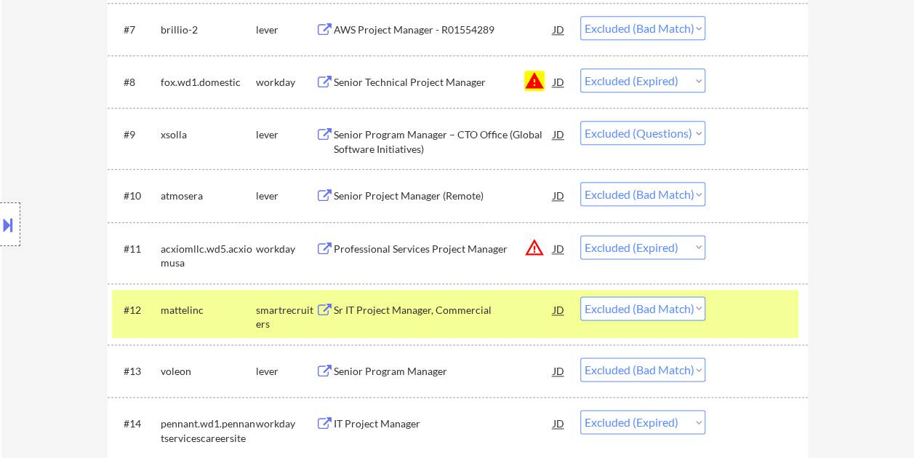
click at [694, 311] on select "Choose an option... Pending Applied Excluded (Questions) Excluded (Expired) Exc…" at bounding box center [642, 308] width 125 height 24
select select ""excluded__expired_""
click at [580, 296] on select "Choose an option... Pending Applied Excluded (Questions) Excluded (Expired) Exc…" at bounding box center [642, 308] width 125 height 24
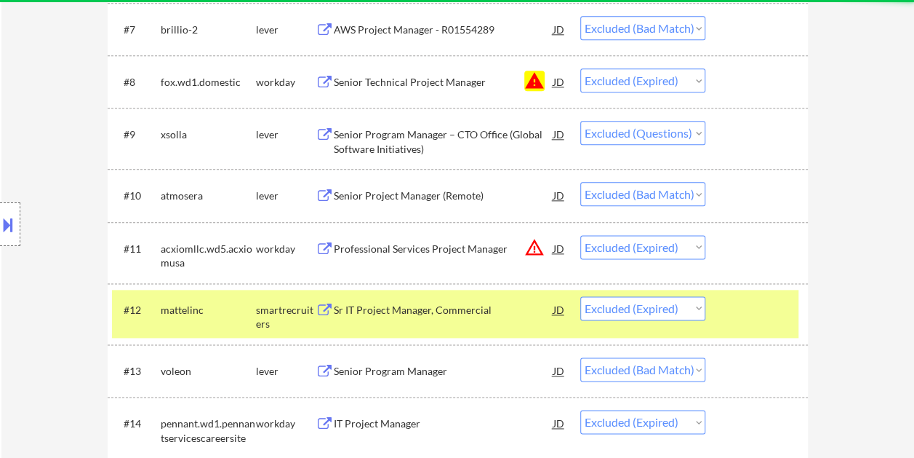
click at [748, 316] on div at bounding box center [759, 309] width 64 height 26
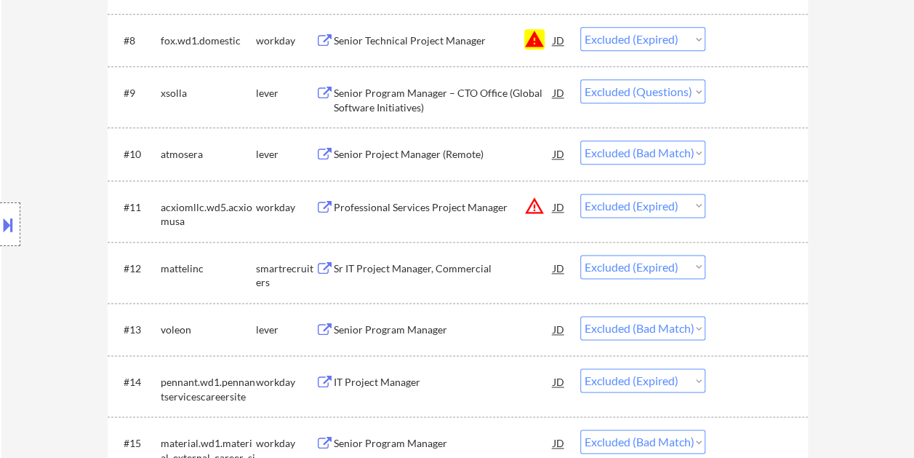
scroll to position [873, 0]
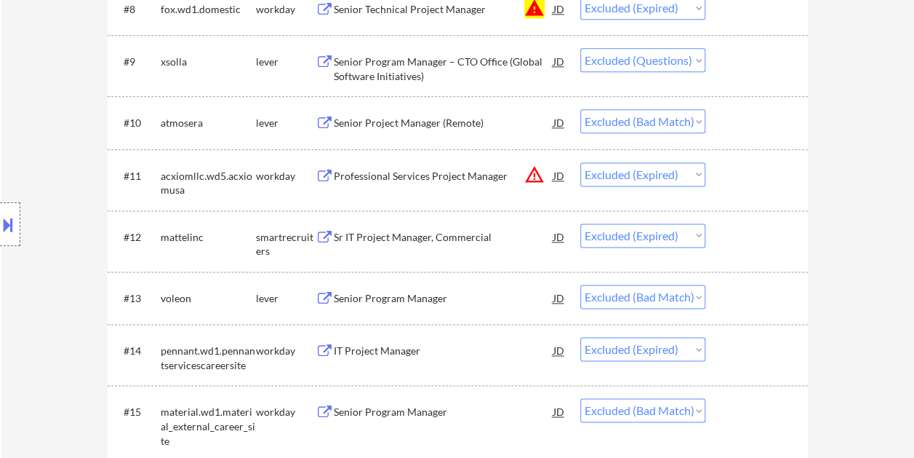
click at [747, 312] on div "#13 voleon lever Senior Program Manager JD Choose an option... Pending Applied …" at bounding box center [455, 297] width 687 height 39
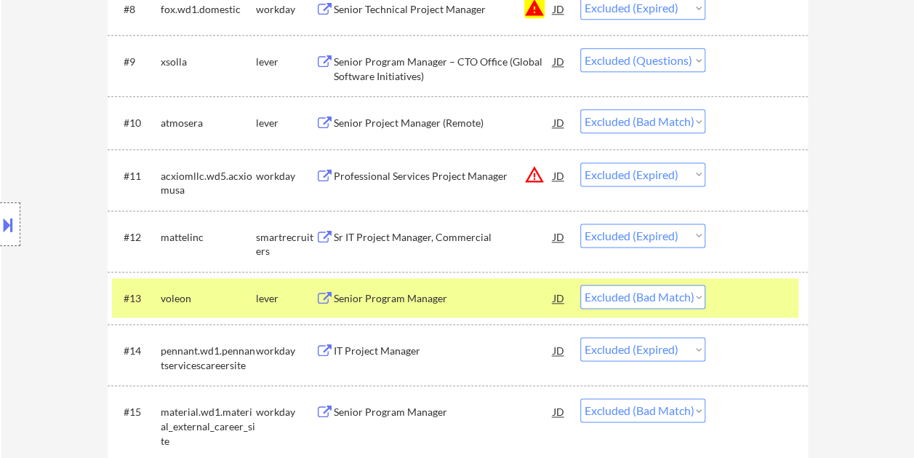
click at [422, 310] on div "Senior Program Manager" at bounding box center [444, 297] width 220 height 26
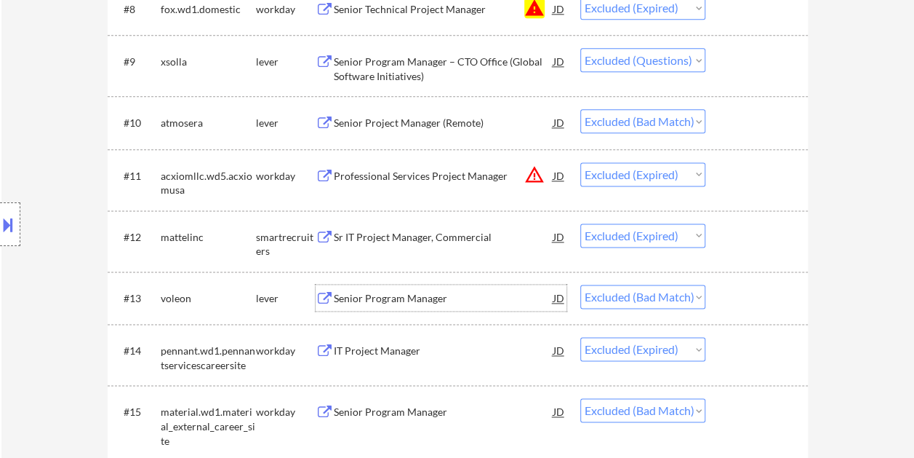
click at [692, 296] on select "Choose an option... Pending Applied Excluded (Questions) Excluded (Expired) Exc…" at bounding box center [642, 296] width 125 height 24
click at [580, 284] on select "Choose an option... Pending Applied Excluded (Questions) Excluded (Expired) Exc…" at bounding box center [642, 296] width 125 height 24
select select ""excluded__expired_""
select select ""excluded__bad_match_""
select select ""excluded__expired_""
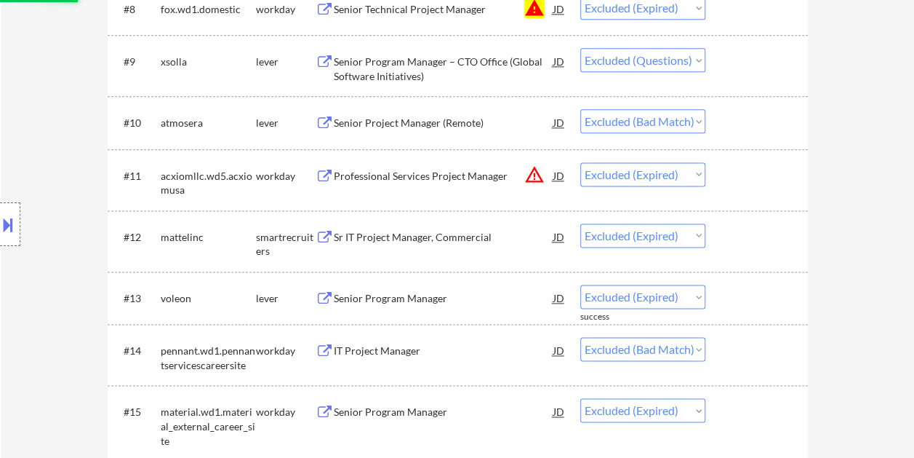
select select ""excluded__bad_match_""
select select ""excluded__expired_""
select select ""excluded__bad_match_""
select select ""excluded__expired_""
select select ""excluded__bad_match_""
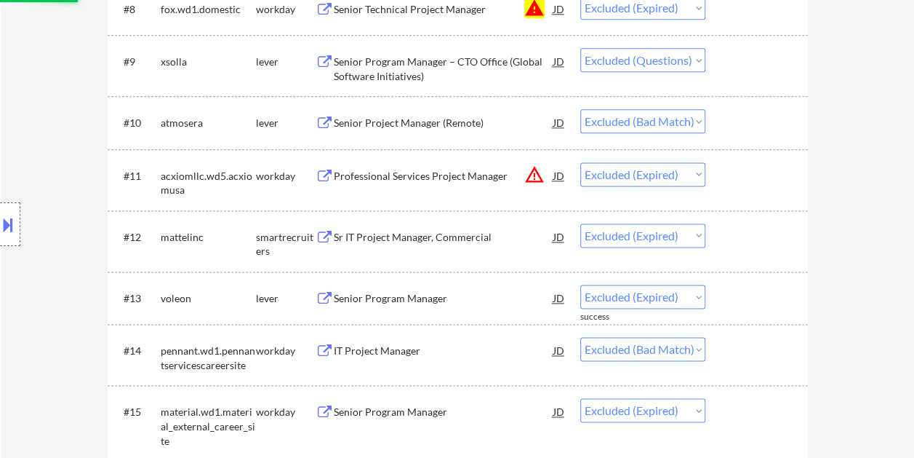
select select ""excluded__expired_""
select select ""excluded__bad_match_""
select select ""excluded__expired_""
select select ""excluded__bad_match_""
select select ""excluded__expired_""
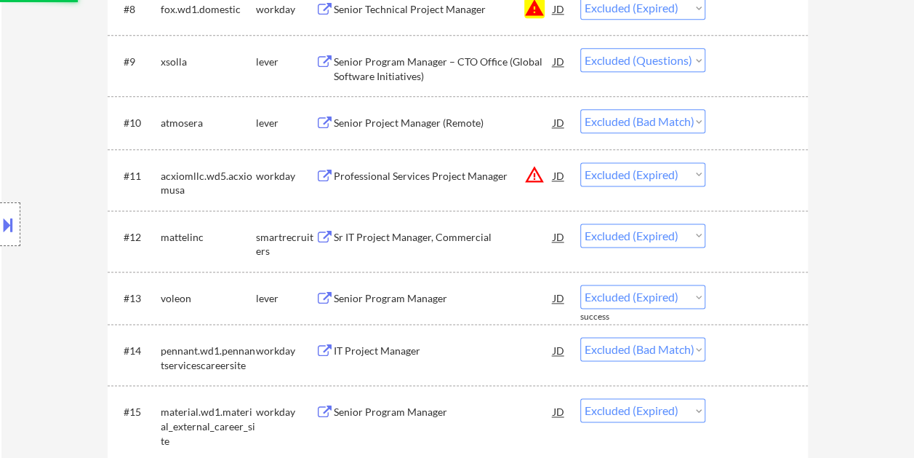
select select ""excluded__bad_match_""
select select ""excluded__expired_""
select select ""excluded__bad_match_""
select select ""excluded__expired_""
select select ""excluded__bad_match_""
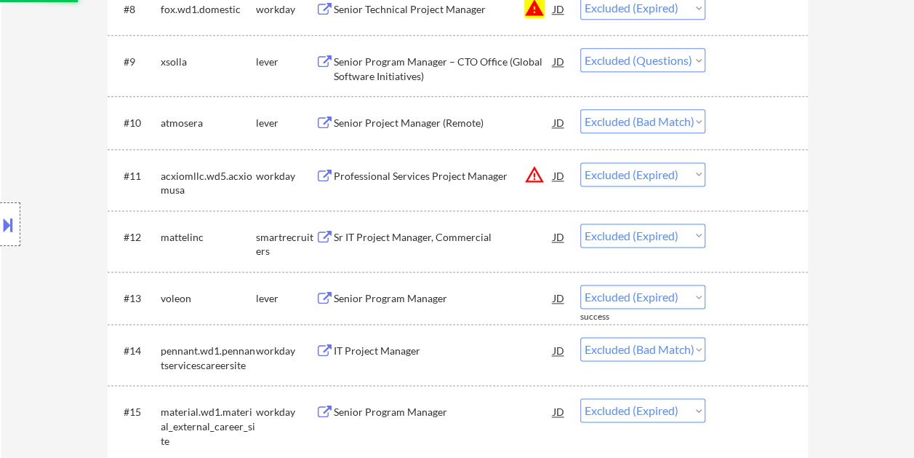
select select ""excluded__expired_""
select select ""excluded__bad_match_""
select select ""excluded__expired_""
select select ""excluded__bad_match_""
select select ""excluded__expired_""
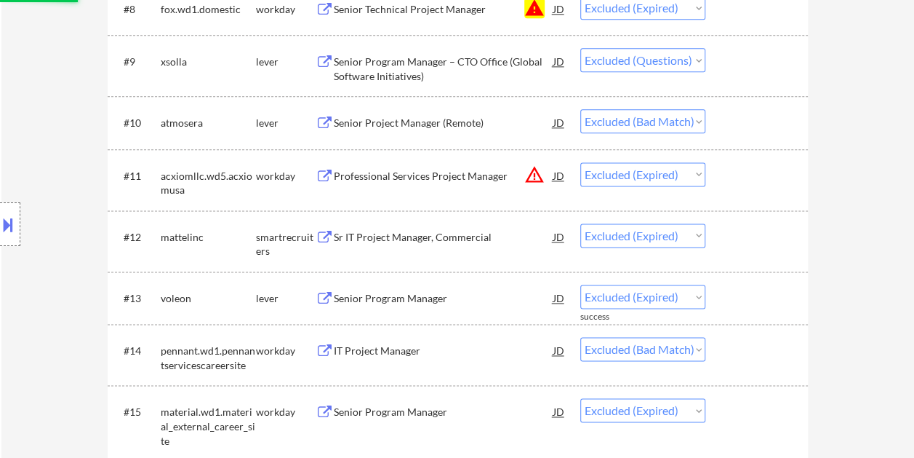
select select ""excluded__bad_match_""
select select ""excluded__expired_""
select select ""excluded__bad_match_""
select select ""excluded""
select select ""excluded__bad_match_""
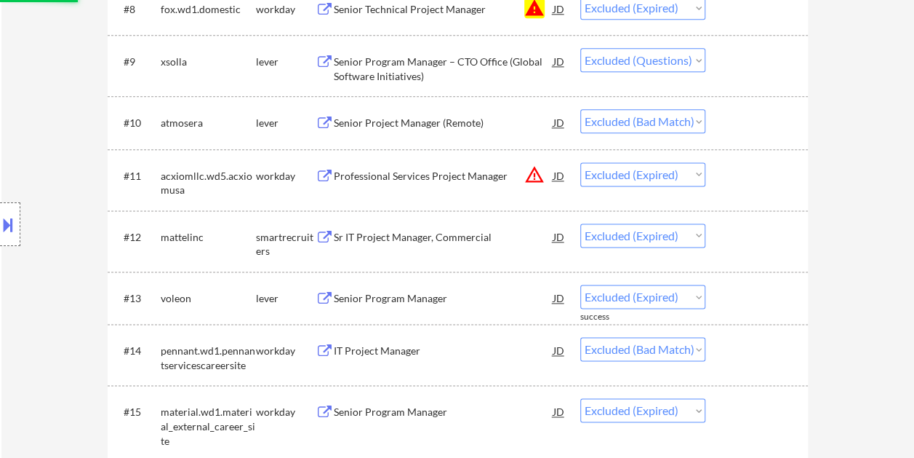
select select ""excluded""
select select ""excluded__expired_""
select select ""excluded__bad_match_""
select select ""excluded__expired_""
select select ""excluded__bad_match_""
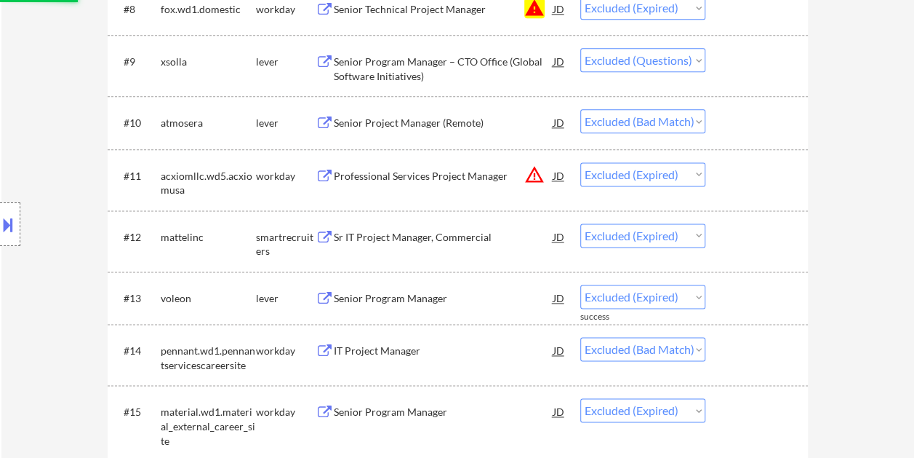
select select ""excluded__expired_""
select select ""excluded__bad_match_""
select select ""excluded__expired_""
select select ""excluded__bad_match_""
select select ""excluded__expired_""
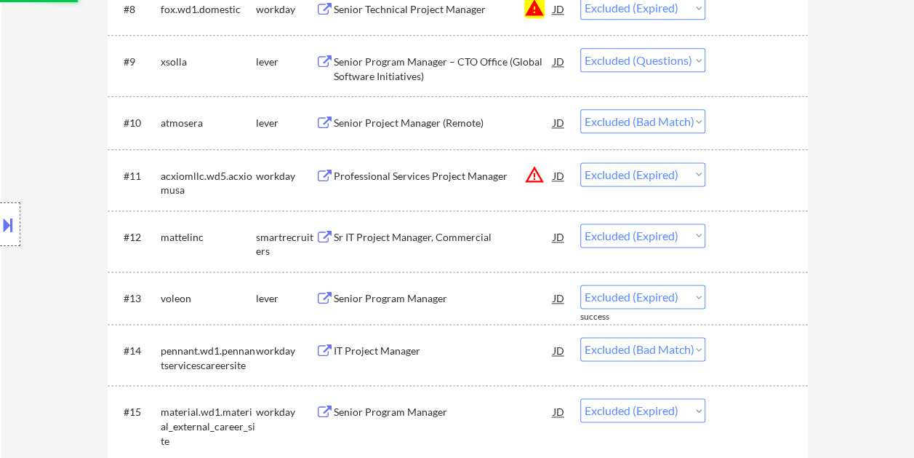
select select ""excluded__bad_match_""
select select ""excluded__expired_""
select select ""excluded__bad_match_""
select select ""excluded__expired_""
select select ""excluded__bad_match_""
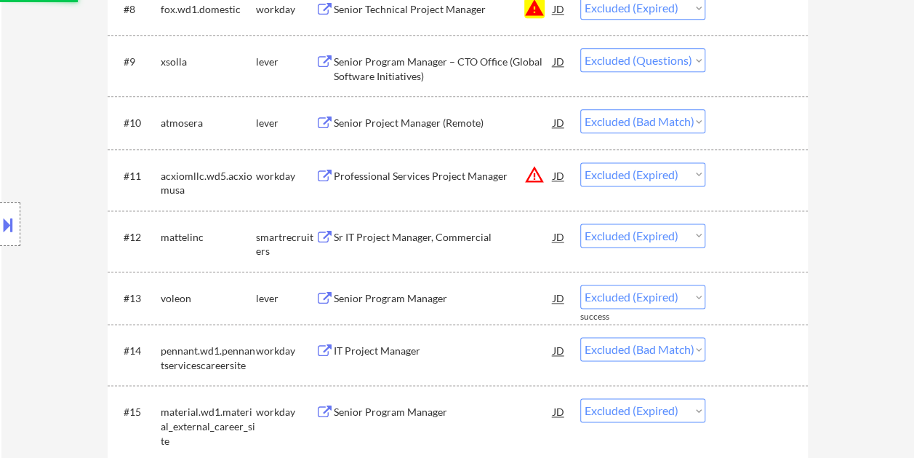
select select ""excluded__expired_""
select select ""excluded__bad_match_""
select select ""excluded__expired_""
select select ""excluded__bad_match_""
select select ""excluded__location_""
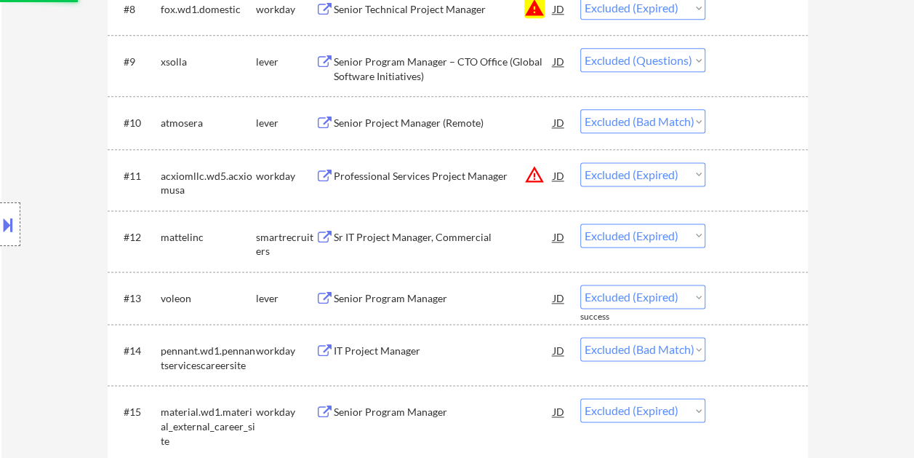
select select ""excluded""
select select ""excluded__bad_match_""
select select ""excluded__expired_""
select select ""excluded__bad_match_""
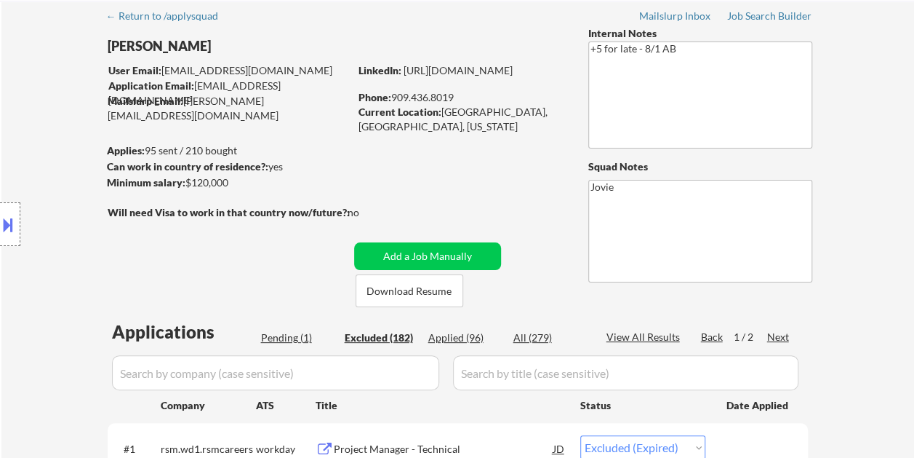
scroll to position [0, 0]
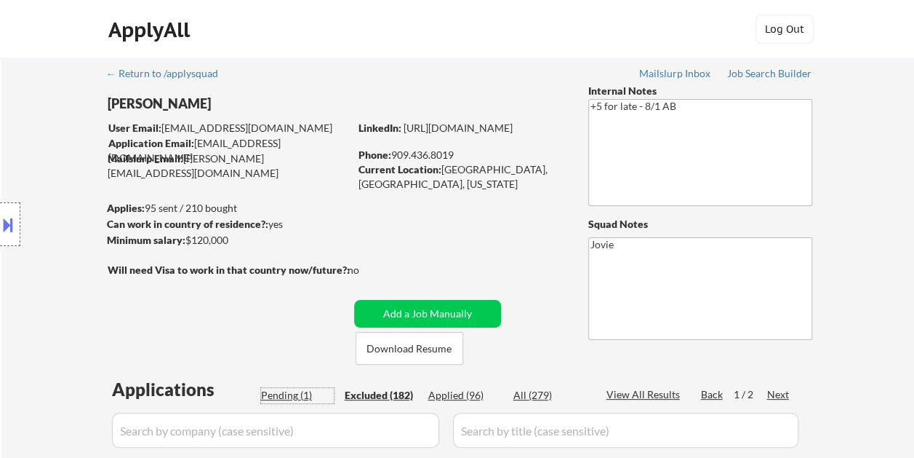
click at [291, 390] on div "Pending (1)" at bounding box center [297, 395] width 73 height 15
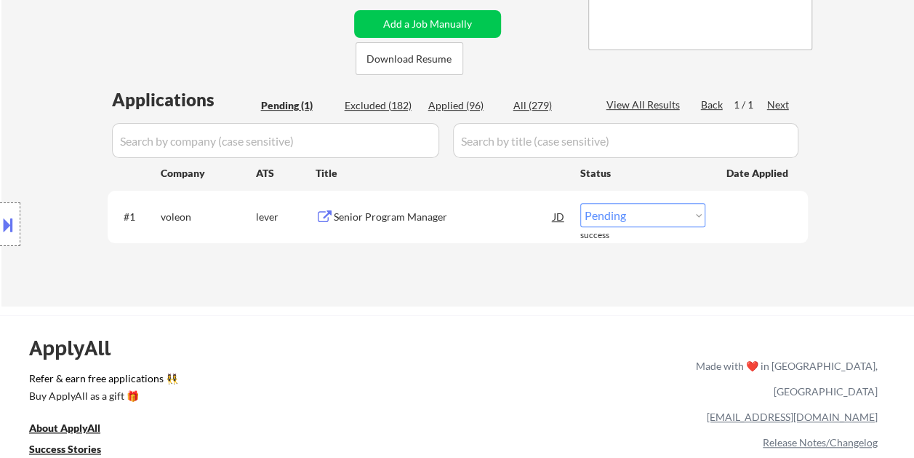
scroll to position [291, 0]
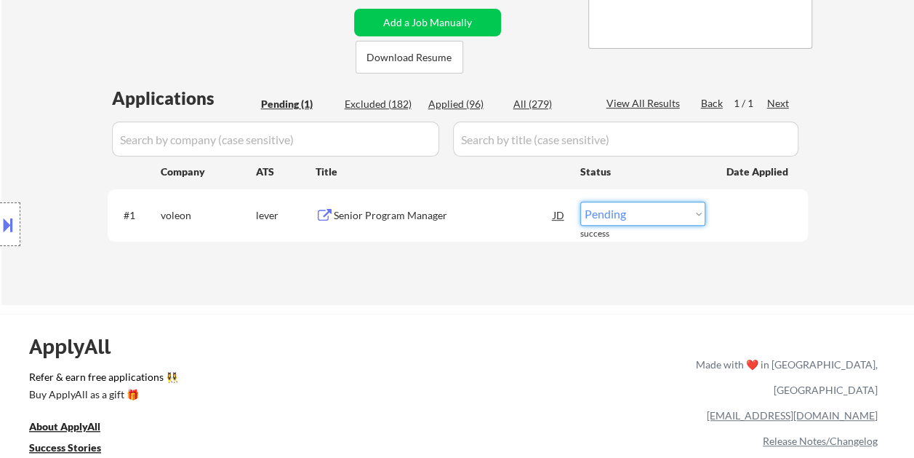
click at [656, 215] on select "Choose an option... Pending Applied Excluded (Questions) Excluded (Expired) Exc…" at bounding box center [642, 213] width 125 height 24
click at [580, 201] on select "Choose an option... Pending Applied Excluded (Questions) Excluded (Expired) Exc…" at bounding box center [642, 213] width 125 height 24
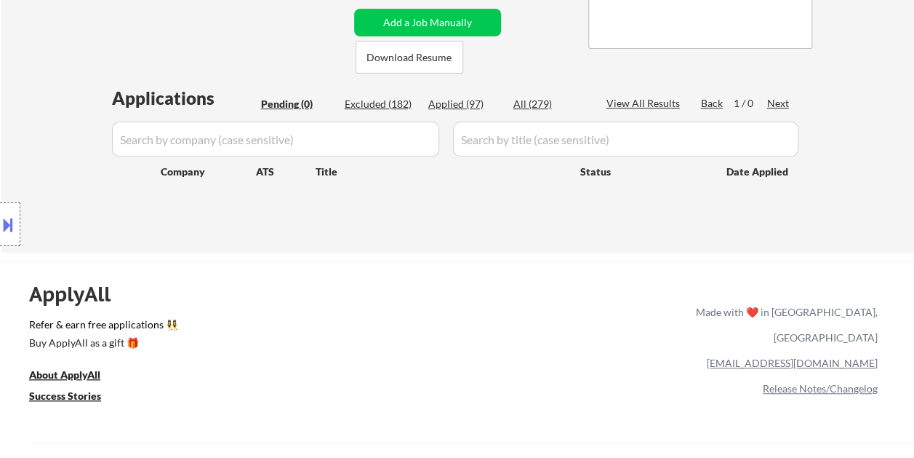
click at [393, 99] on div "Excluded (182)" at bounding box center [381, 104] width 73 height 15
select select ""excluded__expired_""
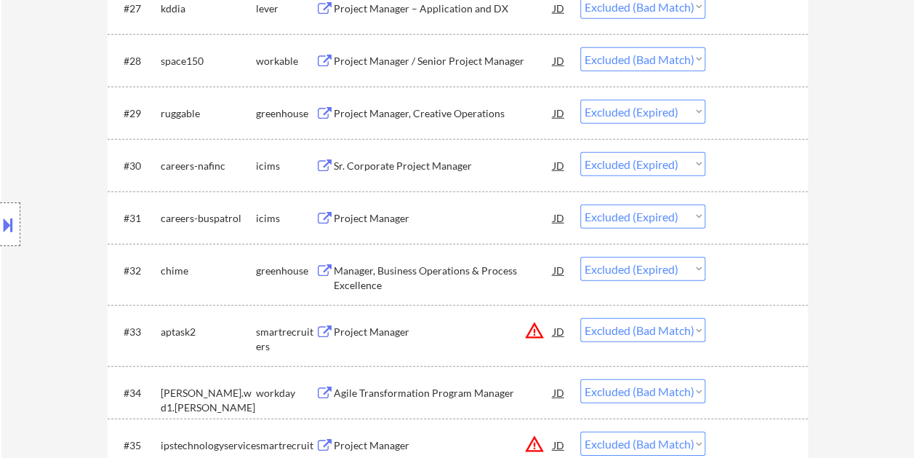
scroll to position [1891, 0]
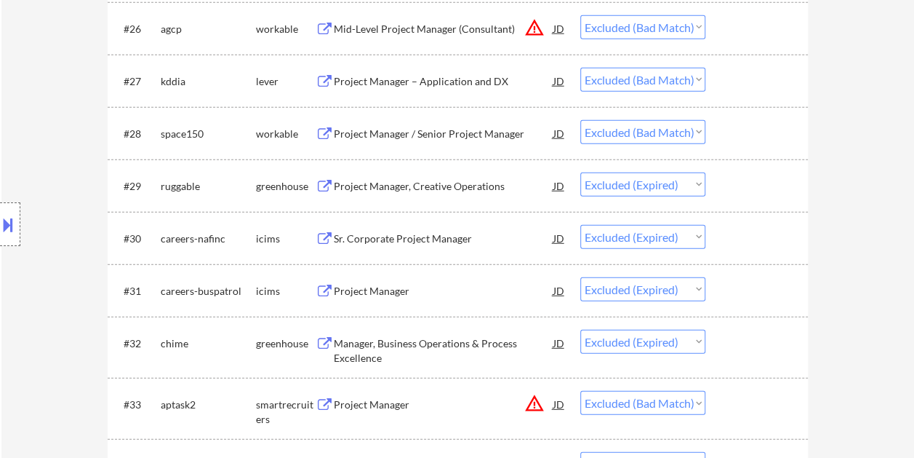
click at [749, 127] on div at bounding box center [759, 133] width 64 height 26
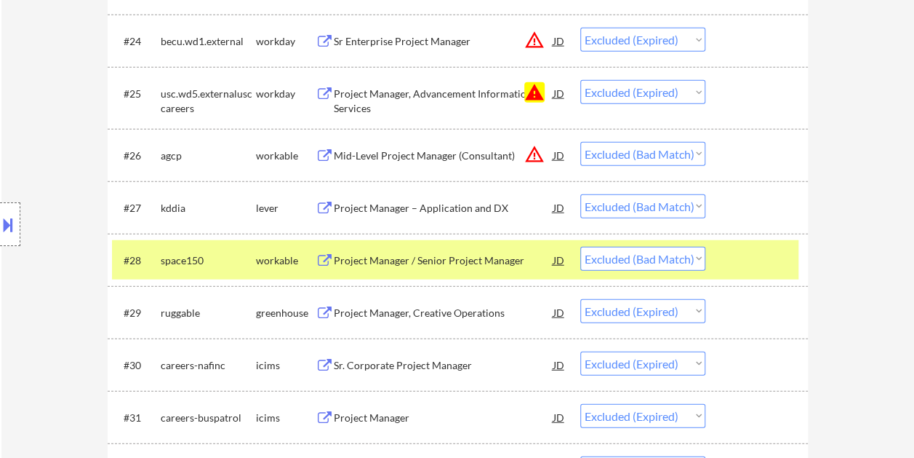
scroll to position [1746, 0]
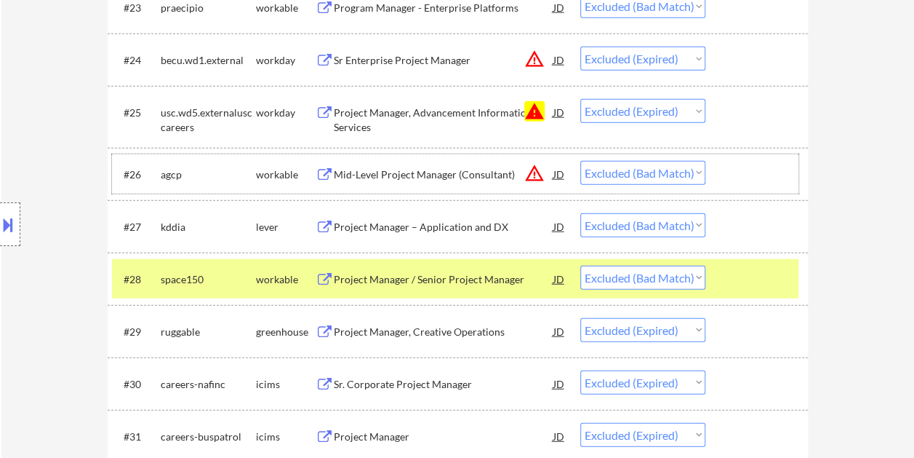
click at [743, 177] on div at bounding box center [759, 174] width 64 height 26
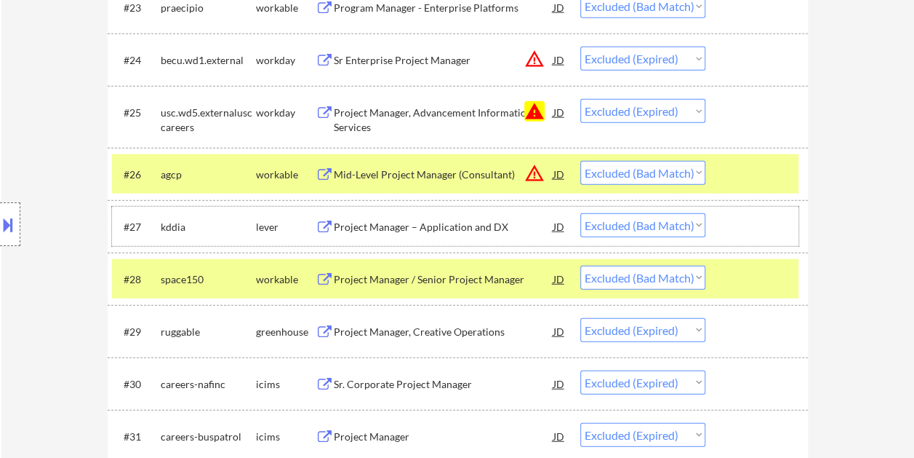
click at [755, 223] on div at bounding box center [759, 226] width 64 height 26
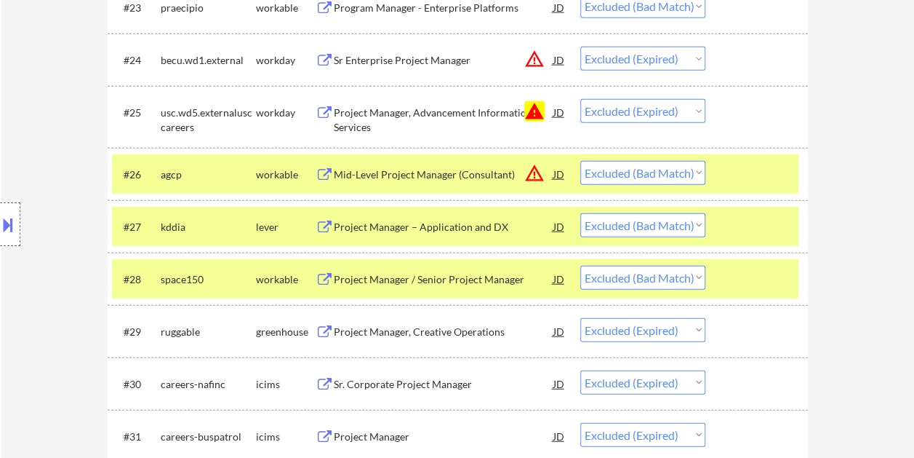
click at [756, 181] on div at bounding box center [759, 174] width 64 height 26
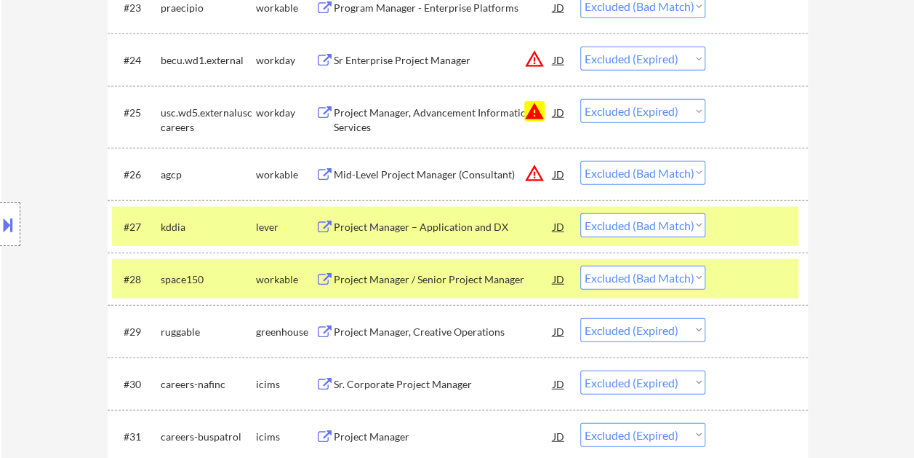
click at [759, 217] on div at bounding box center [759, 226] width 64 height 26
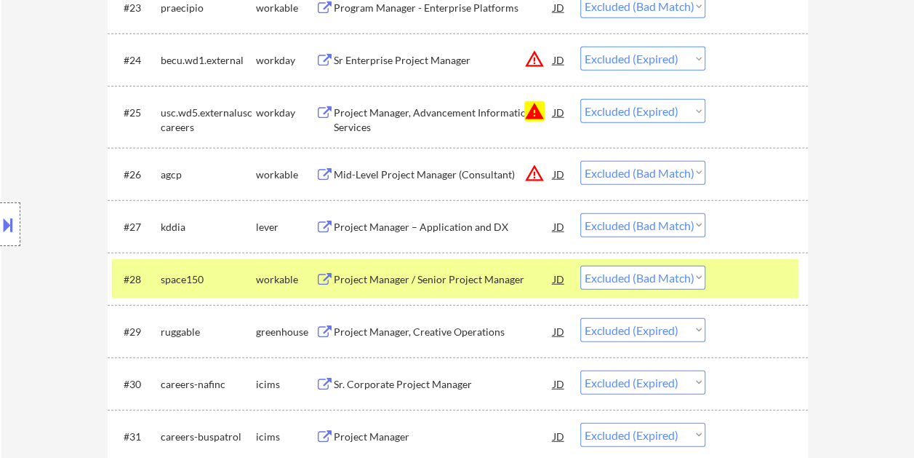
click at [759, 276] on div at bounding box center [759, 278] width 64 height 26
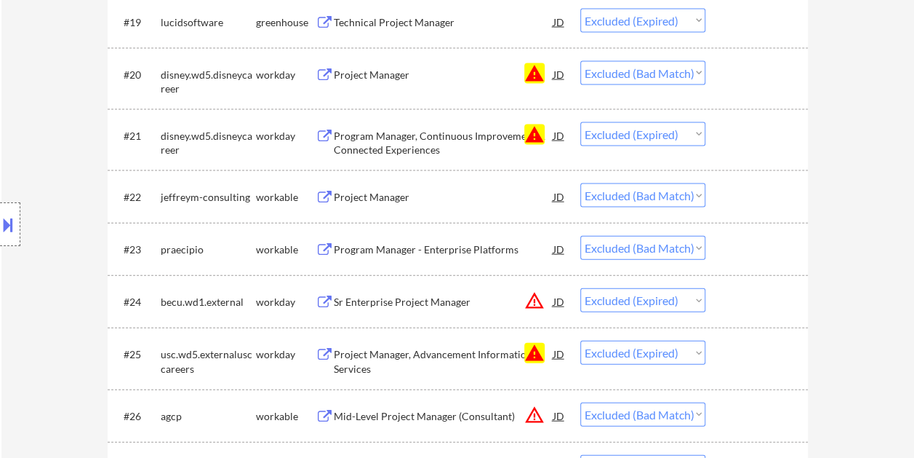
scroll to position [1528, 0]
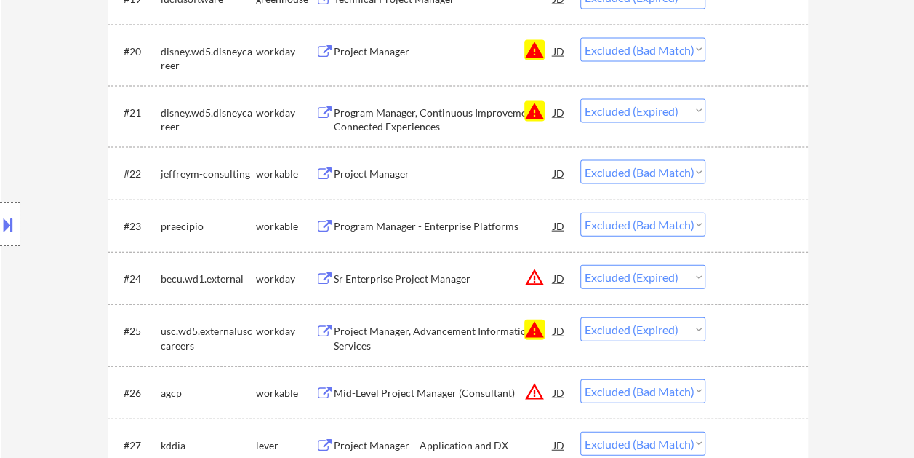
click at [732, 178] on div at bounding box center [759, 173] width 64 height 26
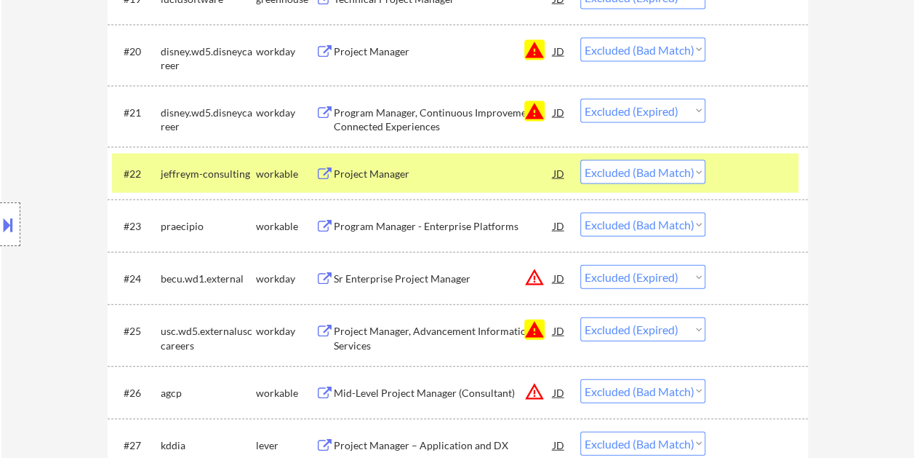
click at [518, 167] on div "Project Manager" at bounding box center [444, 174] width 220 height 15
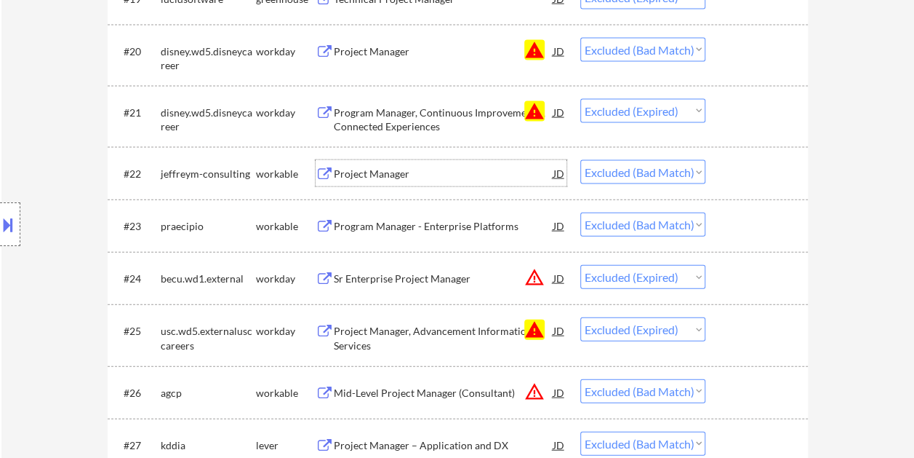
click at [729, 179] on div at bounding box center [759, 173] width 64 height 26
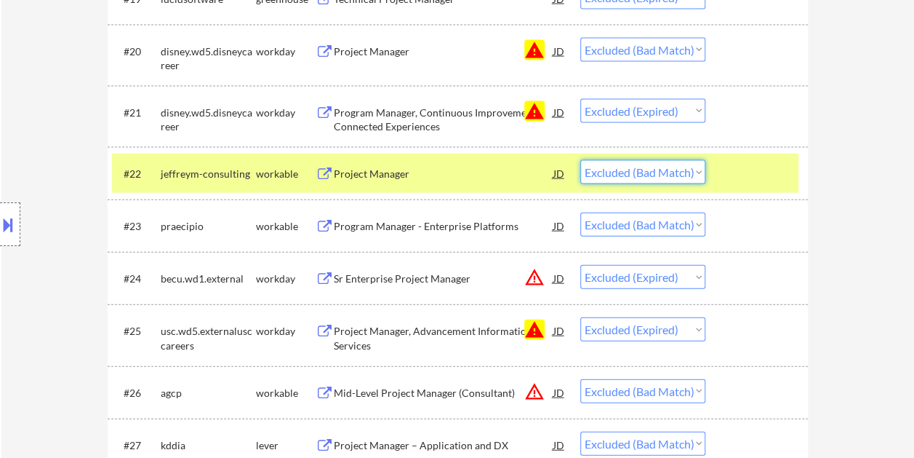
click at [690, 174] on select "Choose an option... Pending Applied Excluded (Questions) Excluded (Expired) Exc…" at bounding box center [642, 172] width 125 height 24
select select ""excluded__expired_""
click at [580, 160] on select "Choose an option... Pending Applied Excluded (Questions) Excluded (Expired) Exc…" at bounding box center [642, 172] width 125 height 24
click at [746, 177] on div at bounding box center [759, 173] width 64 height 26
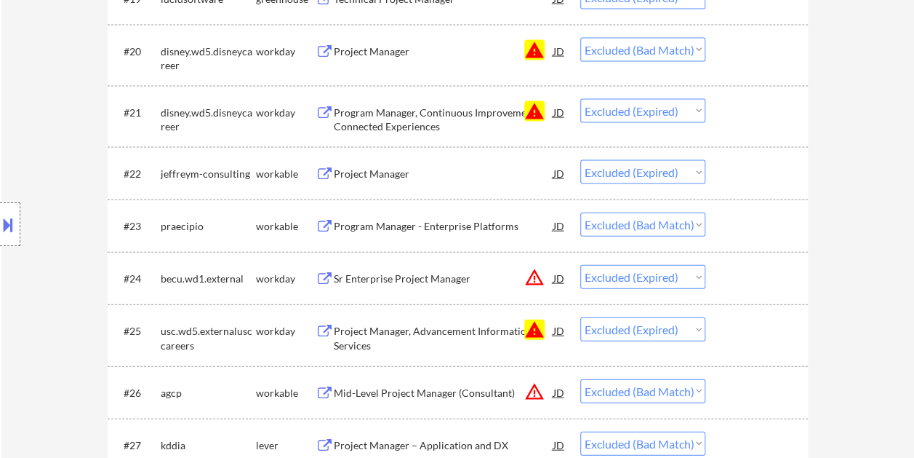
click at [740, 224] on div at bounding box center [759, 225] width 64 height 26
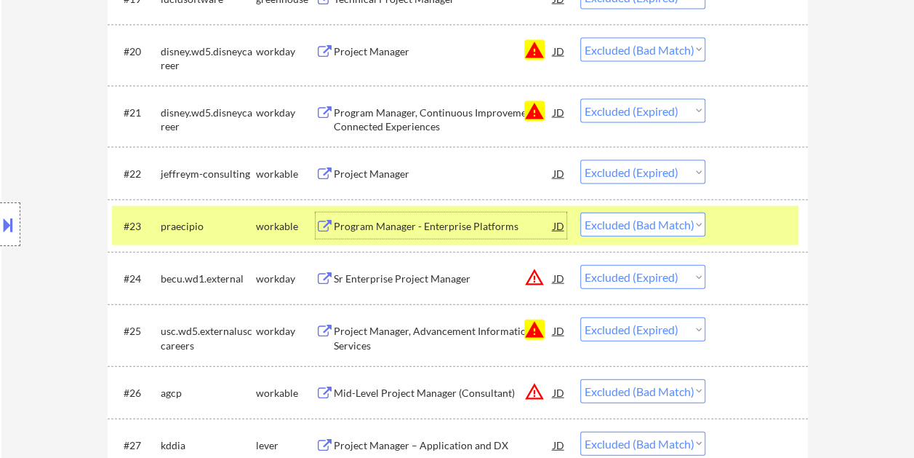
click at [450, 233] on div "Program Manager - Enterprise Platforms" at bounding box center [444, 226] width 220 height 15
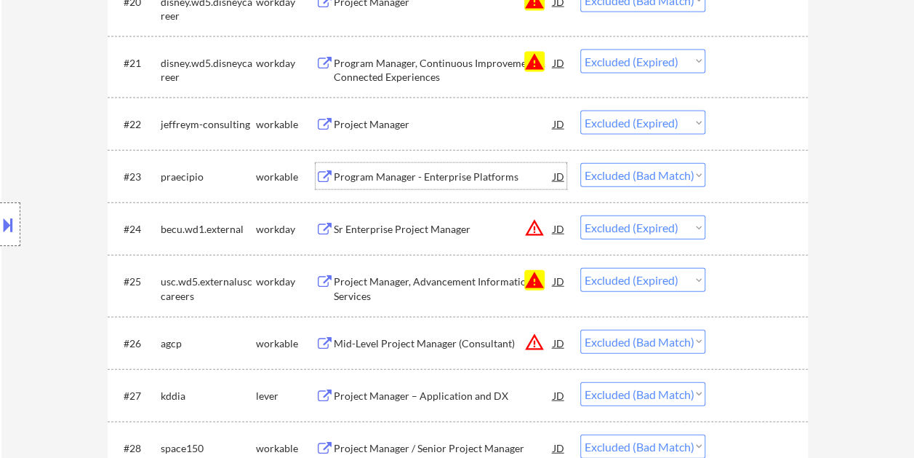
scroll to position [1600, 0]
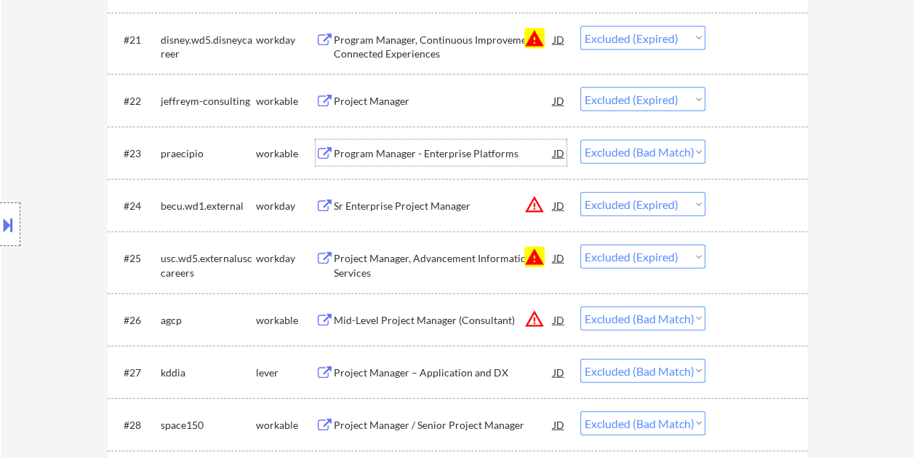
click at [750, 317] on div at bounding box center [759, 319] width 64 height 26
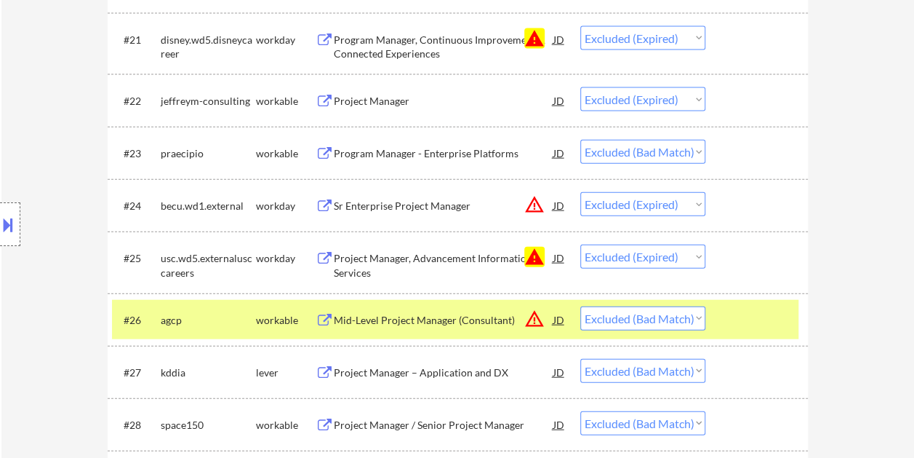
click at [451, 318] on div "Mid-Level Project Manager (Consultant)" at bounding box center [444, 320] width 220 height 15
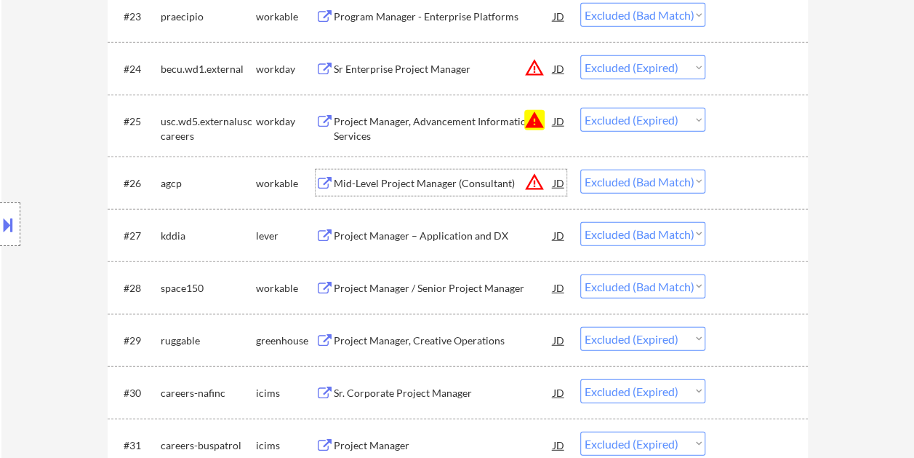
scroll to position [1746, 0]
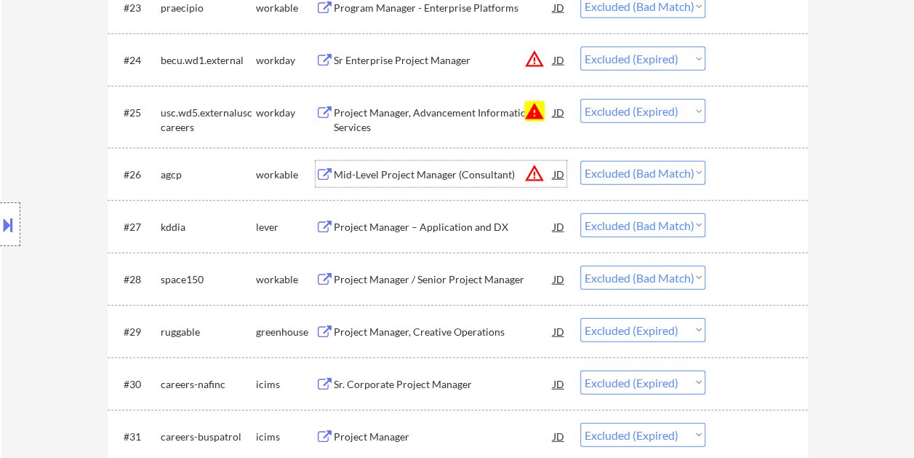
click at [734, 227] on div at bounding box center [759, 226] width 64 height 26
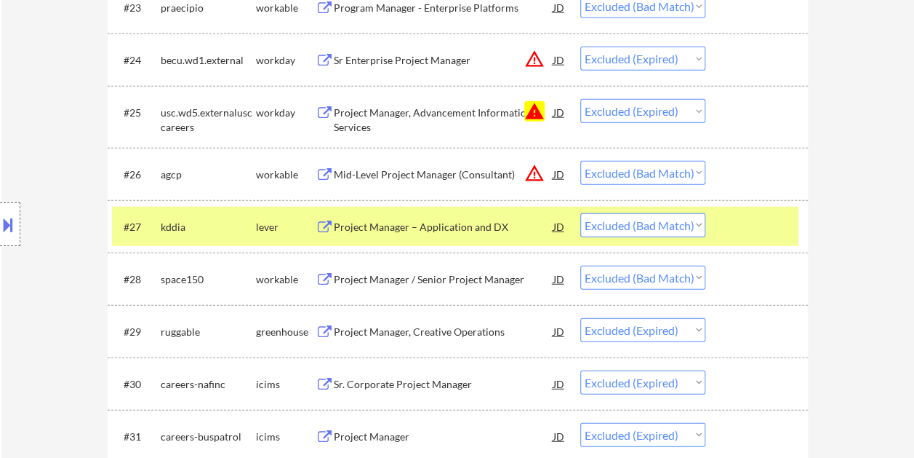
click at [387, 229] on div "Project Manager – Application and DX" at bounding box center [444, 227] width 220 height 15
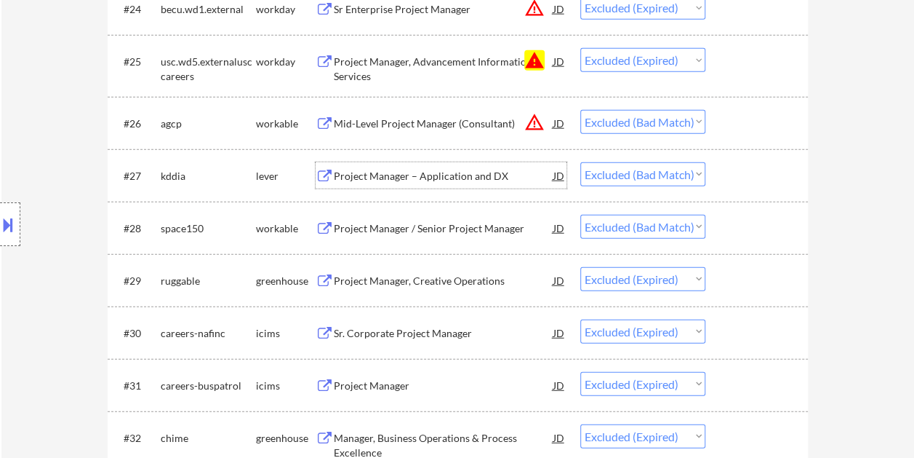
scroll to position [1818, 0]
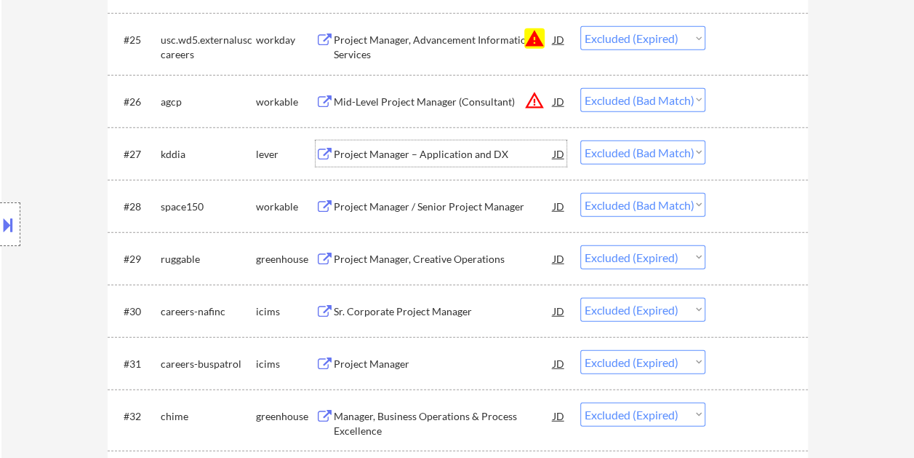
click at [745, 212] on div at bounding box center [759, 206] width 64 height 26
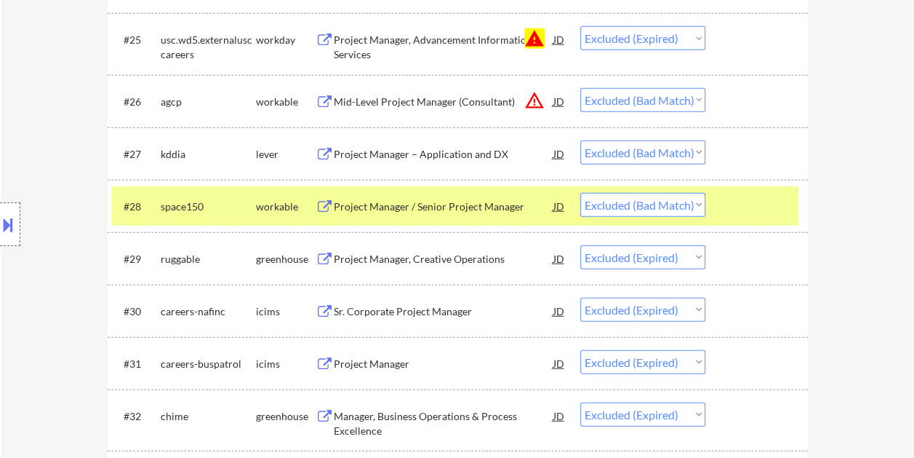
click at [408, 198] on div "Project Manager / Senior Project Manager" at bounding box center [444, 206] width 220 height 26
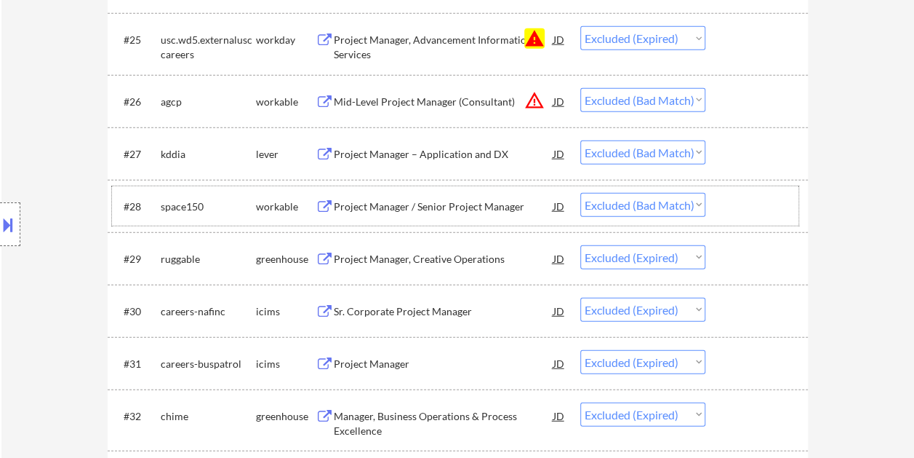
click at [748, 207] on div at bounding box center [759, 206] width 64 height 26
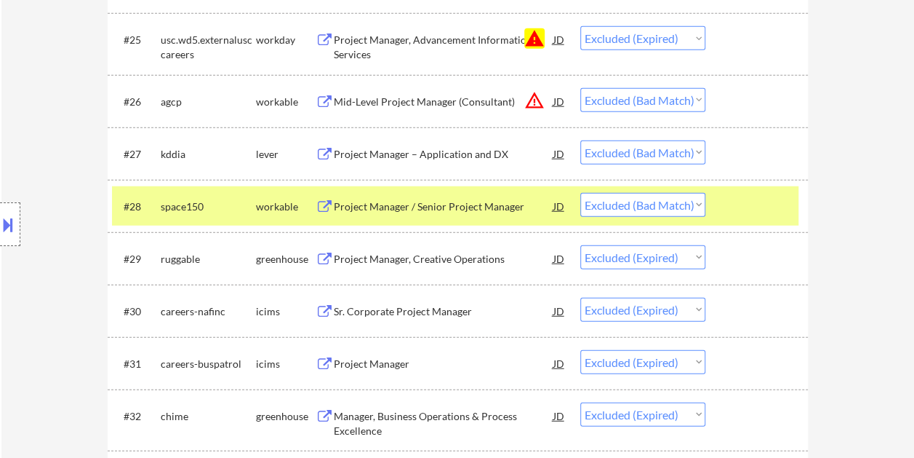
click at [698, 204] on select "Choose an option... Pending Applied Excluded (Questions) Excluded (Expired) Exc…" at bounding box center [642, 205] width 125 height 24
select select ""excluded__expired_""
click at [580, 193] on select "Choose an option... Pending Applied Excluded (Questions) Excluded (Expired) Exc…" at bounding box center [642, 205] width 125 height 24
click at [748, 195] on div at bounding box center [759, 206] width 64 height 26
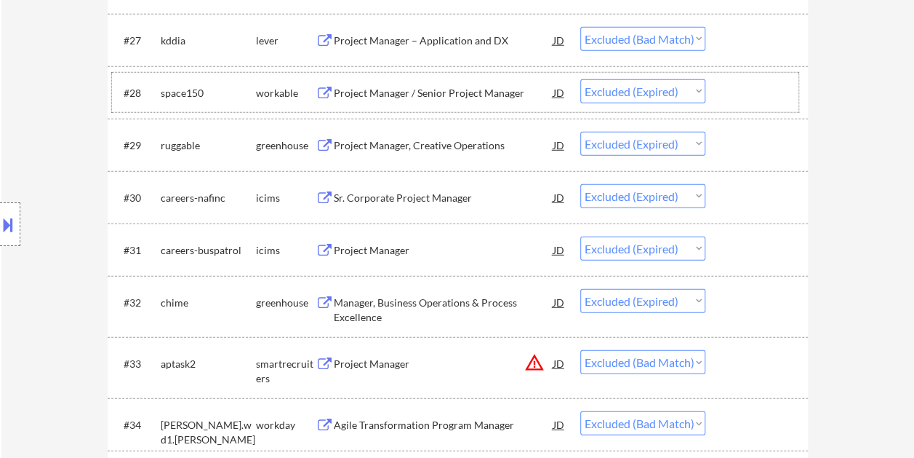
scroll to position [2037, 0]
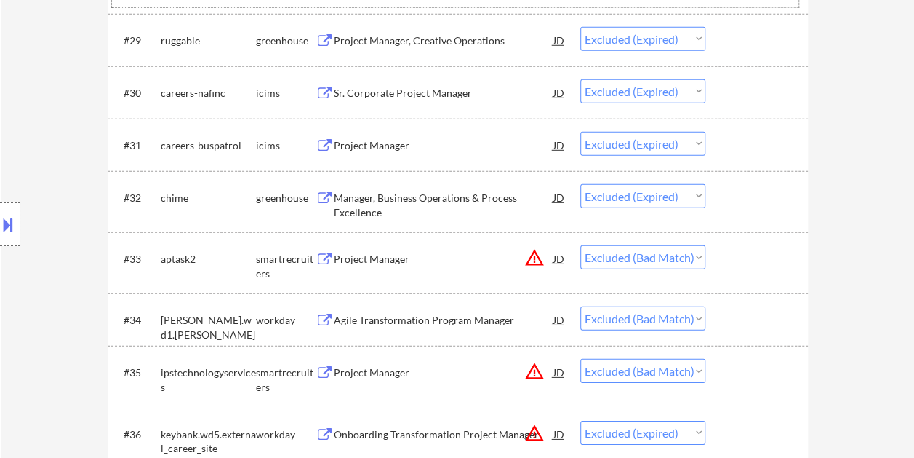
click at [757, 266] on div at bounding box center [759, 258] width 64 height 26
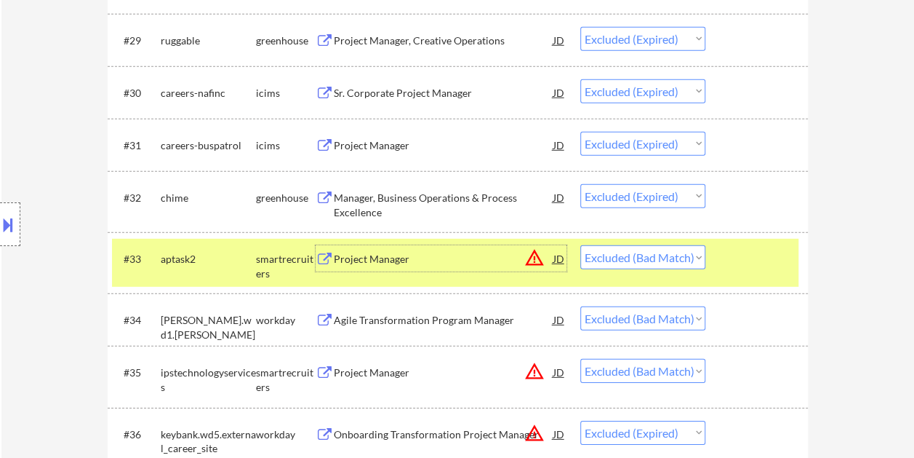
click at [391, 257] on div "Project Manager" at bounding box center [444, 259] width 220 height 15
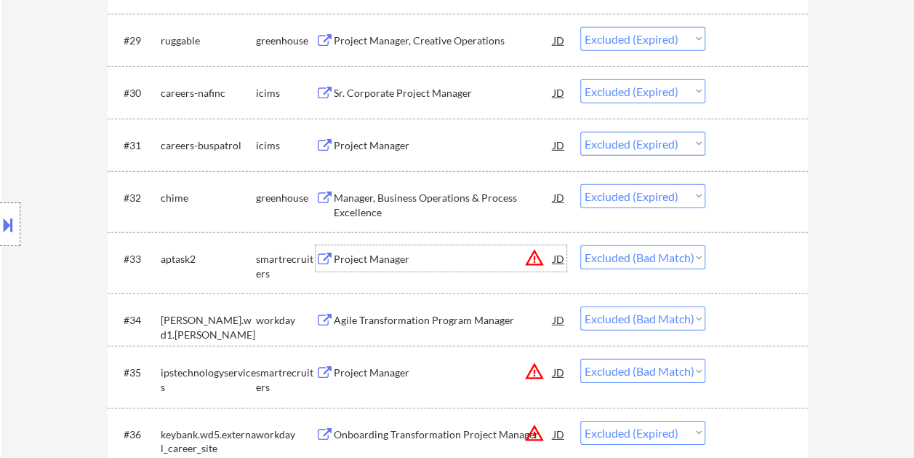
click at [710, 249] on div "#33 aptask2 smartrecruiters Project Manager JD warning_amber Choose an option..…" at bounding box center [455, 263] width 687 height 48
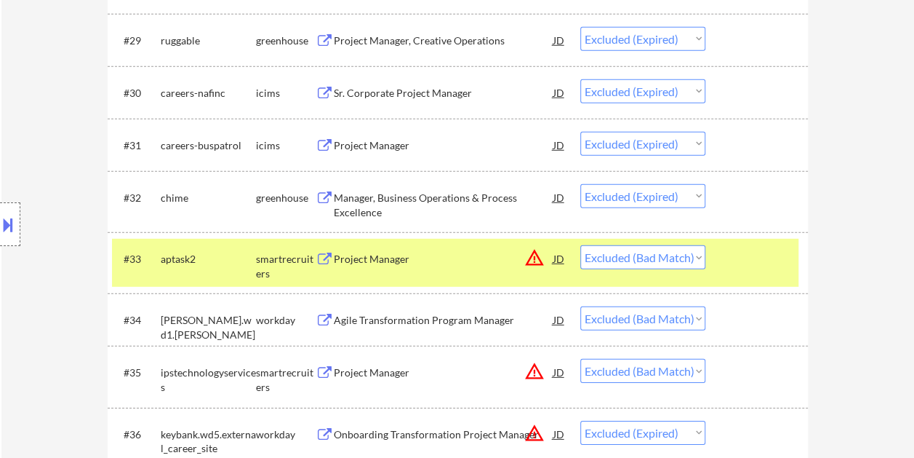
click at [697, 257] on select "Choose an option... Pending Applied Excluded (Questions) Excluded (Expired) Exc…" at bounding box center [642, 257] width 125 height 24
click at [580, 245] on select "Choose an option... Pending Applied Excluded (Questions) Excluded (Expired) Exc…" at bounding box center [642, 257] width 125 height 24
select select ""excluded__bad_match_""
select select ""excluded__expired_""
select select ""excluded__bad_match_""
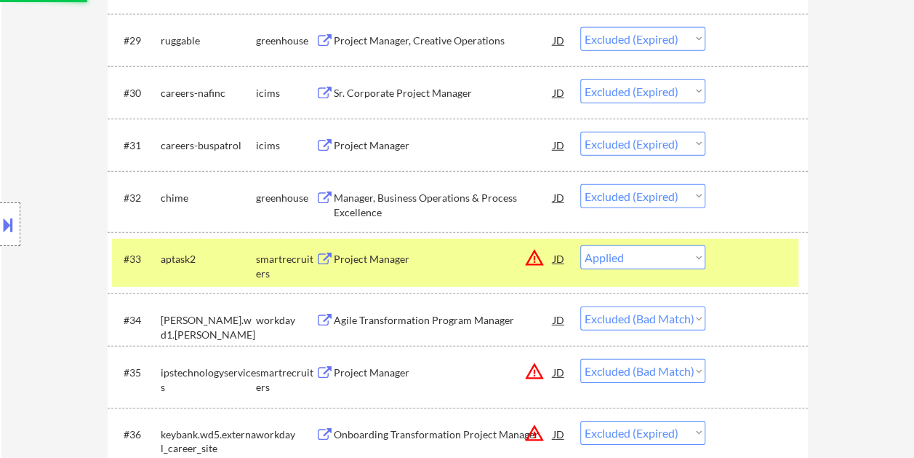
select select ""excluded__expired_""
select select ""excluded__bad_match_""
select select ""excluded__expired_""
select select ""excluded__bad_match_""
select select ""excluded__expired_""
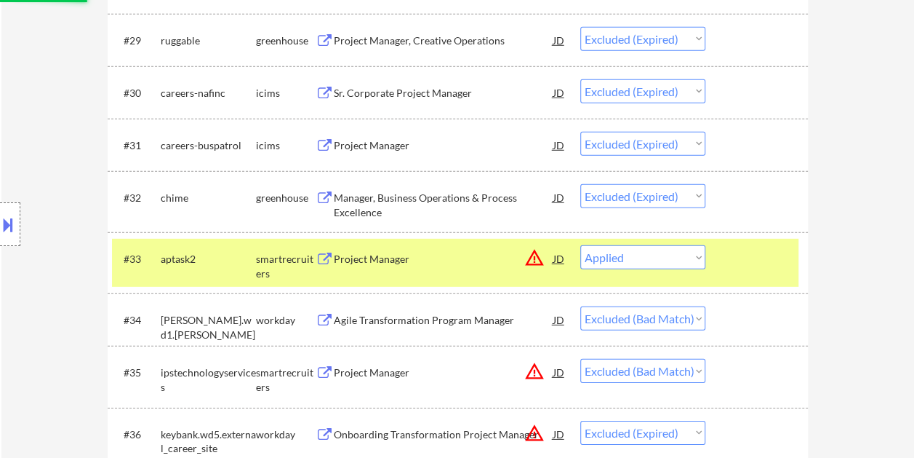
select select ""excluded__bad_match_""
select select ""excluded__expired_""
select select ""excluded__bad_match_""
select select ""excluded__expired_""
select select ""excluded__bad_match_""
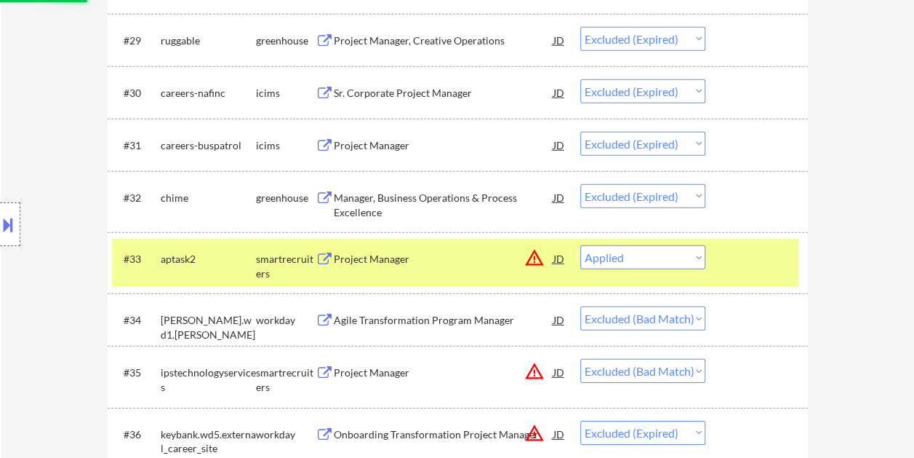
select select ""excluded__expired_""
select select ""excluded__bad_match_""
select select ""excluded""
select select ""excluded__bad_match_""
select select ""excluded""
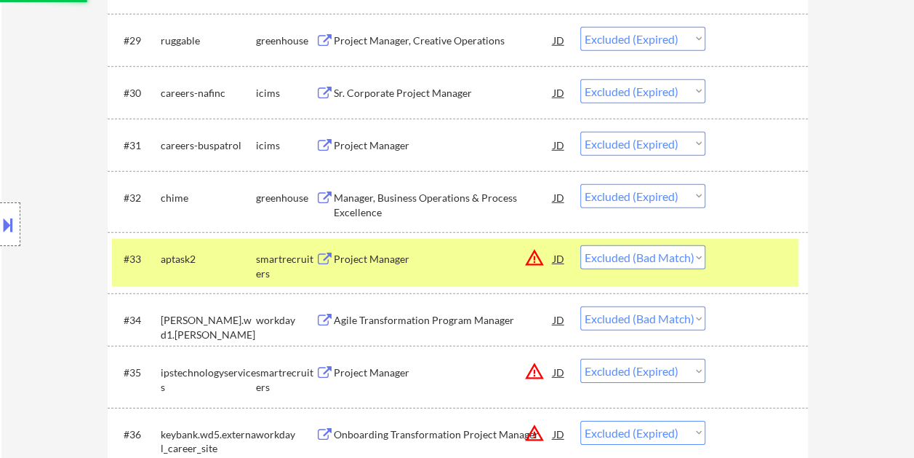
select select ""excluded__expired_""
select select ""excluded__bad_match_""
select select ""excluded__expired_""
select select ""excluded__bad_match_""
select select ""excluded__expired_""
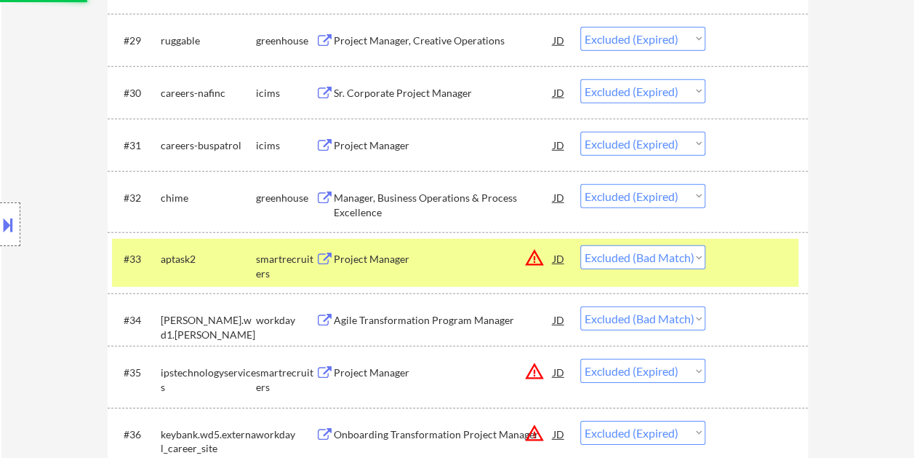
select select ""excluded__bad_match_""
select select ""excluded__expired_""
select select ""excluded__bad_match_""
select select ""excluded__expired_""
select select ""excluded__bad_match_""
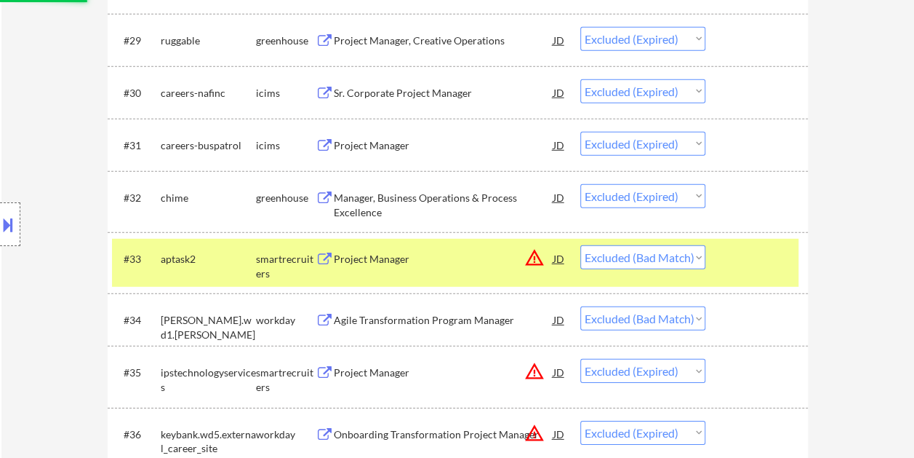
select select ""excluded__expired_""
select select ""excluded__bad_match_""
select select ""excluded__expired_""
select select ""excluded__bad_match_""
select select ""excluded__expired_""
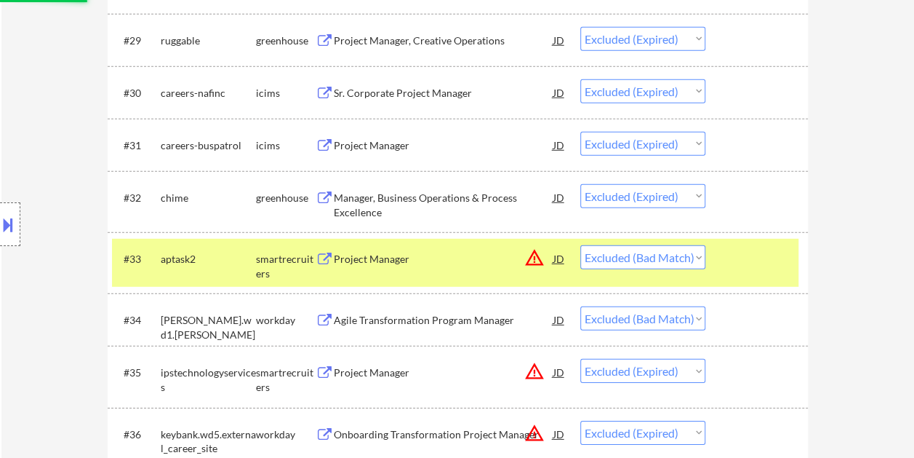
select select ""excluded__bad_match_""
select select ""excluded__expired_""
select select ""excluded__bad_match_""
select select ""excluded__location_""
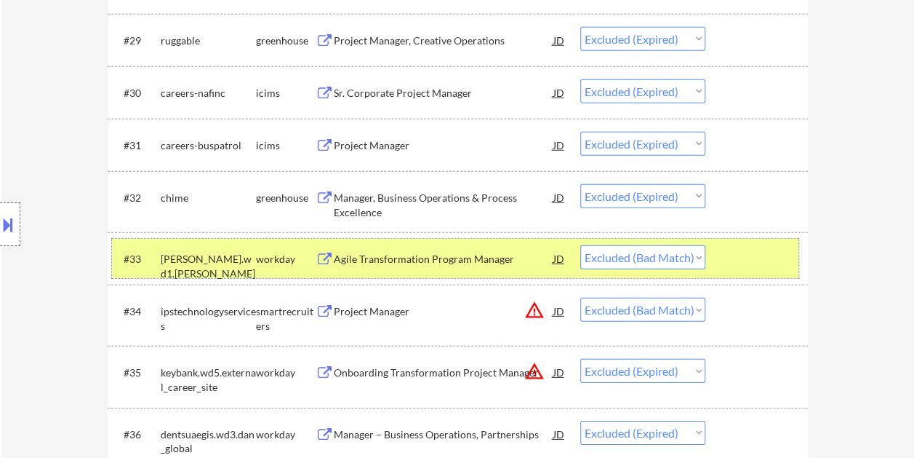
click at [739, 265] on div at bounding box center [759, 258] width 64 height 26
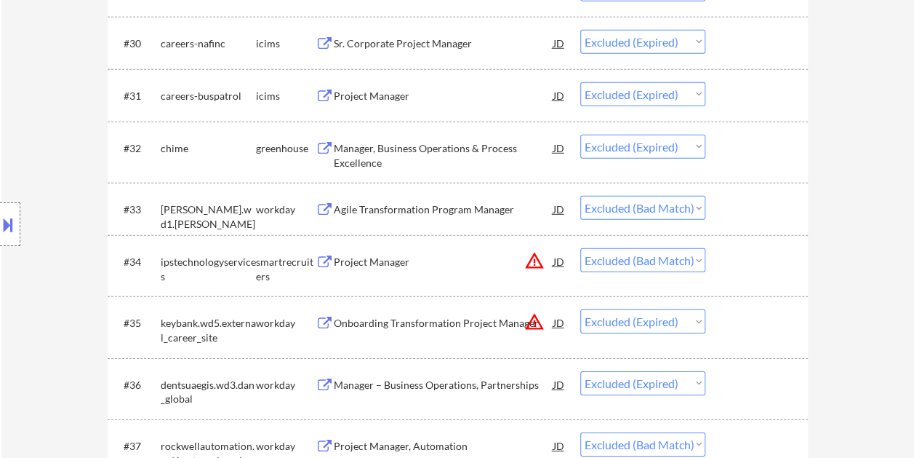
scroll to position [2109, 0]
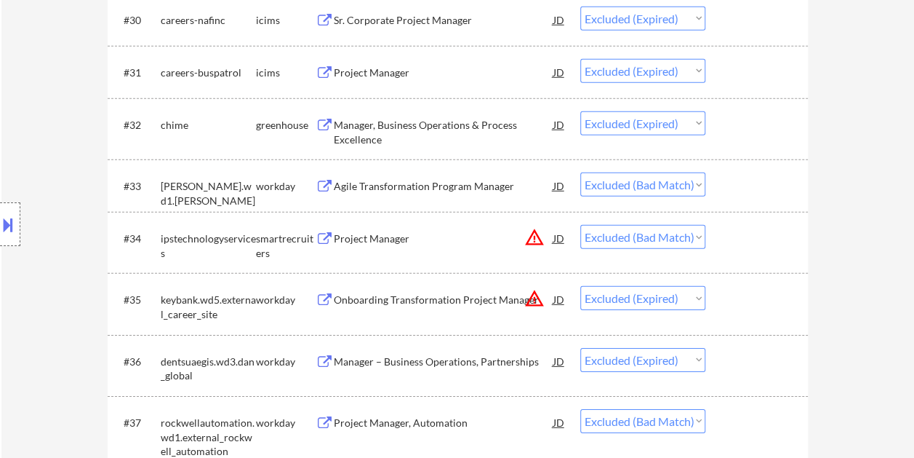
click at [764, 251] on div "#34 ipstechnologyservices smartrecruiters Project Manager JD warning_amber Choo…" at bounding box center [455, 242] width 687 height 48
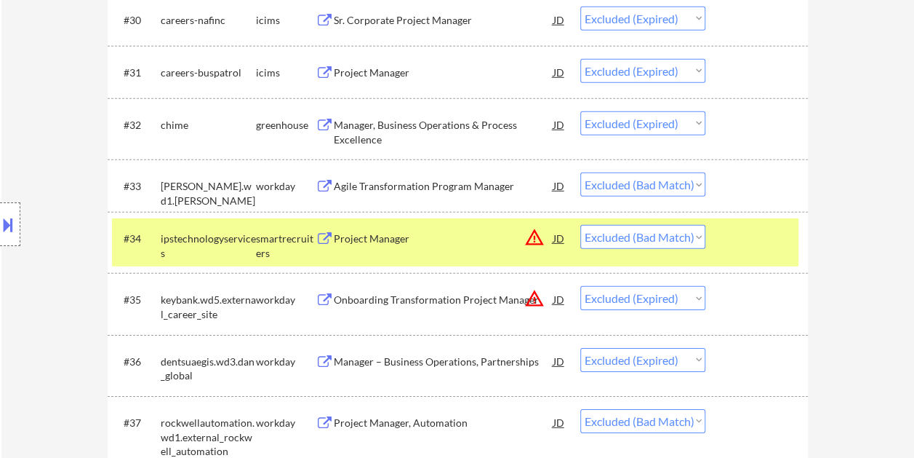
click at [447, 231] on div "Project Manager" at bounding box center [444, 238] width 220 height 15
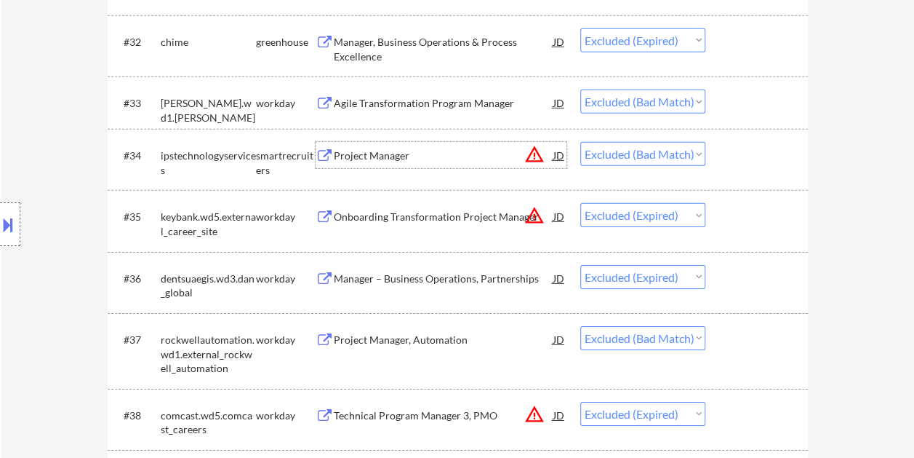
scroll to position [2255, 0]
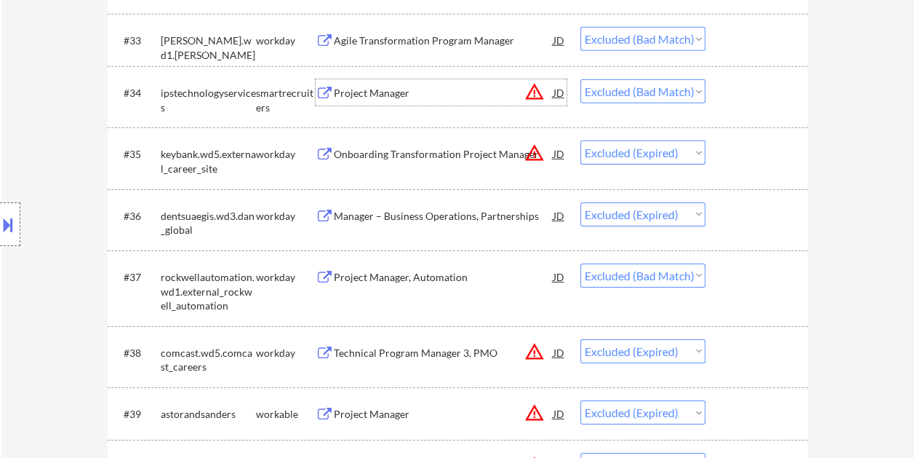
click at [759, 285] on div at bounding box center [759, 276] width 64 height 26
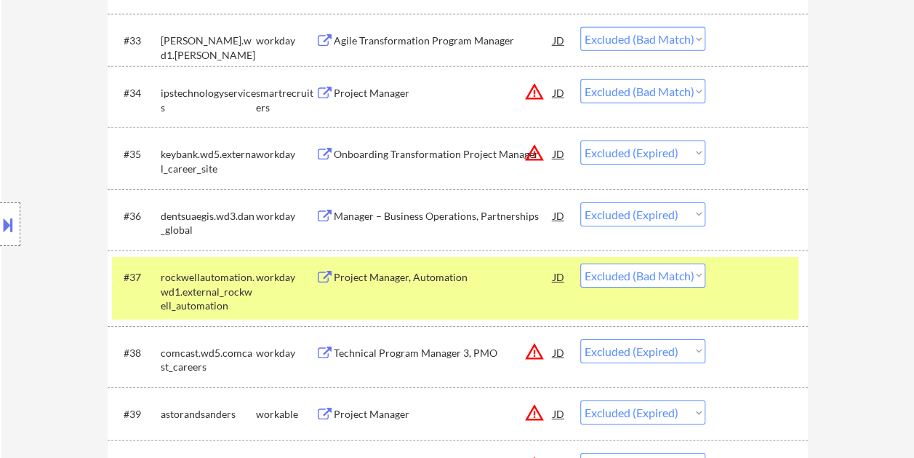
click at [748, 288] on div at bounding box center [759, 276] width 64 height 26
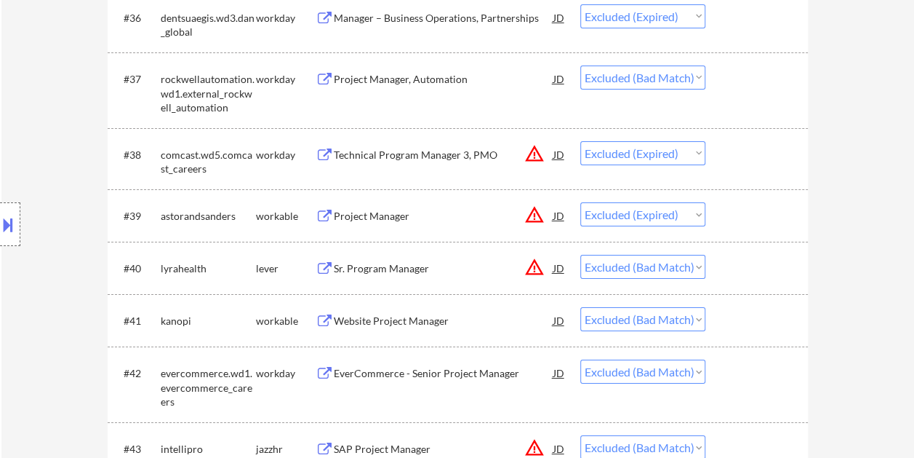
scroll to position [2473, 0]
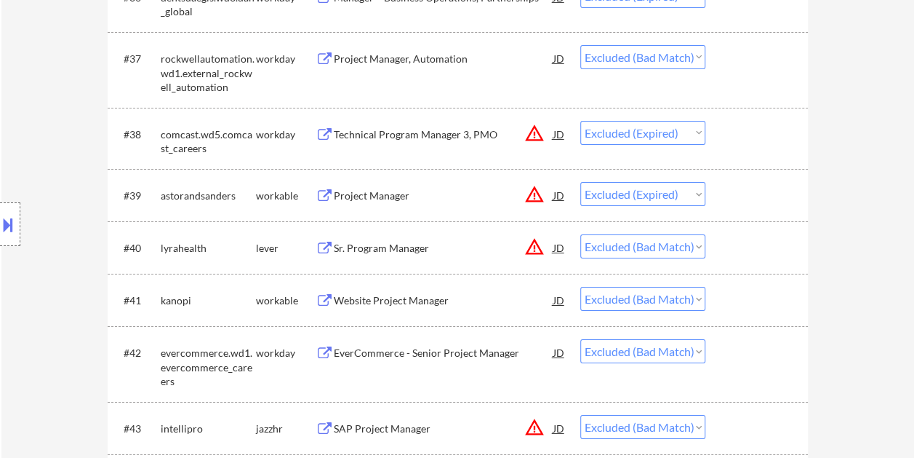
click at [759, 246] on div at bounding box center [759, 247] width 64 height 26
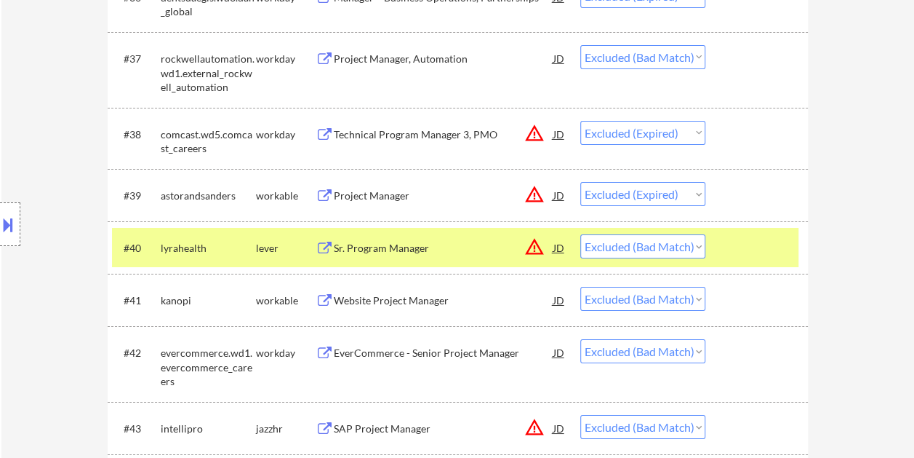
click at [378, 233] on div "#40 lyrahealth lever Sr. Program Manager JD warning_amber Choose an option... P…" at bounding box center [455, 247] width 687 height 39
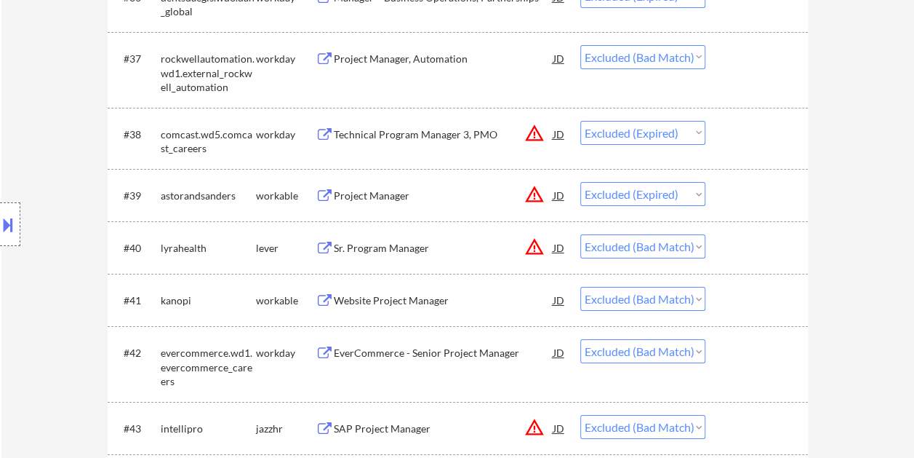
drag, startPoint x: 800, startPoint y: 245, endPoint x: 628, endPoint y: 252, distance: 171.8
click at [799, 246] on div "#40 lyrahealth lever Sr. Program Manager JD warning_amber Choose an option... P…" at bounding box center [458, 247] width 700 height 52
drag, startPoint x: 739, startPoint y: 259, endPoint x: 578, endPoint y: 258, distance: 160.8
click at [732, 259] on div at bounding box center [759, 247] width 64 height 26
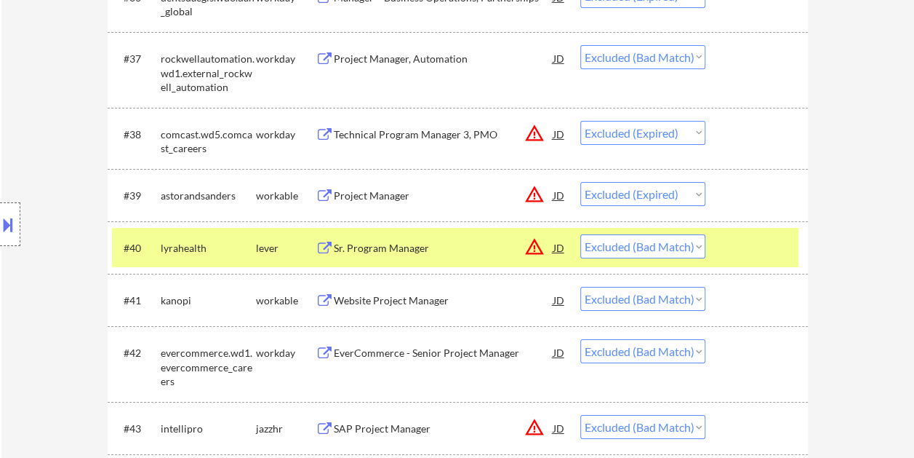
click at [475, 236] on div "Sr. Program Manager" at bounding box center [444, 247] width 220 height 26
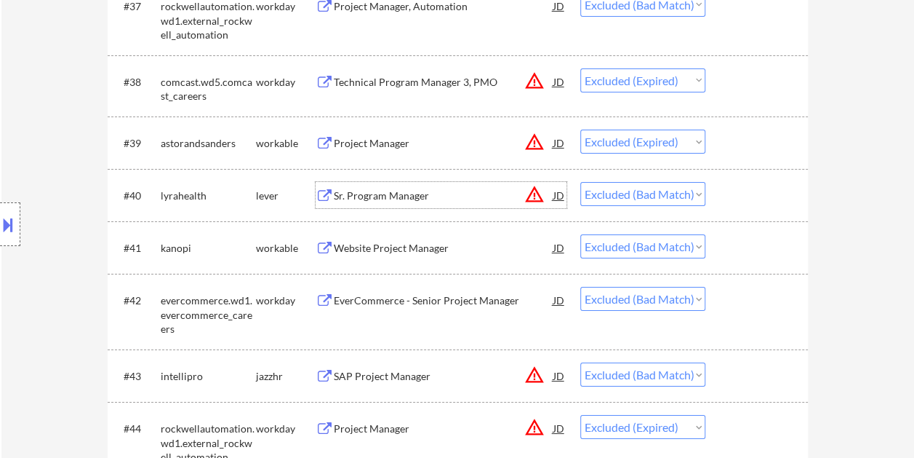
scroll to position [2546, 0]
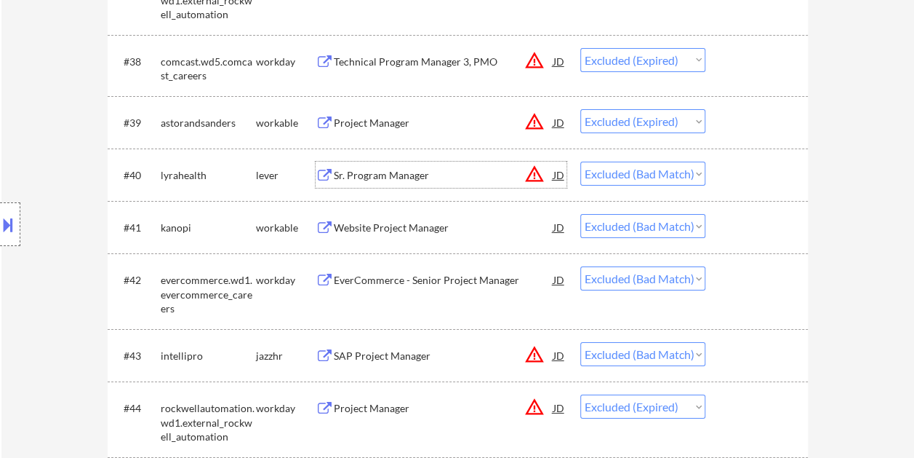
click at [748, 227] on div at bounding box center [759, 227] width 64 height 26
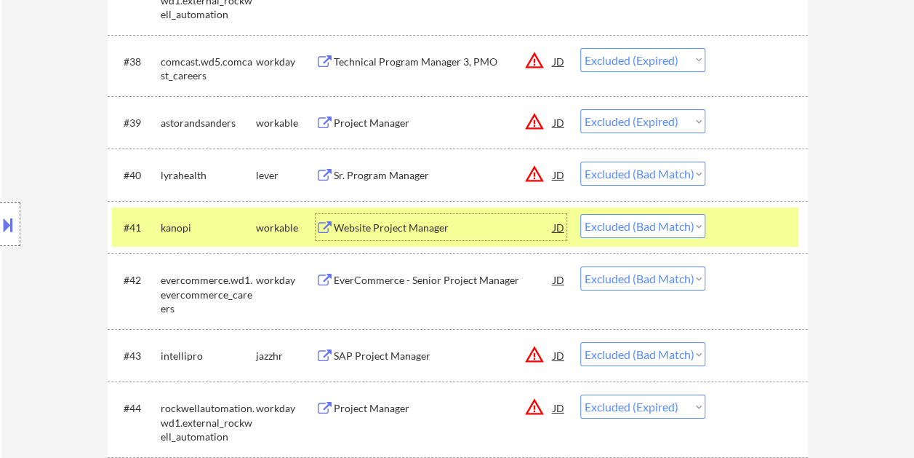
click at [378, 227] on div "Website Project Manager" at bounding box center [444, 227] width 220 height 15
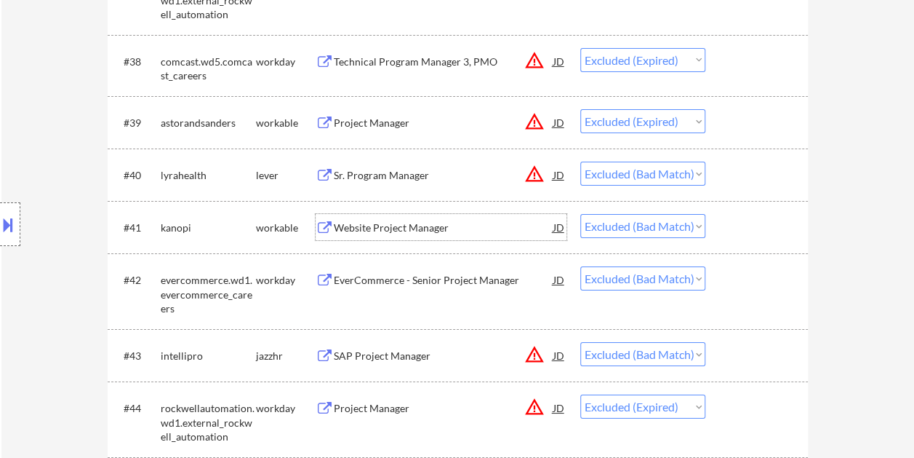
click at [714, 260] on div "#42 evercommerce.wd1.evercommerce_careers workday EverCommerce - Senior Project…" at bounding box center [455, 291] width 687 height 63
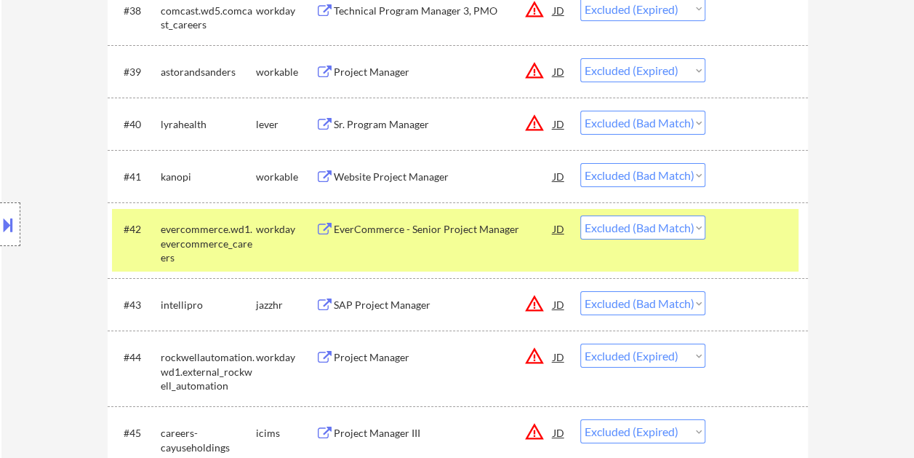
scroll to position [2619, 0]
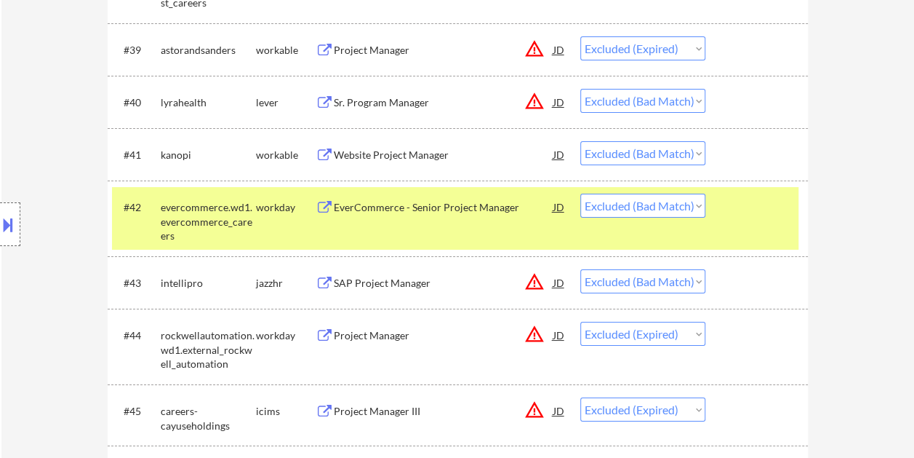
click at [763, 271] on div at bounding box center [759, 282] width 64 height 26
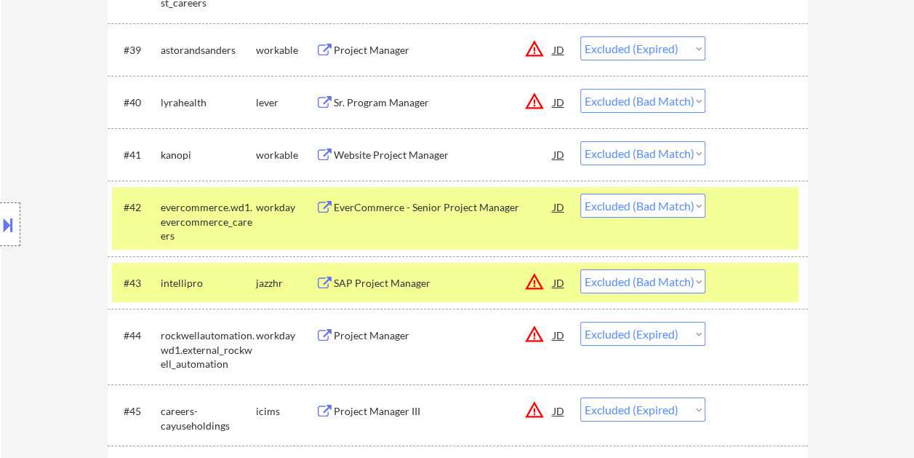
drag, startPoint x: 745, startPoint y: 205, endPoint x: 756, endPoint y: 215, distance: 15.5
click at [745, 205] on div at bounding box center [759, 206] width 64 height 26
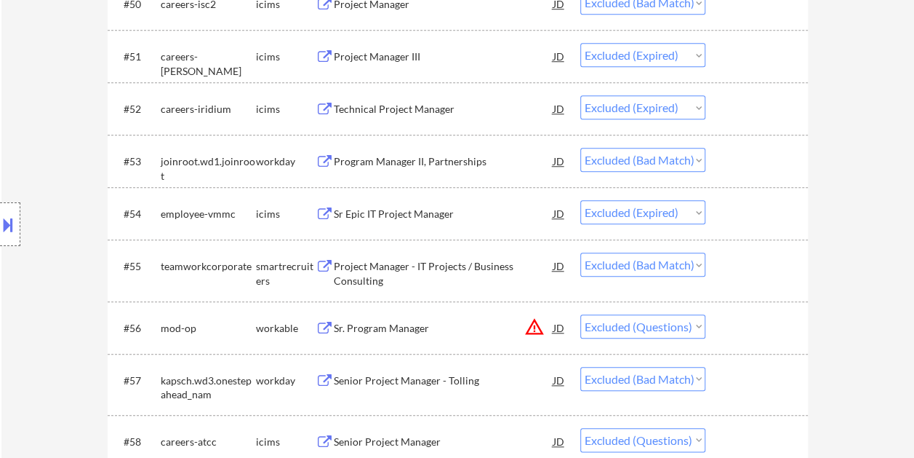
scroll to position [3346, 0]
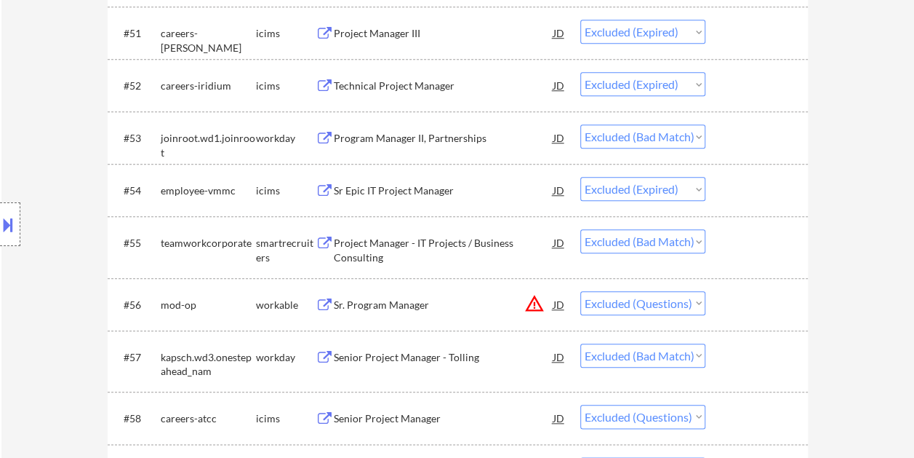
click at [761, 310] on div at bounding box center [759, 304] width 64 height 26
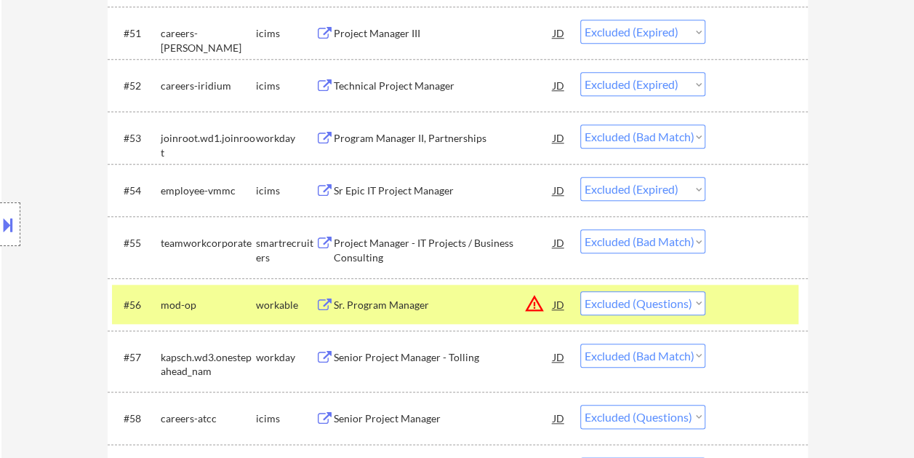
click at [752, 303] on div at bounding box center [759, 304] width 64 height 26
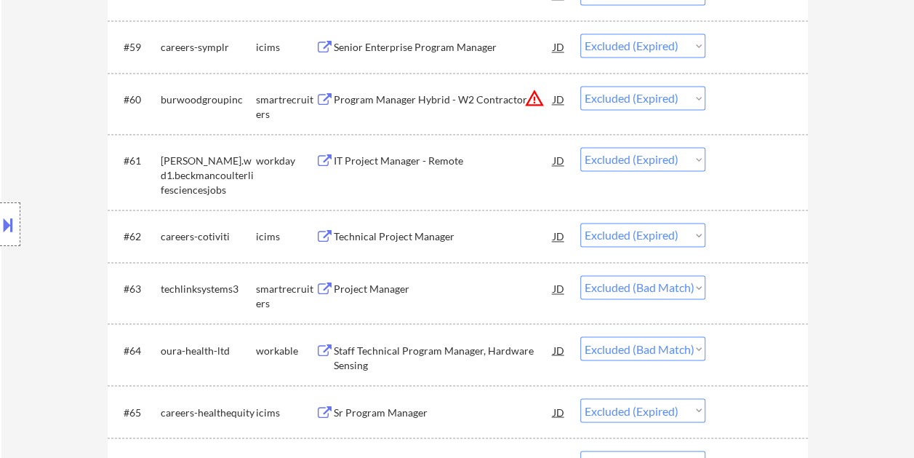
scroll to position [3782, 0]
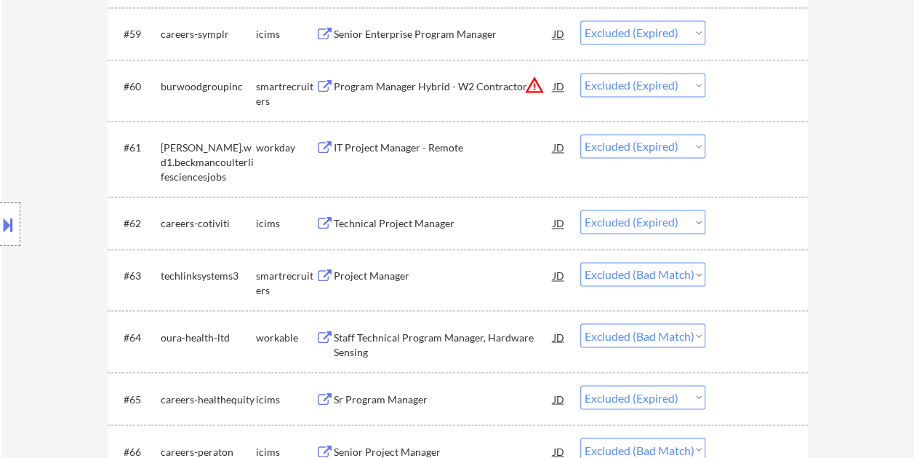
click at [752, 284] on div at bounding box center [759, 275] width 64 height 26
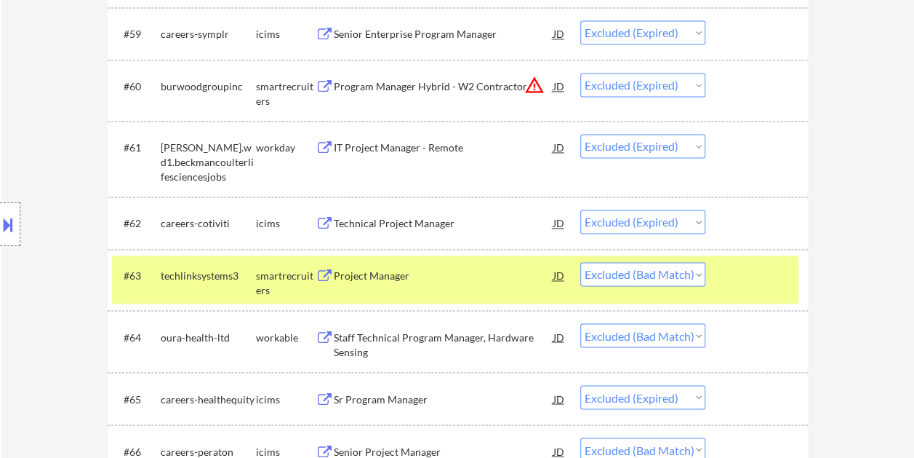
click at [476, 276] on div "Project Manager" at bounding box center [444, 275] width 220 height 15
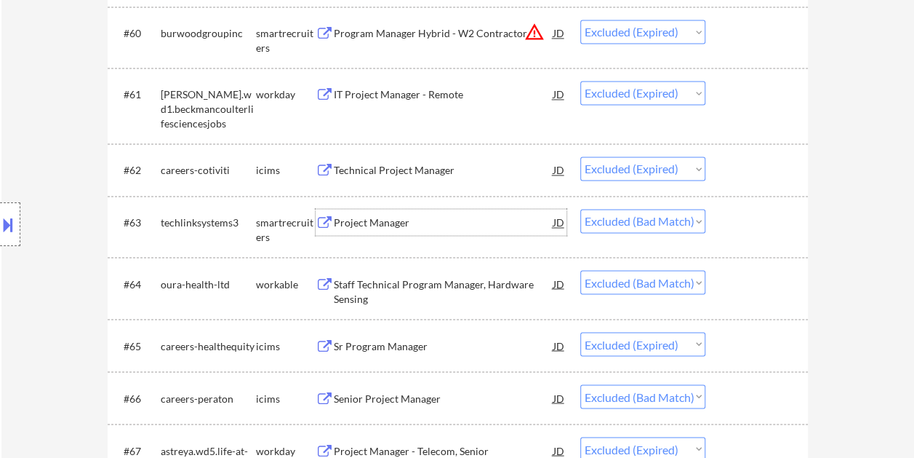
scroll to position [3855, 0]
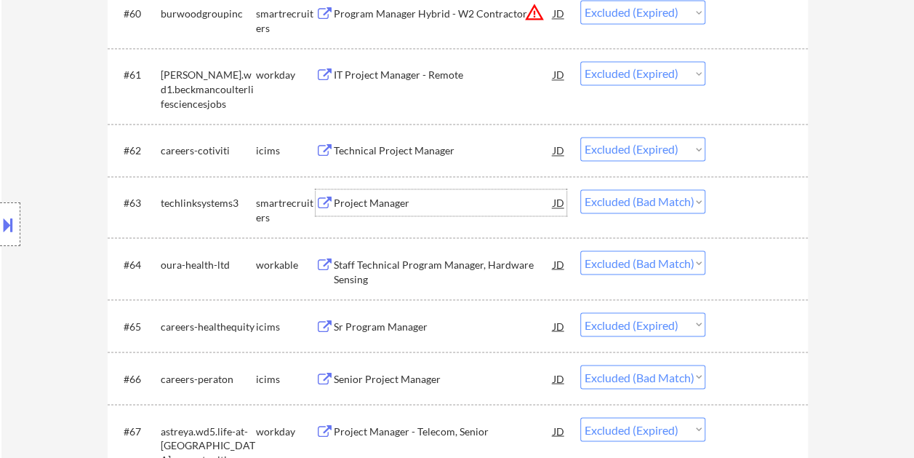
click at [743, 273] on div at bounding box center [759, 263] width 64 height 26
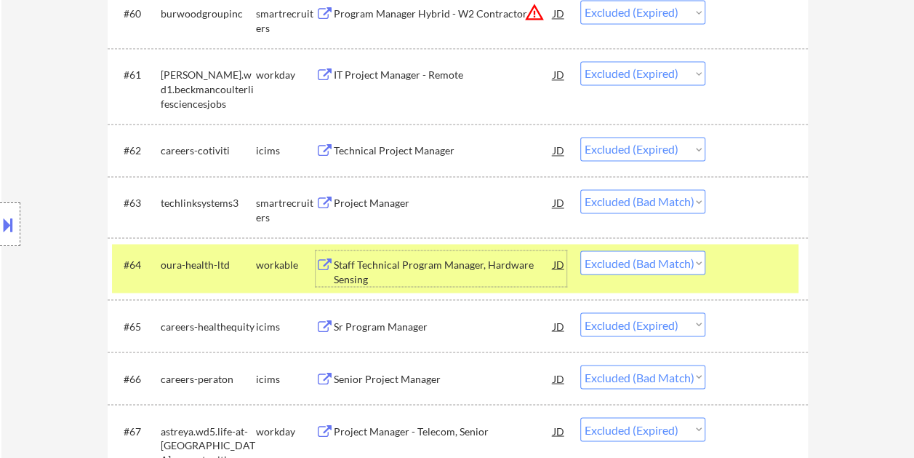
click at [444, 264] on div "Staff Technical Program Manager, Hardware Sensing" at bounding box center [444, 271] width 220 height 28
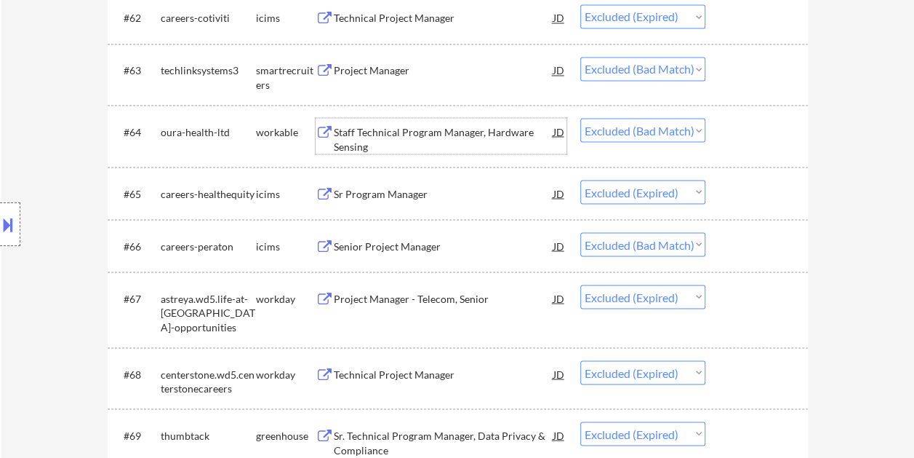
scroll to position [4001, 0]
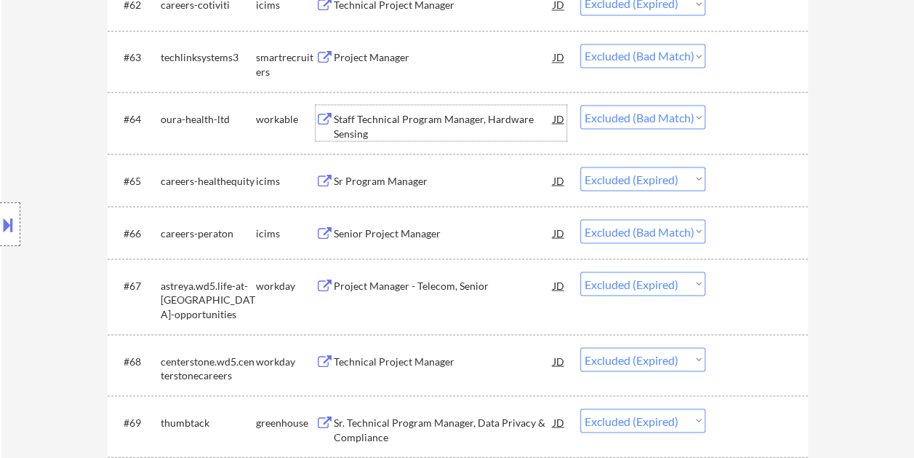
click at [711, 258] on div "#67 astreya.wd5.life-at-astreya-opportunities workday Project Manager - Telecom…" at bounding box center [458, 296] width 700 height 76
click at [738, 220] on div at bounding box center [759, 232] width 64 height 26
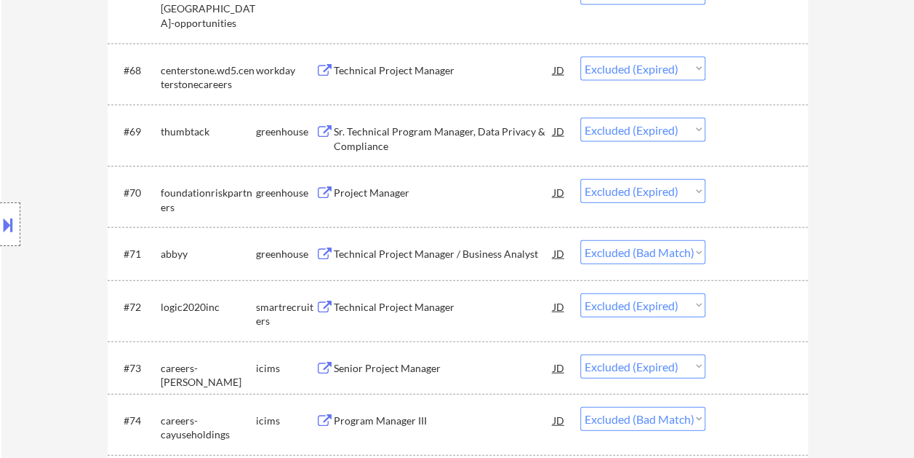
scroll to position [4292, 0]
click at [763, 256] on div at bounding box center [759, 252] width 64 height 26
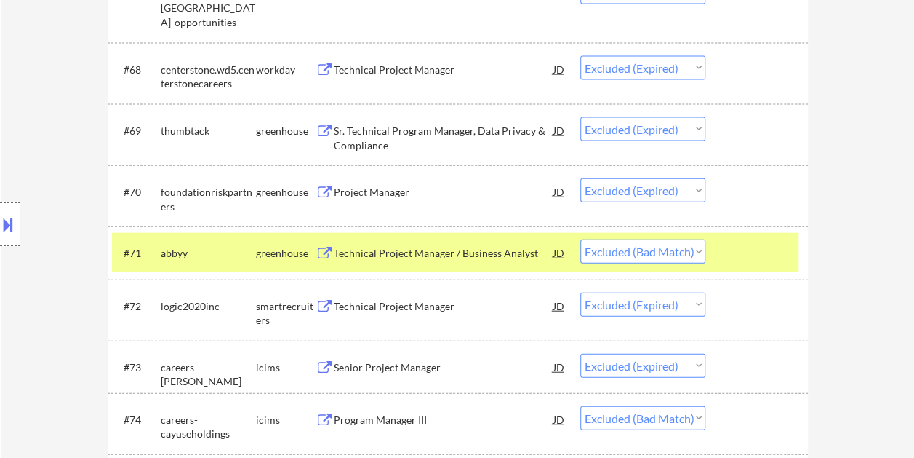
click at [429, 247] on div "Technical Project Manager / Business Analyst" at bounding box center [444, 253] width 220 height 15
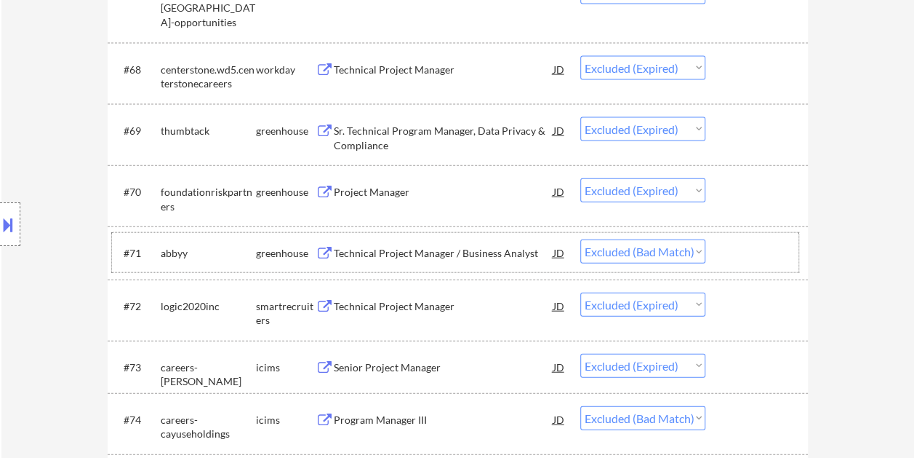
click at [759, 253] on div at bounding box center [759, 252] width 64 height 26
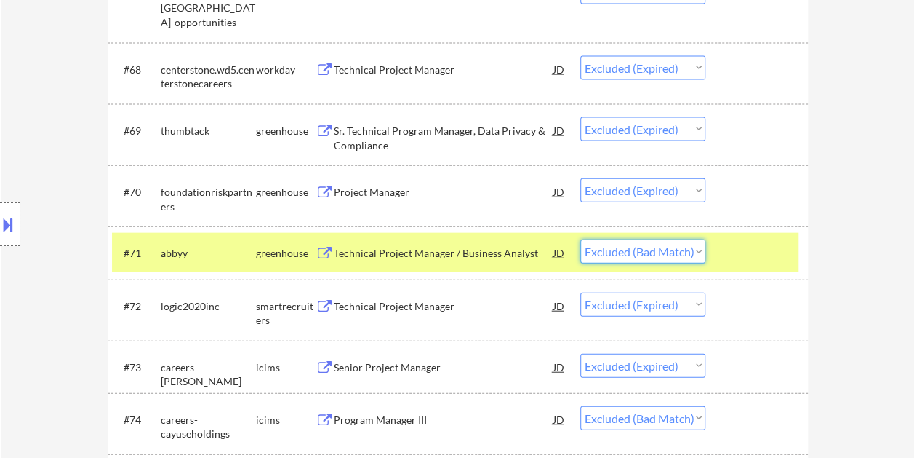
click at [703, 252] on select "Choose an option... Pending Applied Excluded (Questions) Excluded (Expired) Exc…" at bounding box center [642, 251] width 125 height 24
click at [580, 239] on select "Choose an option... Pending Applied Excluded (Questions) Excluded (Expired) Exc…" at bounding box center [642, 251] width 125 height 24
click at [733, 249] on div at bounding box center [759, 252] width 64 height 26
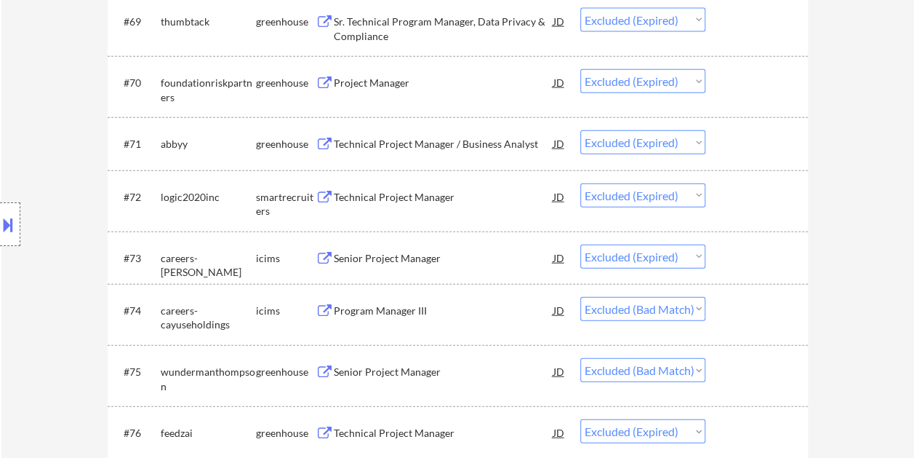
scroll to position [4437, 0]
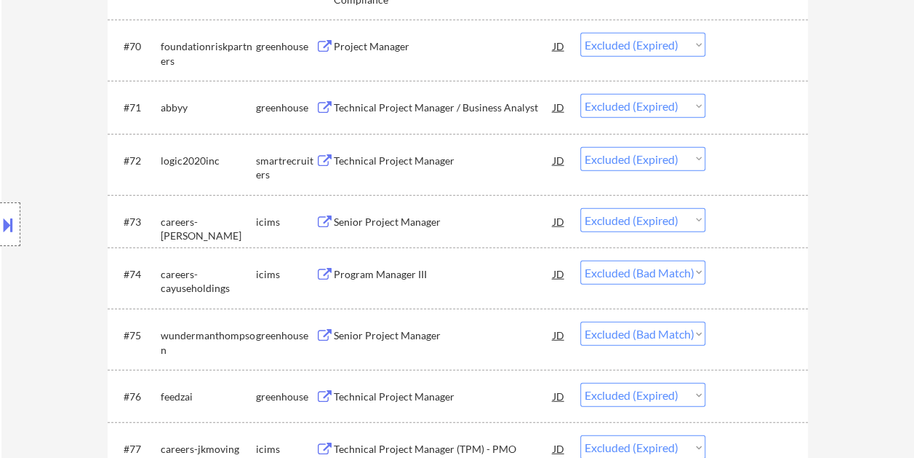
click at [742, 276] on div at bounding box center [759, 273] width 64 height 26
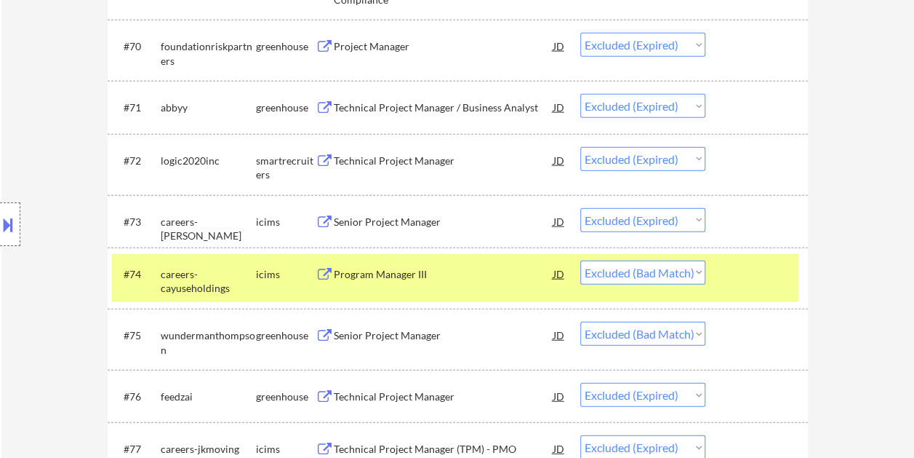
click at [747, 276] on div at bounding box center [759, 273] width 64 height 26
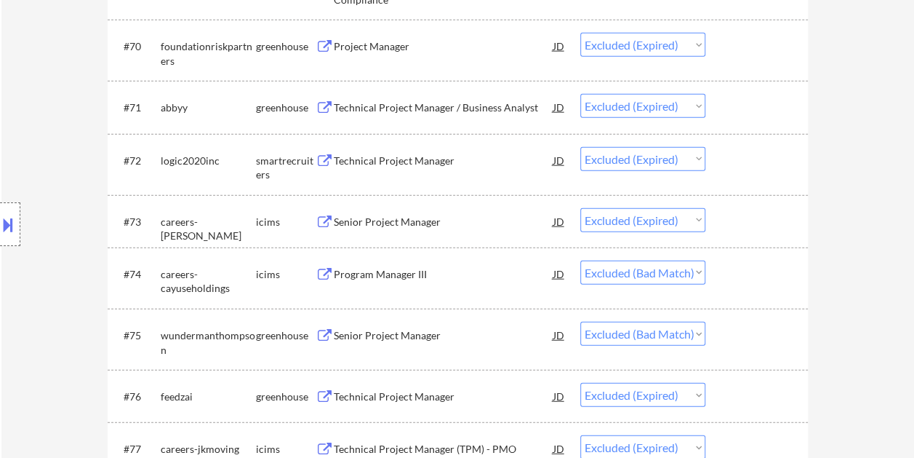
click at [757, 348] on div "#75 wundermanthompson greenhouse Senior Project Manager [PERSON_NAME] an option…" at bounding box center [455, 339] width 687 height 48
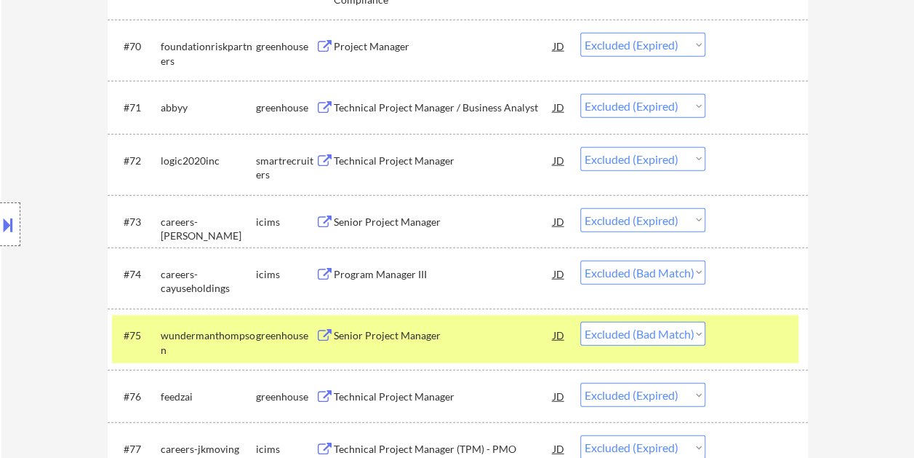
click at [456, 346] on div "Senior Project Manager" at bounding box center [444, 335] width 220 height 26
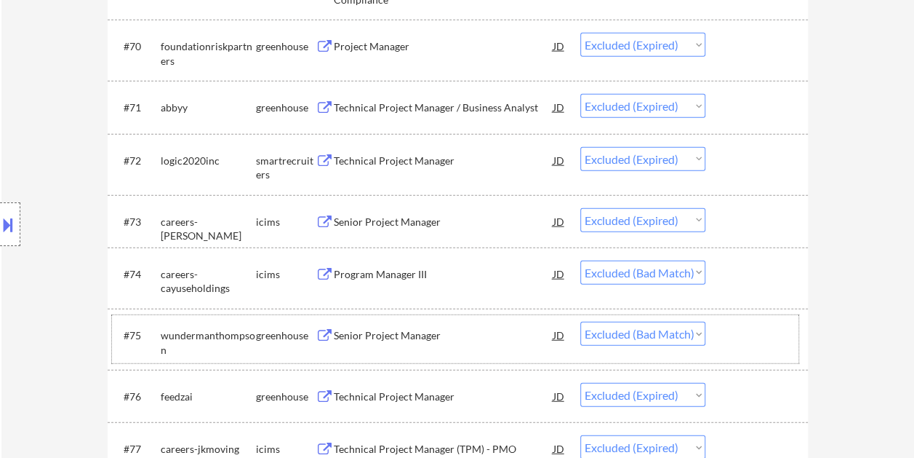
click at [761, 340] on div at bounding box center [759, 335] width 64 height 26
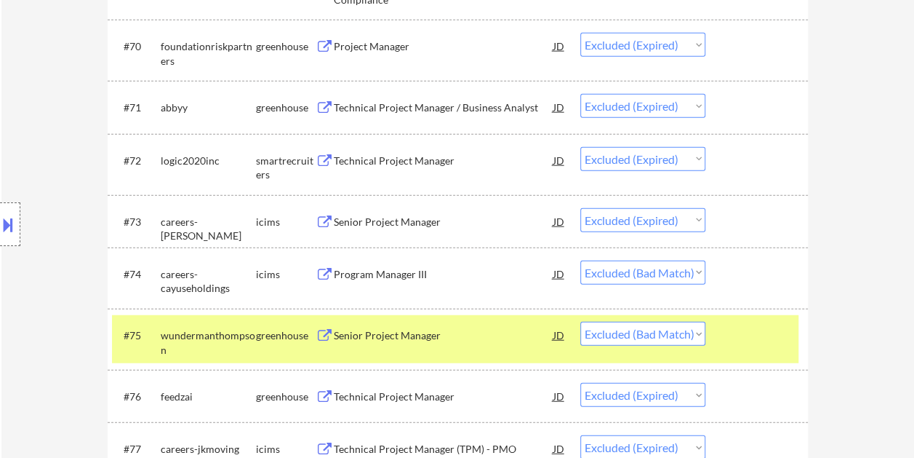
click at [692, 337] on select "Choose an option... Pending Applied Excluded (Questions) Excluded (Expired) Exc…" at bounding box center [642, 334] width 125 height 24
click at [580, 322] on select "Choose an option... Pending Applied Excluded (Questions) Excluded (Expired) Exc…" at bounding box center [642, 334] width 125 height 24
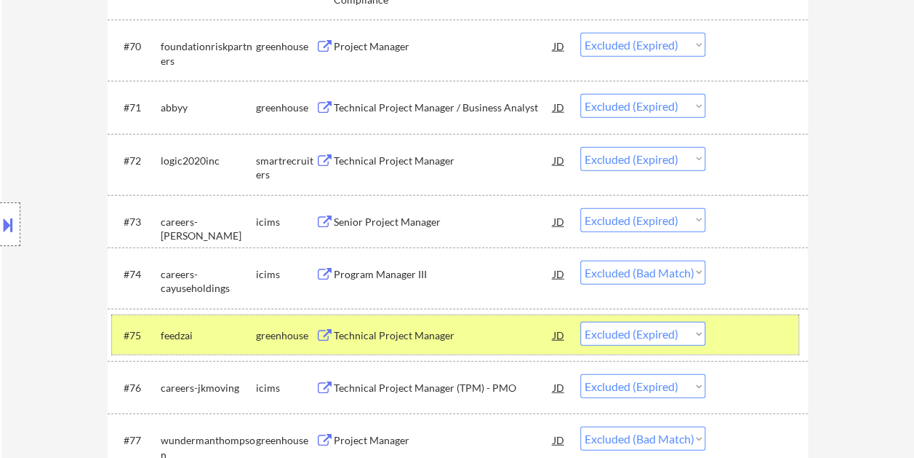
click at [755, 339] on div at bounding box center [759, 335] width 64 height 26
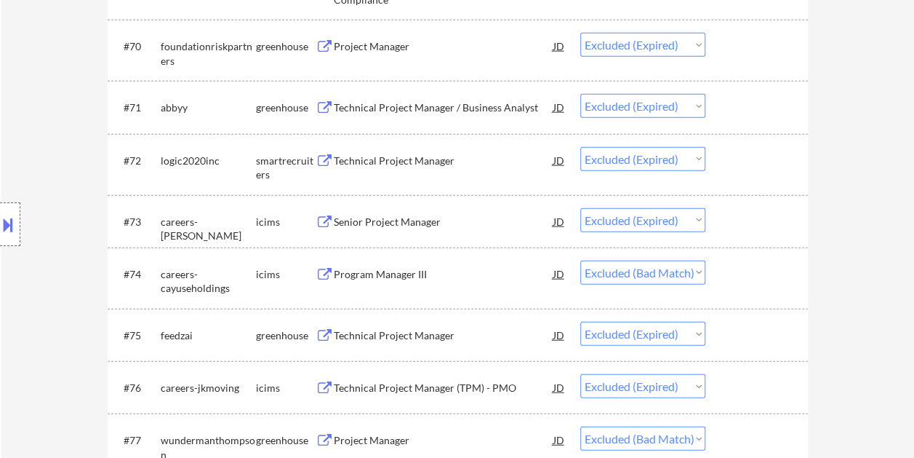
click at [748, 343] on div at bounding box center [759, 335] width 64 height 26
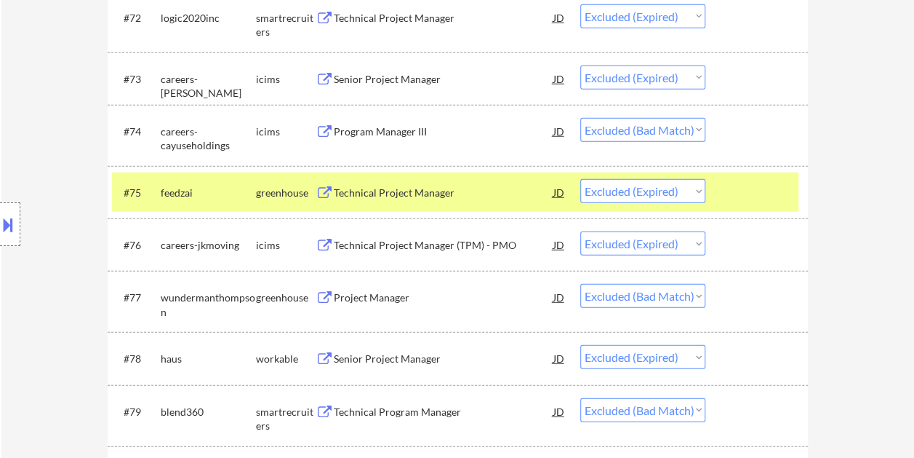
scroll to position [4583, 0]
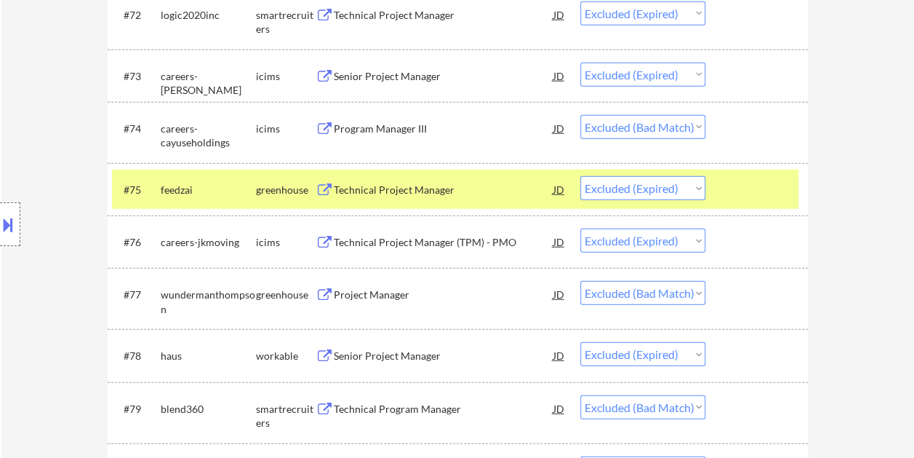
click at [741, 189] on div at bounding box center [759, 189] width 64 height 26
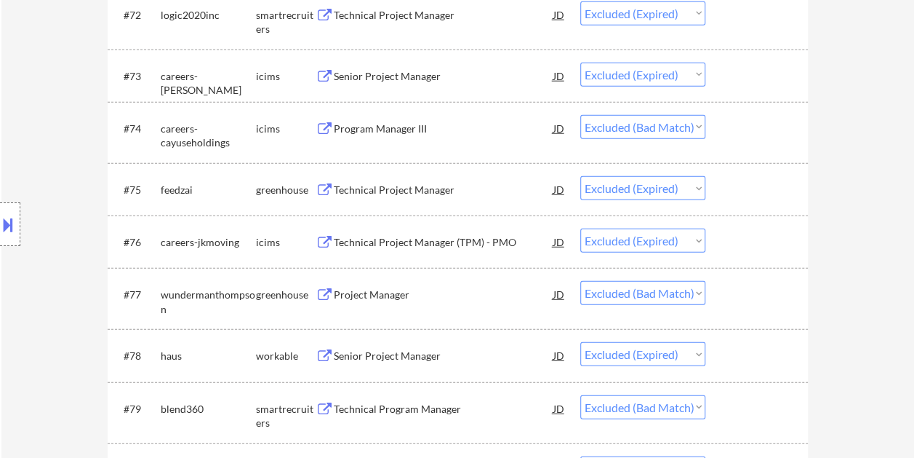
click at [745, 300] on div at bounding box center [759, 294] width 64 height 26
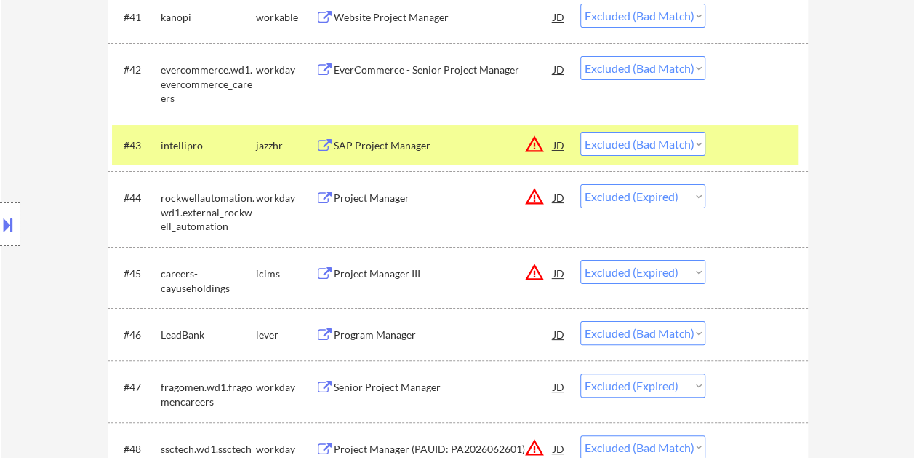
scroll to position [2741, 0]
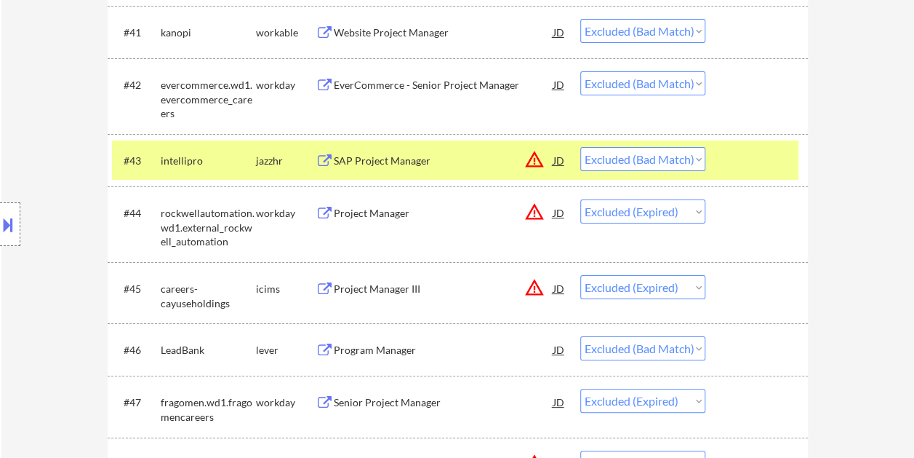
click at [758, 154] on div at bounding box center [759, 160] width 64 height 26
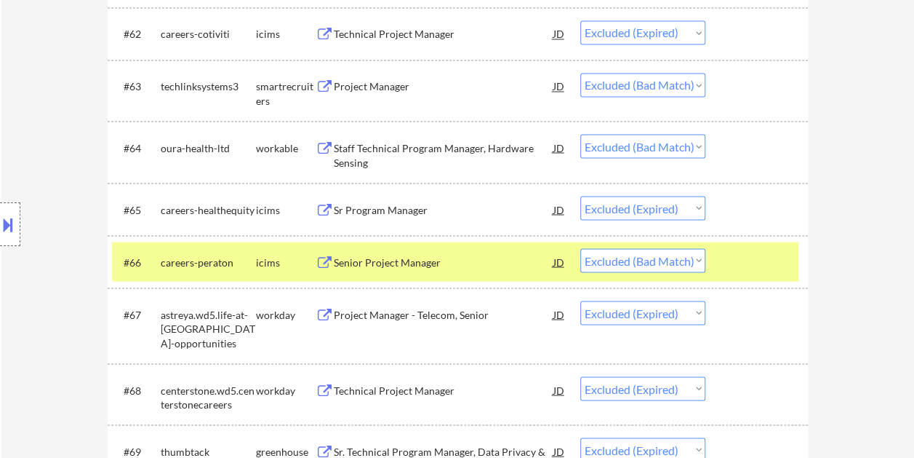
scroll to position [4043, 0]
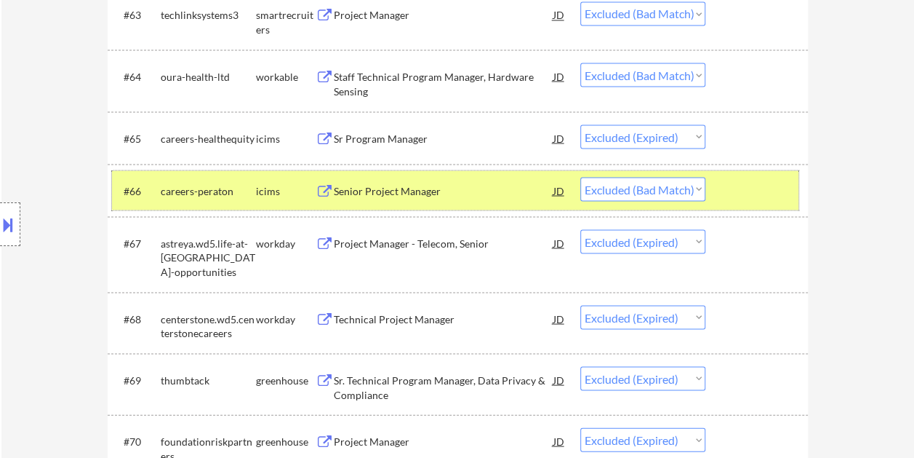
click at [765, 185] on div at bounding box center [759, 190] width 64 height 26
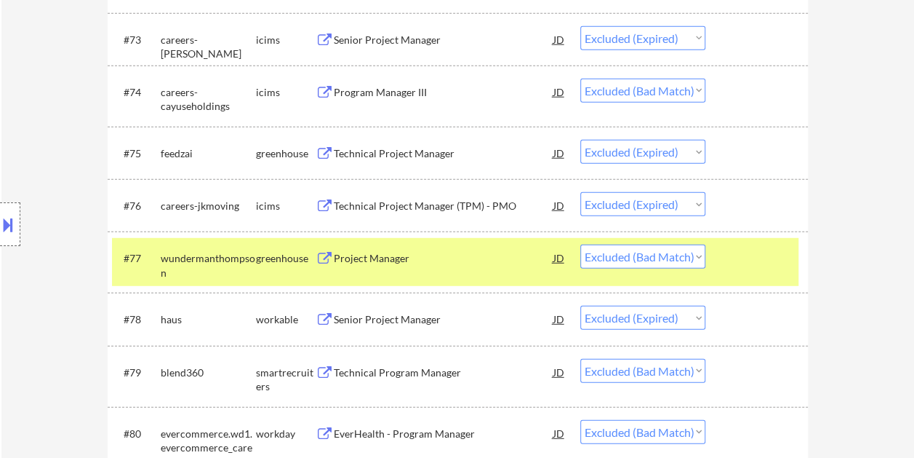
scroll to position [4625, 0]
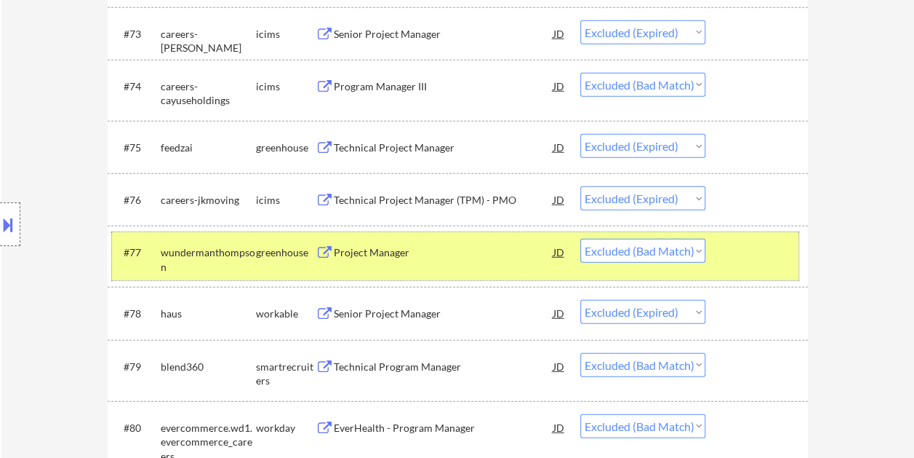
click at [748, 253] on div at bounding box center [759, 252] width 64 height 26
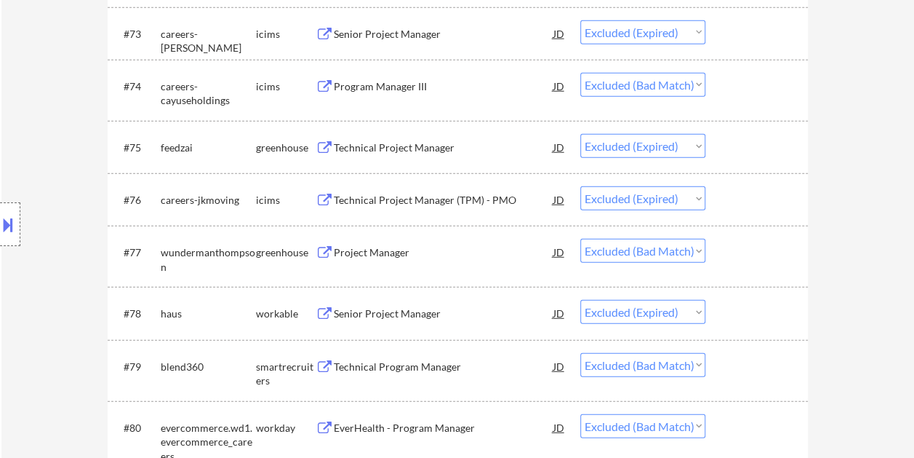
click at [749, 257] on div at bounding box center [759, 252] width 64 height 26
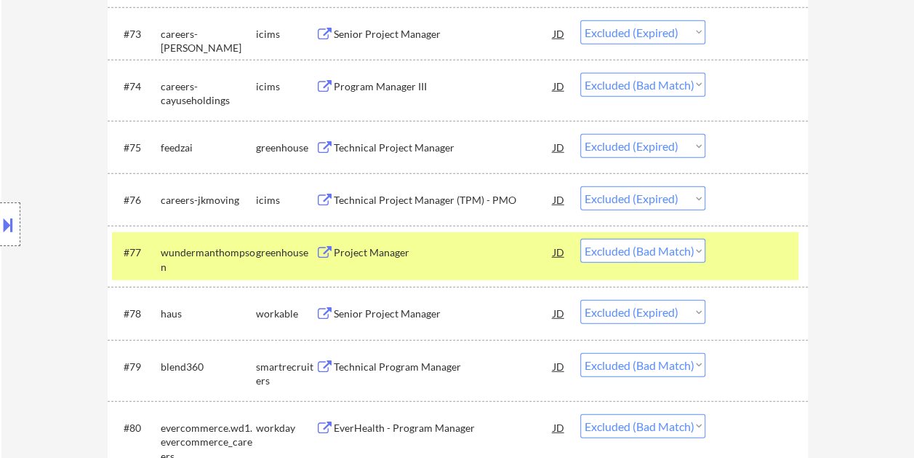
click at [438, 256] on div "Project Manager" at bounding box center [444, 252] width 220 height 15
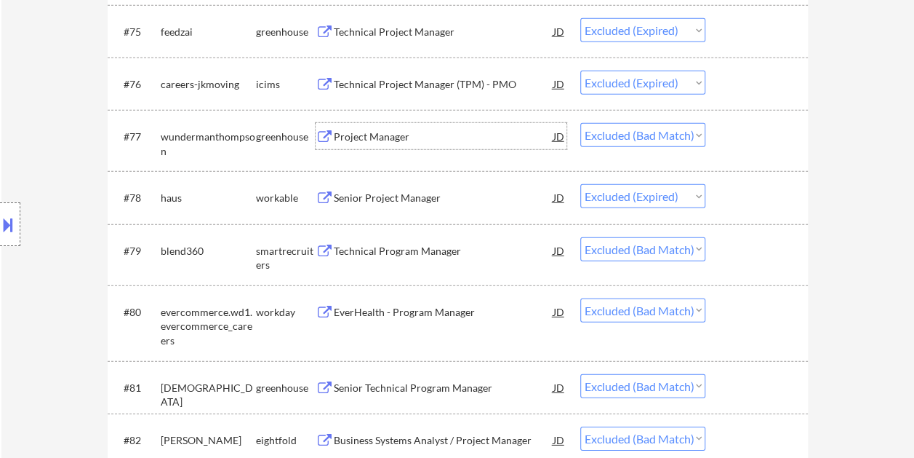
scroll to position [4770, 0]
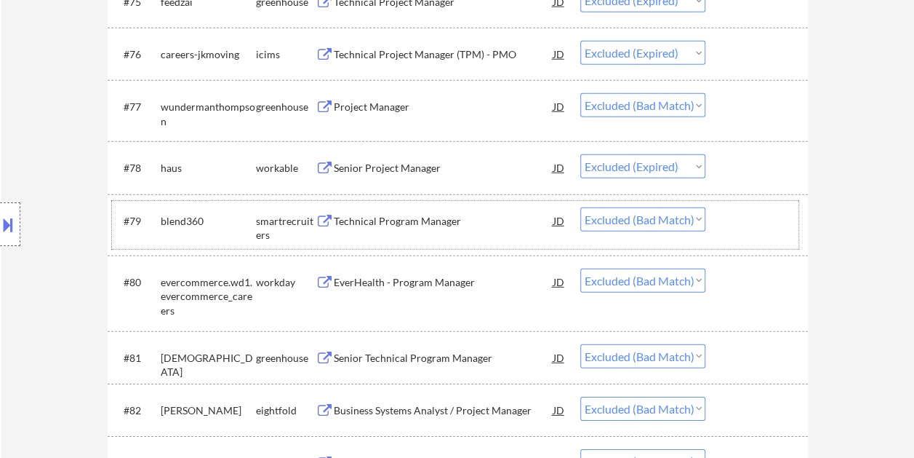
click at [740, 215] on div at bounding box center [759, 220] width 64 height 26
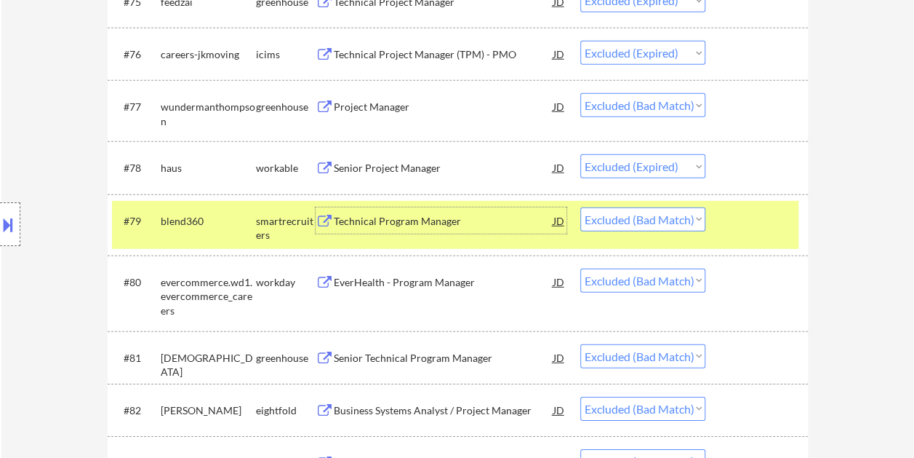
click at [434, 223] on div "Technical Program Manager" at bounding box center [444, 221] width 220 height 15
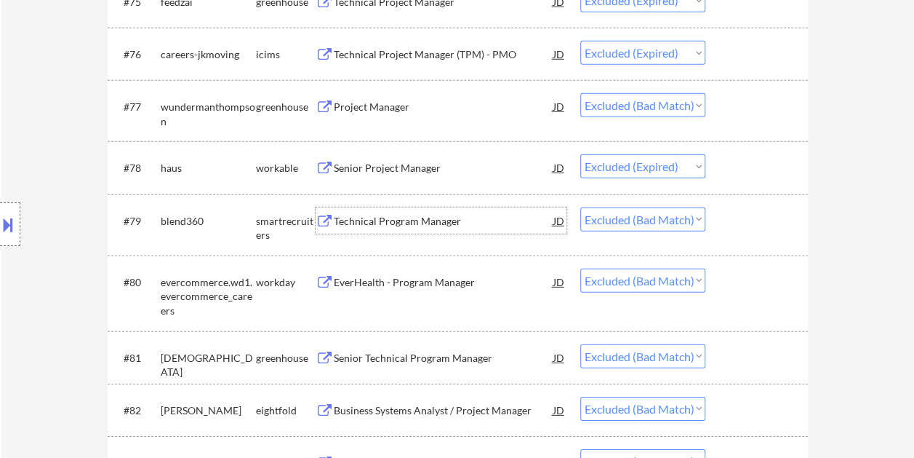
click at [756, 280] on div at bounding box center [759, 281] width 64 height 26
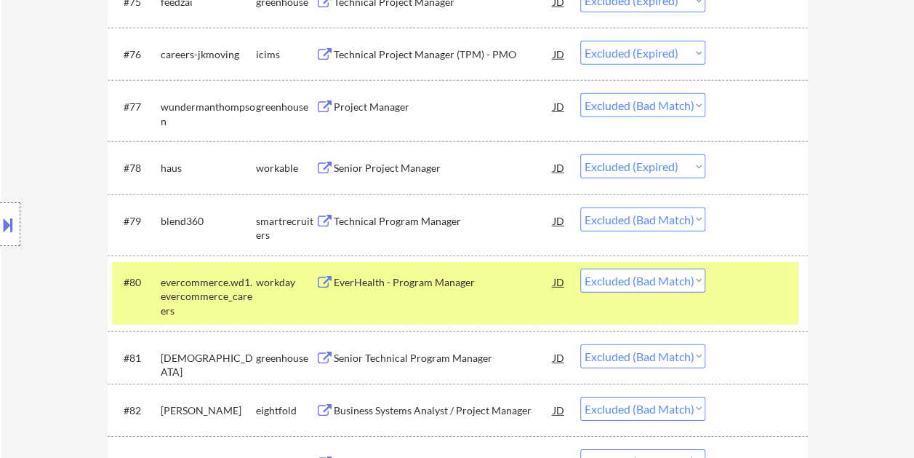
click at [771, 284] on div at bounding box center [759, 281] width 64 height 26
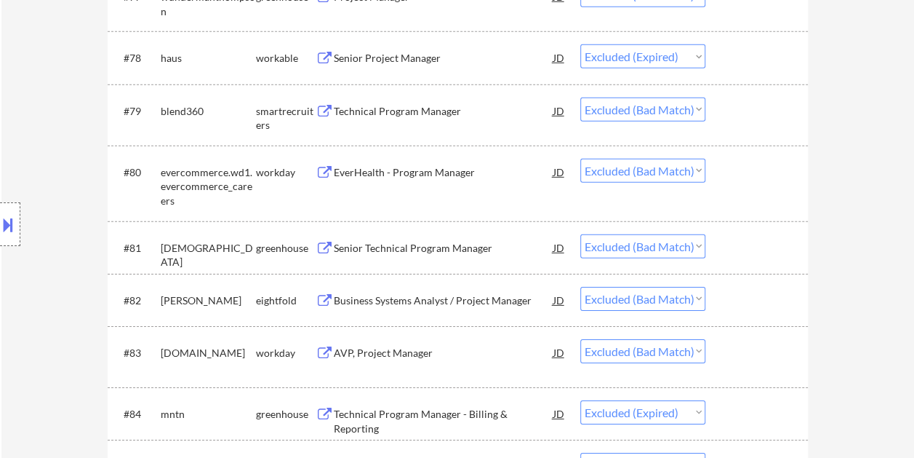
scroll to position [4916, 0]
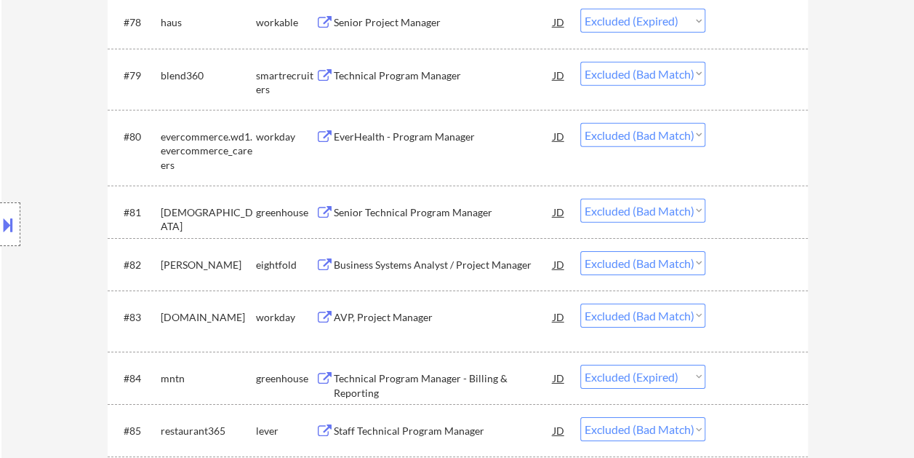
click at [748, 215] on div at bounding box center [759, 212] width 64 height 26
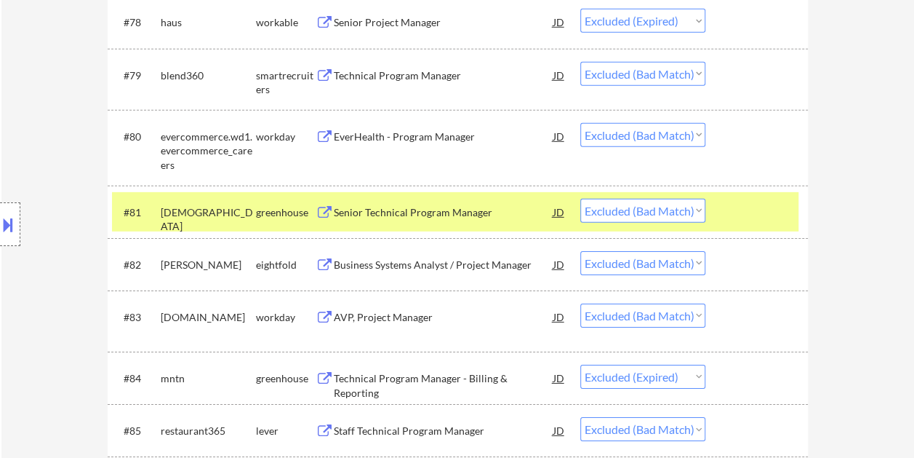
click at [398, 207] on div "Senior Technical Program Manager" at bounding box center [444, 212] width 220 height 15
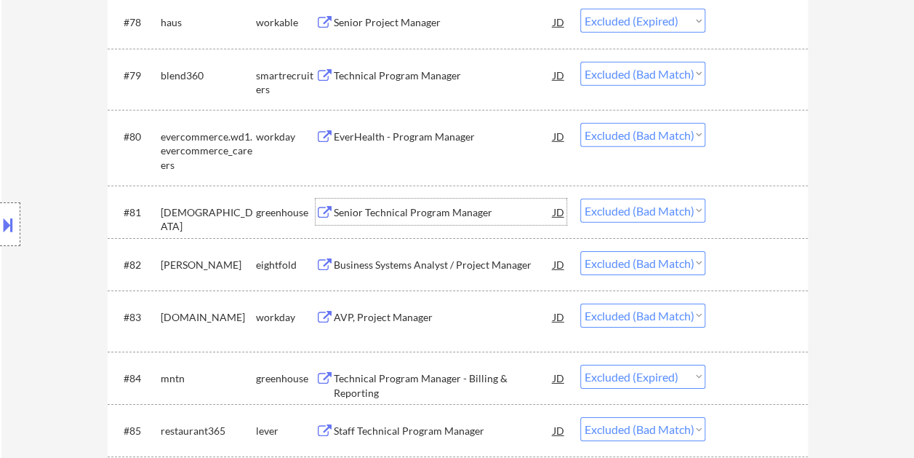
click at [751, 213] on div at bounding box center [759, 212] width 64 height 26
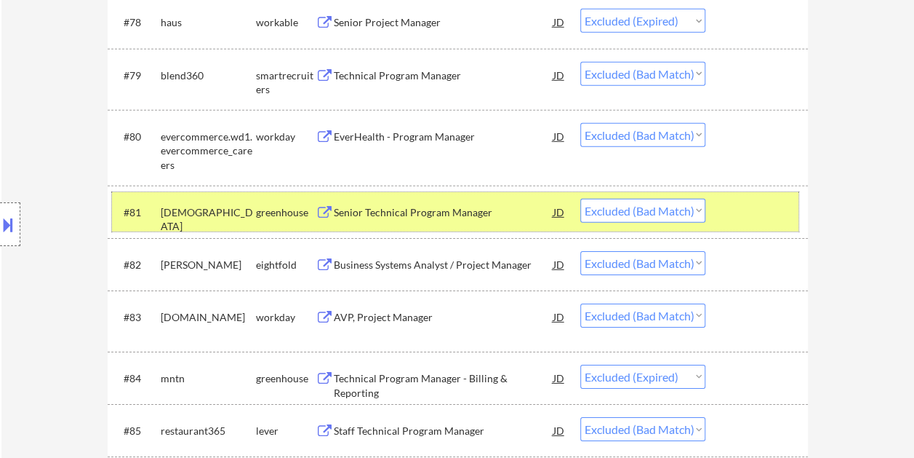
click at [362, 211] on div "Senior Technical Program Manager" at bounding box center [444, 212] width 220 height 15
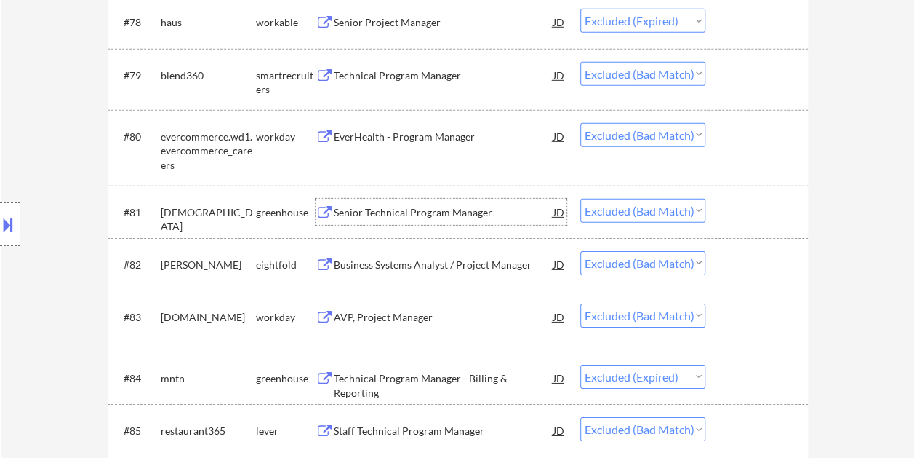
drag, startPoint x: 750, startPoint y: 204, endPoint x: 719, endPoint y: 211, distance: 32.1
click at [746, 208] on div at bounding box center [759, 212] width 64 height 26
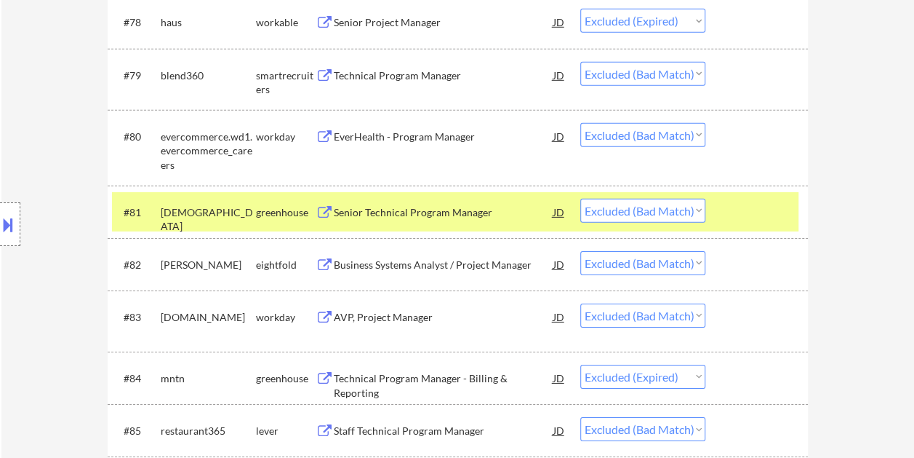
click at [670, 211] on select "Choose an option... Pending Applied Excluded (Questions) Excluded (Expired) Exc…" at bounding box center [642, 211] width 125 height 24
click at [580, 199] on select "Choose an option... Pending Applied Excluded (Questions) Excluded (Expired) Exc…" at bounding box center [642, 211] width 125 height 24
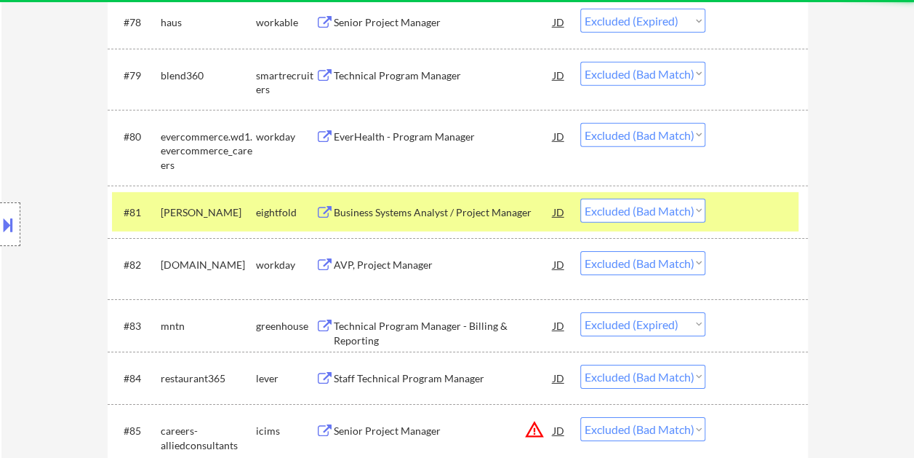
click at [735, 204] on div at bounding box center [759, 212] width 64 height 26
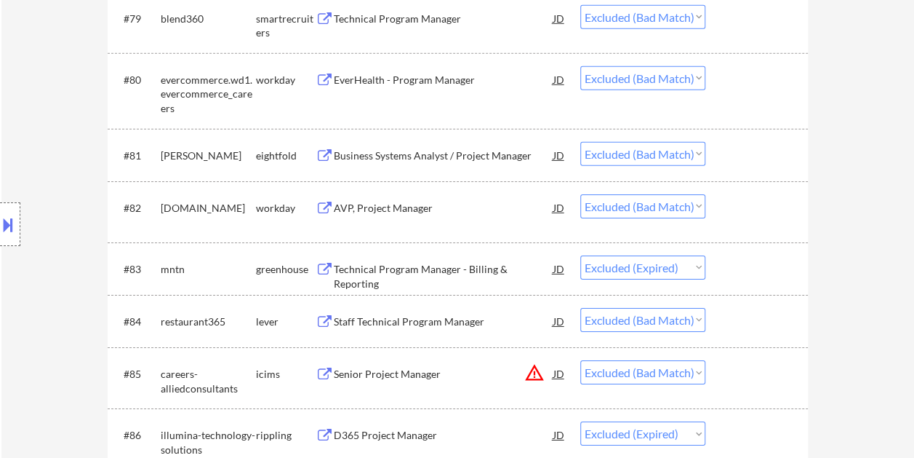
scroll to position [4988, 0]
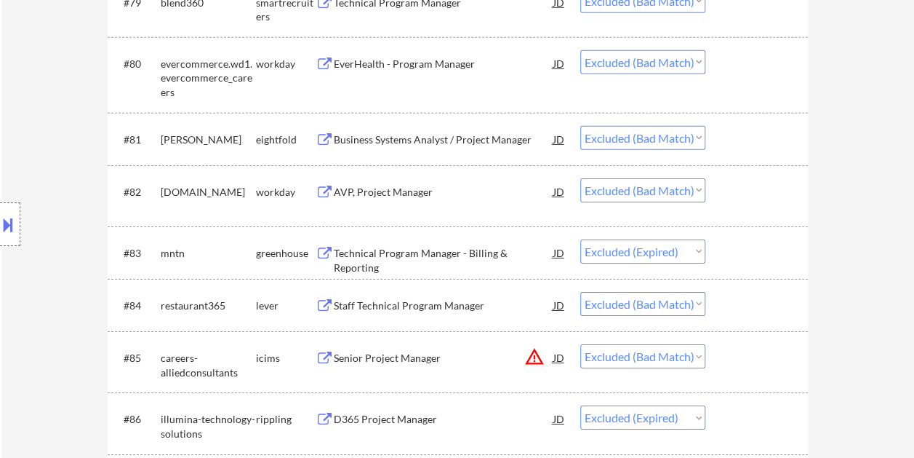
click at [740, 144] on div at bounding box center [759, 139] width 64 height 26
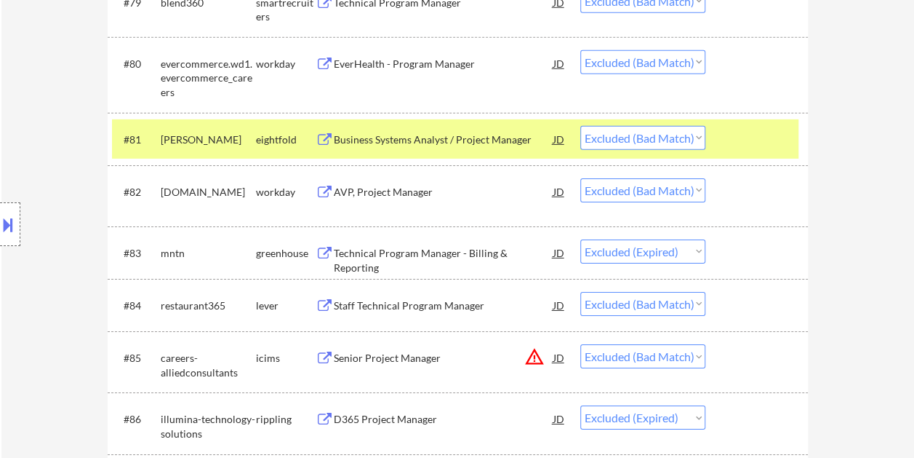
click at [733, 137] on div at bounding box center [759, 139] width 64 height 26
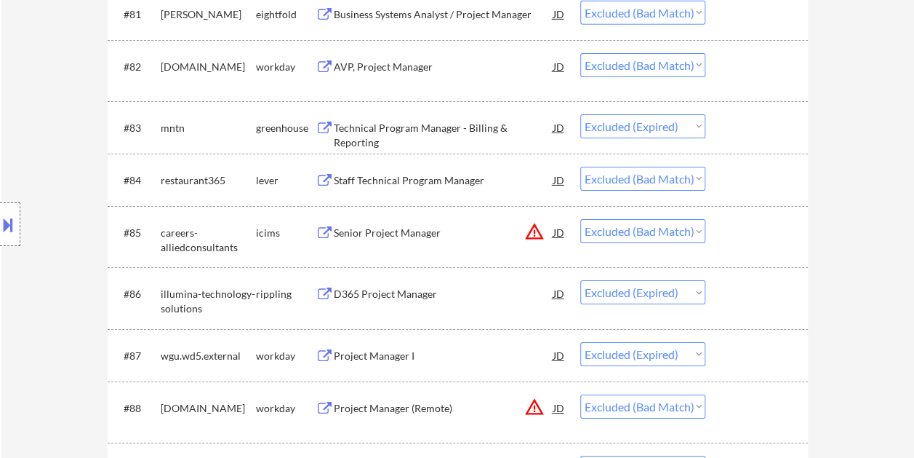
scroll to position [5134, 0]
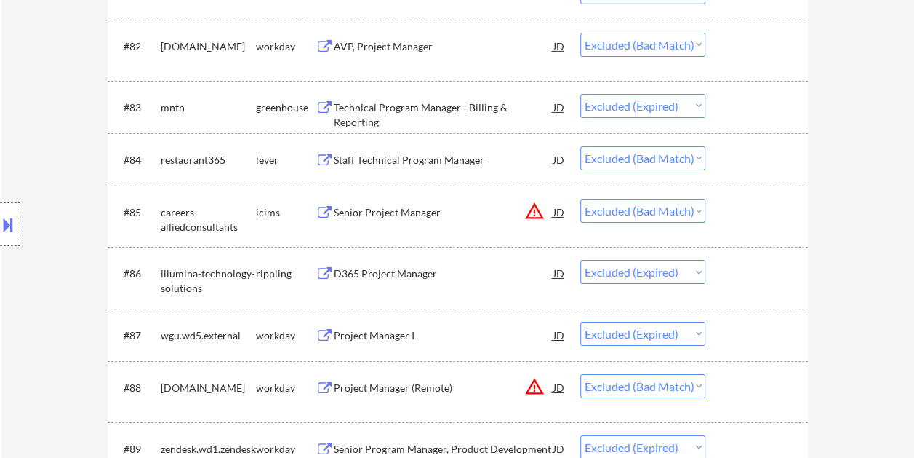
click at [740, 184] on div "#84 restaurant365 lever Staff Technical Program Manager JD Choose an option... …" at bounding box center [458, 159] width 700 height 52
drag, startPoint x: 752, startPoint y: 164, endPoint x: 549, endPoint y: 156, distance: 203.1
click at [748, 164] on div at bounding box center [759, 159] width 64 height 26
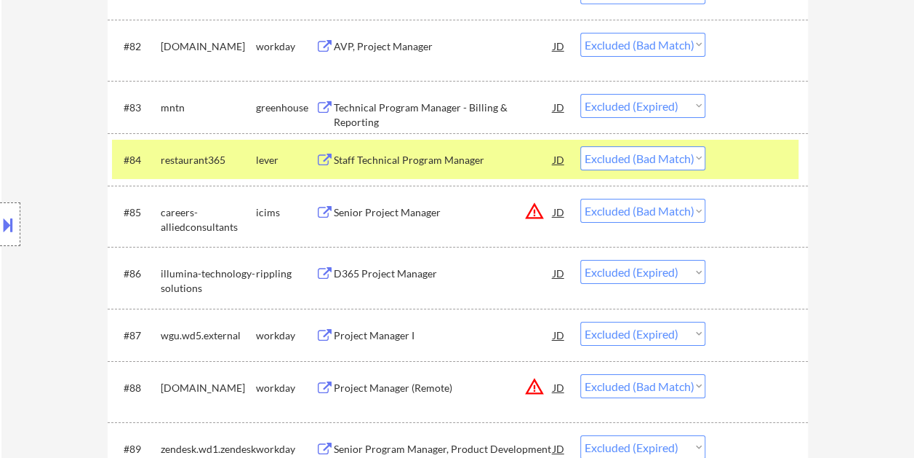
click at [493, 156] on div "Staff Technical Program Manager" at bounding box center [444, 160] width 220 height 15
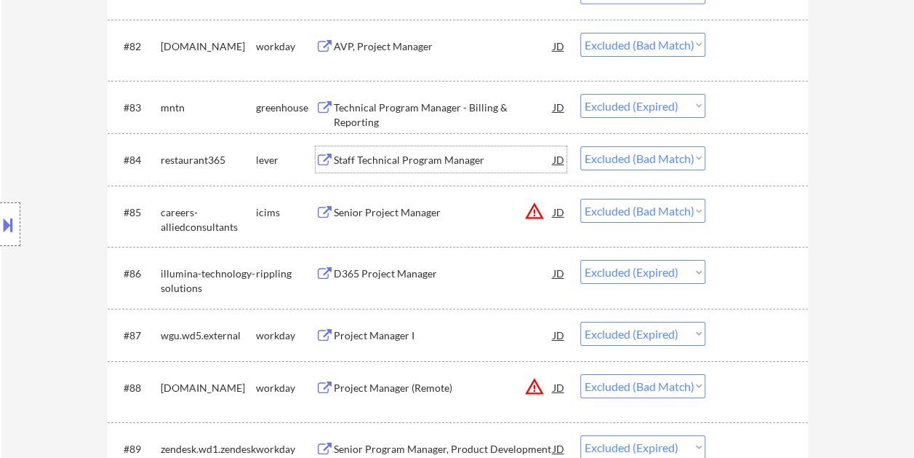
click at [724, 157] on div "#84 restaurant365 lever Staff Technical Program Manager JD Choose an option... …" at bounding box center [455, 159] width 687 height 39
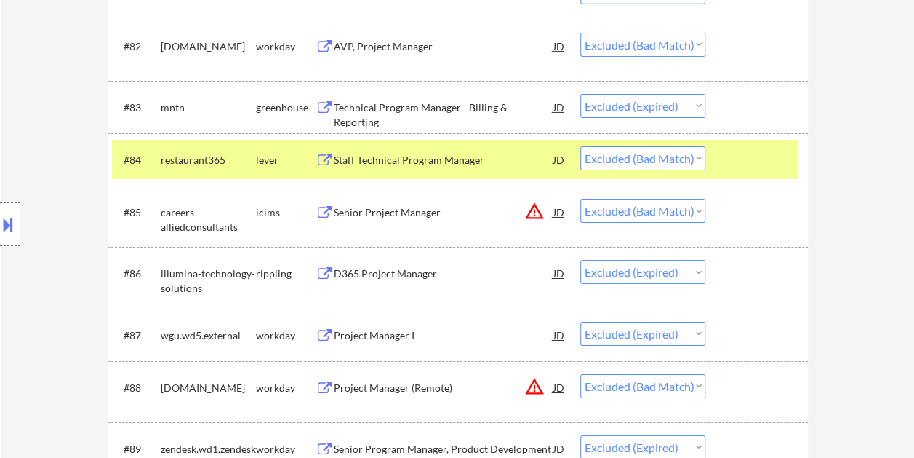
click at [693, 162] on select "Choose an option... Pending Applied Excluded (Questions) Excluded (Expired) Exc…" at bounding box center [642, 158] width 125 height 24
click at [580, 146] on select "Choose an option... Pending Applied Excluded (Questions) Excluded (Expired) Exc…" at bounding box center [642, 158] width 125 height 24
click at [733, 143] on div "#84 restaurant365 lever Staff Technical Program Manager JD Choose an option... …" at bounding box center [455, 159] width 687 height 39
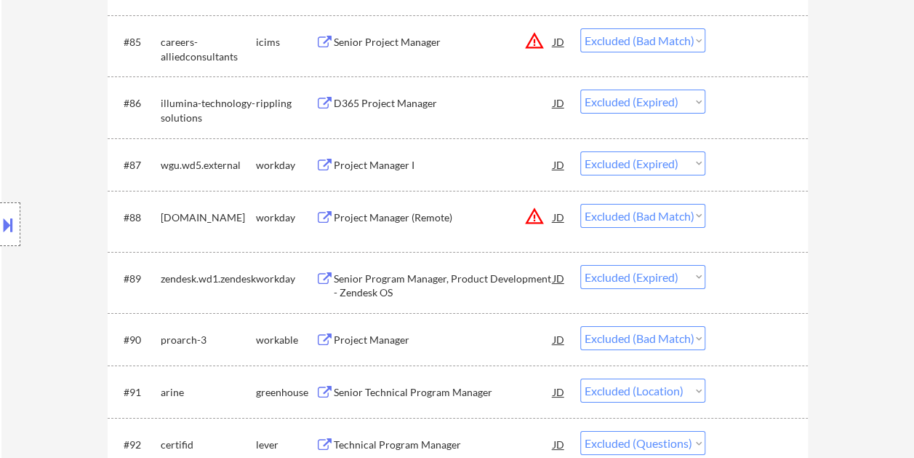
scroll to position [5352, 0]
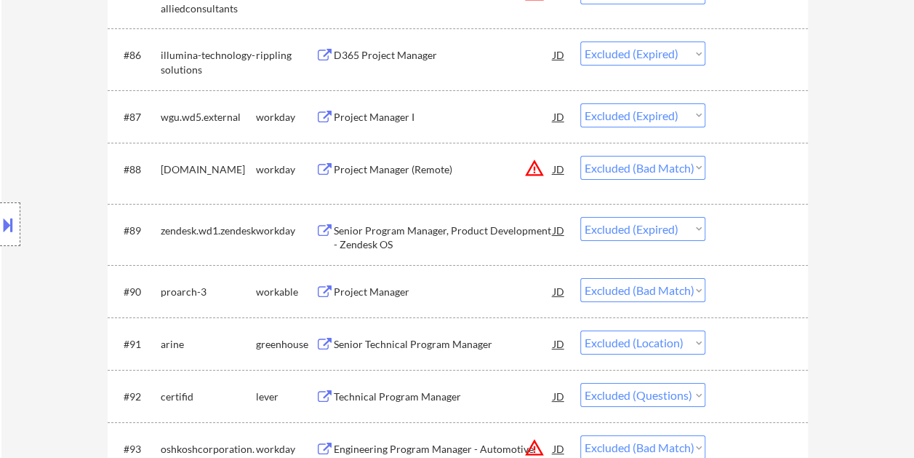
click at [730, 185] on div "#88 [DOMAIN_NAME] workday Project Manager (Remote) JD warning_amber Choose an o…" at bounding box center [455, 173] width 687 height 48
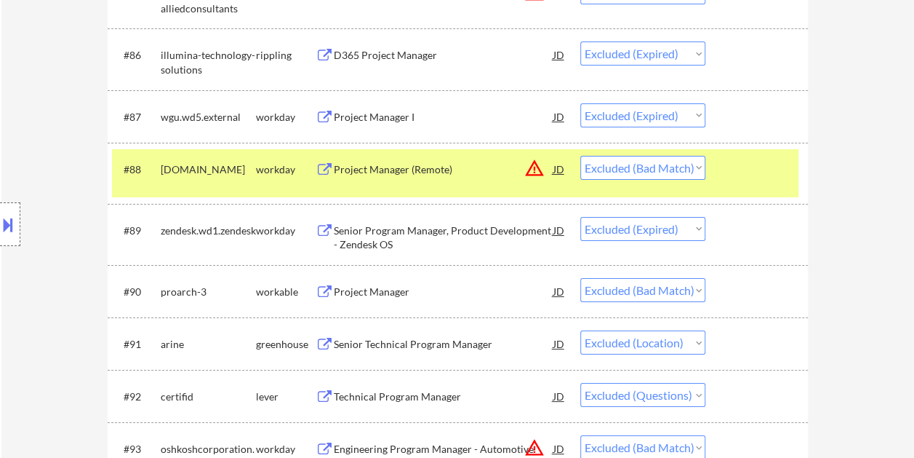
click at [740, 170] on div at bounding box center [759, 169] width 64 height 26
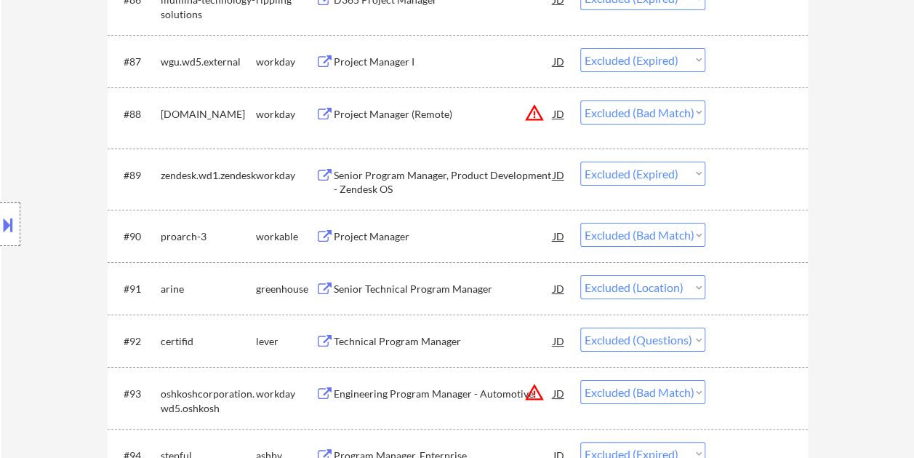
scroll to position [5425, 0]
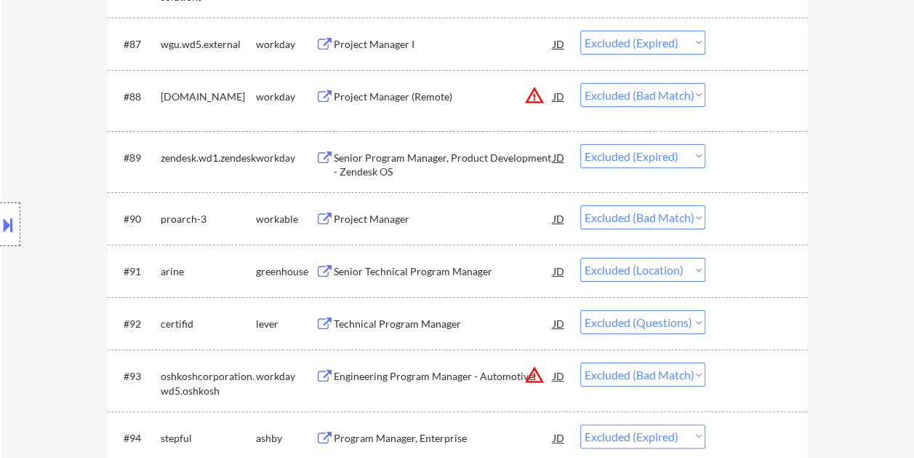
click at [745, 224] on div at bounding box center [759, 218] width 64 height 26
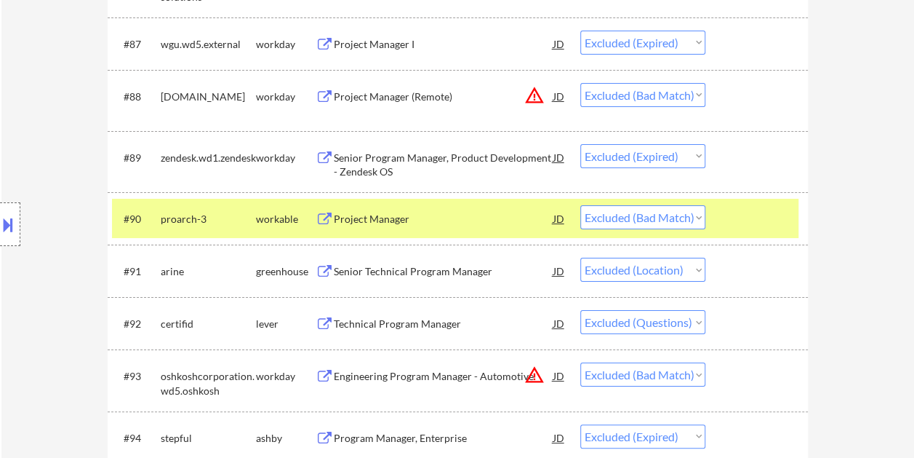
click at [450, 218] on div "Project Manager" at bounding box center [444, 219] width 220 height 15
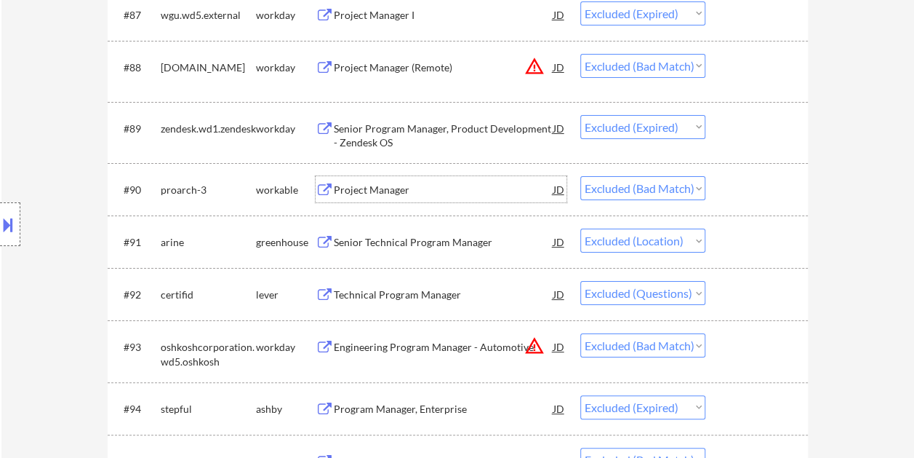
scroll to position [5498, 0]
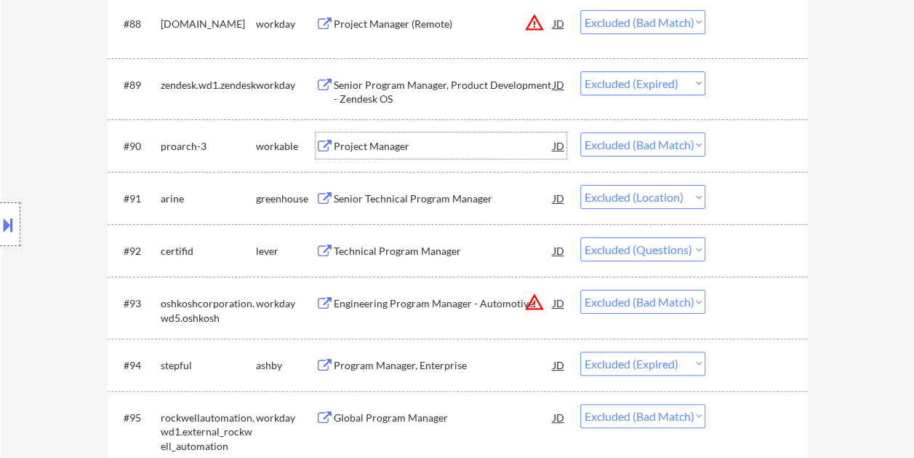
click at [741, 314] on div at bounding box center [759, 302] width 64 height 26
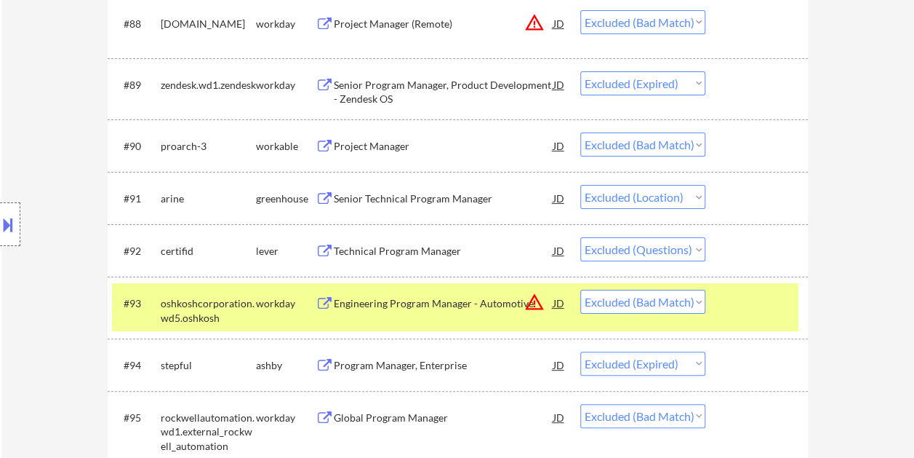
click at [754, 287] on div "#93 oshkoshcorporation.wd5.oshkosh workday Engineering Program Manager - Automo…" at bounding box center [455, 307] width 687 height 48
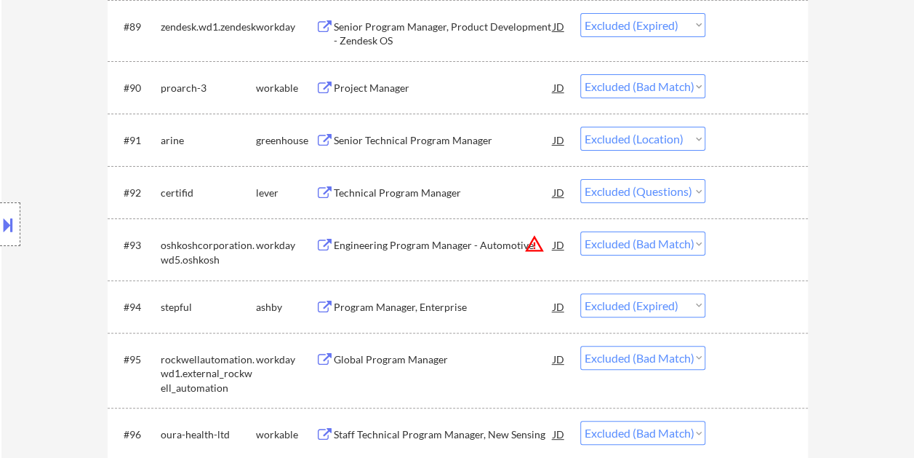
scroll to position [5643, 0]
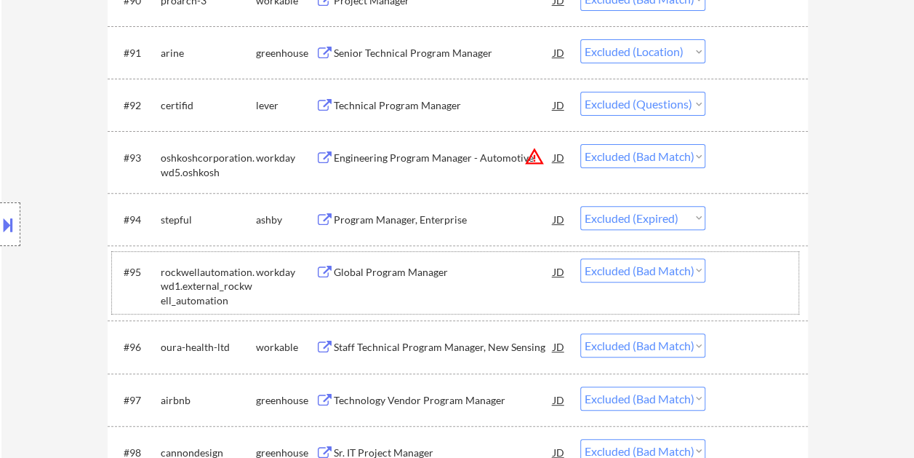
click at [732, 272] on div at bounding box center [759, 271] width 64 height 26
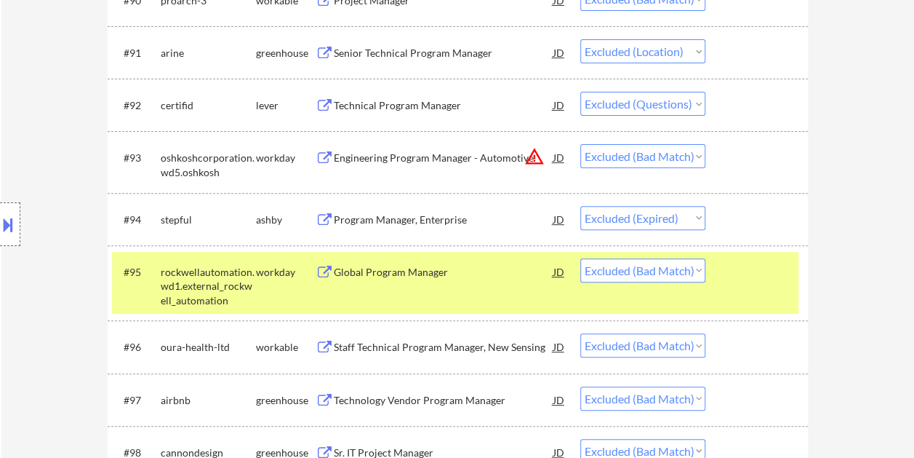
click at [734, 268] on div at bounding box center [759, 271] width 64 height 26
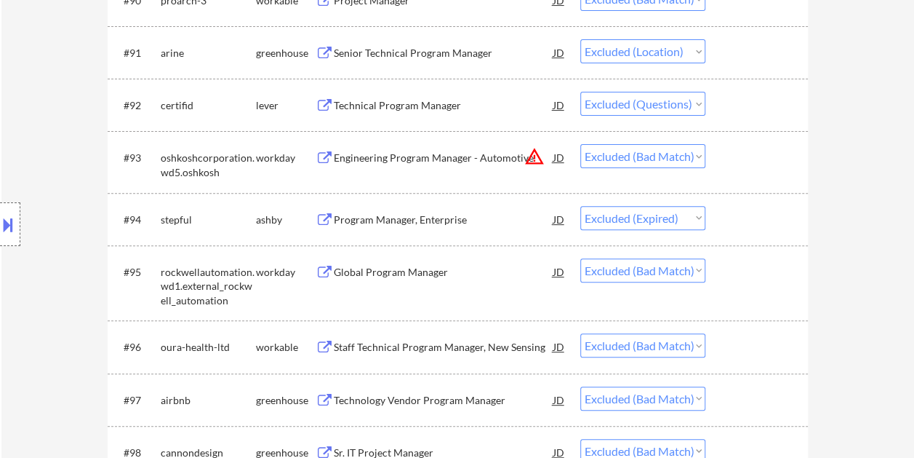
scroll to position [5716, 0]
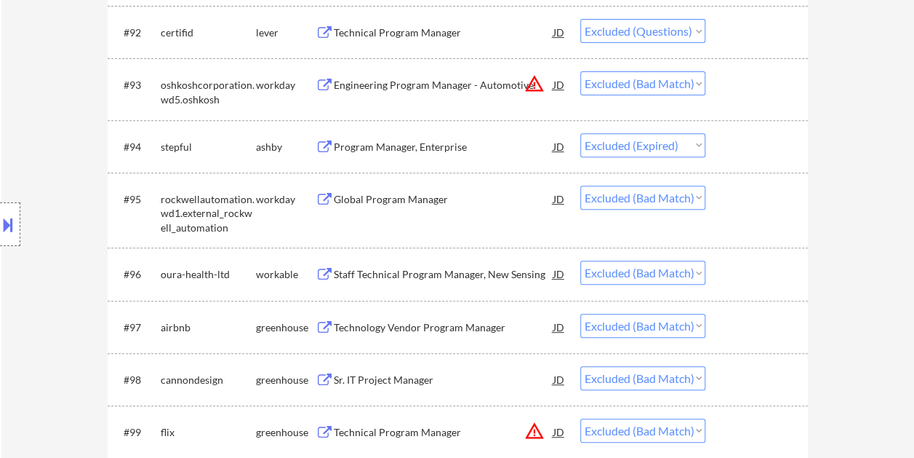
click at [734, 268] on div at bounding box center [759, 273] width 64 height 26
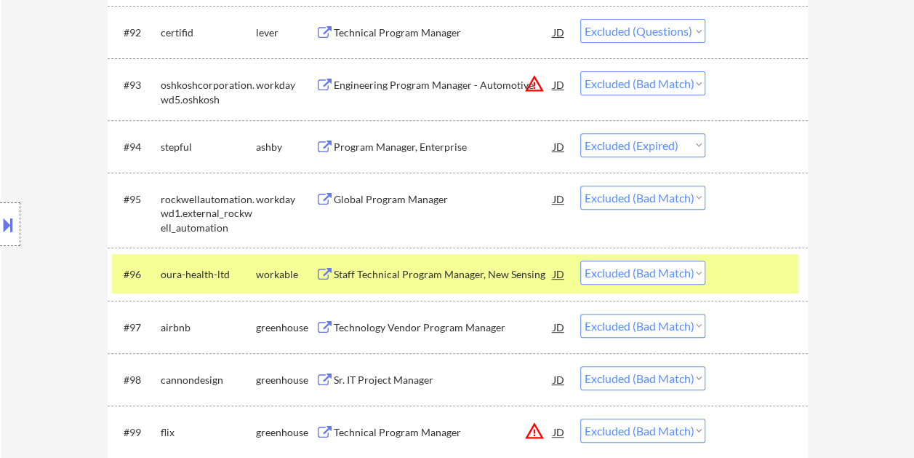
click at [406, 265] on div "Staff Technical Program Manager, New Sensing" at bounding box center [444, 273] width 220 height 26
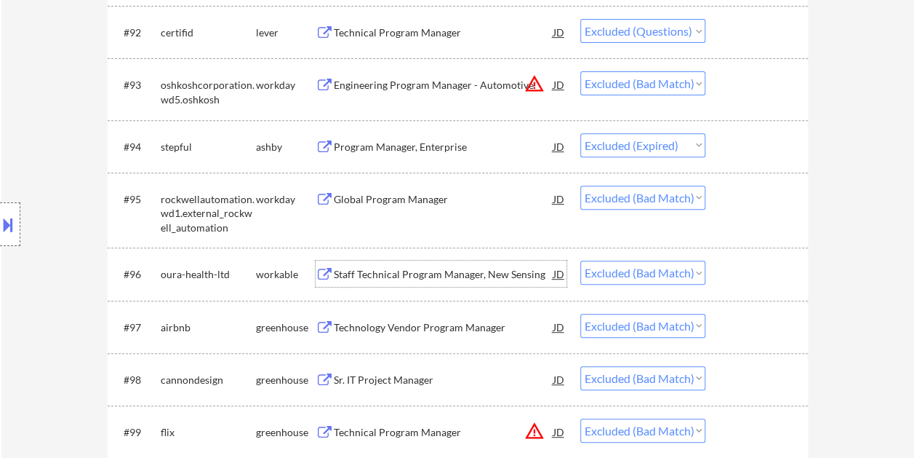
click at [751, 318] on div at bounding box center [759, 327] width 64 height 26
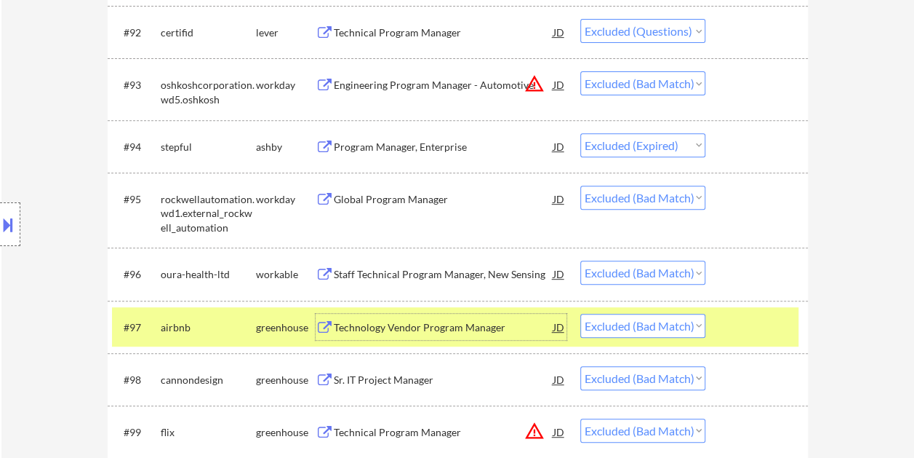
click at [414, 324] on div "Technology Vendor Program Manager" at bounding box center [444, 327] width 220 height 15
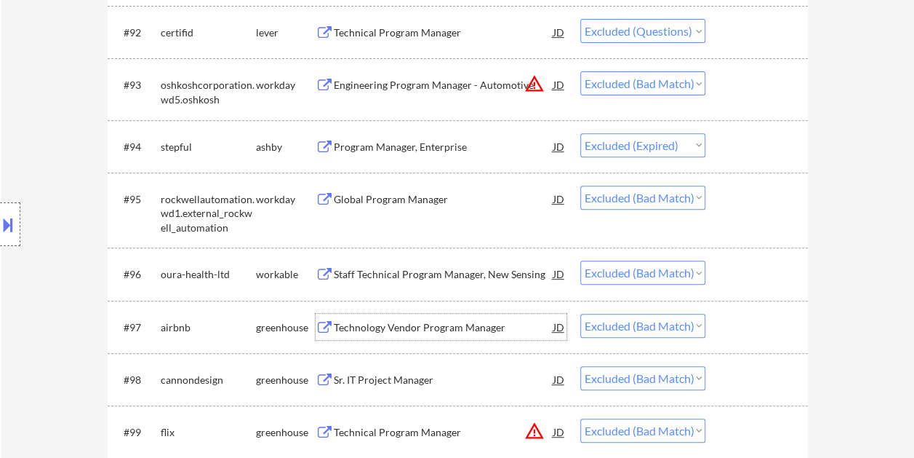
drag, startPoint x: 748, startPoint y: 322, endPoint x: 636, endPoint y: 273, distance: 122.2
click at [748, 323] on div at bounding box center [759, 327] width 64 height 26
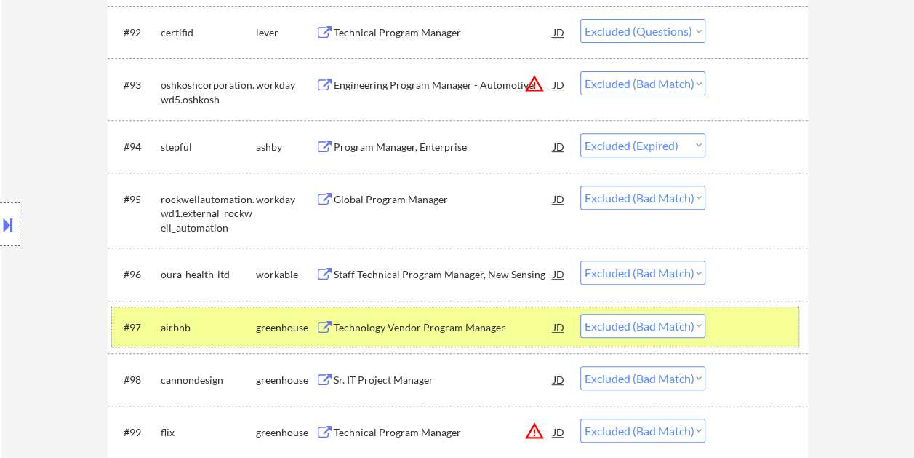
click at [622, 327] on select "Choose an option... Pending Applied Excluded (Questions) Excluded (Expired) Exc…" at bounding box center [642, 326] width 125 height 24
click at [580, 314] on select "Choose an option... Pending Applied Excluded (Questions) Excluded (Expired) Exc…" at bounding box center [642, 326] width 125 height 24
click at [714, 317] on div "#97 cannondesign greenhouse Sr. IT Project Manager JD warning_amber Choose an o…" at bounding box center [455, 326] width 687 height 39
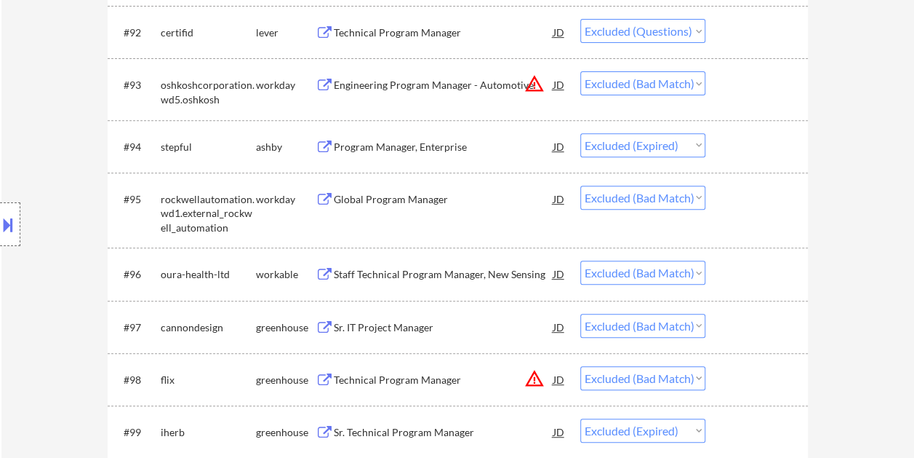
click at [767, 322] on div at bounding box center [759, 327] width 64 height 26
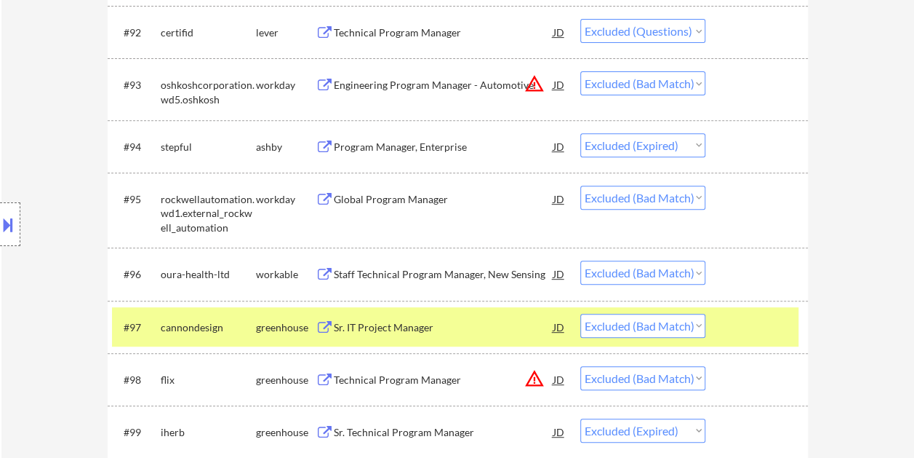
click at [770, 326] on div at bounding box center [759, 327] width 64 height 26
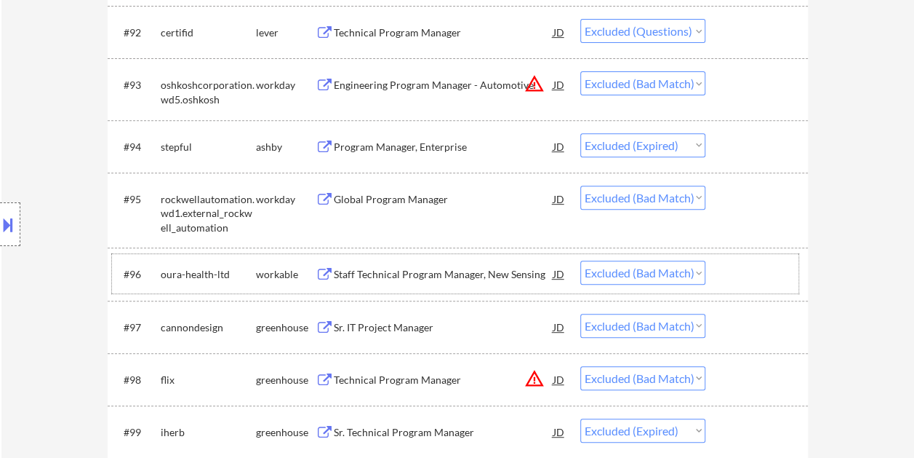
click at [749, 273] on div at bounding box center [759, 273] width 64 height 26
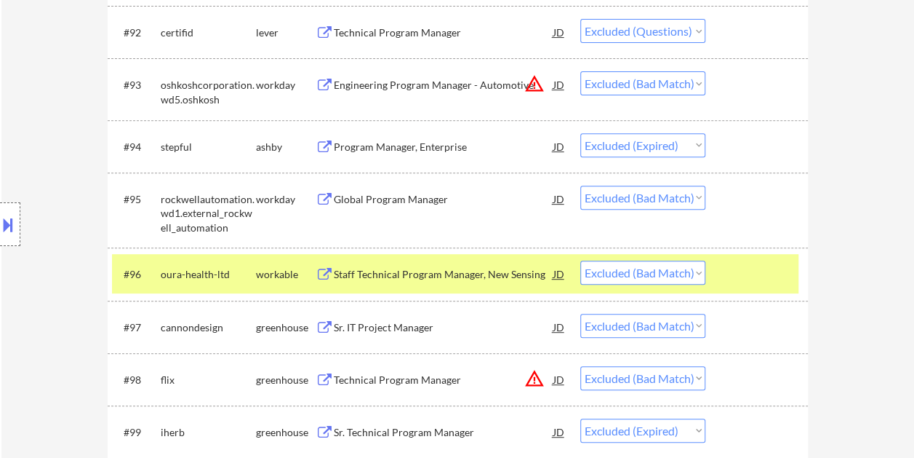
click at [444, 287] on div "#96 oura-health-ltd workable Staff Technical Program Manager, New Sensing JD wa…" at bounding box center [455, 273] width 687 height 39
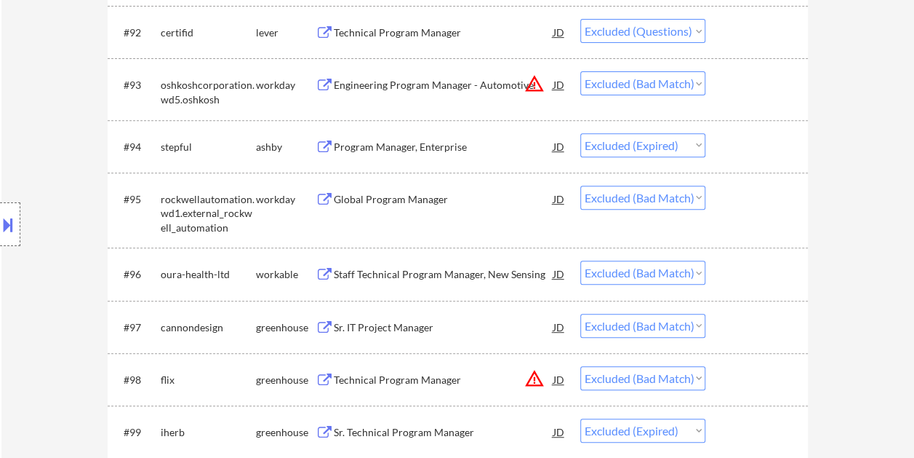
drag, startPoint x: 748, startPoint y: 275, endPoint x: 525, endPoint y: 266, distance: 222.8
click at [748, 275] on div at bounding box center [759, 273] width 64 height 26
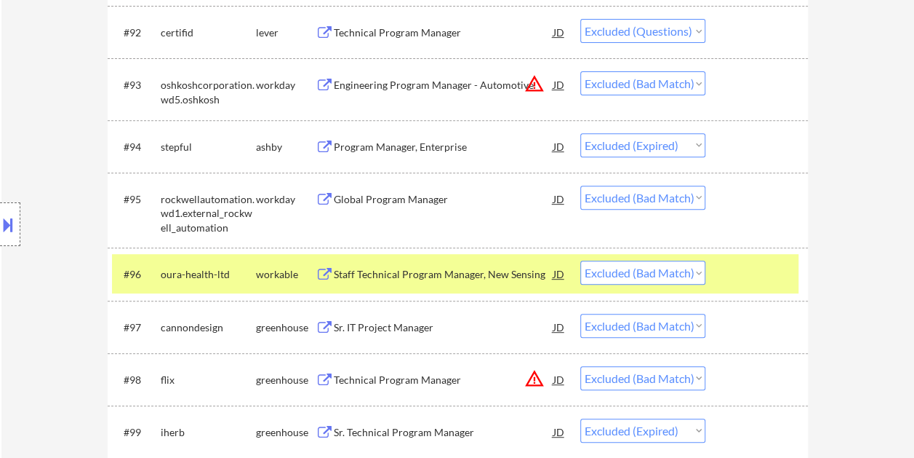
click at [415, 267] on div "Staff Technical Program Manager, New Sensing" at bounding box center [444, 274] width 220 height 15
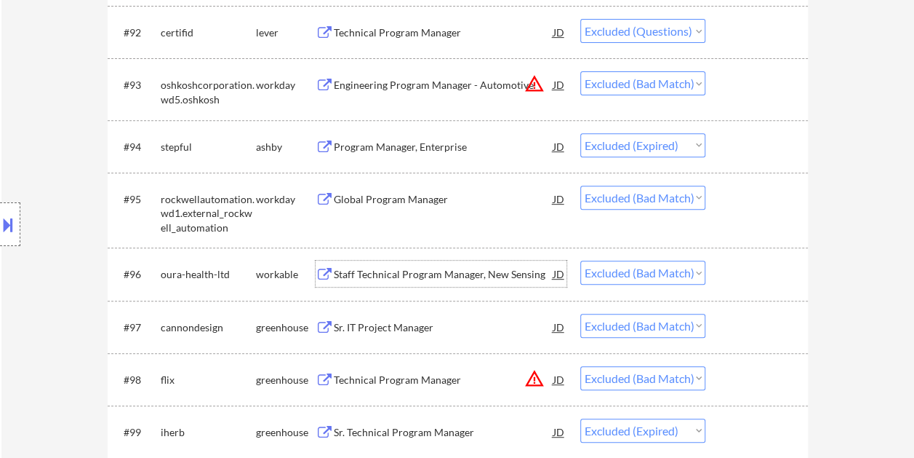
click at [746, 266] on div at bounding box center [759, 273] width 64 height 26
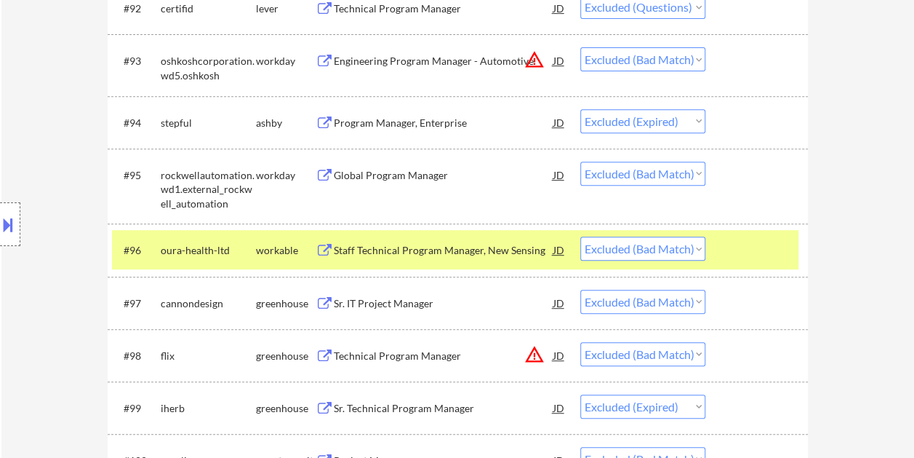
scroll to position [5772, 0]
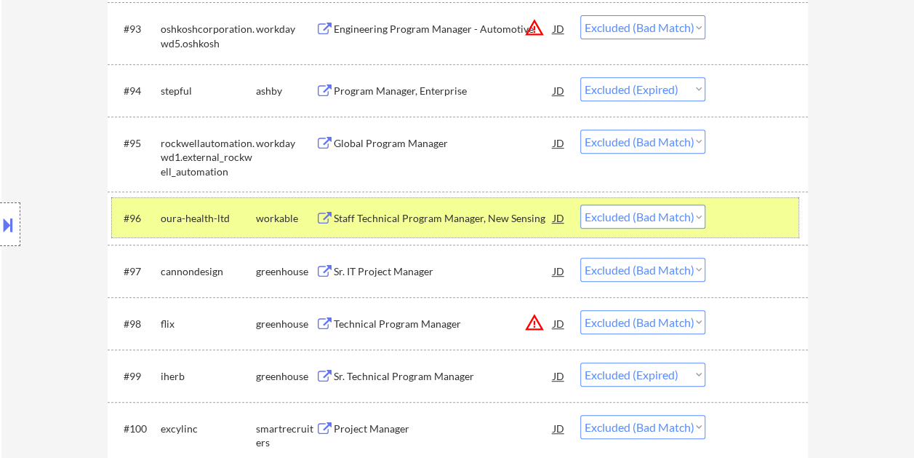
click at [750, 214] on div at bounding box center [759, 217] width 64 height 26
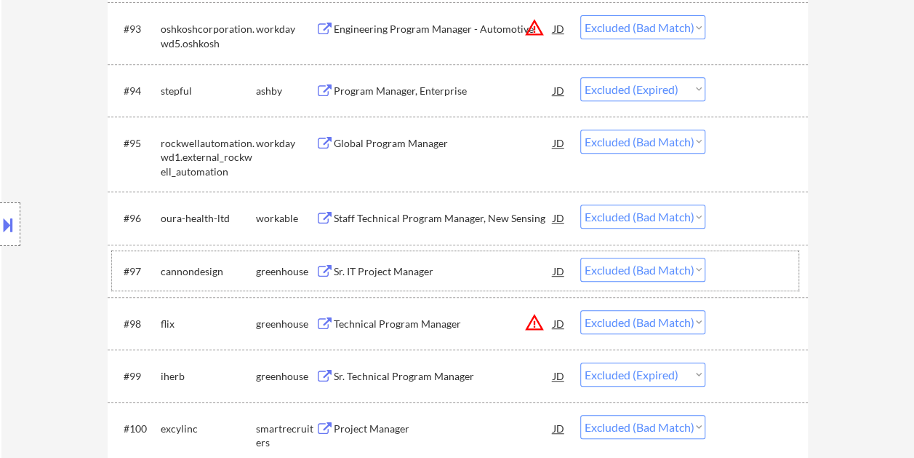
click at [749, 260] on div at bounding box center [759, 270] width 64 height 26
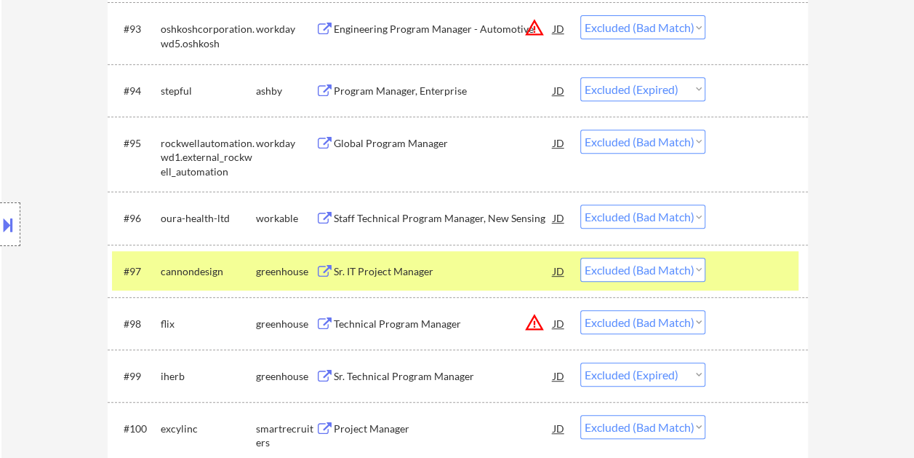
click at [479, 276] on div "Sr. IT Project Manager" at bounding box center [444, 271] width 220 height 15
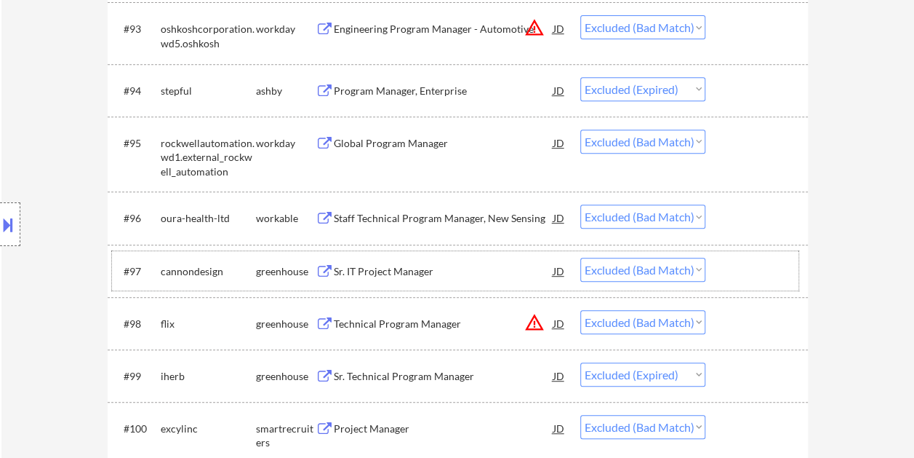
click at [737, 266] on div at bounding box center [759, 270] width 64 height 26
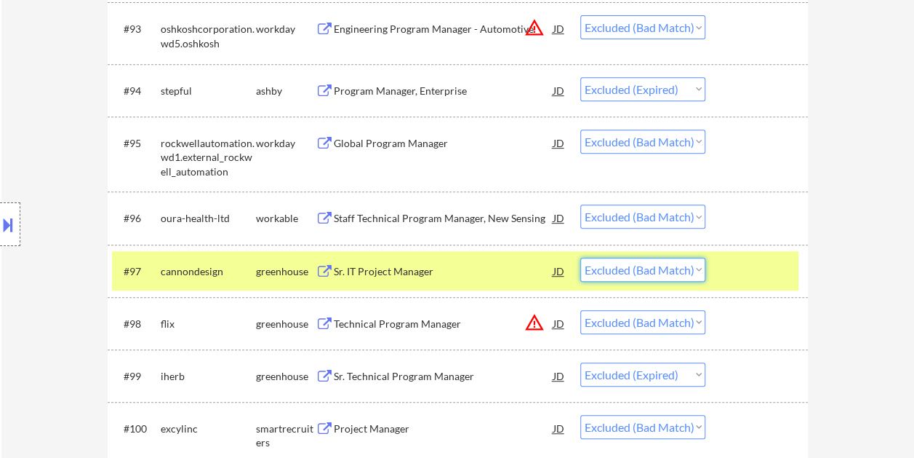
click at [703, 272] on select "Choose an option... Pending Applied Excluded (Questions) Excluded (Expired) Exc…" at bounding box center [642, 269] width 125 height 24
click at [580, 257] on select "Choose an option... Pending Applied Excluded (Questions) Excluded (Expired) Exc…" at bounding box center [642, 269] width 125 height 24
click at [751, 276] on div at bounding box center [759, 270] width 64 height 26
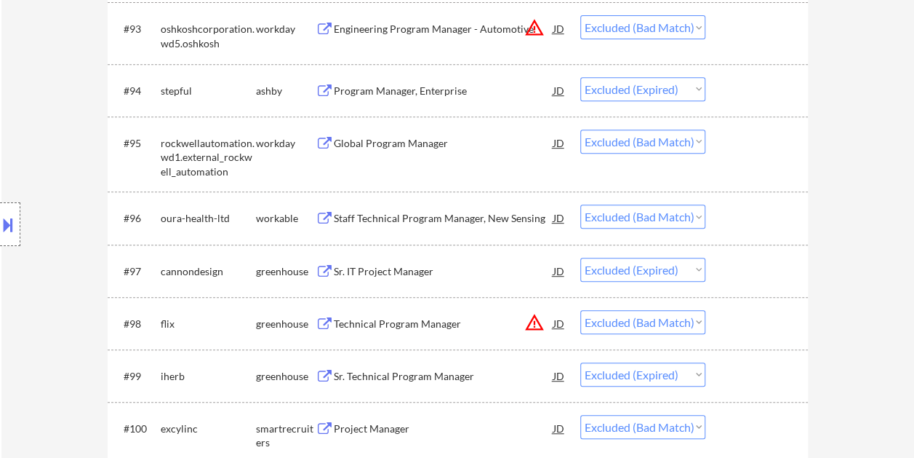
click at [741, 322] on div at bounding box center [759, 323] width 64 height 26
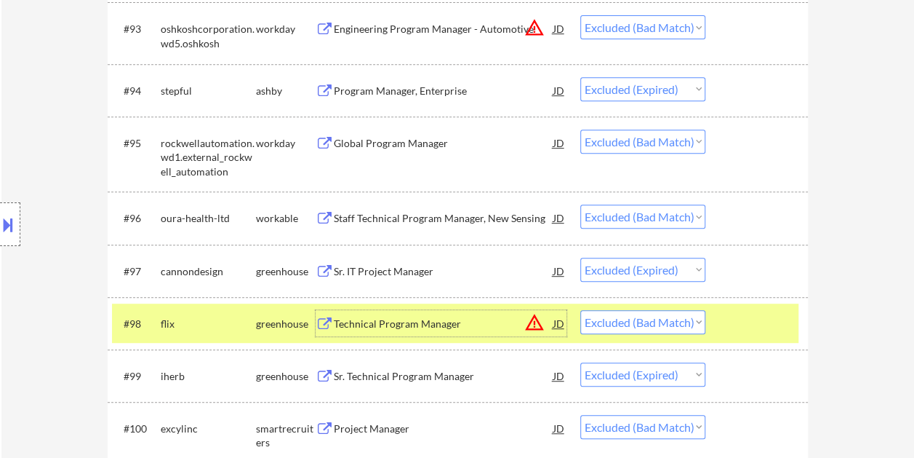
click at [416, 323] on div "Technical Program Manager" at bounding box center [444, 323] width 220 height 15
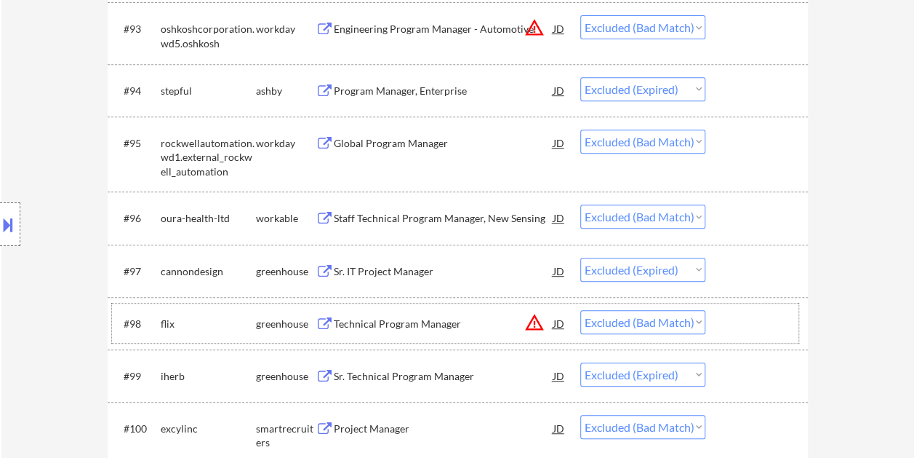
click at [746, 323] on div at bounding box center [759, 323] width 64 height 26
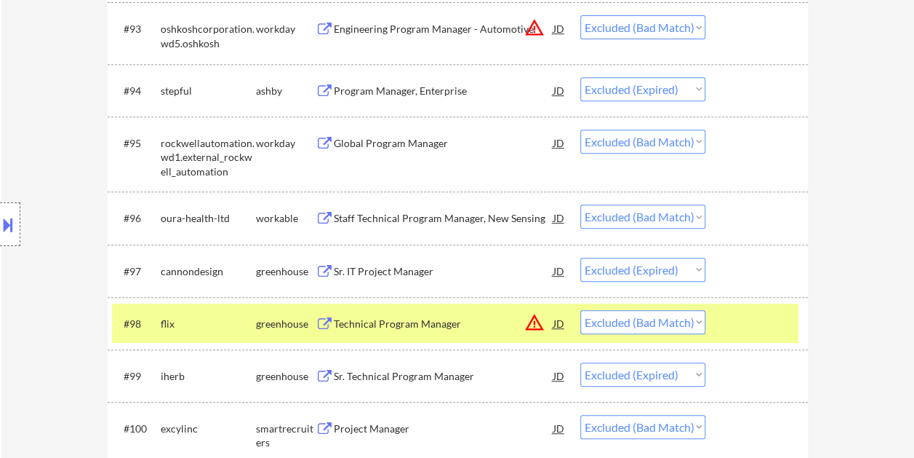
click at [562, 325] on div "JD" at bounding box center [559, 323] width 15 height 26
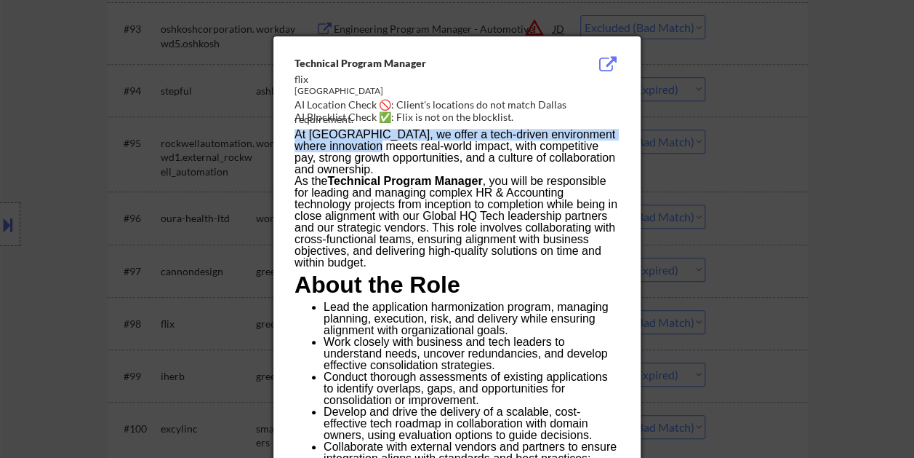
drag, startPoint x: 292, startPoint y: 53, endPoint x: 362, endPoint y: 141, distance: 112.3
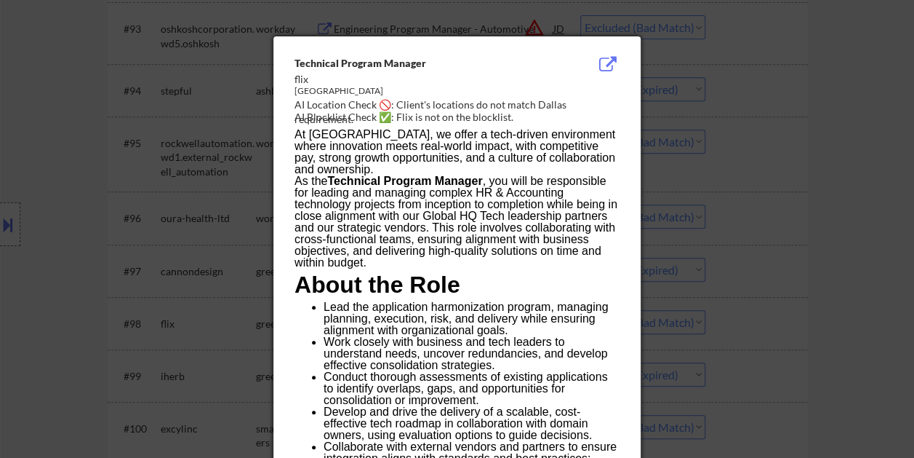
drag, startPoint x: 362, startPoint y: 141, endPoint x: 315, endPoint y: 87, distance: 72.2
click at [315, 87] on div "[GEOGRAPHIC_DATA]" at bounding box center [421, 91] width 252 height 12
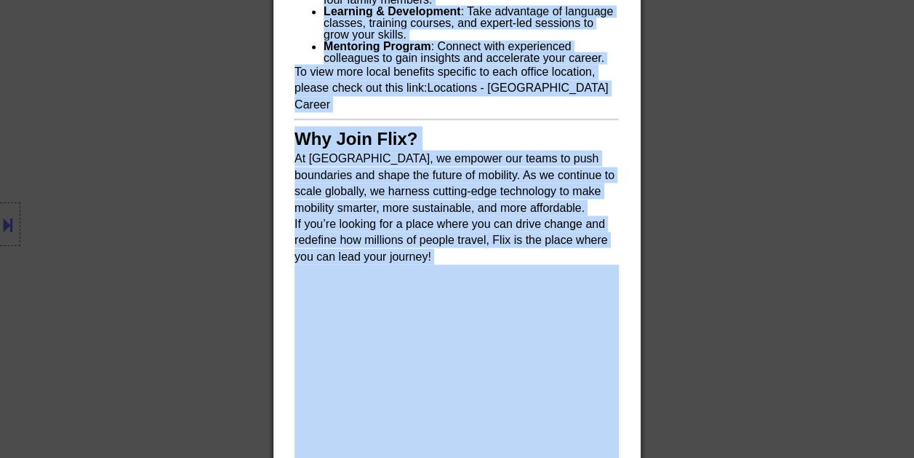
scroll to position [6791, 0]
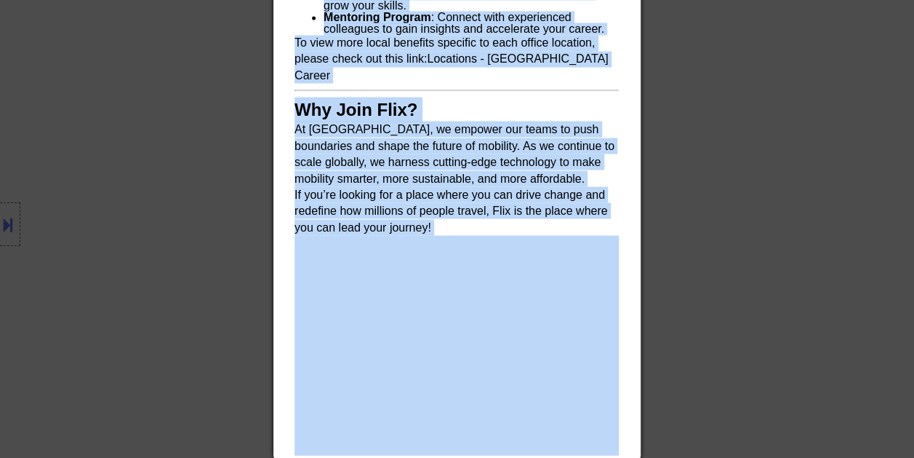
drag, startPoint x: 296, startPoint y: 58, endPoint x: 500, endPoint y: 273, distance: 296.4
copy div "Loremipsu Dolorsi Ametcon adip Elitse DO Eiusmodt Incid 🚫: Utlabo'e doloremag a…"
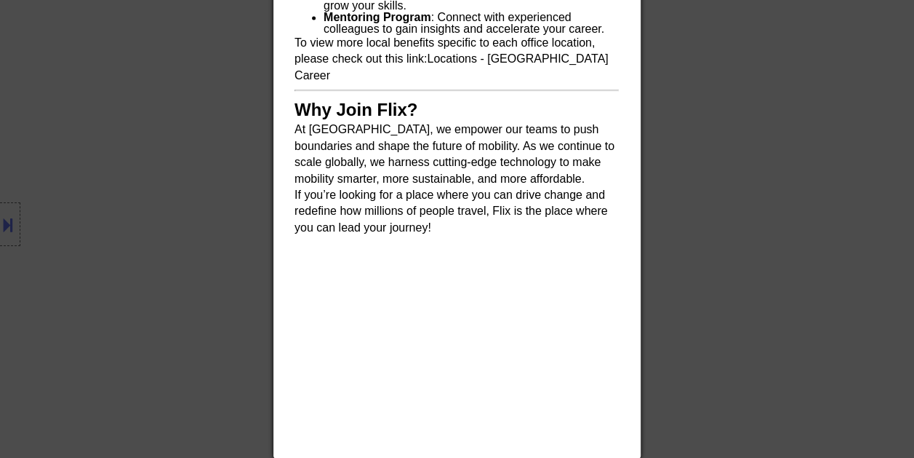
click at [769, 150] on div at bounding box center [457, 229] width 914 height 458
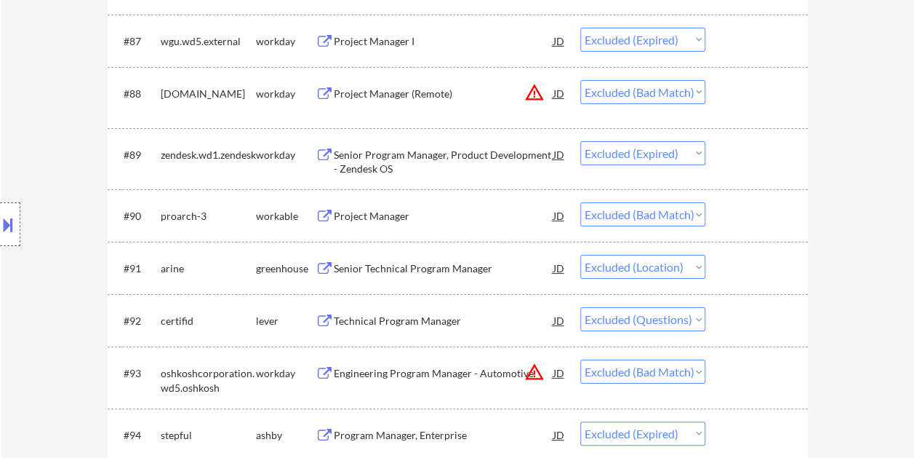
scroll to position [5447, 0]
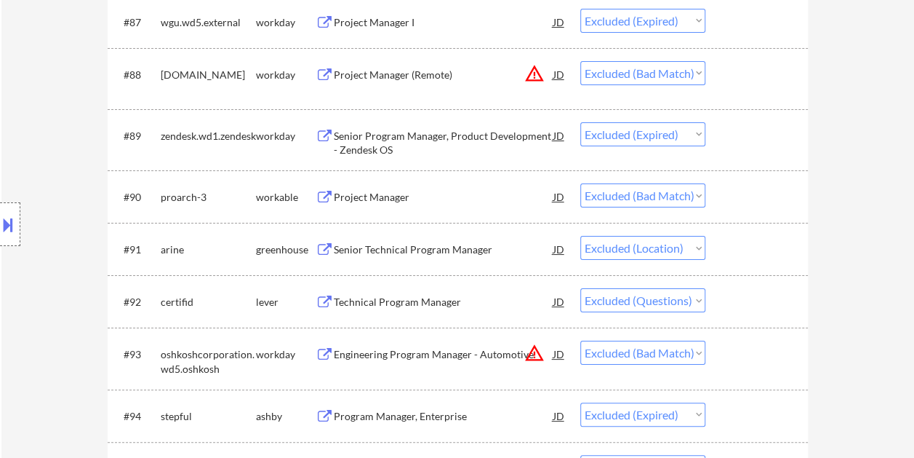
click at [732, 192] on div at bounding box center [759, 196] width 64 height 26
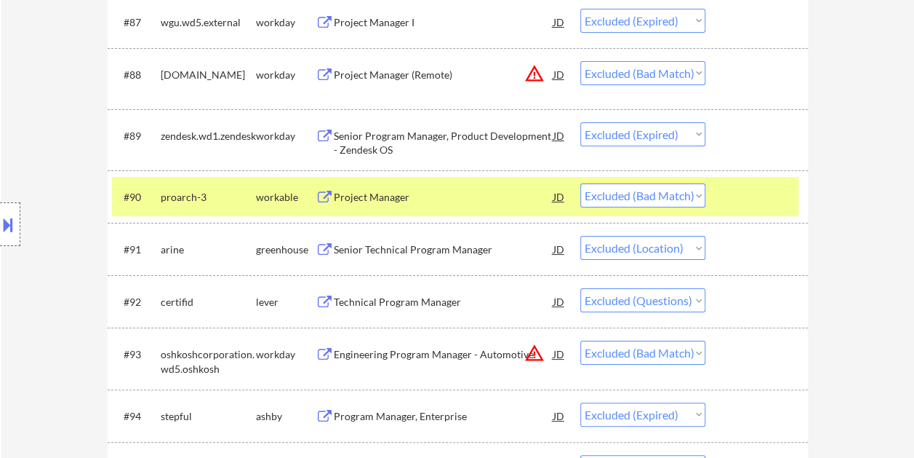
scroll to position [5374, 0]
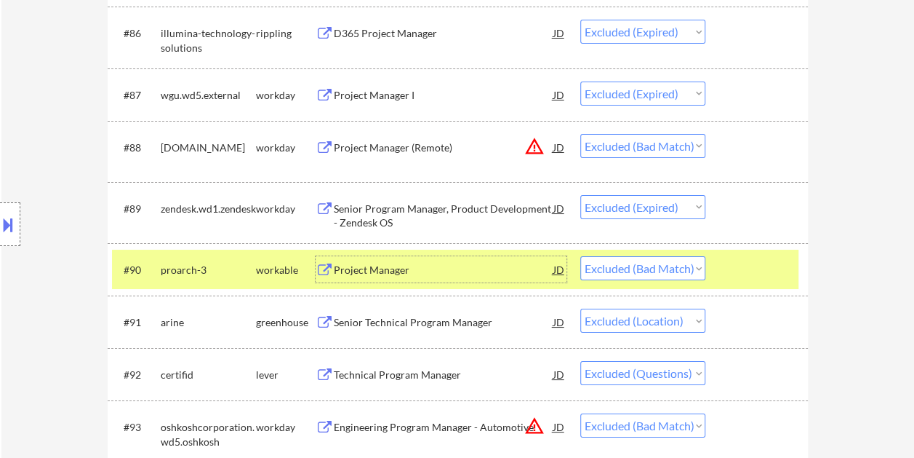
click at [412, 256] on div "Project Manager" at bounding box center [444, 269] width 220 height 26
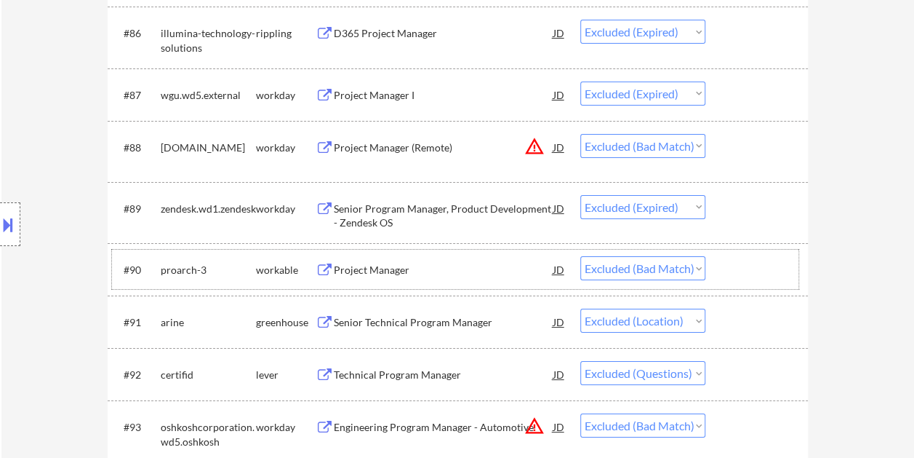
click at [755, 263] on div at bounding box center [759, 269] width 64 height 26
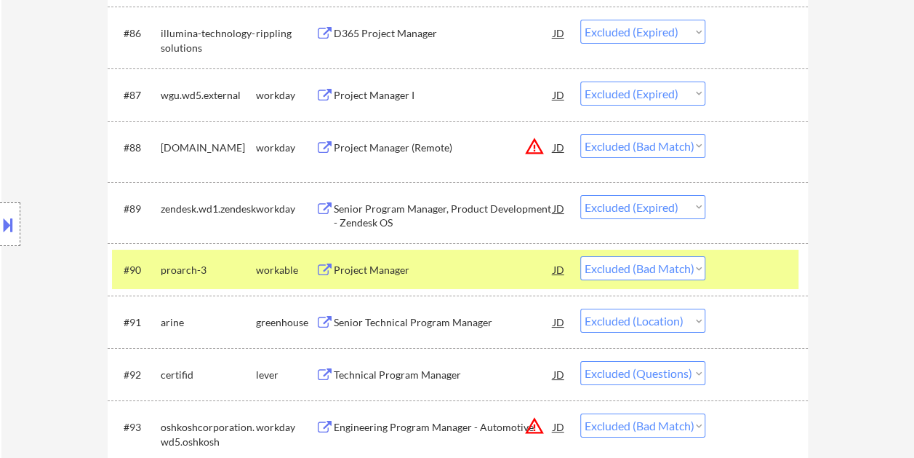
click at [697, 271] on select "Choose an option... Pending Applied Excluded (Questions) Excluded (Expired) Exc…" at bounding box center [642, 268] width 125 height 24
click at [580, 256] on select "Choose an option... Pending Applied Excluded (Questions) Excluded (Expired) Exc…" at bounding box center [642, 268] width 125 height 24
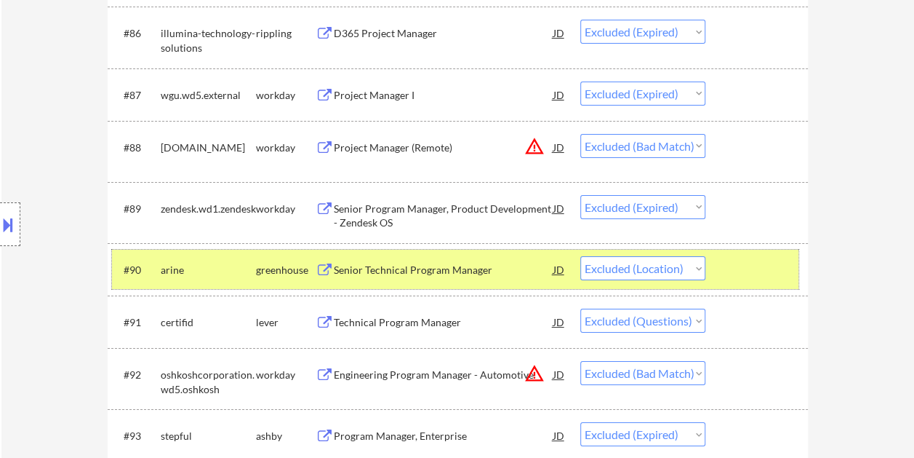
click at [746, 275] on div at bounding box center [759, 269] width 64 height 26
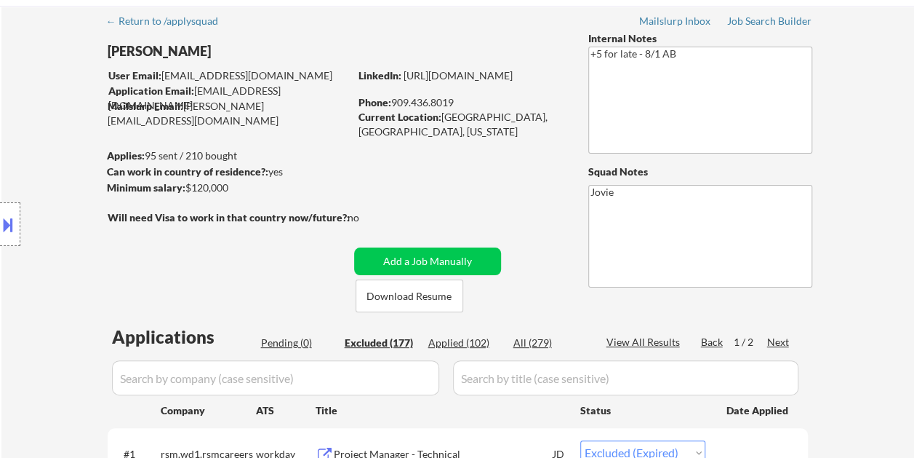
scroll to position [73, 0]
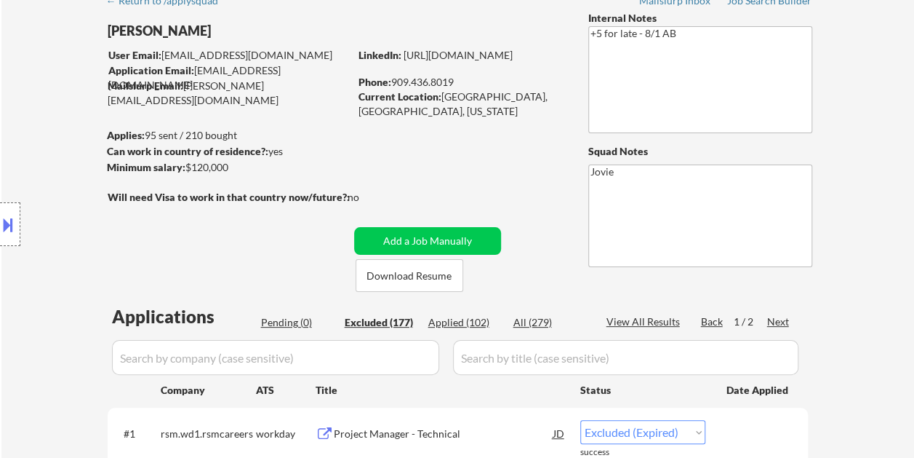
click at [471, 330] on div "Applied (102)" at bounding box center [464, 322] width 73 height 15
click at [473, 321] on div "Applied (102)" at bounding box center [464, 322] width 73 height 15
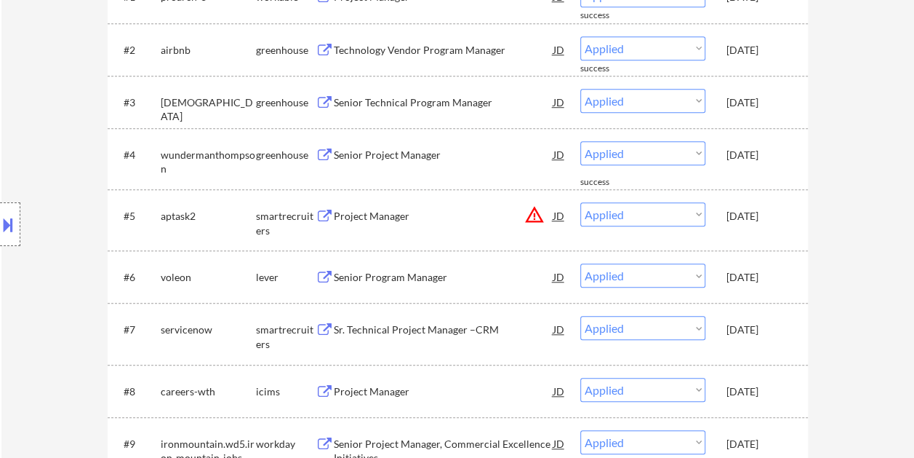
scroll to position [582, 0]
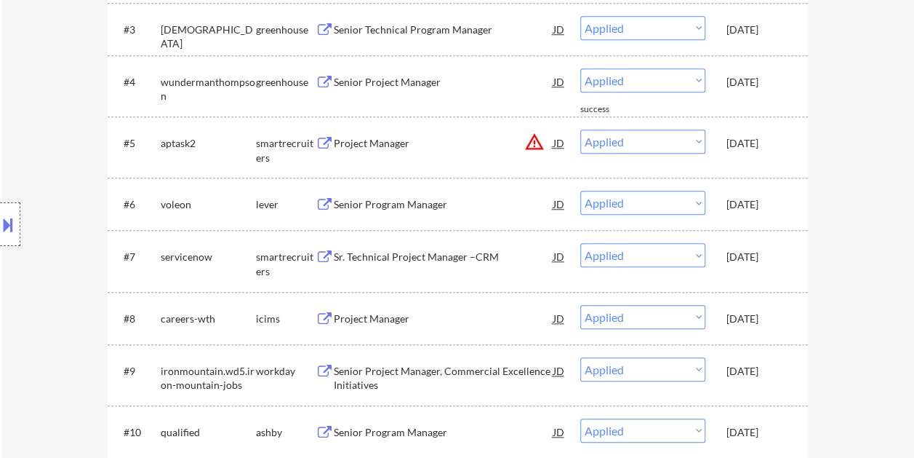
click at [799, 255] on div "#7 servicenow smartrecruiters Sr. Technical Project Manager –CRM JD Choose an o…" at bounding box center [458, 260] width 700 height 61
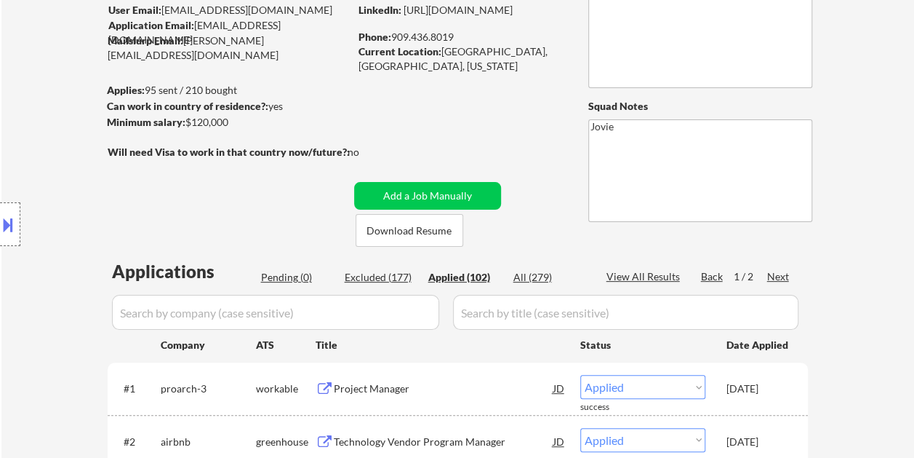
scroll to position [145, 0]
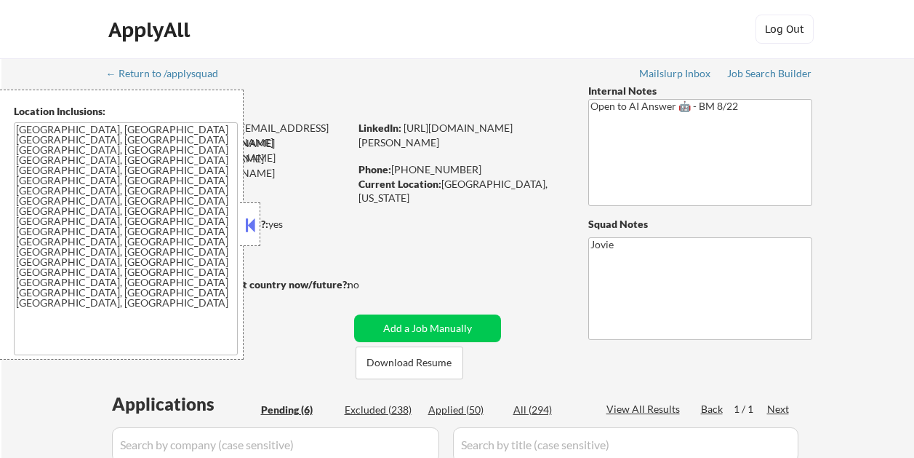
select select ""pending""
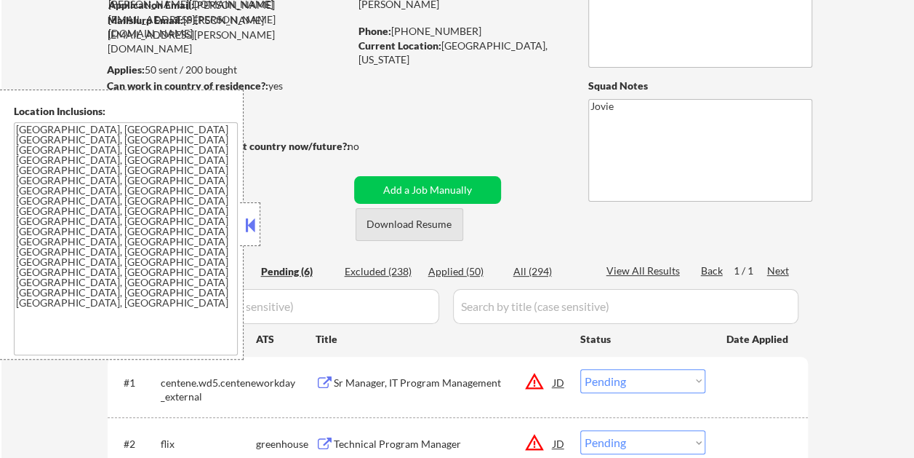
scroll to position [145, 0]
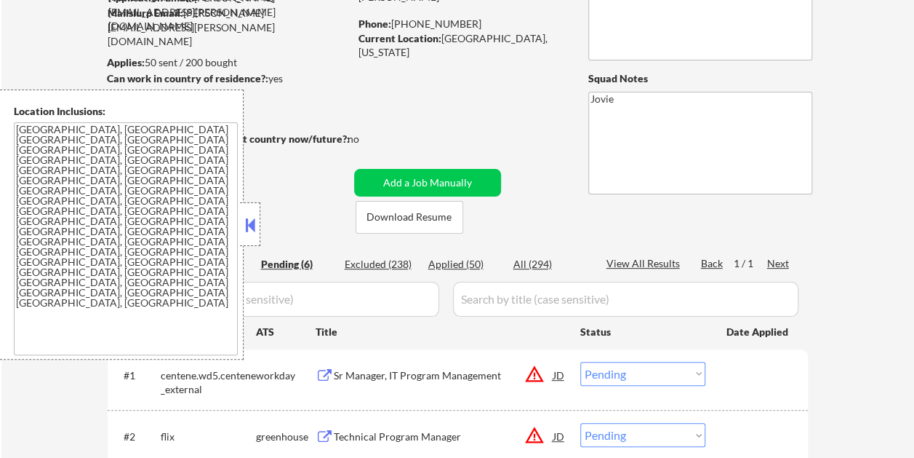
click at [255, 224] on button at bounding box center [250, 225] width 16 height 22
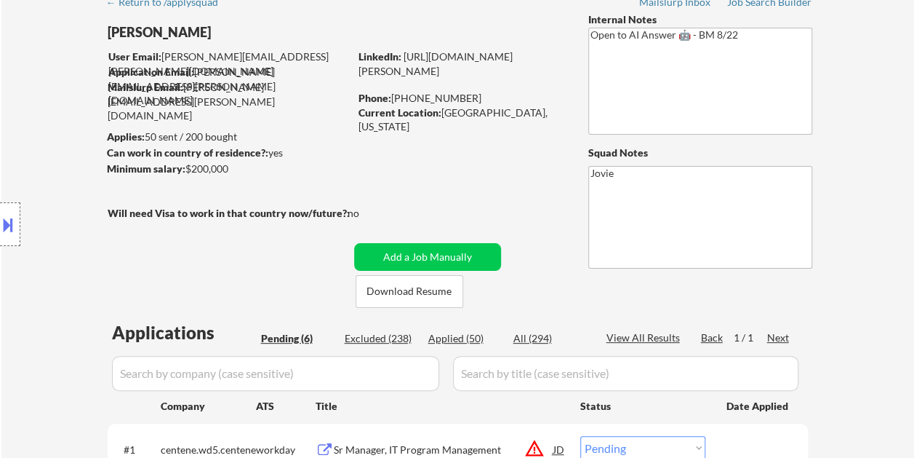
scroll to position [73, 0]
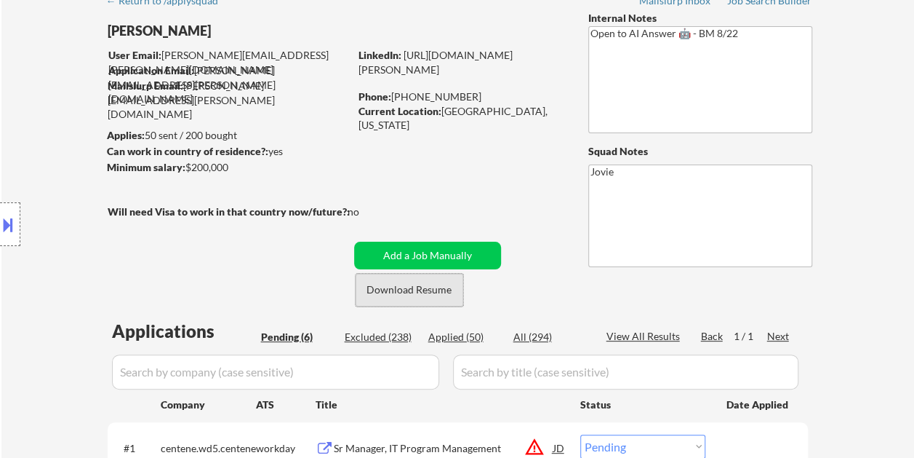
click at [410, 292] on button "Download Resume" at bounding box center [410, 289] width 108 height 33
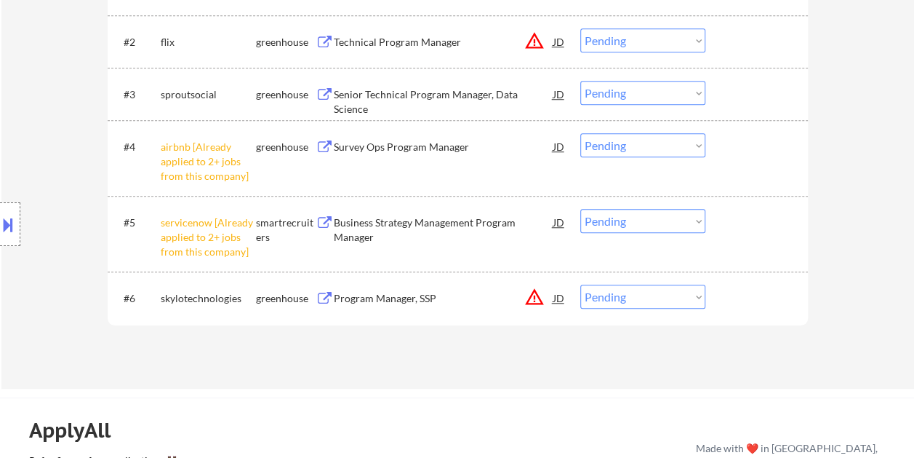
scroll to position [582, 0]
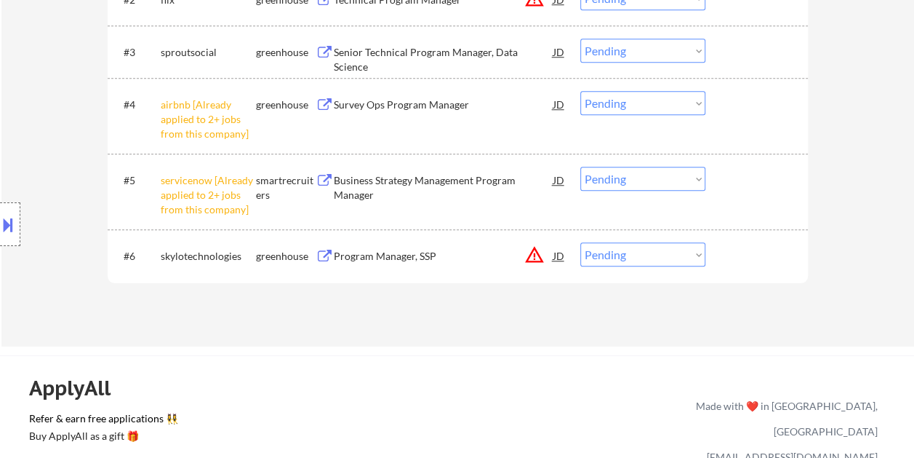
click at [756, 256] on div at bounding box center [759, 255] width 64 height 26
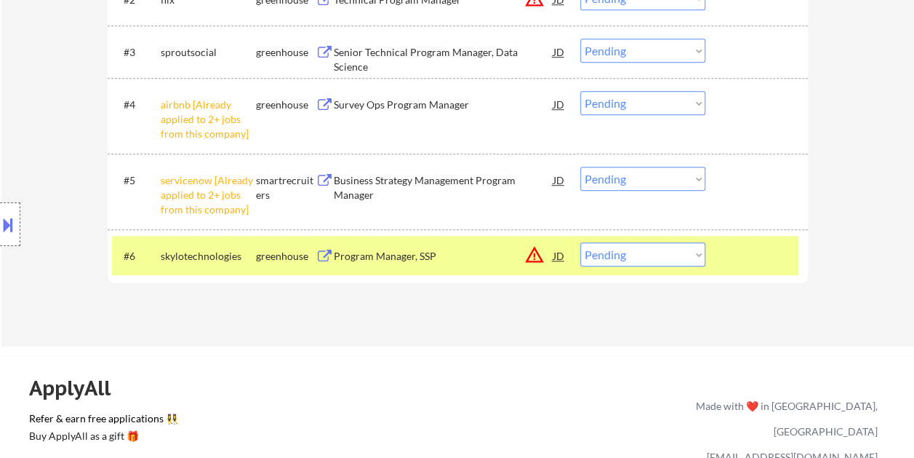
click at [486, 259] on div "Program Manager, SSP" at bounding box center [444, 256] width 220 height 15
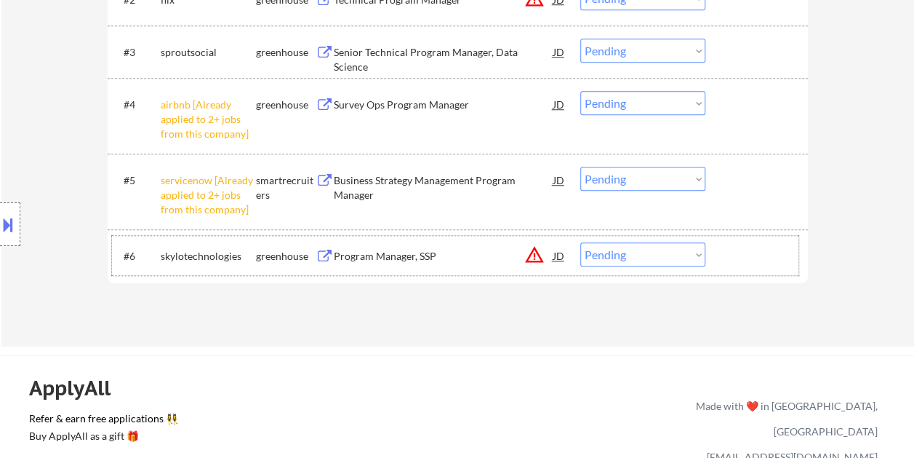
click at [730, 252] on div at bounding box center [759, 255] width 64 height 26
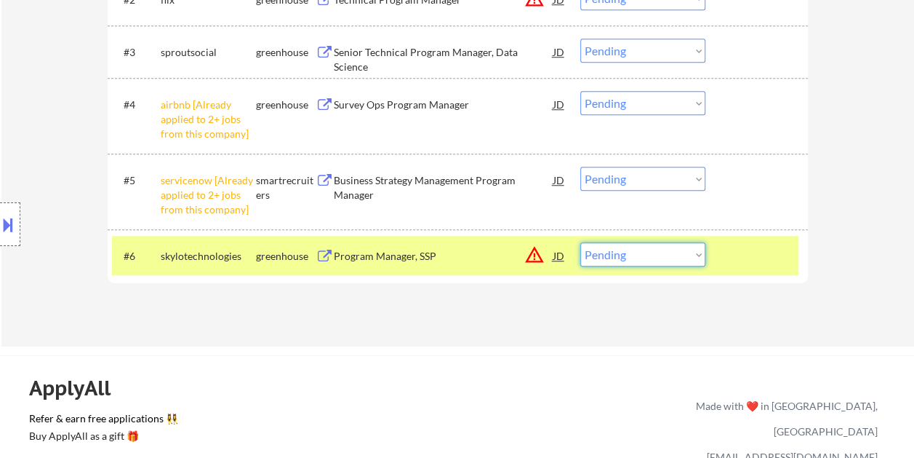
click at [700, 256] on select "Choose an option... Pending Applied Excluded (Questions) Excluded (Expired) Exc…" at bounding box center [642, 254] width 125 height 24
select select ""excluded__bad_match_""
click at [580, 242] on select "Choose an option... Pending Applied Excluded (Questions) Excluded (Expired) Exc…" at bounding box center [642, 254] width 125 height 24
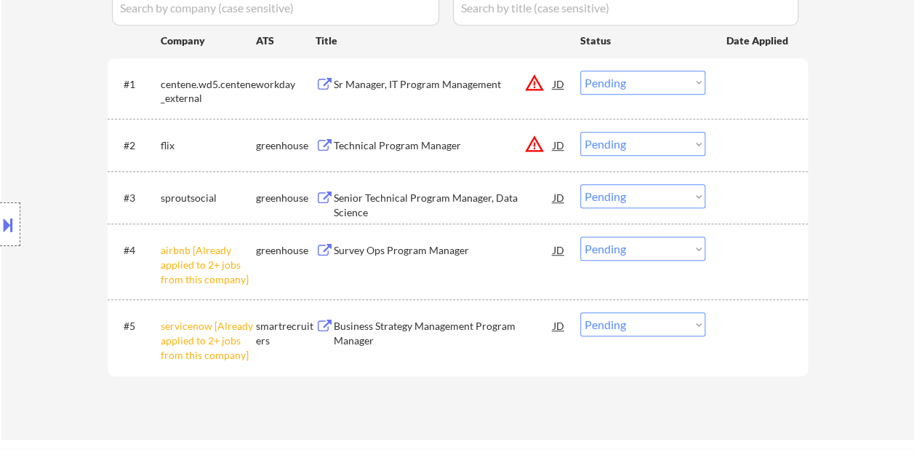
scroll to position [436, 0]
click at [733, 196] on div at bounding box center [759, 197] width 64 height 26
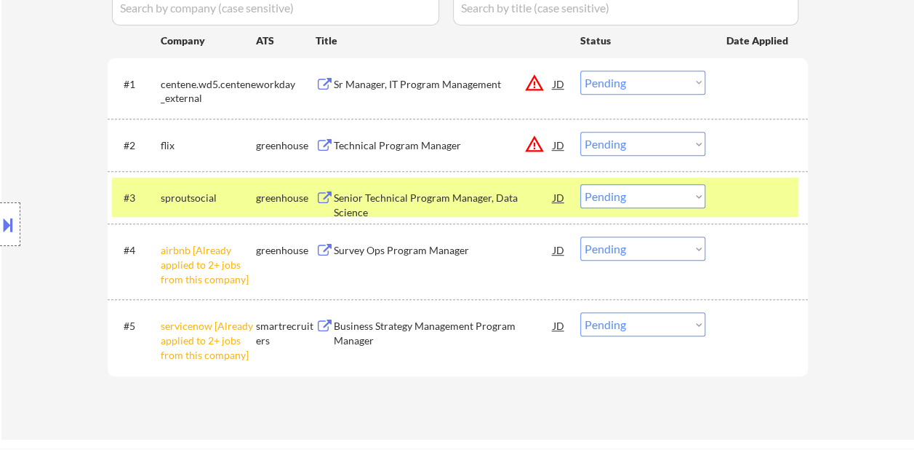
click at [418, 193] on div "Senior Technical Program Manager, Data Science" at bounding box center [444, 205] width 220 height 28
